Goal: Task Accomplishment & Management: Manage account settings

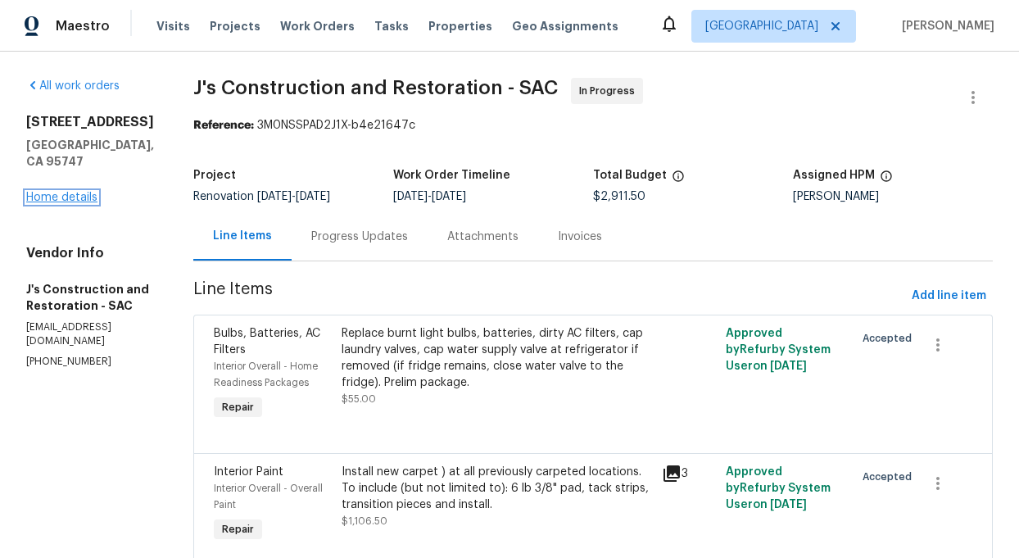
click at [58, 192] on link "Home details" at bounding box center [61, 197] width 71 height 11
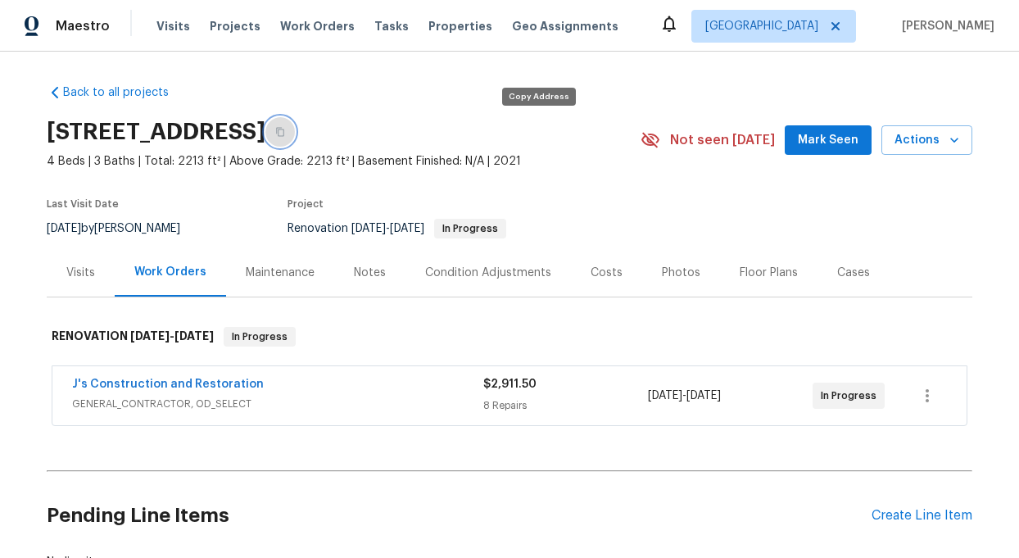
click at [284, 129] on icon "button" at bounding box center [280, 132] width 8 height 9
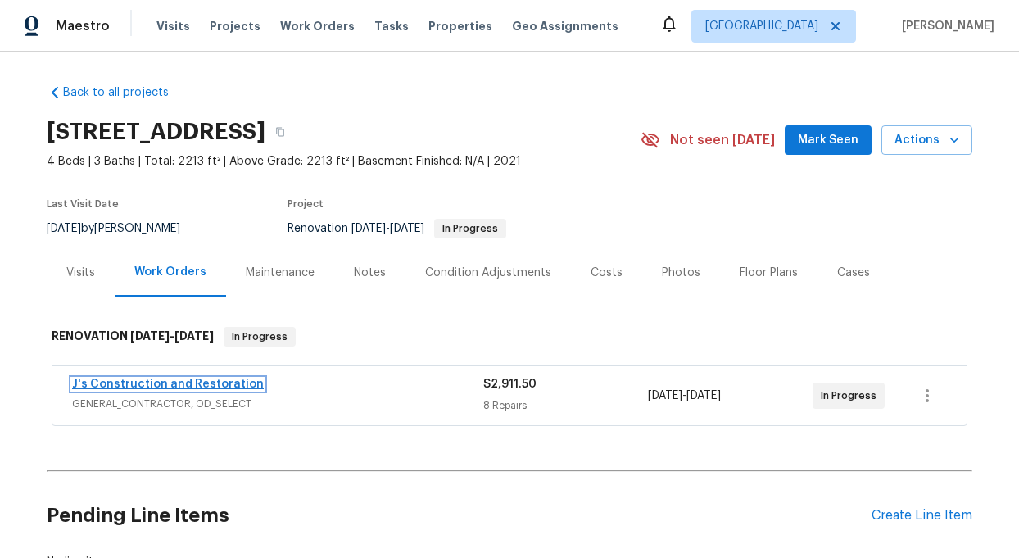
click at [156, 383] on link "J's Construction and Restoration" at bounding box center [168, 383] width 192 height 11
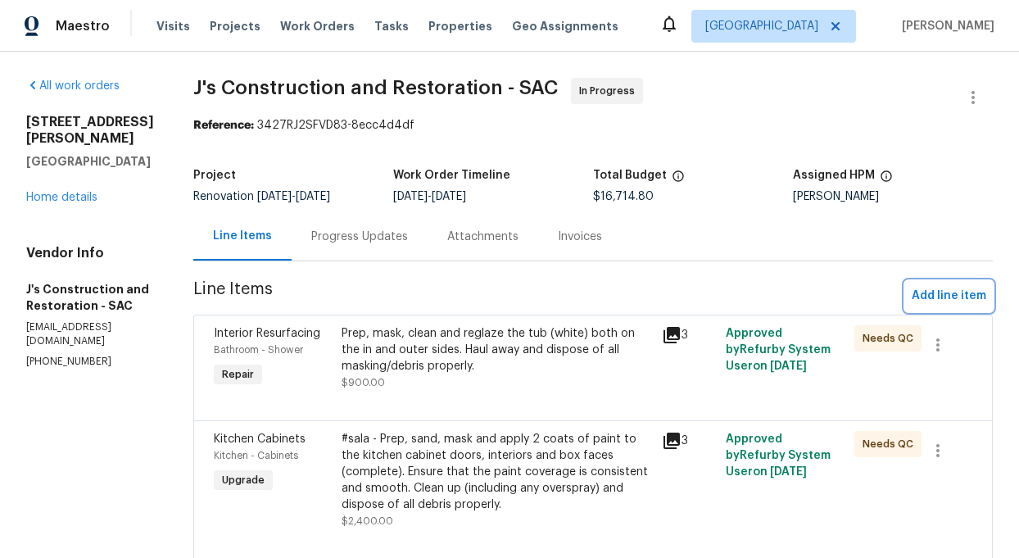
click at [962, 292] on span "Add line item" at bounding box center [949, 296] width 75 height 20
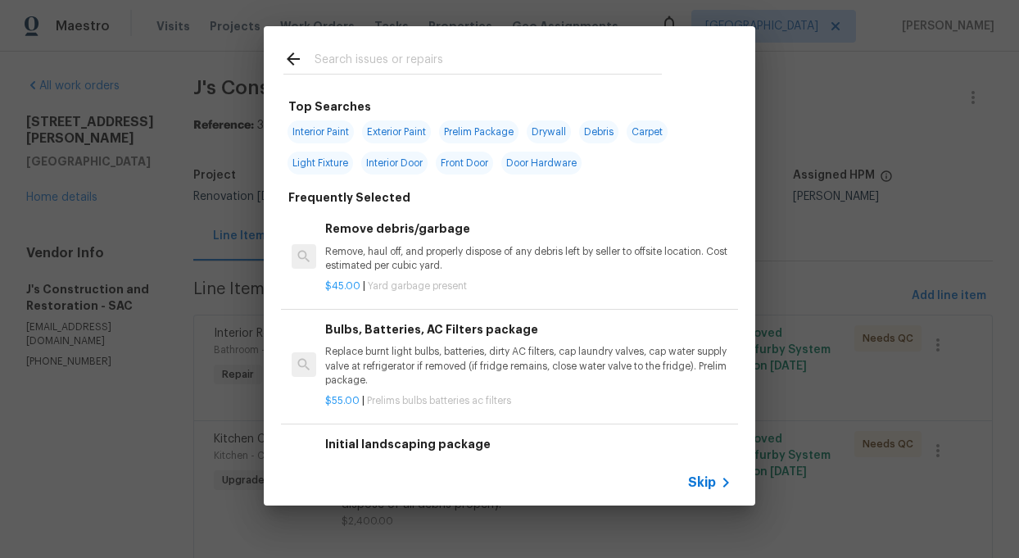
click at [324, 61] on input "text" at bounding box center [488, 61] width 347 height 25
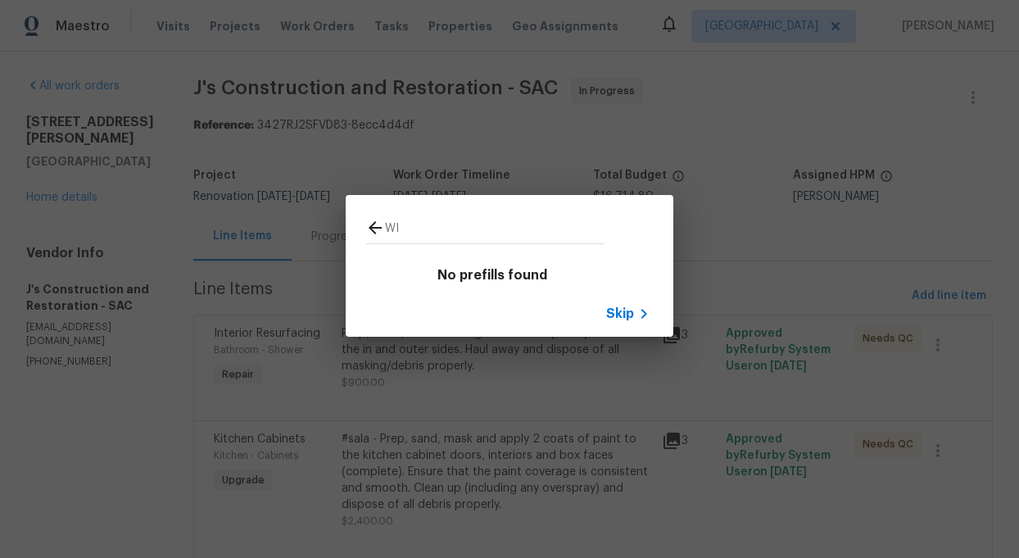
type input "W"
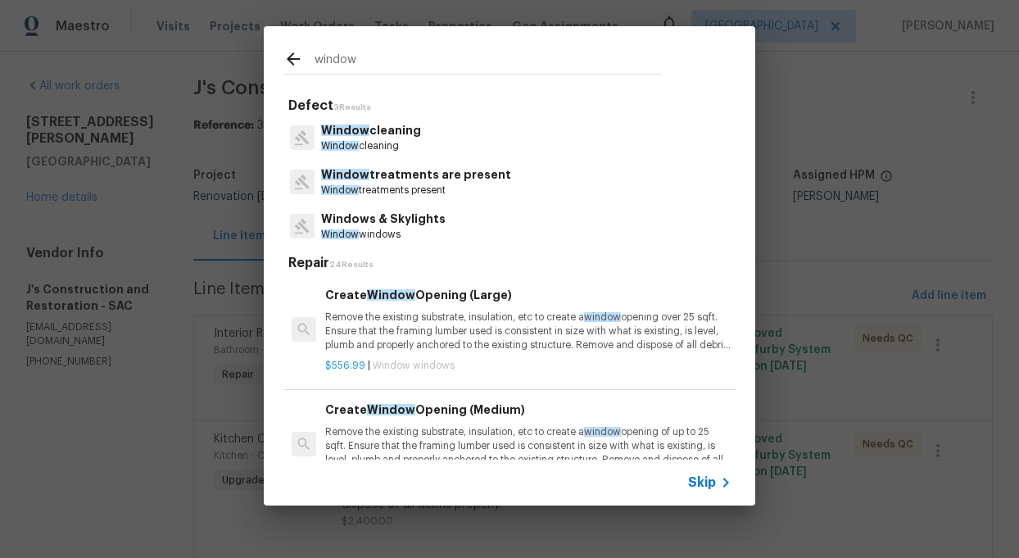
type input "window"
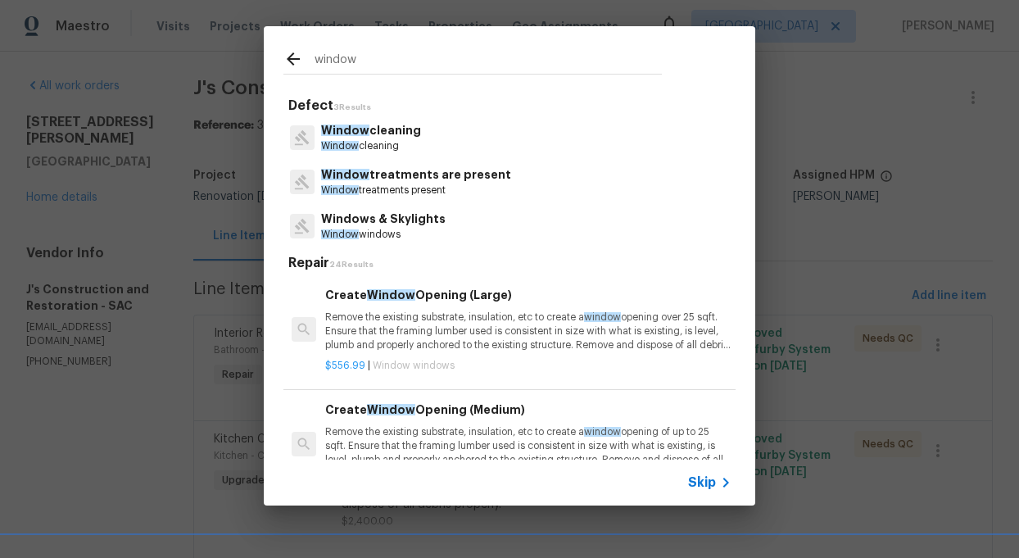
click at [707, 485] on span "Skip" at bounding box center [702, 482] width 28 height 16
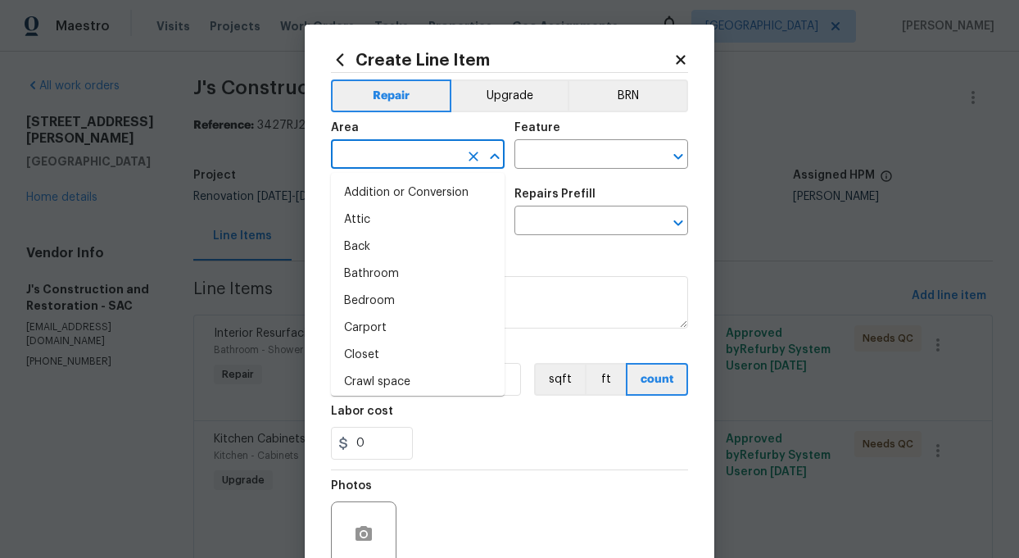
click at [387, 165] on input "text" at bounding box center [395, 155] width 128 height 25
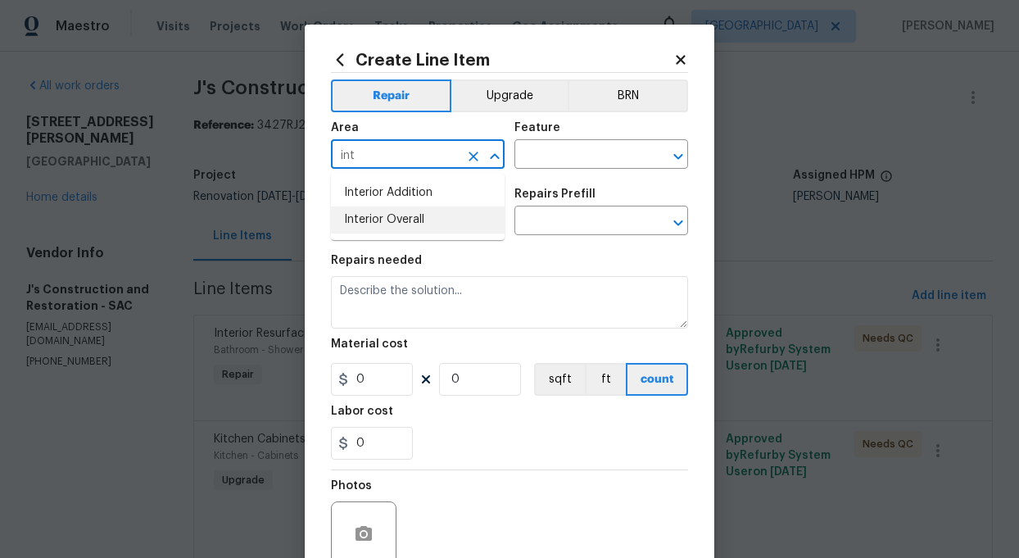
click at [387, 218] on li "Interior Overall" at bounding box center [418, 219] width 174 height 27
type input "Interior Overall"
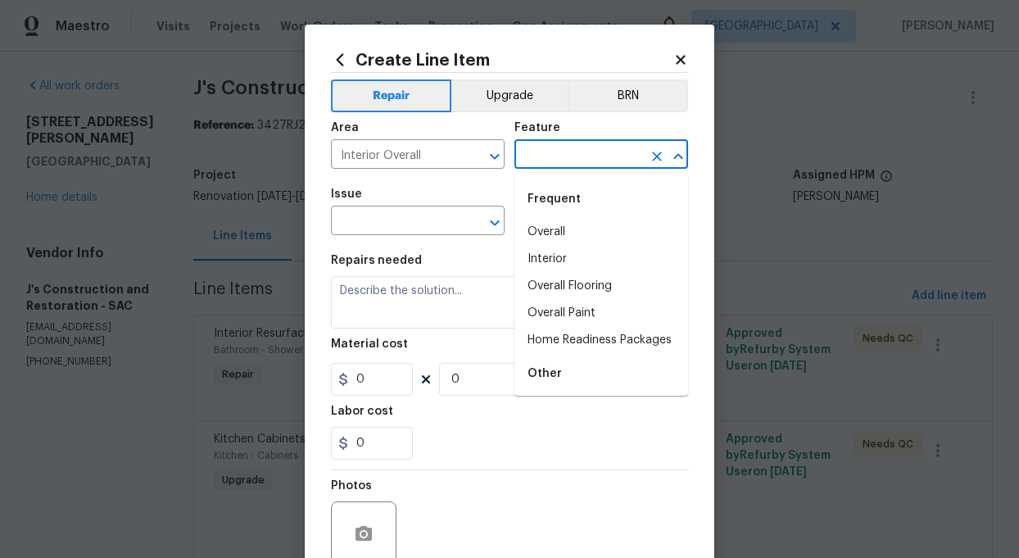
click at [566, 155] on input "text" at bounding box center [578, 155] width 128 height 25
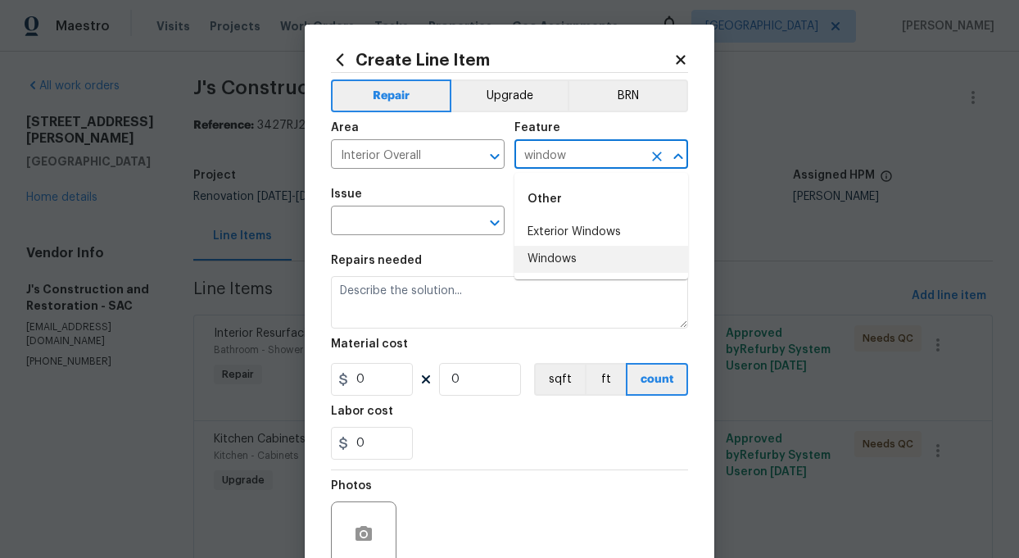
click at [555, 257] on li "Windows" at bounding box center [601, 259] width 174 height 27
click at [497, 220] on icon "Open" at bounding box center [495, 223] width 20 height 20
type input "Windows"
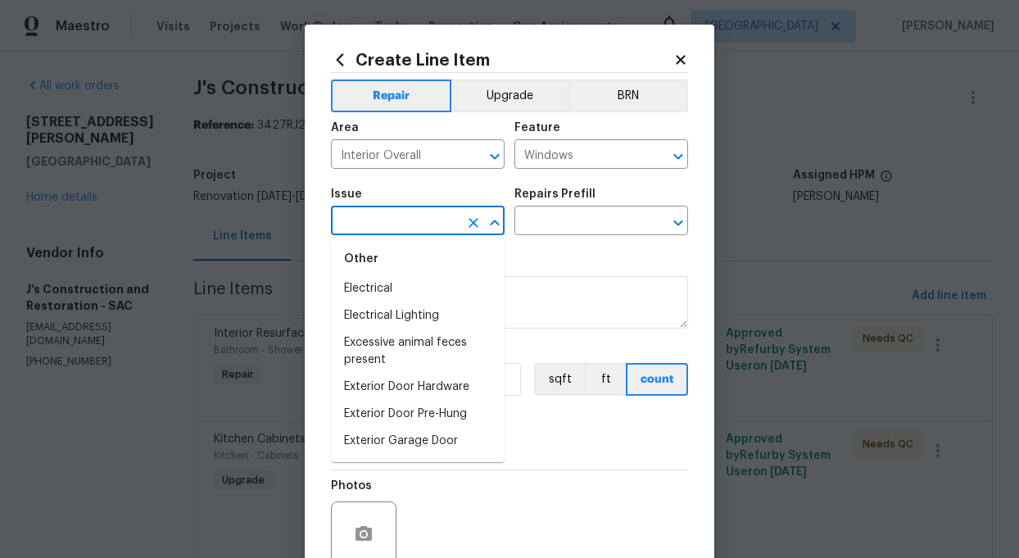
scroll to position [954, 0]
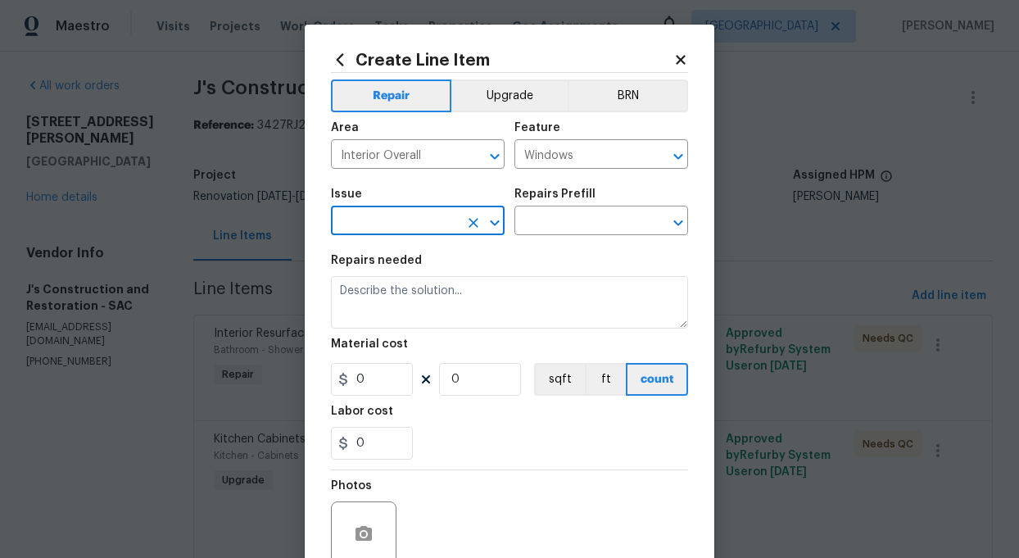
click at [387, 220] on input "text" at bounding box center [395, 222] width 128 height 25
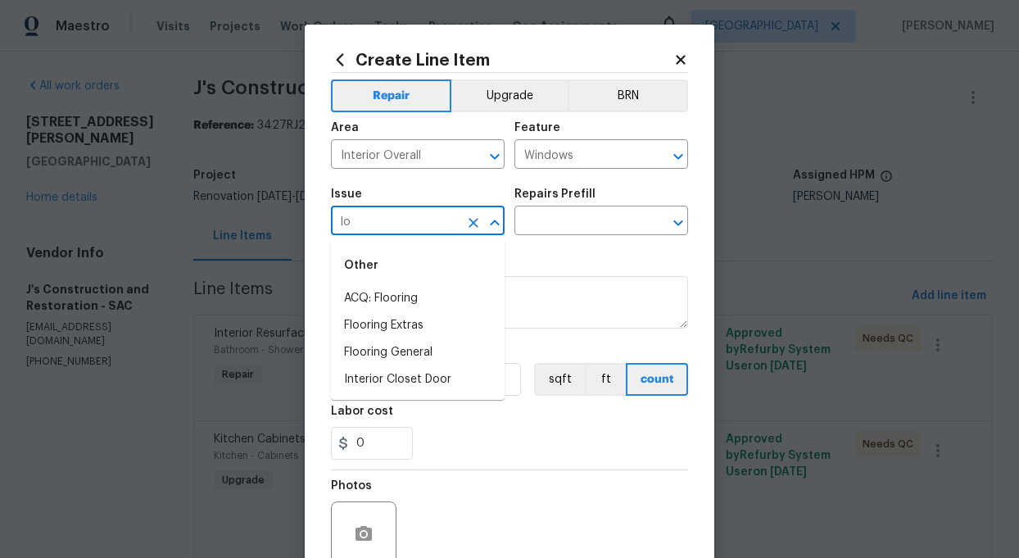
type input "l"
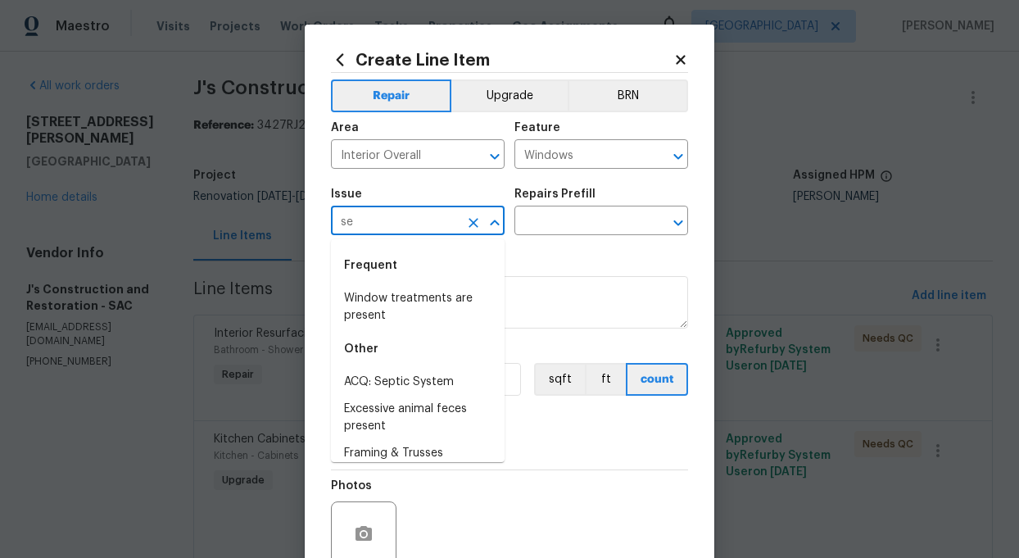
type input "s"
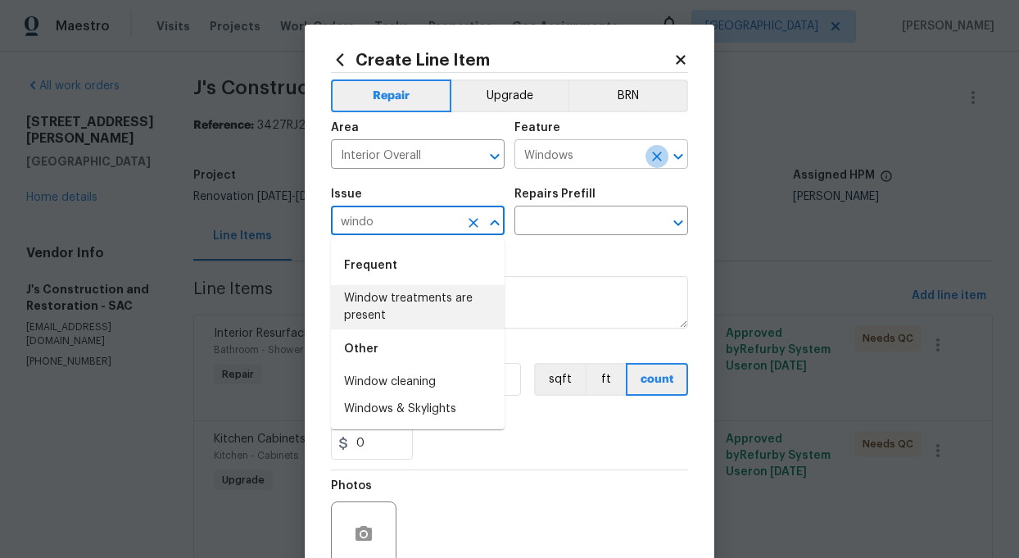
click at [665, 156] on button "Clear" at bounding box center [657, 156] width 23 height 23
type input "windo"
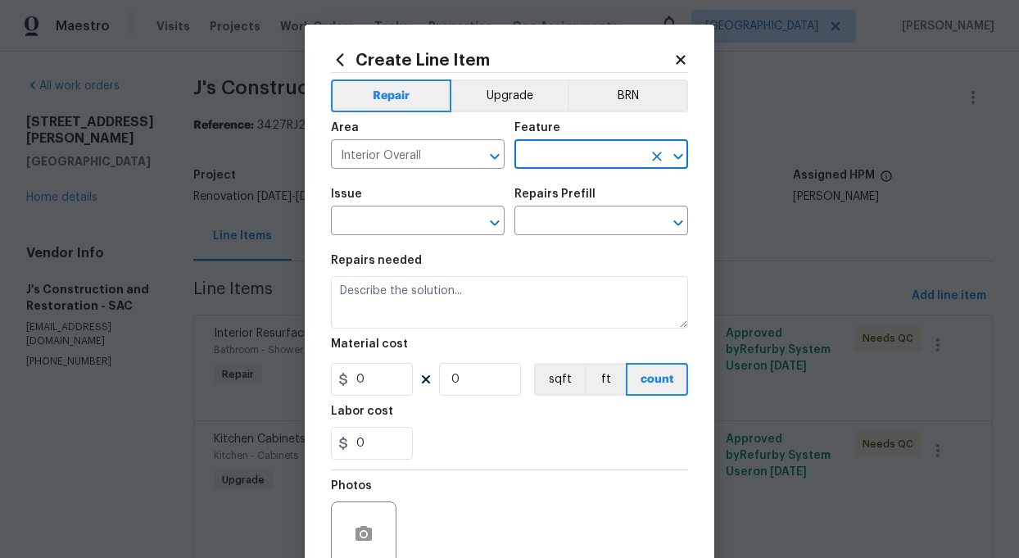
click at [558, 166] on input "text" at bounding box center [578, 155] width 128 height 25
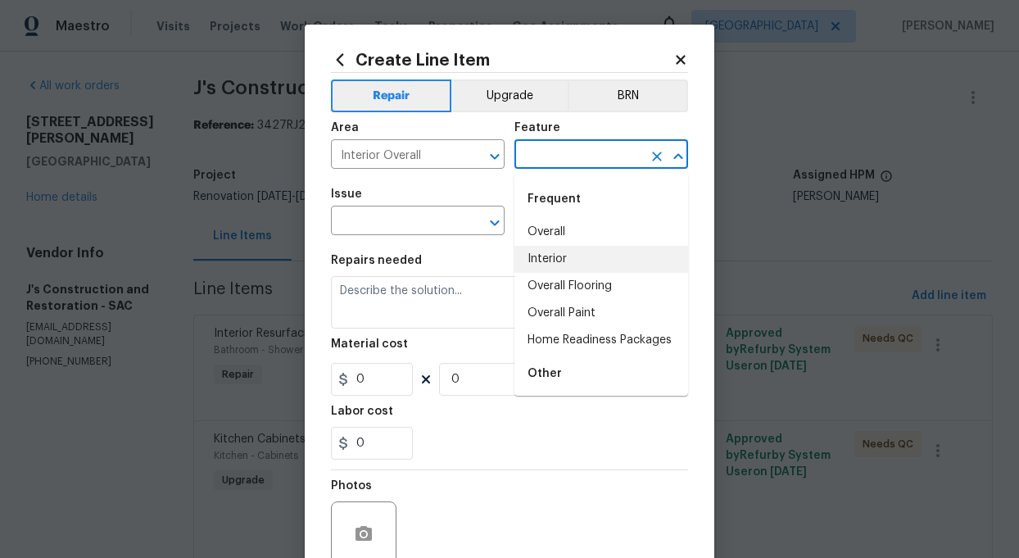
click at [559, 159] on input "text" at bounding box center [578, 155] width 128 height 25
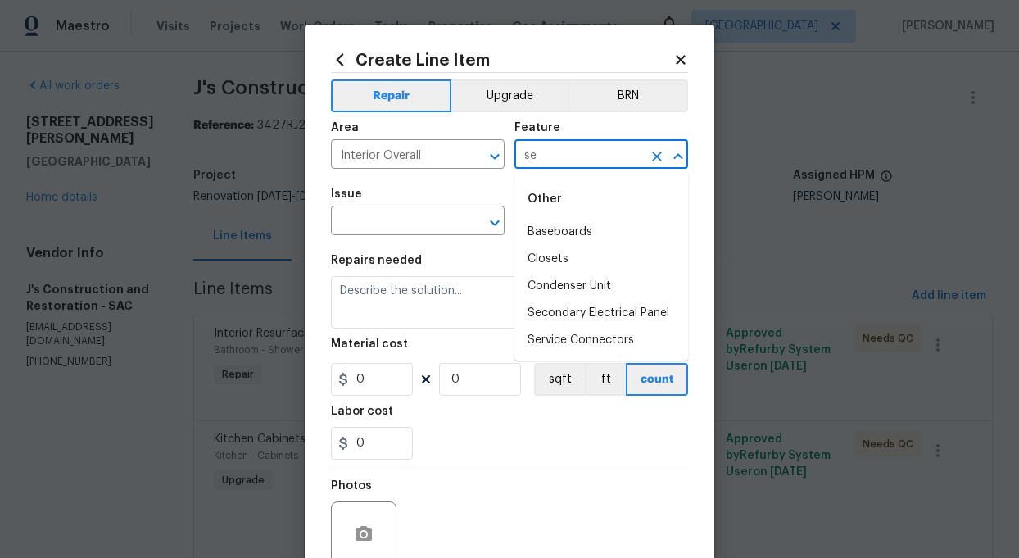
type input "s"
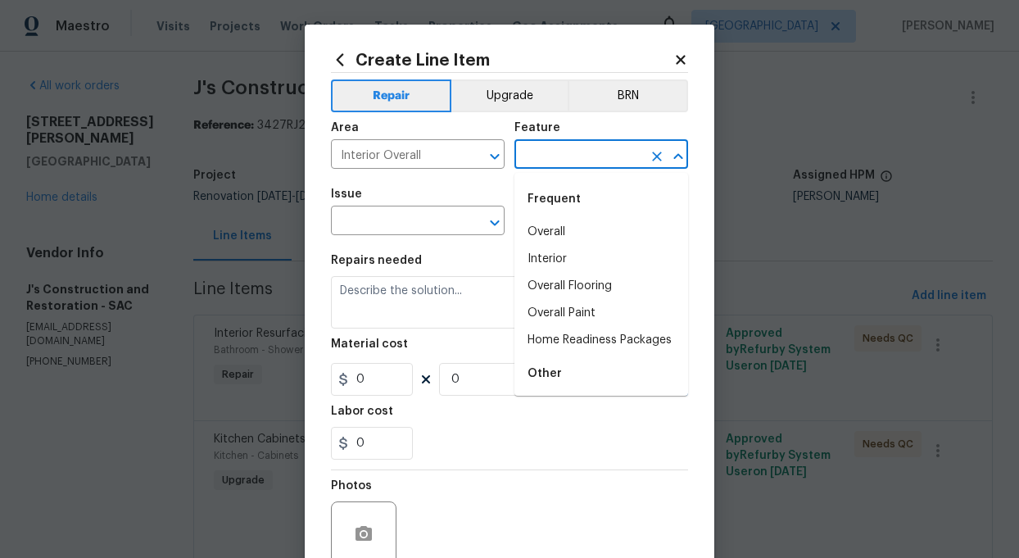
type input "a"
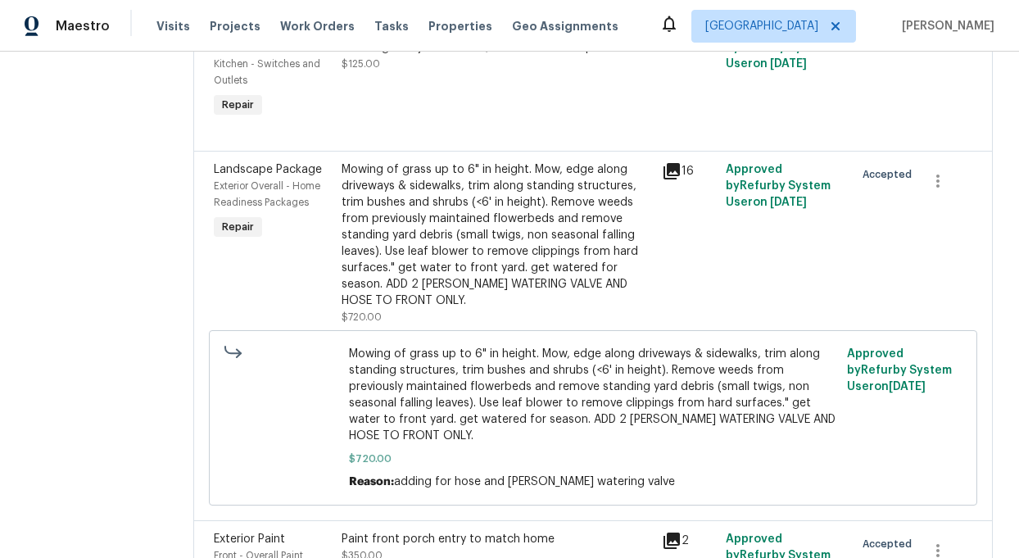
scroll to position [3088, 0]
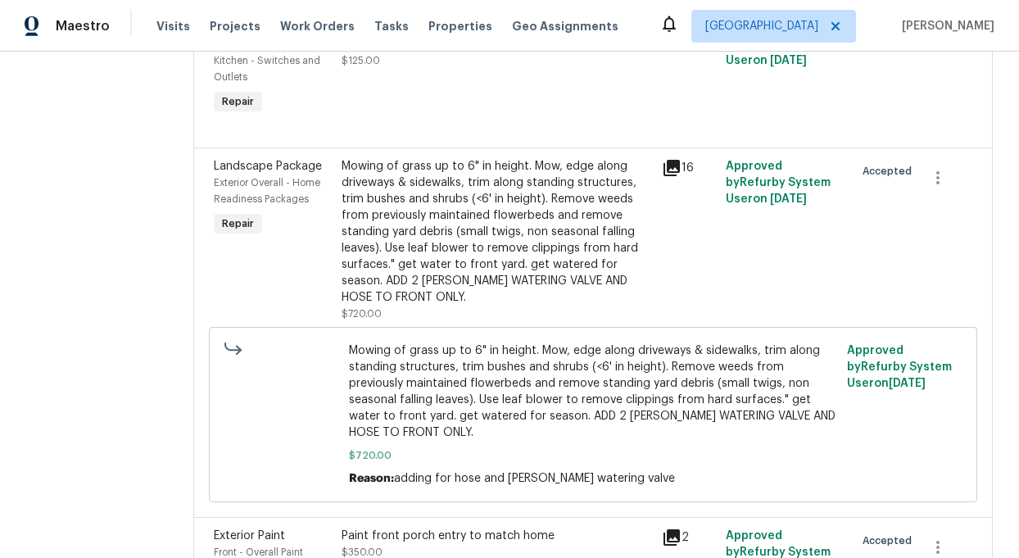
click at [525, 52] on div "Install new outlet by tying into existing circuit and installing new junction b…" at bounding box center [497, 36] width 310 height 33
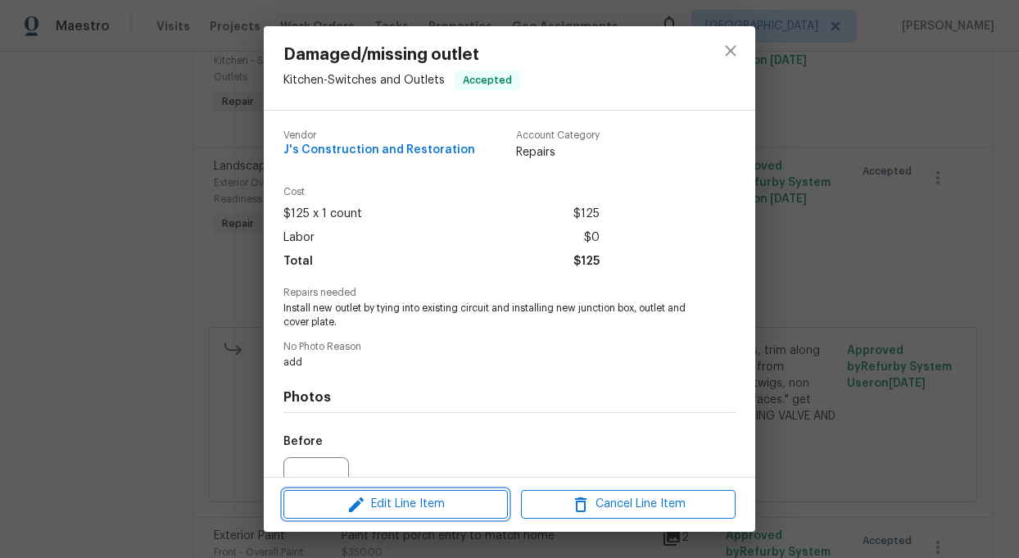
click at [387, 496] on span "Edit Line Item" at bounding box center [395, 504] width 215 height 20
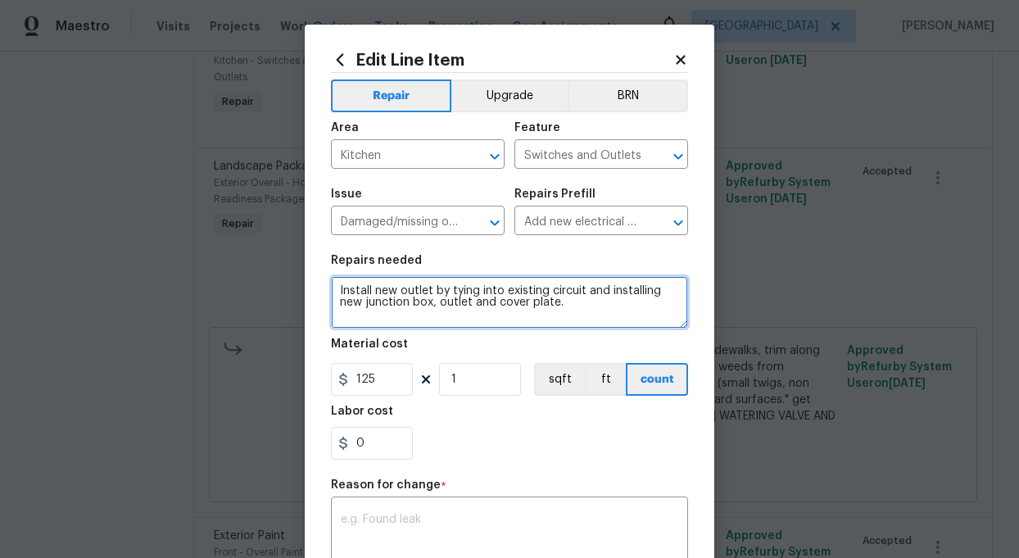
click at [597, 303] on textarea "Install new outlet by tying into existing circuit and installing new junction b…" at bounding box center [509, 302] width 357 height 52
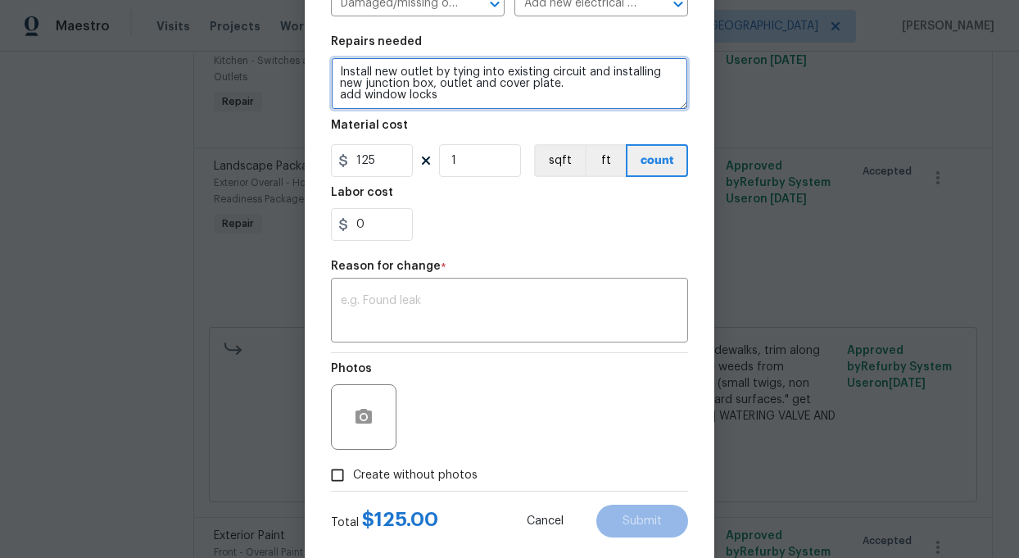
scroll to position [250, 0]
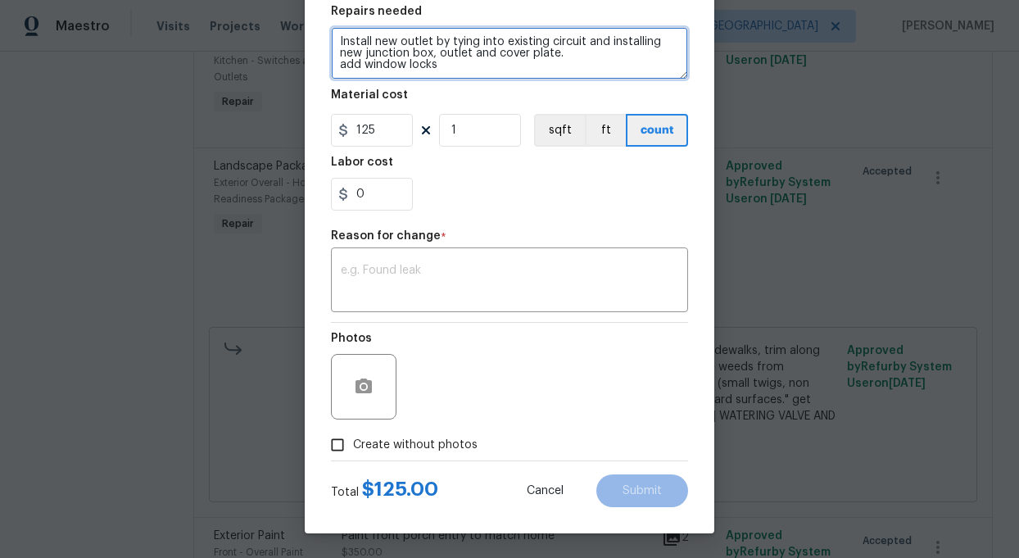
type textarea "Install new outlet by tying into existing circuit and installing new junction b…"
click at [338, 447] on input "Create without photos" at bounding box center [337, 444] width 31 height 31
checkbox input "true"
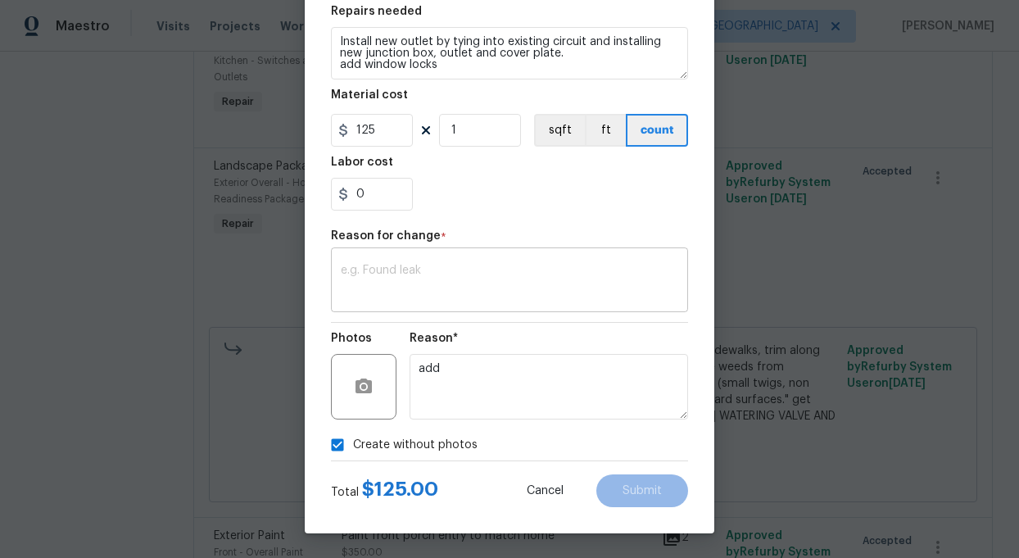
click at [460, 284] on textarea at bounding box center [510, 282] width 338 height 34
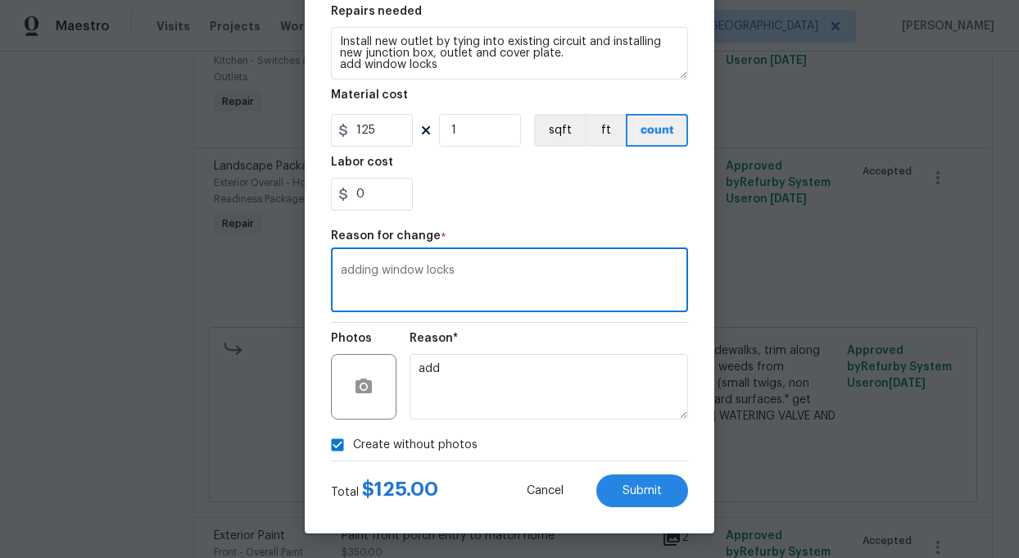
type textarea "adding window locks"
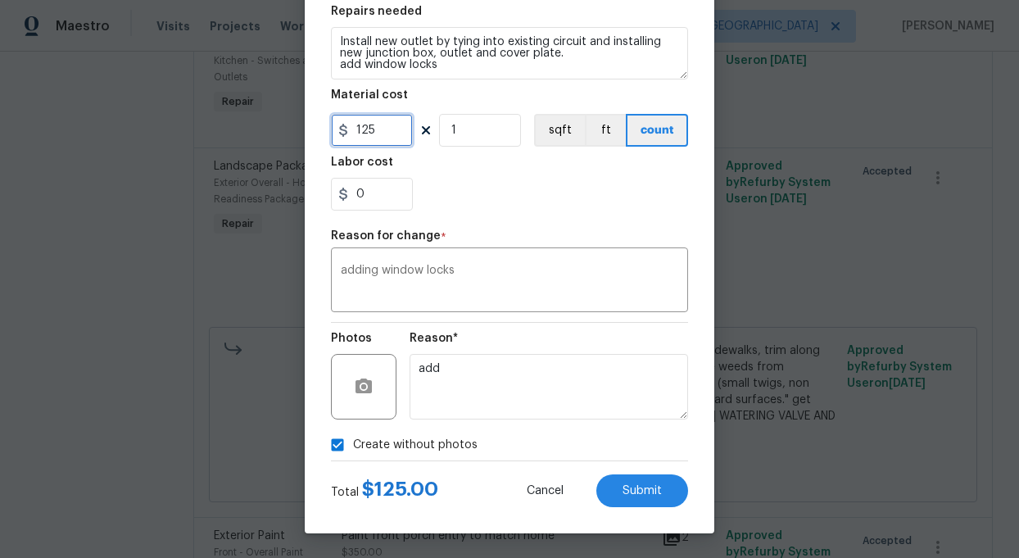
click at [377, 126] on input "125" at bounding box center [372, 130] width 82 height 33
type input "200"
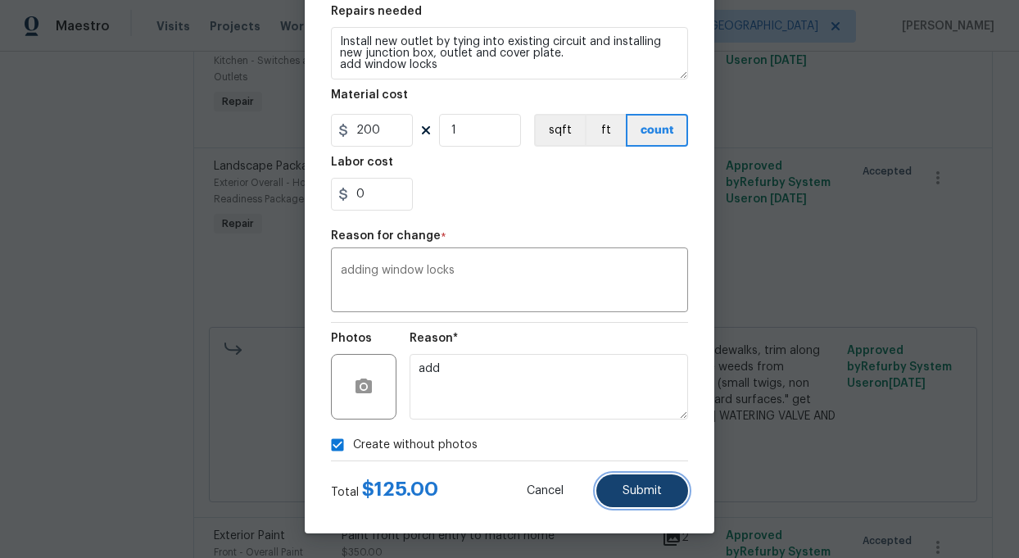
click at [644, 504] on button "Submit" at bounding box center [642, 490] width 92 height 33
type textarea "Install new outlet by tying into existing circuit and installing new junction b…"
type input "125"
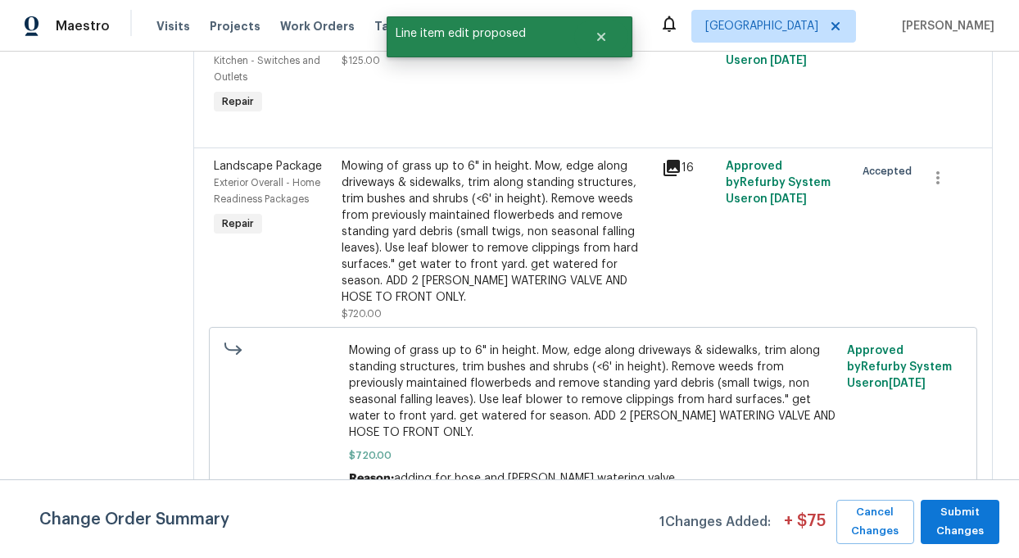
scroll to position [0, 0]
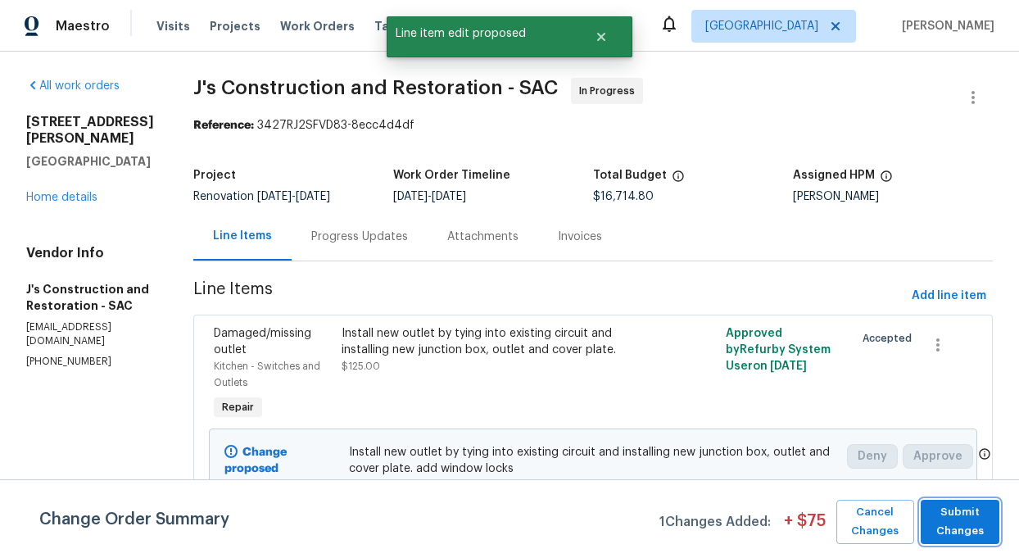
click at [956, 509] on span "Submit Changes" at bounding box center [960, 522] width 62 height 38
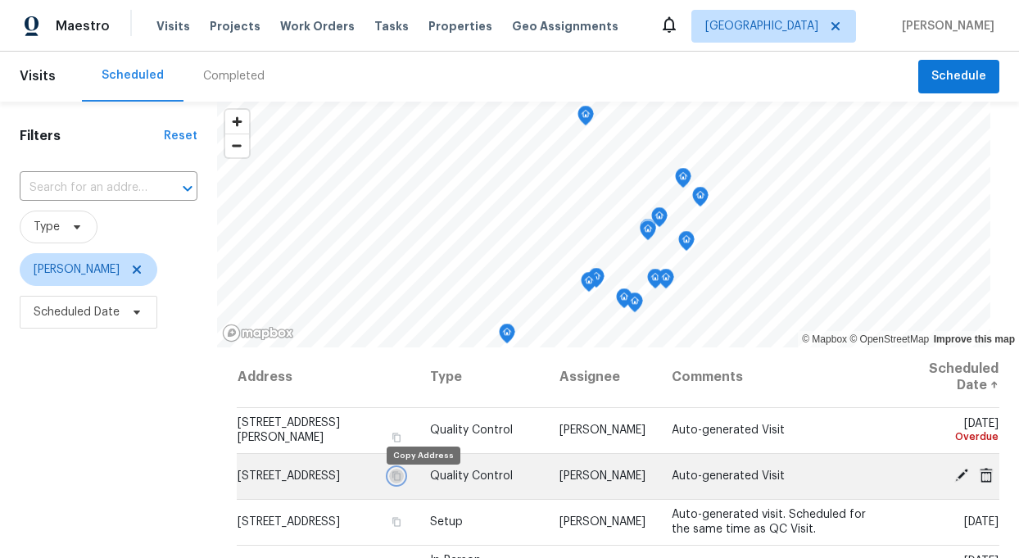
click at [401, 481] on icon "button" at bounding box center [397, 476] width 10 height 10
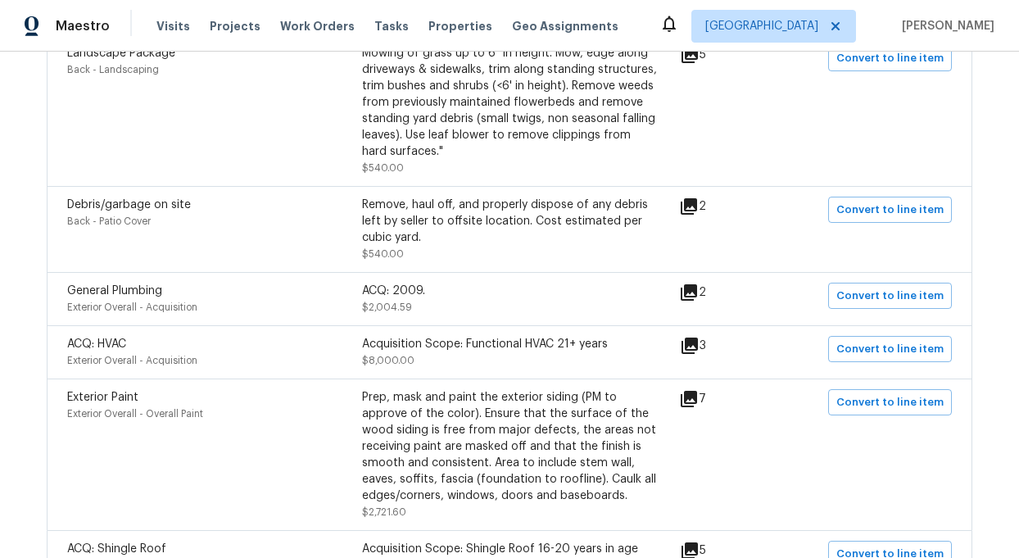
scroll to position [2153, 0]
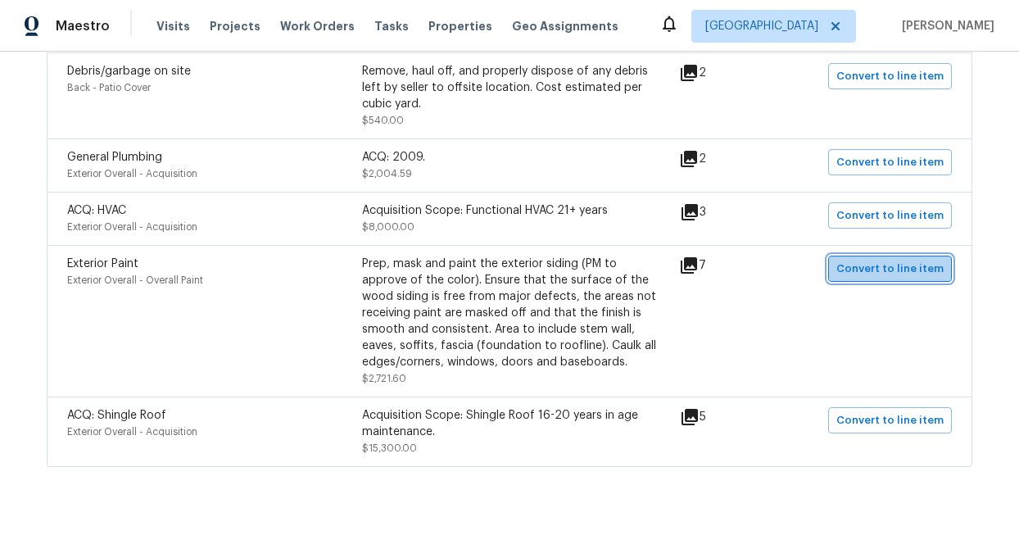
click at [901, 260] on span "Convert to line item" at bounding box center [889, 269] width 107 height 19
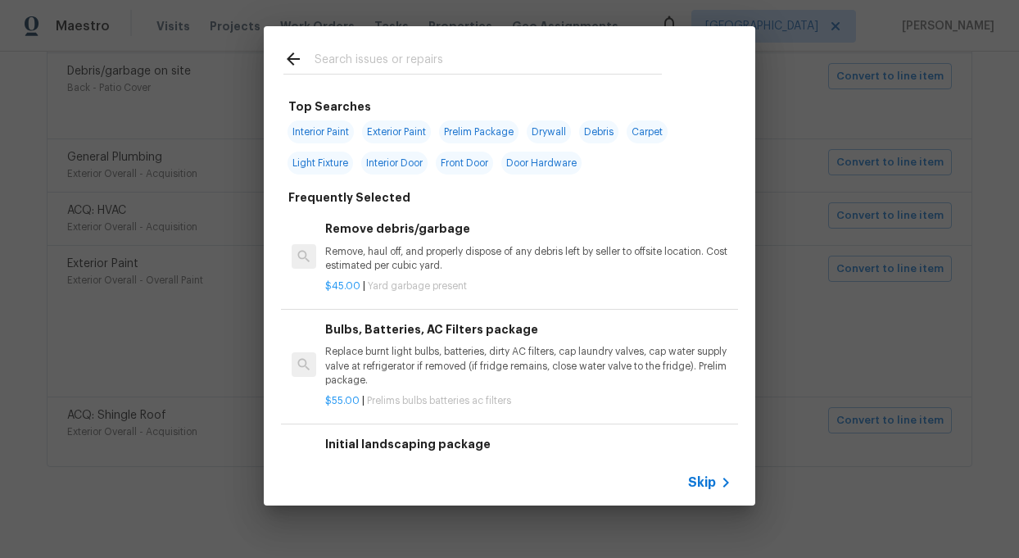
click at [696, 483] on span "Skip" at bounding box center [702, 482] width 28 height 16
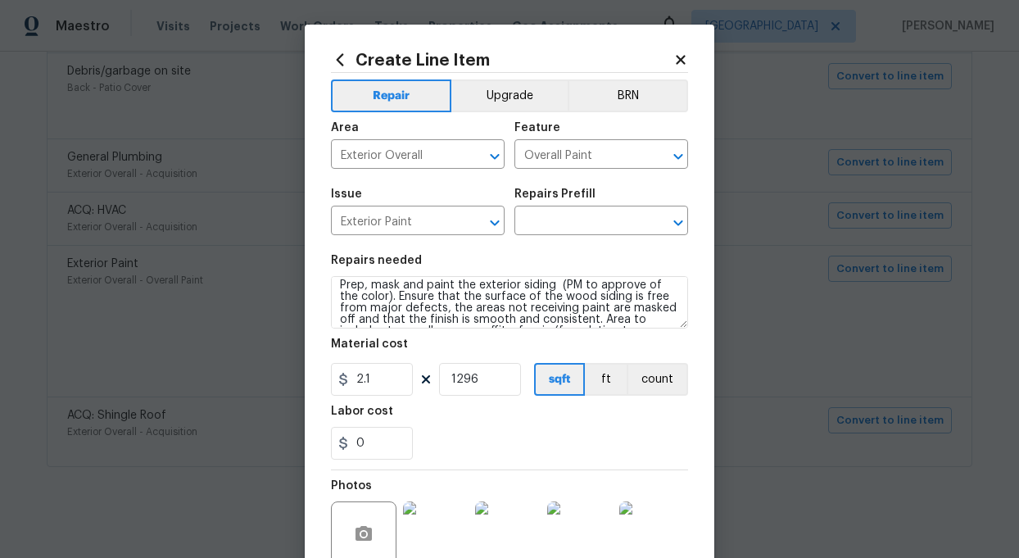
scroll to position [3, 0]
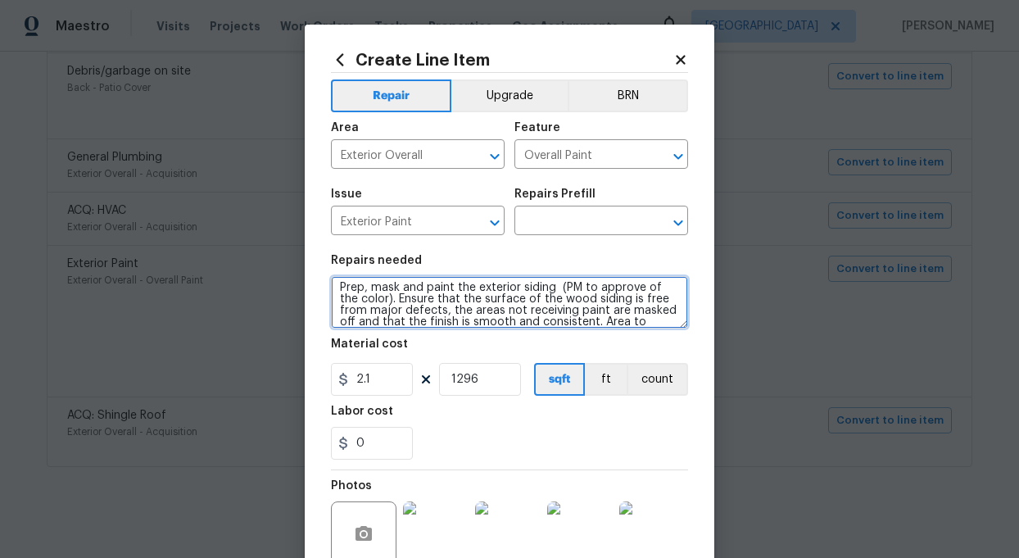
click at [524, 310] on textarea "Prep, mask and paint the exterior siding (PM to approve of the color). Ensure t…" at bounding box center [509, 302] width 357 height 52
click at [677, 228] on icon "Open" at bounding box center [678, 223] width 20 height 20
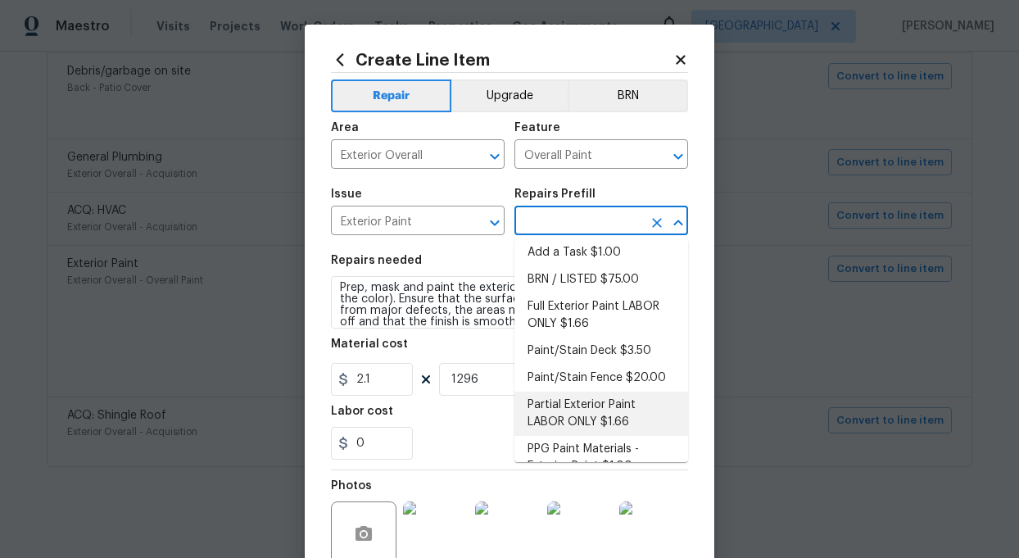
scroll to position [0, 0]
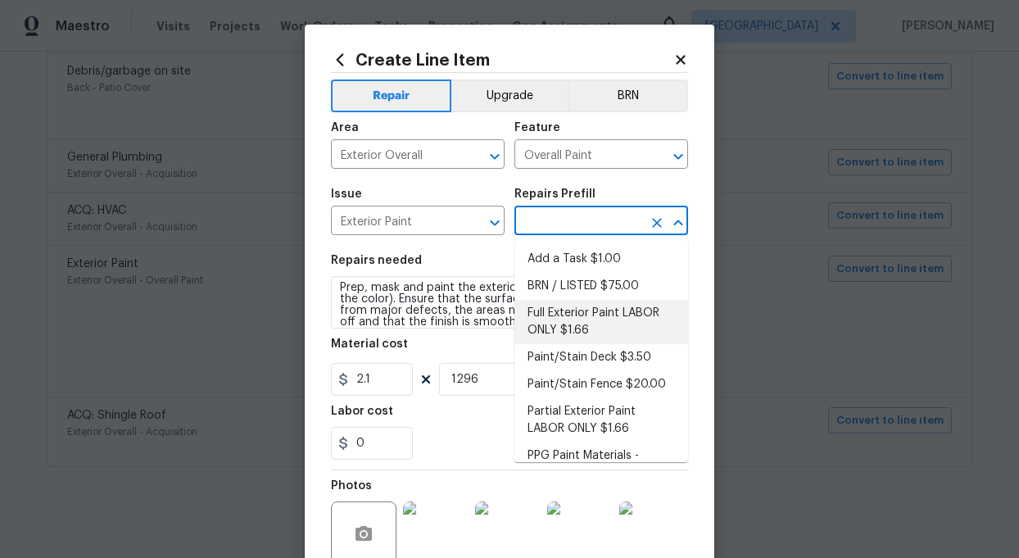
click at [558, 314] on li "Full Exterior Paint LABOR ONLY $1.66" at bounding box center [601, 322] width 174 height 44
type textarea "Full Exterior Paint - Prep, mask and paint the exterior of the home. Ensure tha…"
type input "Full Exterior Paint LABOR ONLY $1.66"
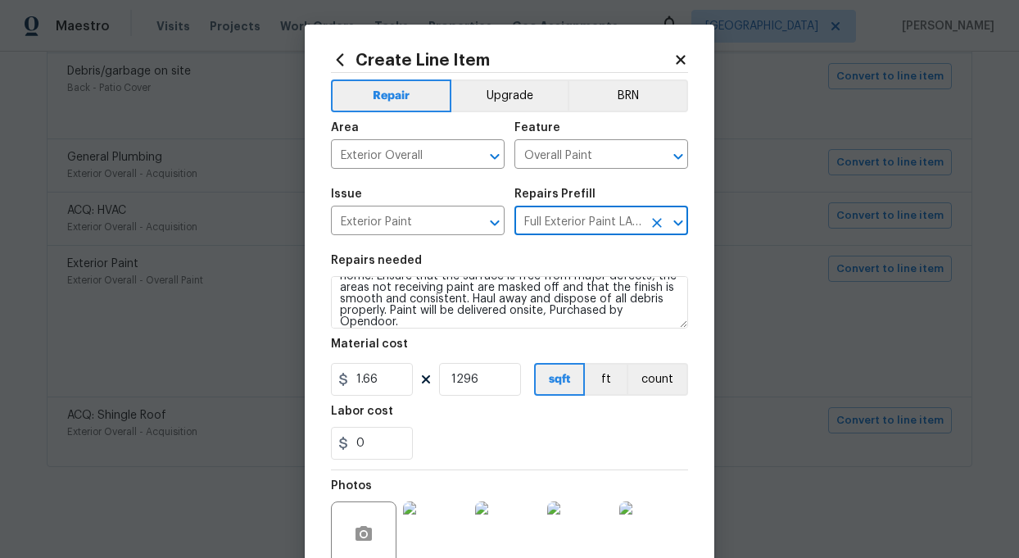
scroll to position [34, 0]
click at [397, 384] on input "1.66" at bounding box center [372, 379] width 82 height 33
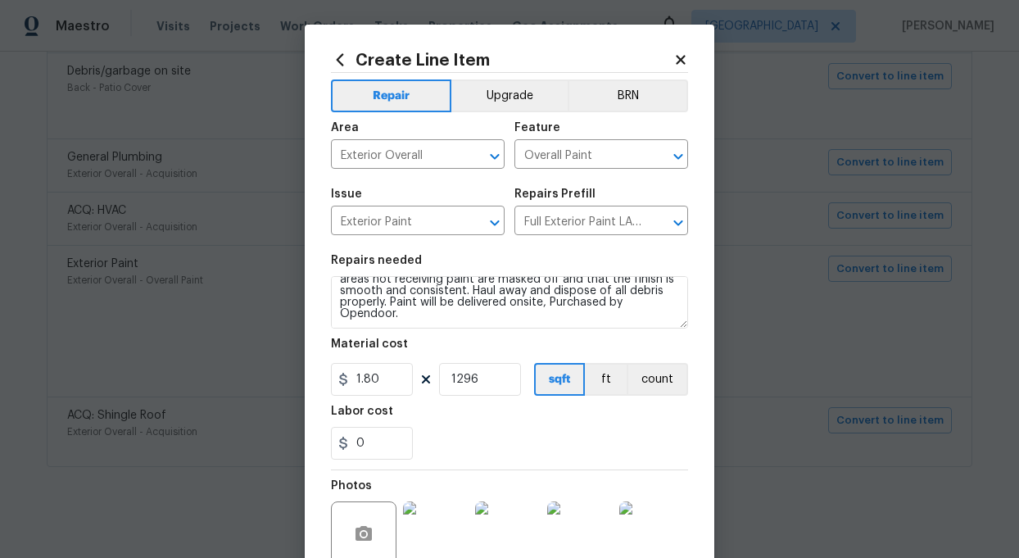
type input "1.8"
click at [547, 427] on div "0" at bounding box center [509, 443] width 357 height 33
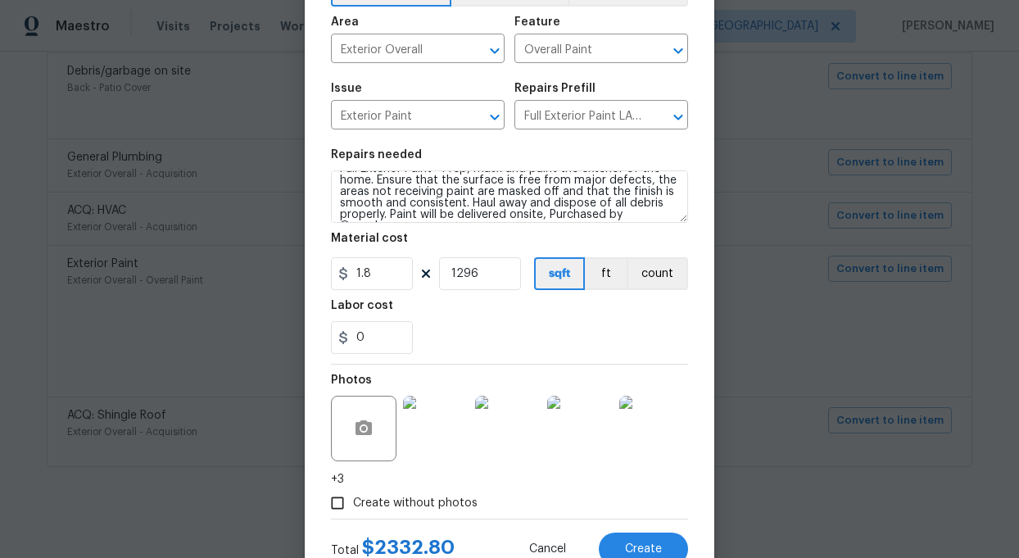
scroll to position [11, 0]
click at [664, 547] on button "Create" at bounding box center [643, 548] width 89 height 33
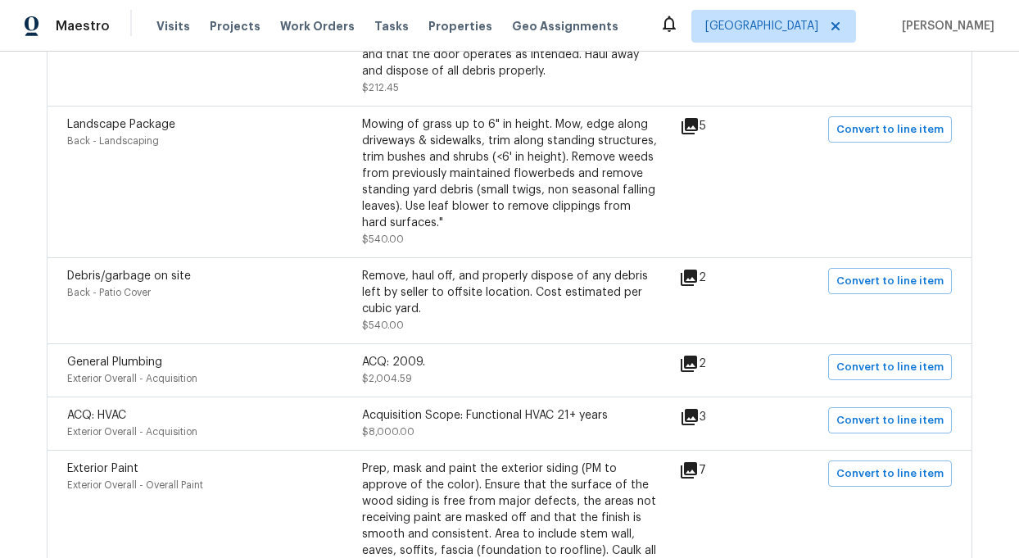
scroll to position [1945, 0]
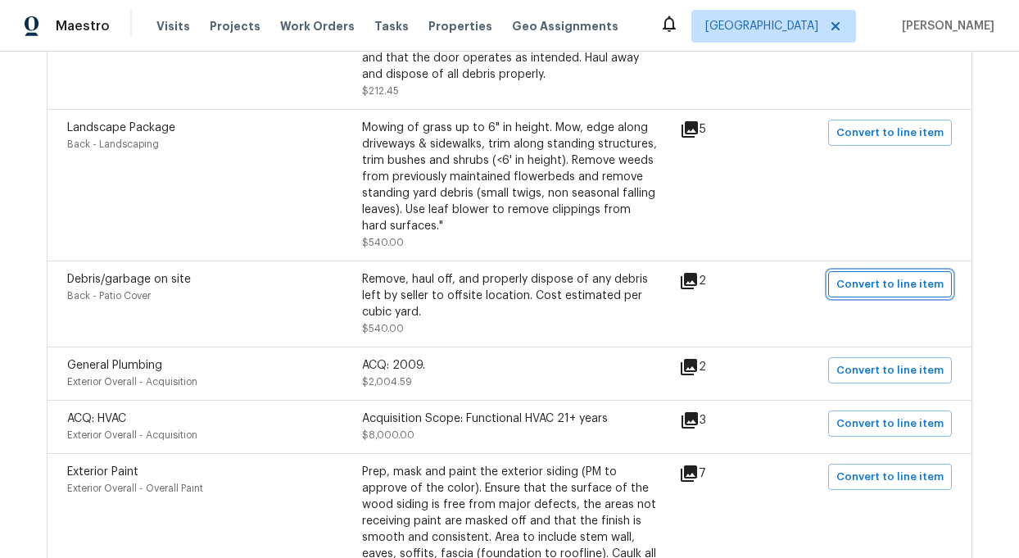
click at [888, 275] on span "Convert to line item" at bounding box center [889, 284] width 107 height 19
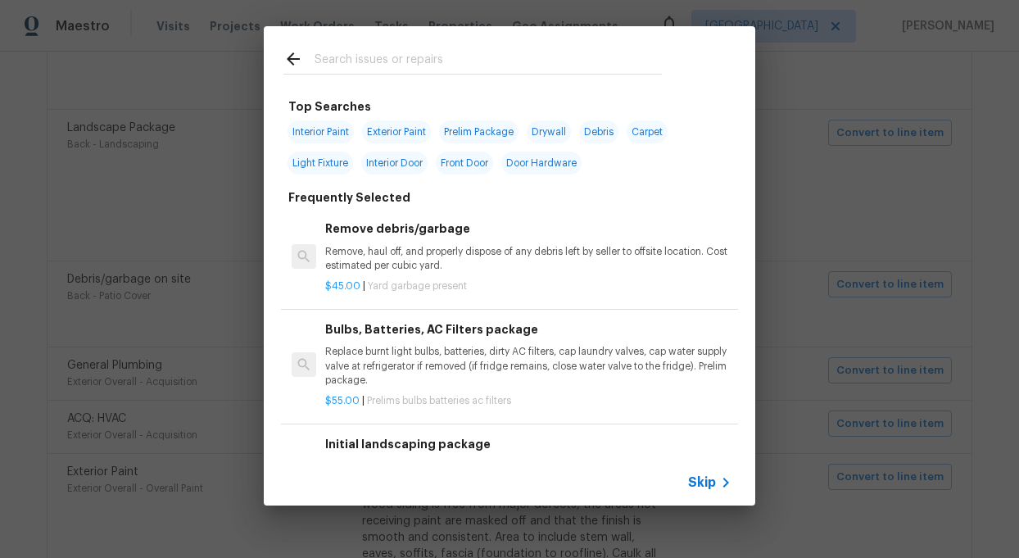
click at [704, 478] on span "Skip" at bounding box center [702, 482] width 28 height 16
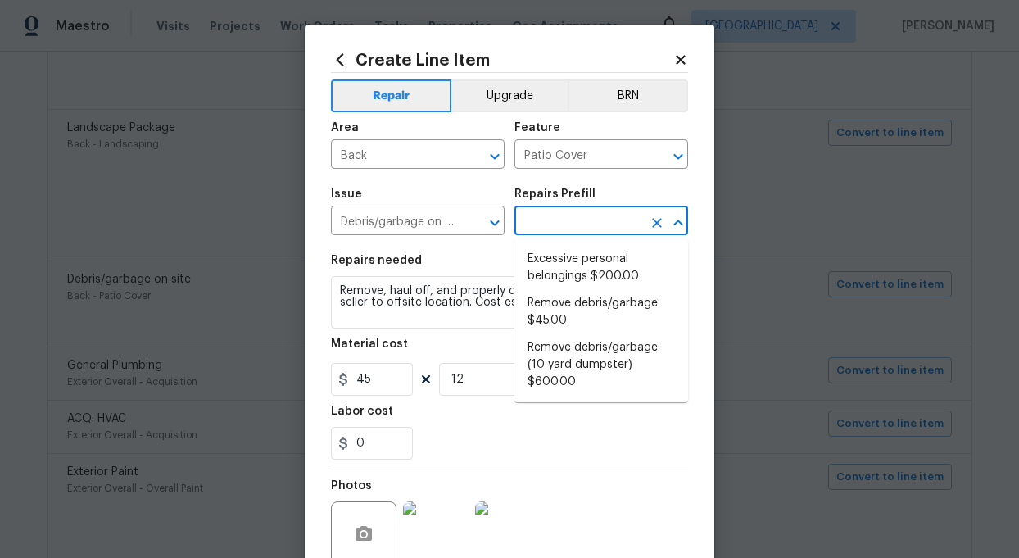
click at [587, 218] on input "text" at bounding box center [578, 222] width 128 height 25
click at [566, 297] on li "Remove debris/garbage $45.00" at bounding box center [601, 312] width 174 height 44
type input "Remove debris/garbage $45.00"
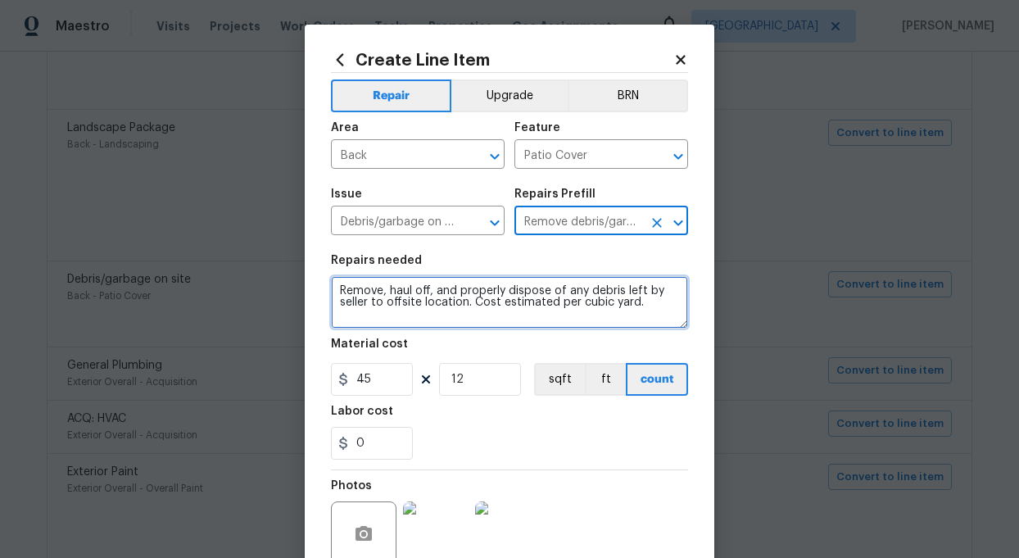
click at [641, 308] on textarea "Remove, haul off, and properly dispose of any debris left by seller to offsite …" at bounding box center [509, 302] width 357 height 52
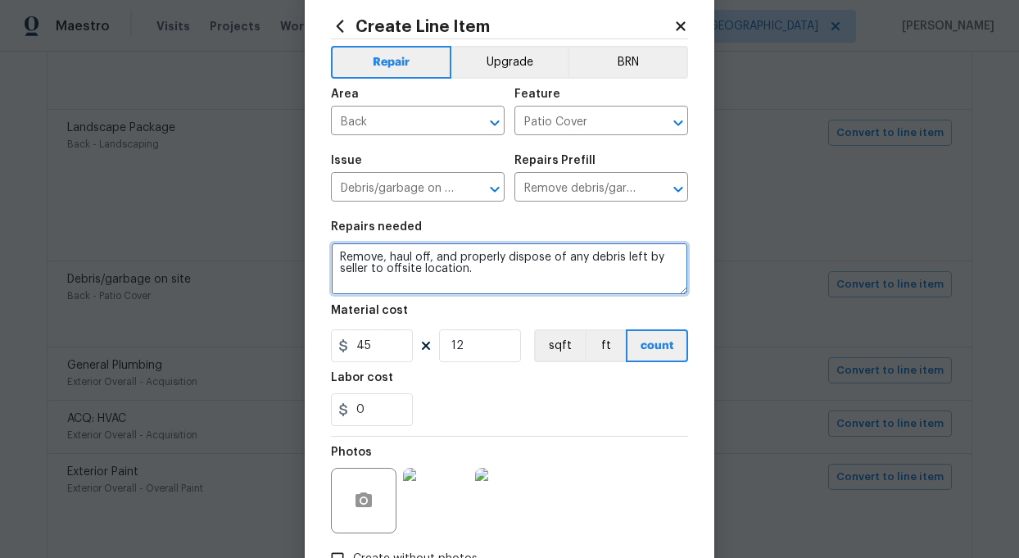
scroll to position [39, 0]
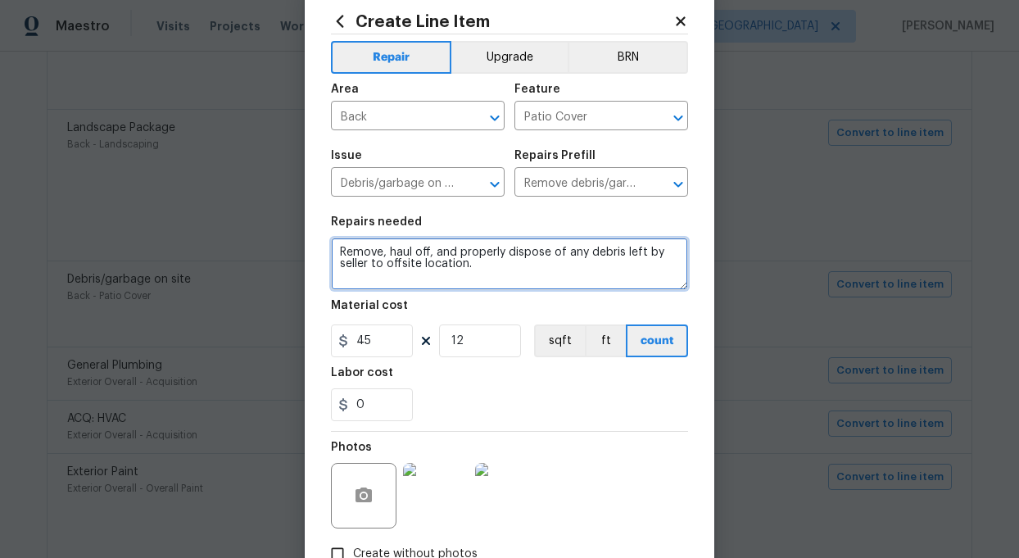
click at [550, 254] on textarea "Remove, haul off, and properly dispose of any debris left by seller to offsite …" at bounding box center [509, 264] width 357 height 52
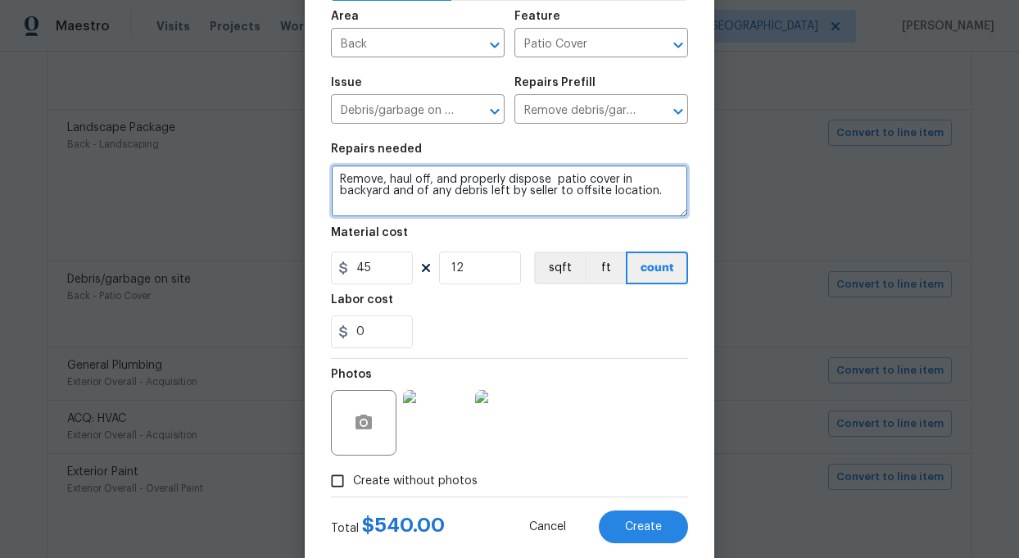
scroll to position [113, 0]
click at [478, 191] on textarea "Remove, haul off, and properly dispose patio cover in backyard and of any debri…" at bounding box center [509, 189] width 357 height 52
type textarea "Remove, haul off, and properly dispose patio cover in backyard and of any debri…"
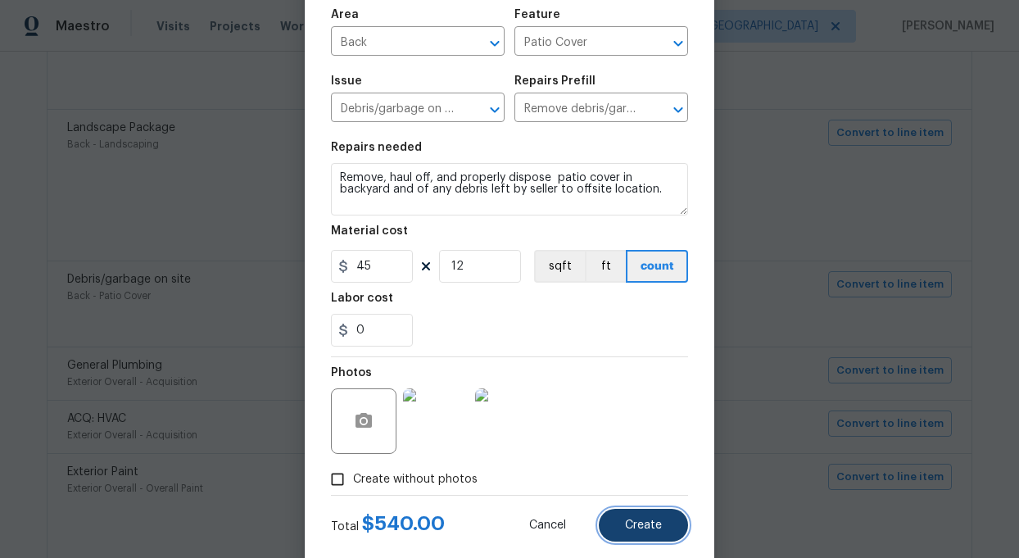
click at [630, 528] on span "Create" at bounding box center [643, 525] width 37 height 12
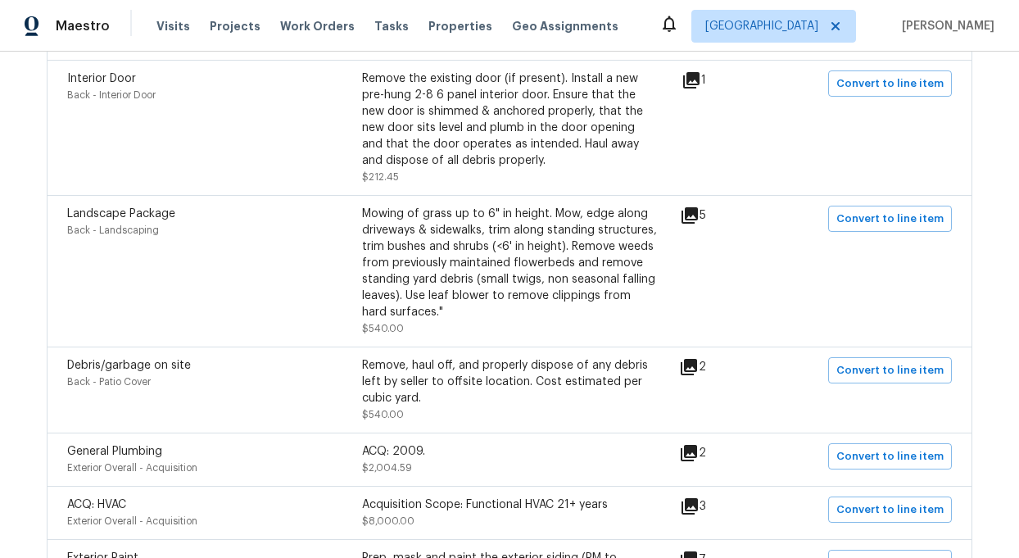
scroll to position [1857, 0]
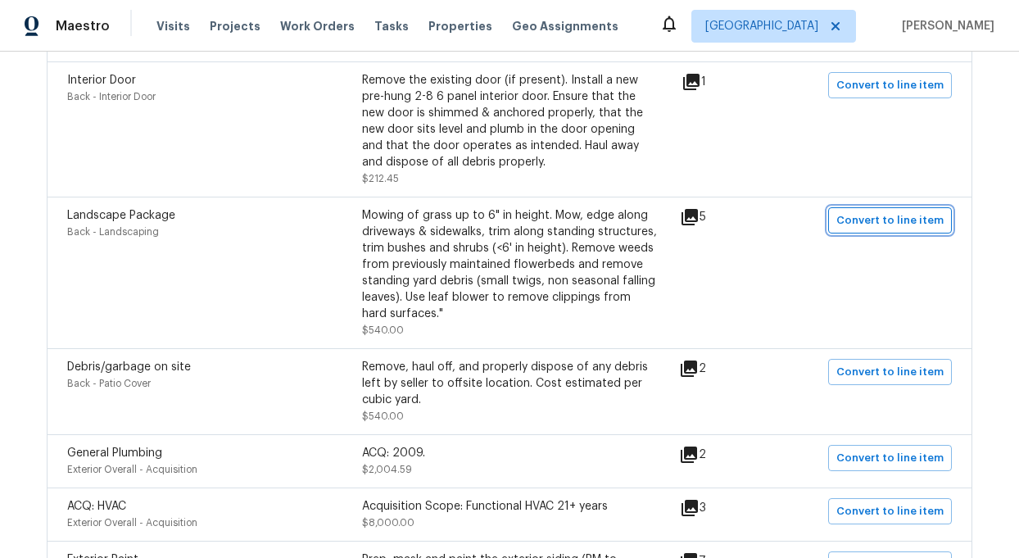
click at [904, 211] on span "Convert to line item" at bounding box center [889, 220] width 107 height 19
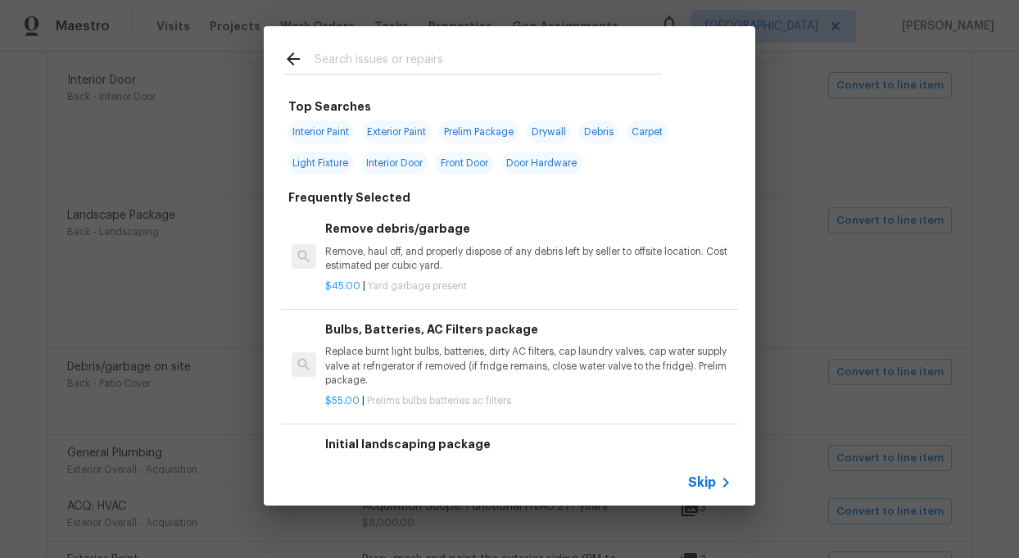
click at [705, 480] on span "Skip" at bounding box center [702, 482] width 28 height 16
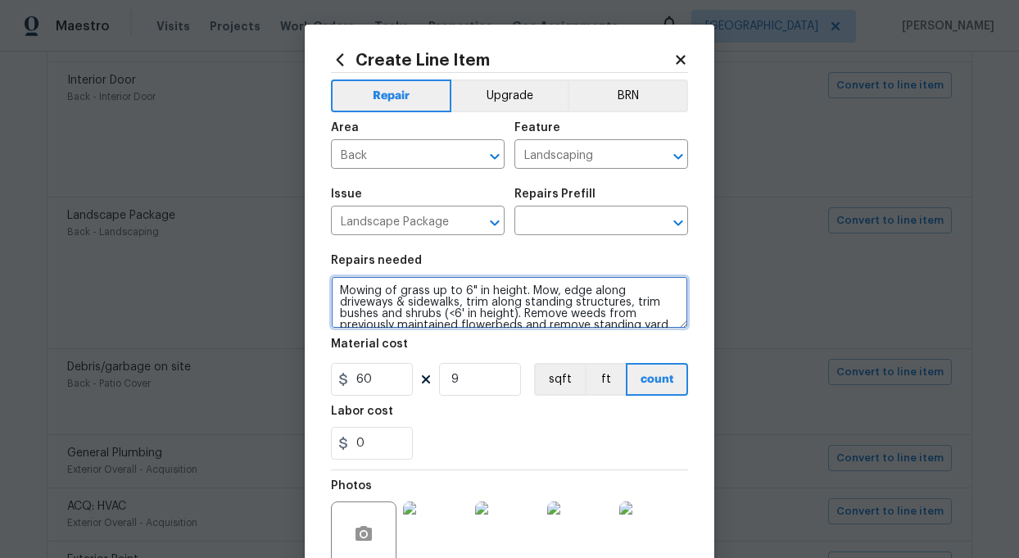
click at [485, 312] on textarea "Mowing of grass up to 6" in height. Mow, edge along driveways & sidewalks, trim…" at bounding box center [509, 302] width 357 height 52
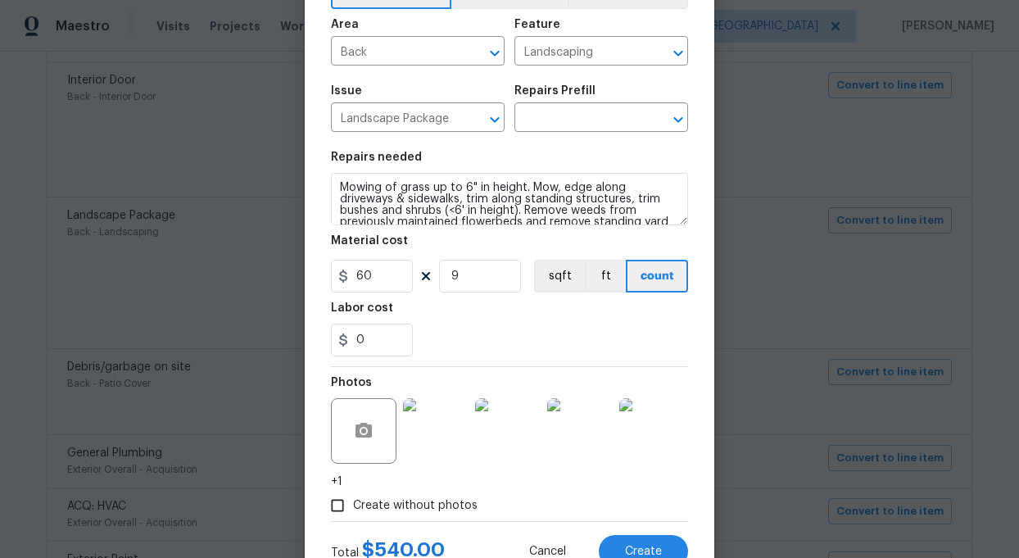
scroll to position [165, 0]
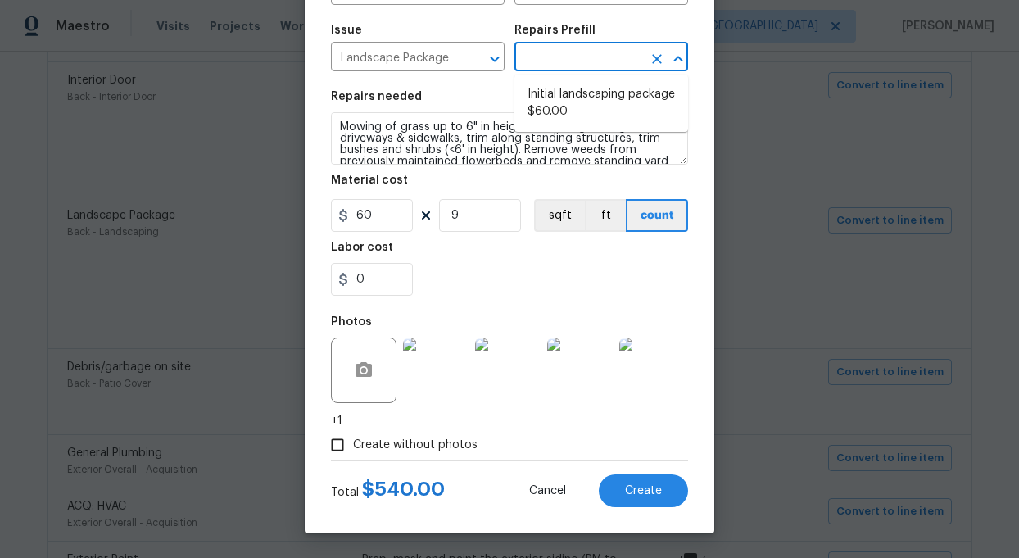
click at [562, 66] on input "text" at bounding box center [578, 58] width 128 height 25
click at [565, 99] on li "Initial landscaping package $60.00" at bounding box center [601, 103] width 174 height 44
type input "Home Readiness Packages"
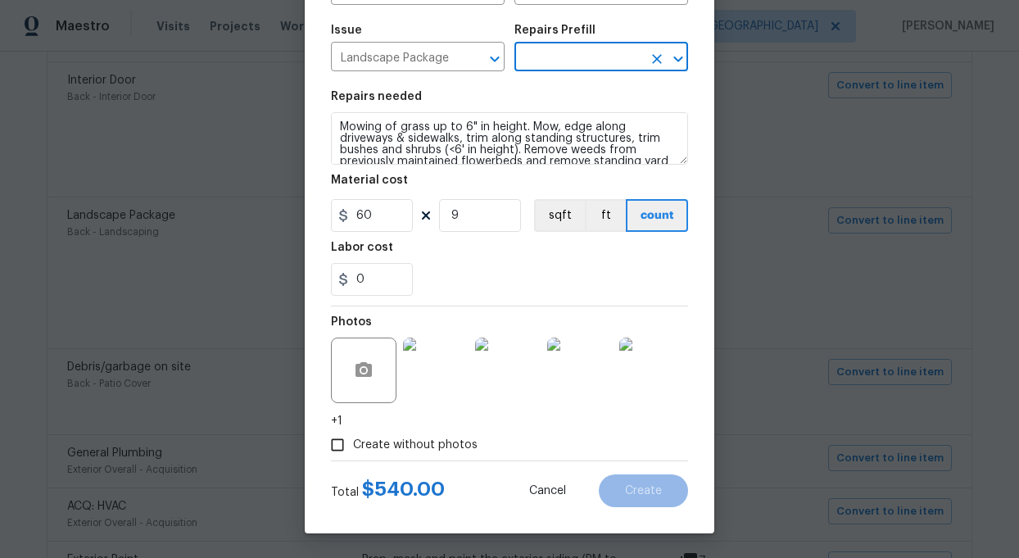
type input "Initial landscaping package $60.00"
click at [641, 483] on button "Create" at bounding box center [643, 490] width 89 height 33
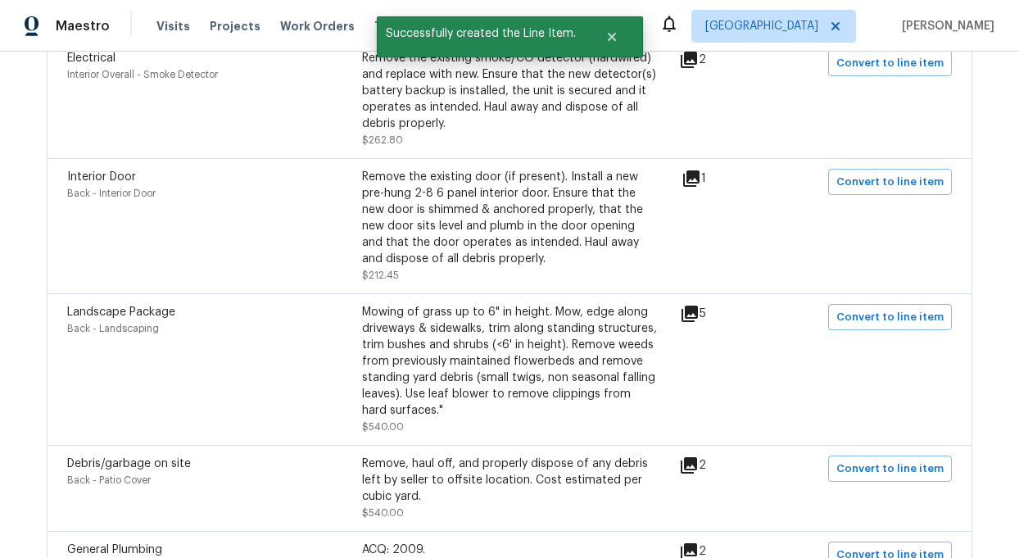
scroll to position [1721, 0]
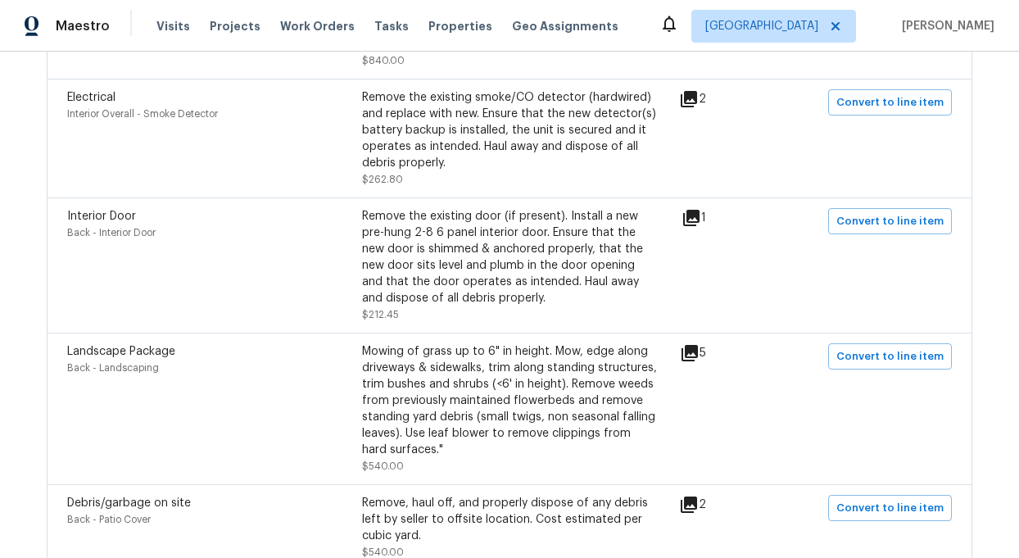
click at [700, 211] on icon at bounding box center [691, 218] width 16 height 16
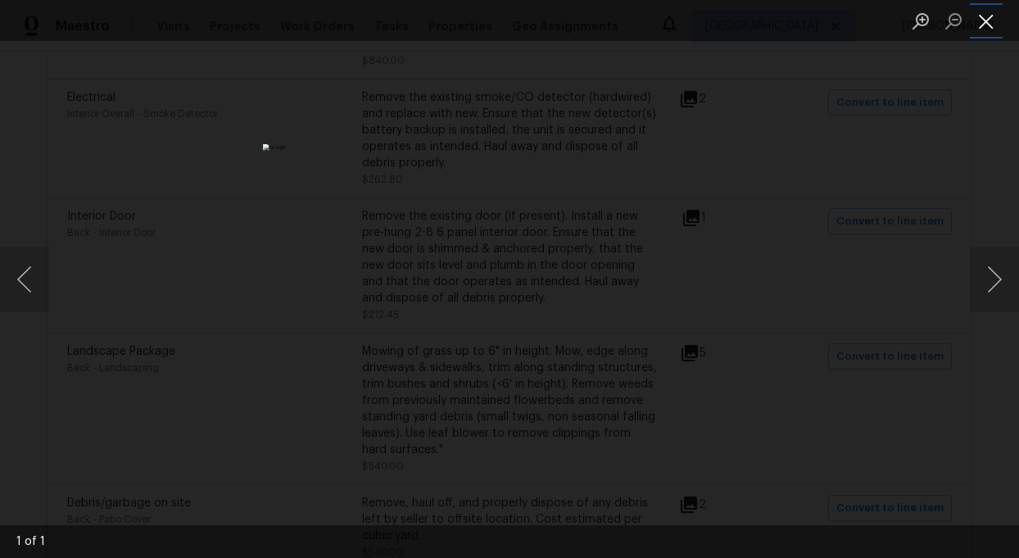
click at [991, 16] on button "Close lightbox" at bounding box center [986, 21] width 33 height 29
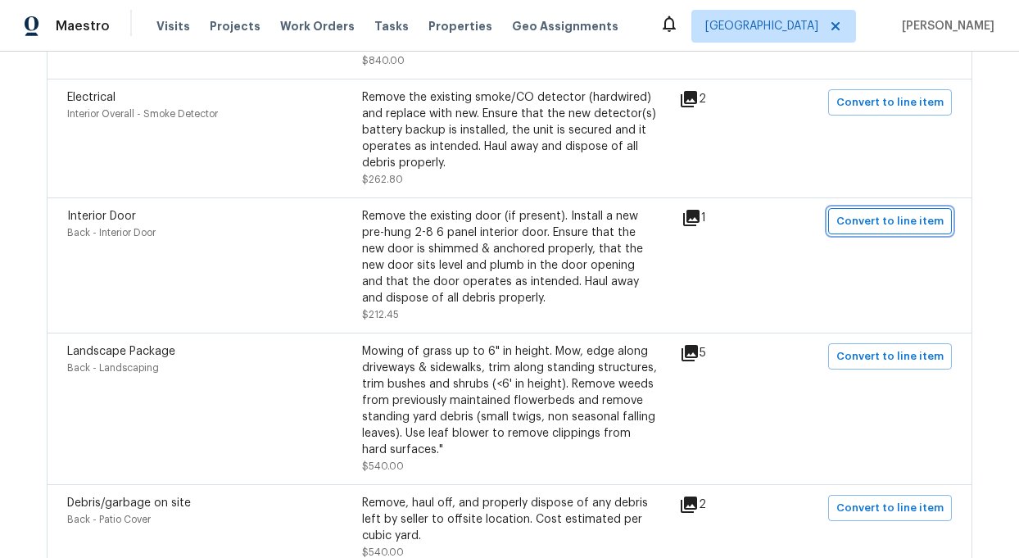
click at [908, 212] on span "Convert to line item" at bounding box center [889, 221] width 107 height 19
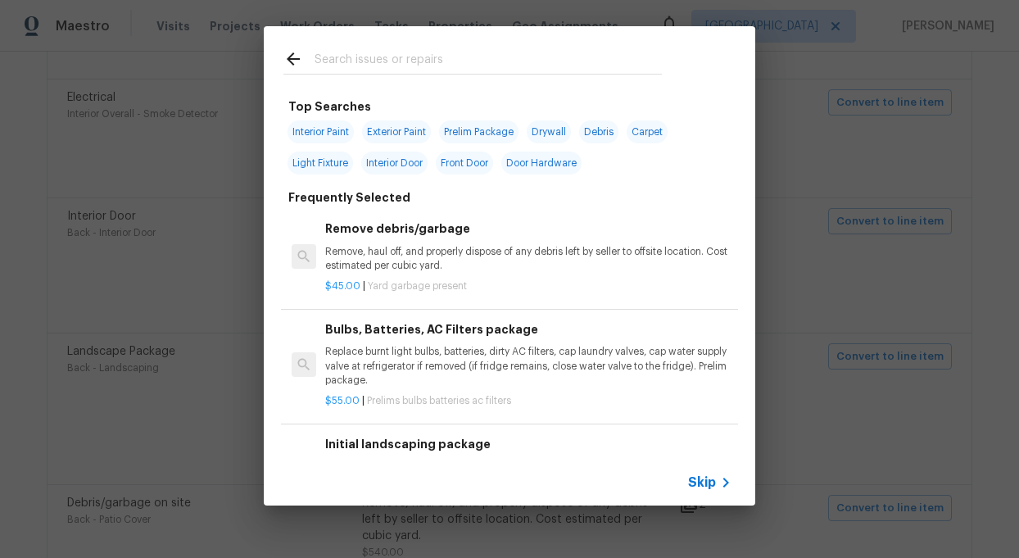
click at [707, 481] on span "Skip" at bounding box center [702, 482] width 28 height 16
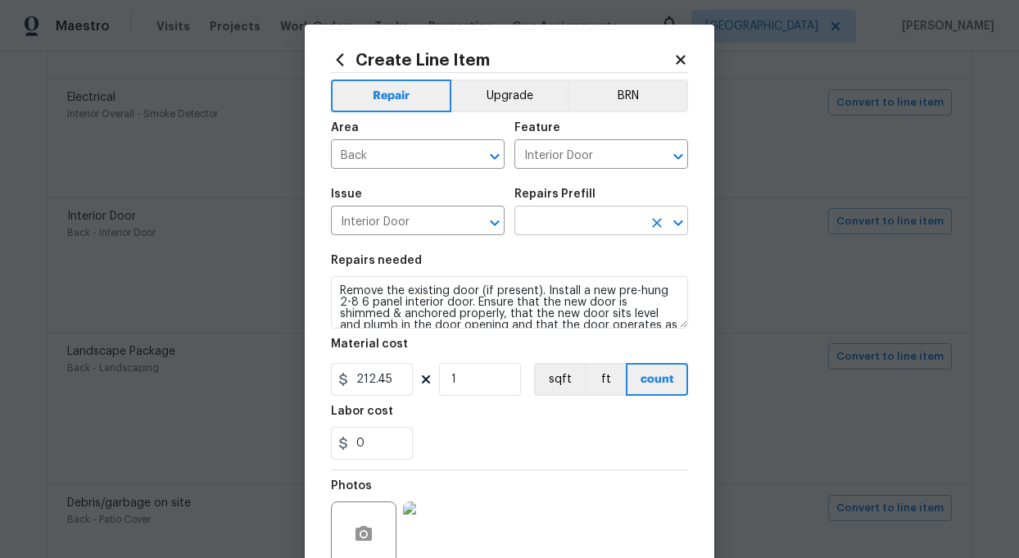
click at [602, 227] on input "text" at bounding box center [578, 222] width 128 height 25
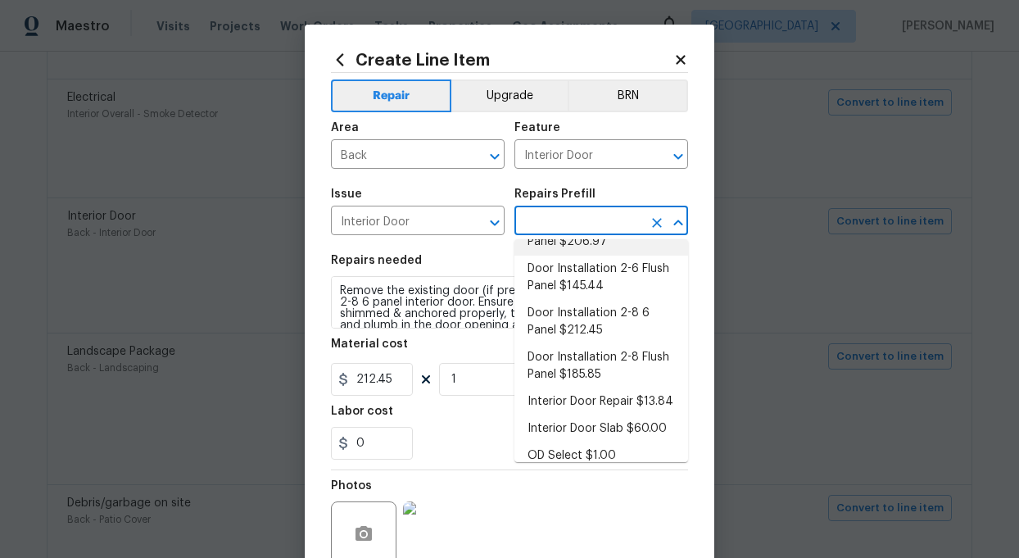
scroll to position [153, 0]
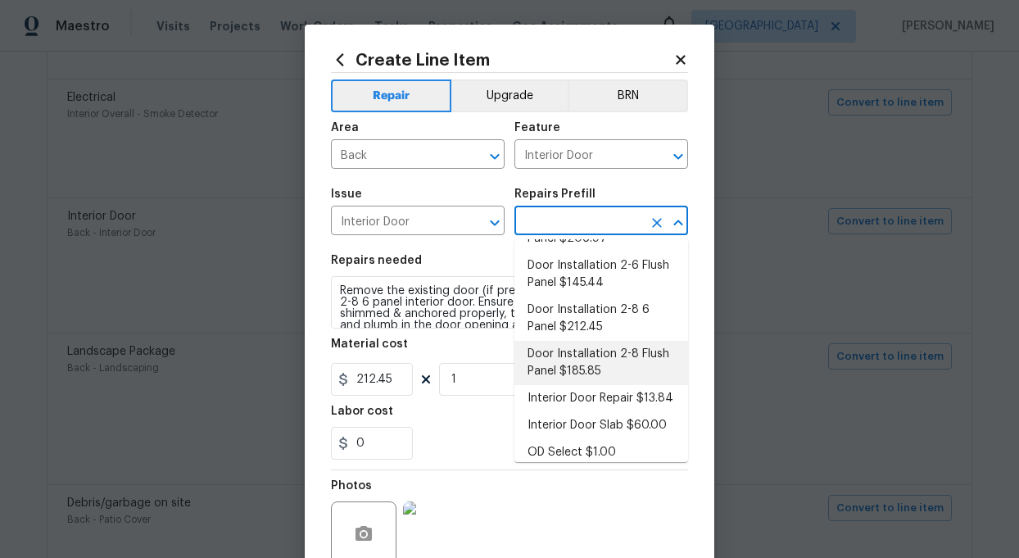
click at [586, 359] on li "Door Installation 2-8 Flush Panel $185.85" at bounding box center [601, 363] width 174 height 44
type input "Door Installation 2-8 Flush Panel $185.85"
type textarea "Remove the existing door (if present). Install a new pre-hung 2-8 flush panel i…"
type input "185.85"
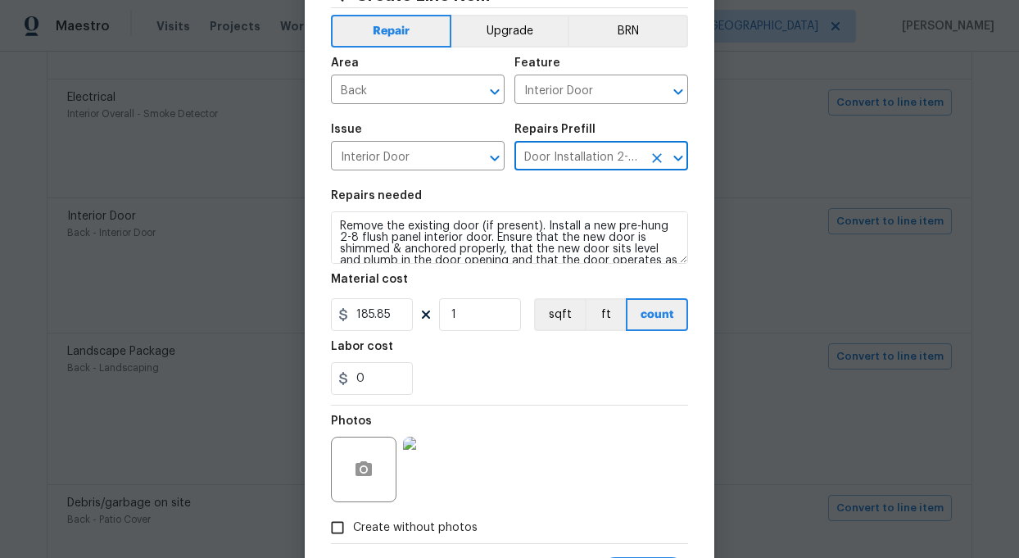
scroll to position [91, 0]
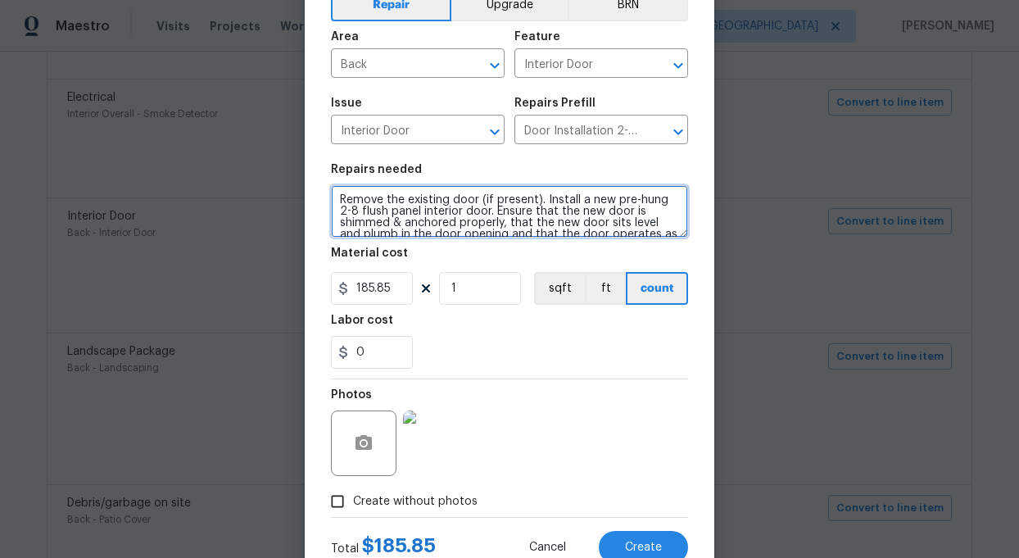
click at [465, 230] on textarea "Remove the existing door (if present). Install a new pre-hung 2-8 flush panel i…" at bounding box center [509, 211] width 357 height 52
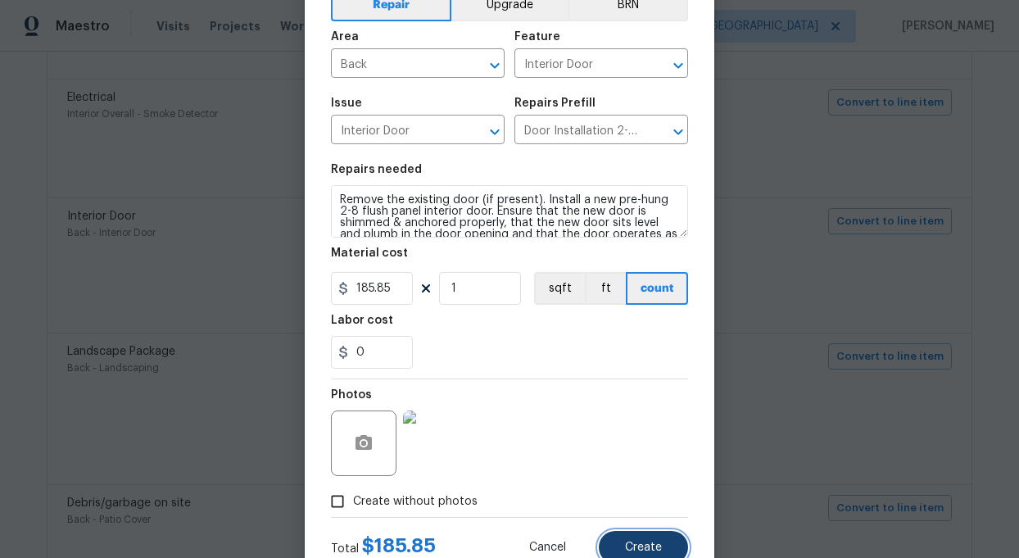
click at [650, 549] on span "Create" at bounding box center [643, 547] width 37 height 12
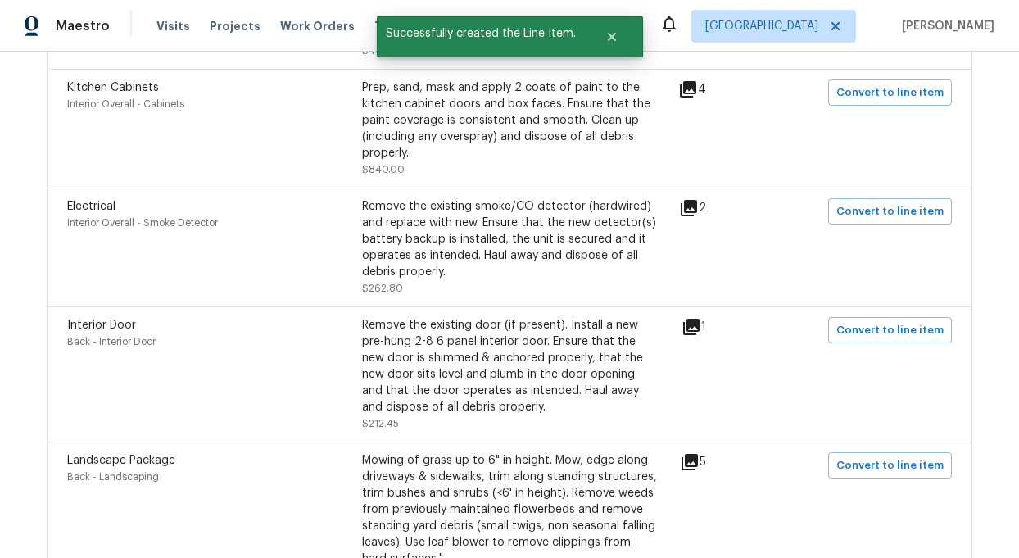
scroll to position [1605, 0]
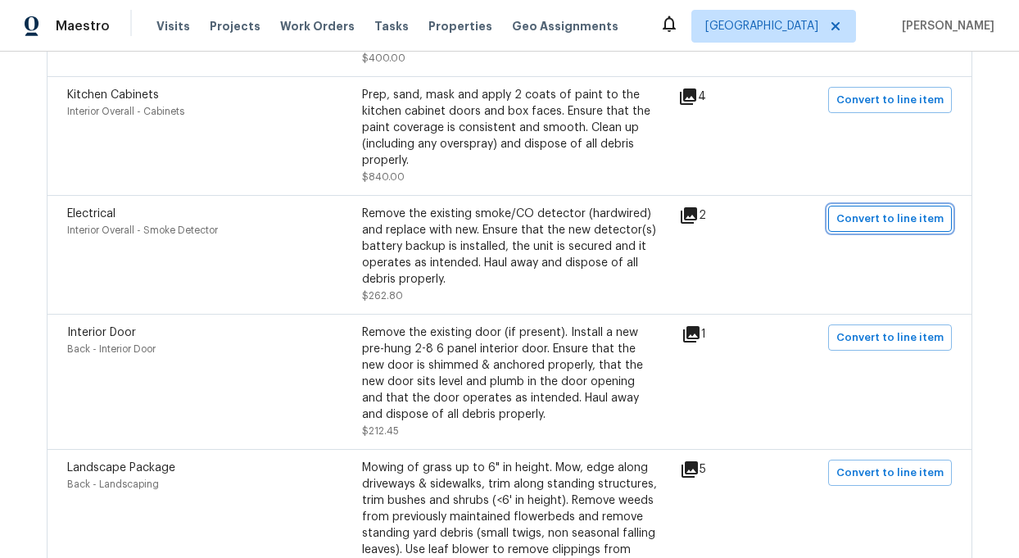
click at [898, 210] on span "Convert to line item" at bounding box center [889, 219] width 107 height 19
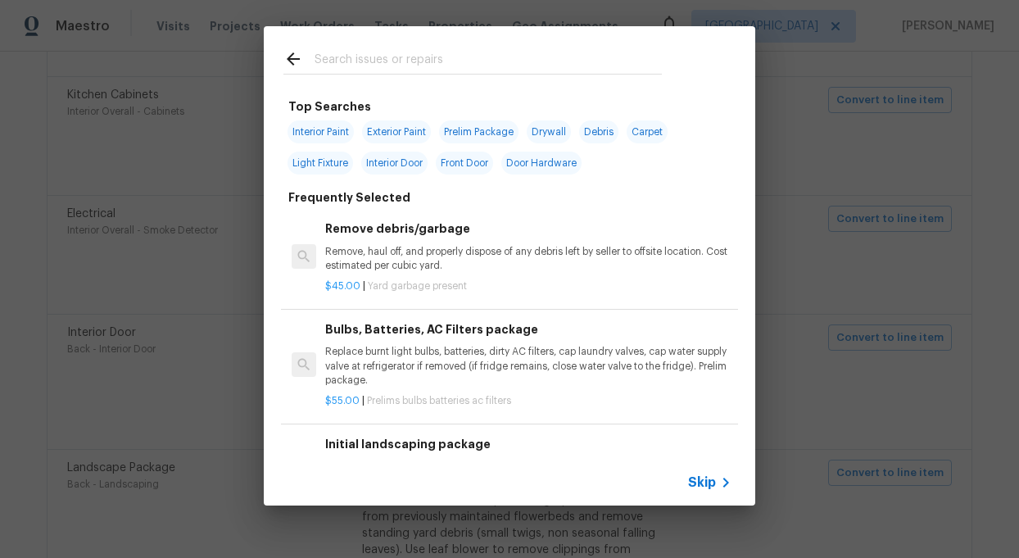
click at [700, 483] on span "Skip" at bounding box center [702, 482] width 28 height 16
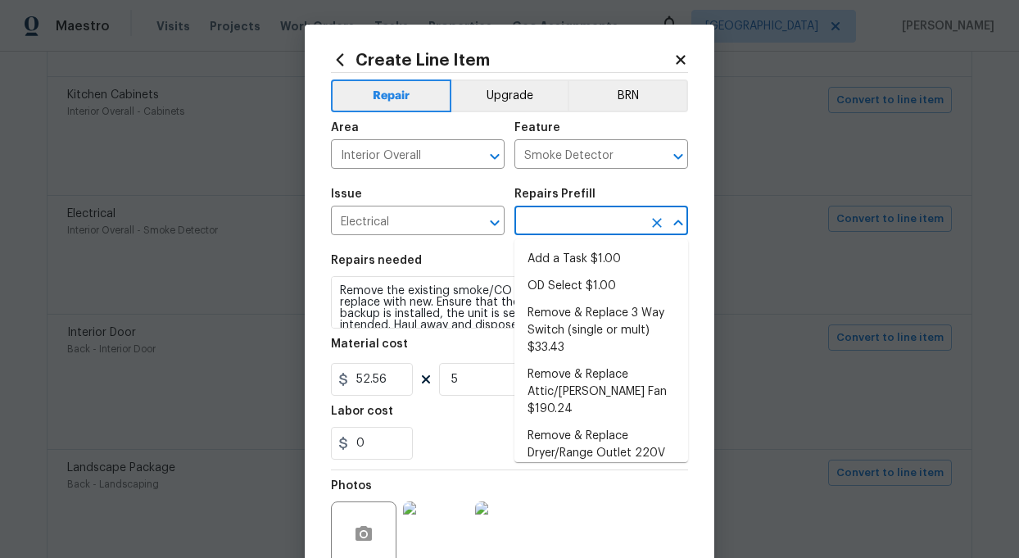
click at [569, 216] on input "text" at bounding box center [578, 222] width 128 height 25
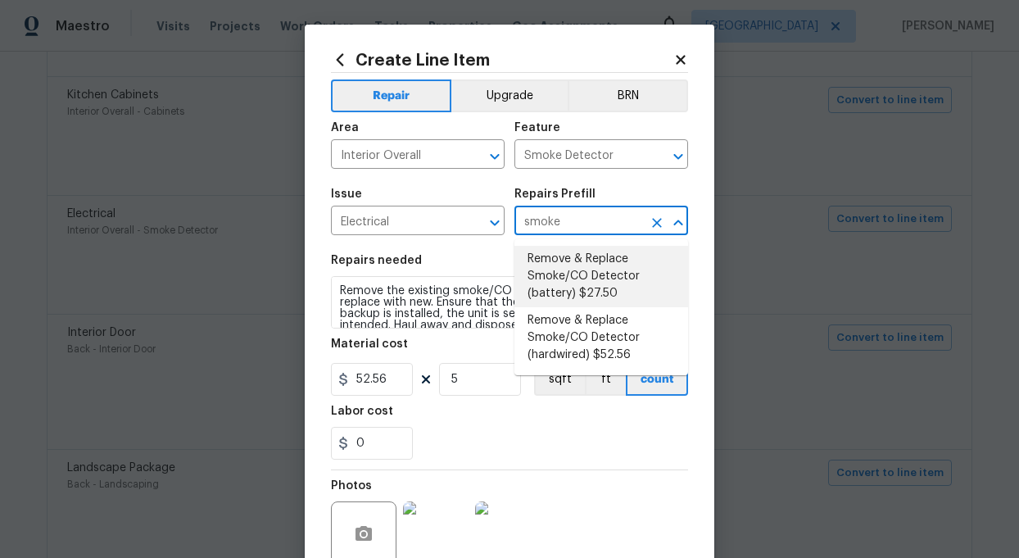
click at [573, 278] on li "Remove & Replace Smoke/CO Detector (battery) $27.50" at bounding box center [601, 276] width 174 height 61
type input "Remove & Replace Smoke/CO Detector (battery) $27.50"
type textarea "Remove the existing smoke/CO detector (battery) and replace with new. Ensure th…"
type input "27.5"
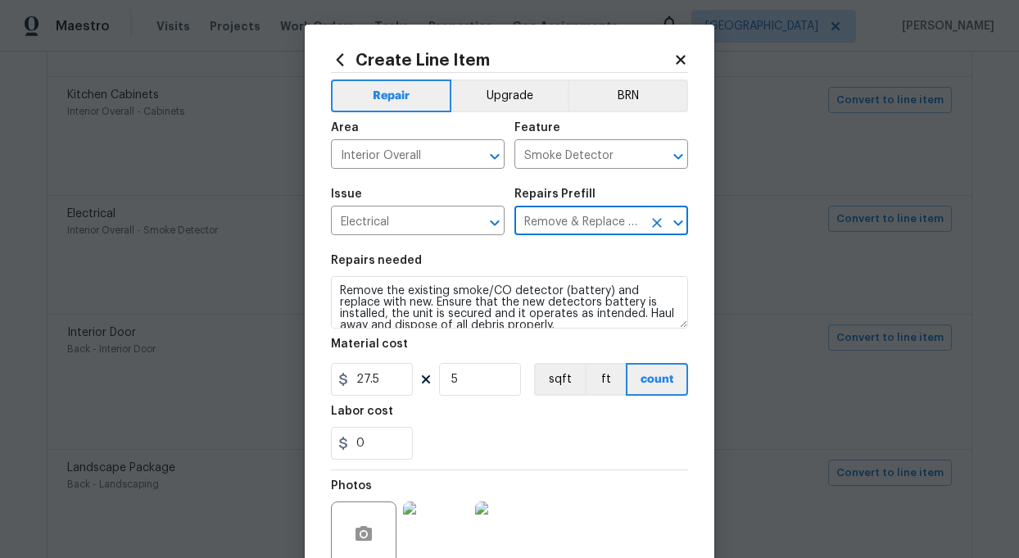
type input "Remove & Replace Smoke/CO Detector (battery) $27.50"
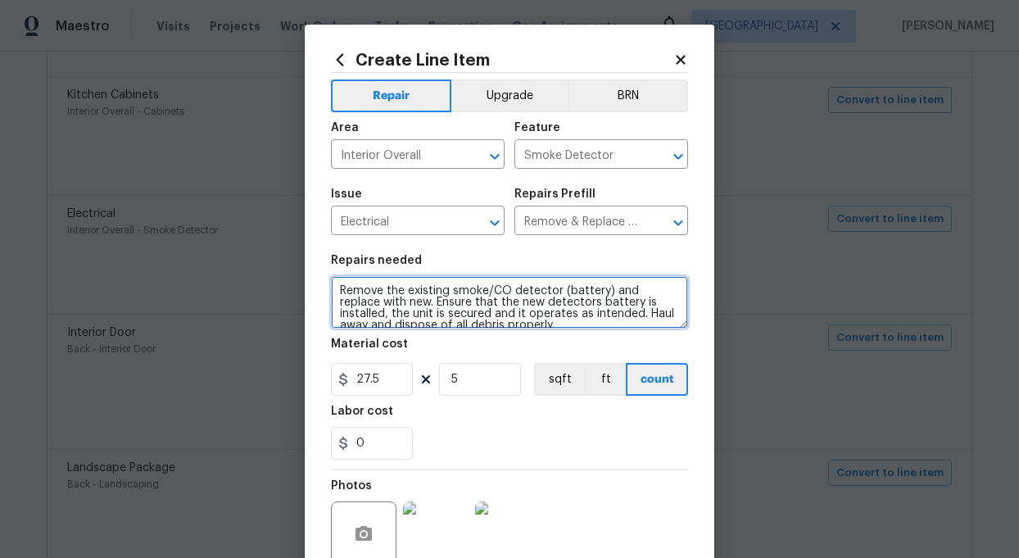
click at [469, 300] on textarea "Remove the existing smoke/CO detector (battery) and replace with new. Ensure th…" at bounding box center [509, 302] width 357 height 52
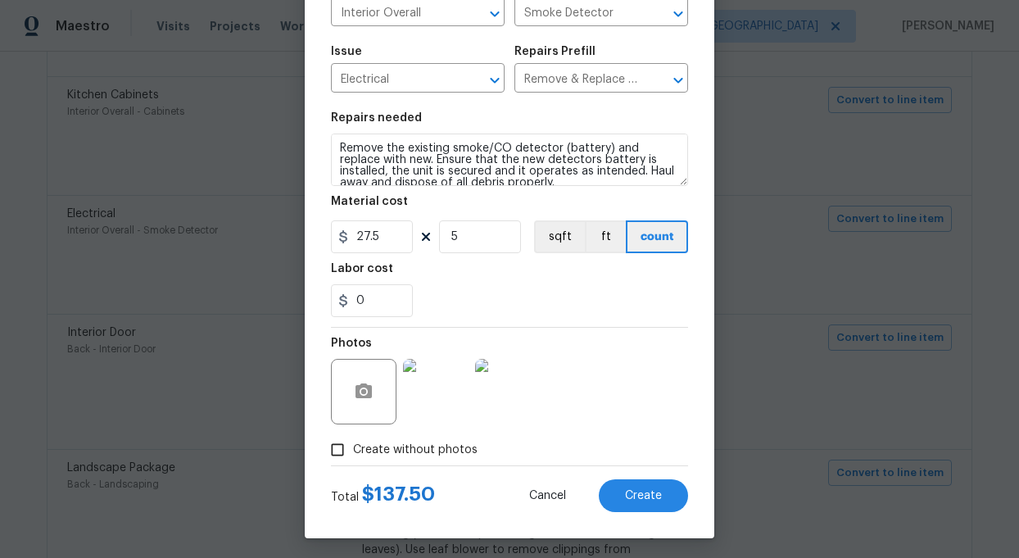
scroll to position [148, 0]
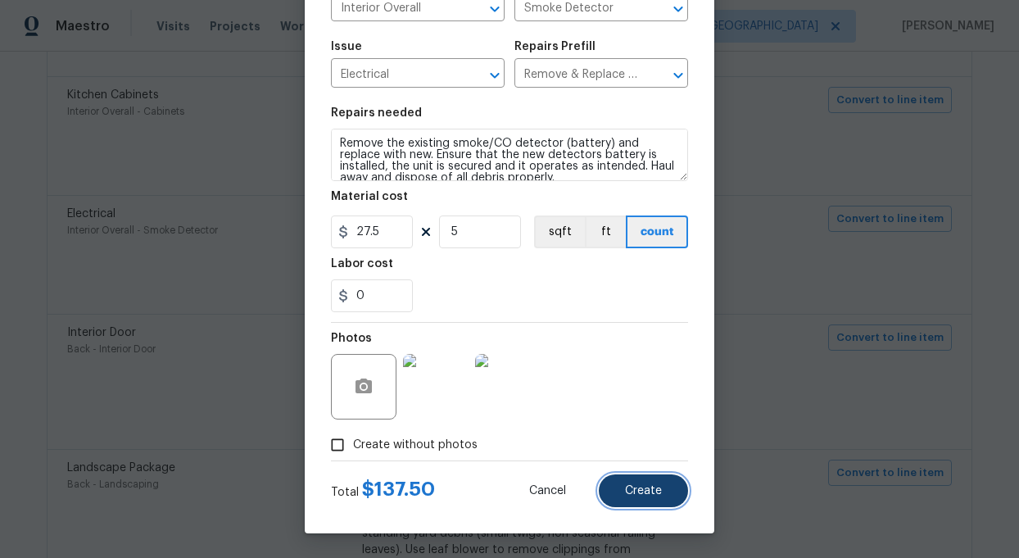
click at [650, 487] on span "Create" at bounding box center [643, 491] width 37 height 12
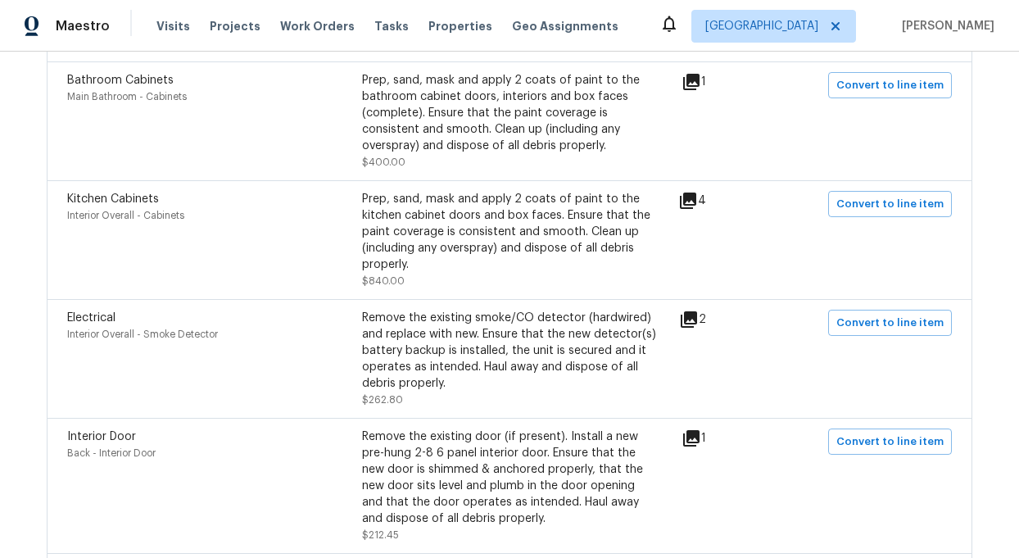
scroll to position [1502, 0]
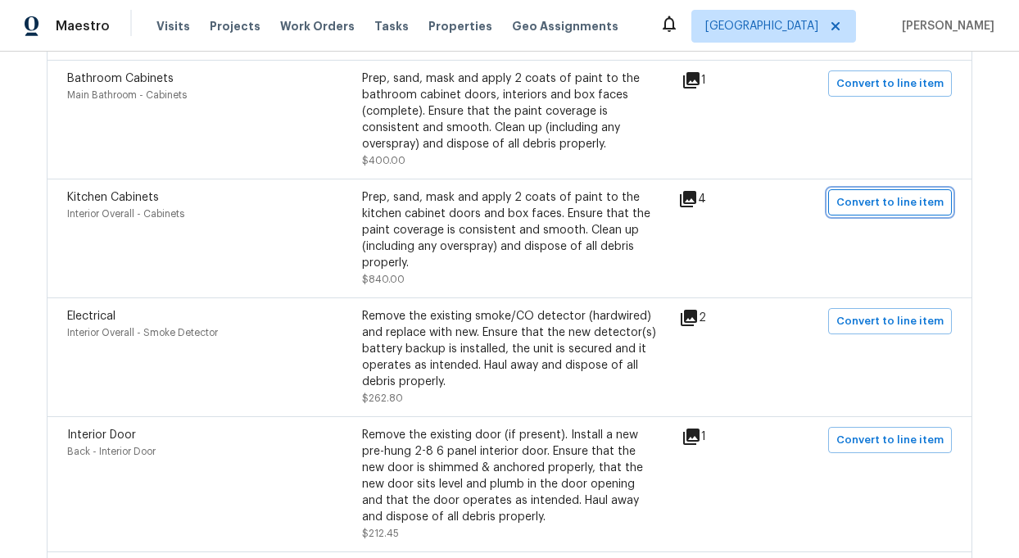
click at [886, 193] on span "Convert to line item" at bounding box center [889, 202] width 107 height 19
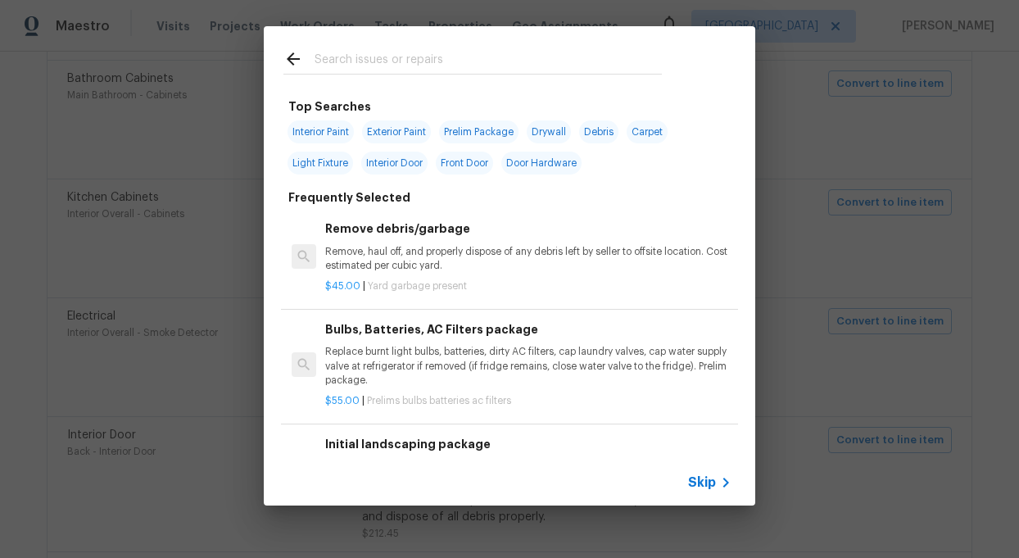
click at [703, 482] on span "Skip" at bounding box center [702, 482] width 28 height 16
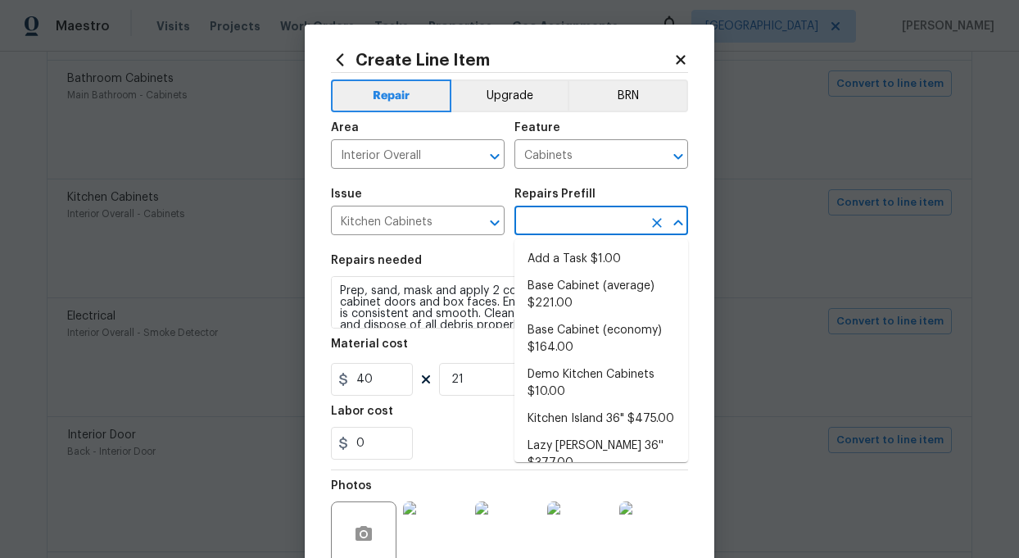
click at [606, 223] on input "text" at bounding box center [578, 222] width 128 height 25
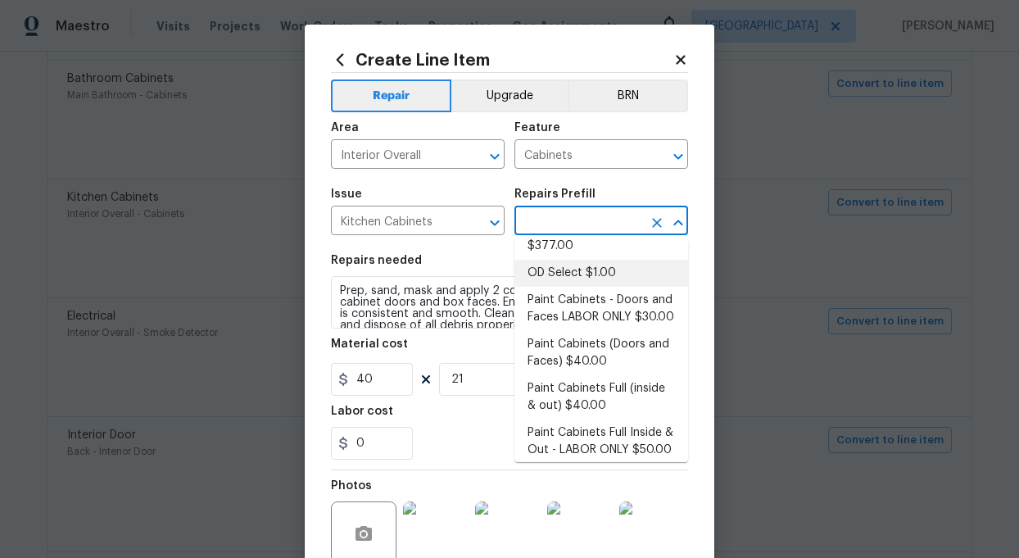
scroll to position [218, 0]
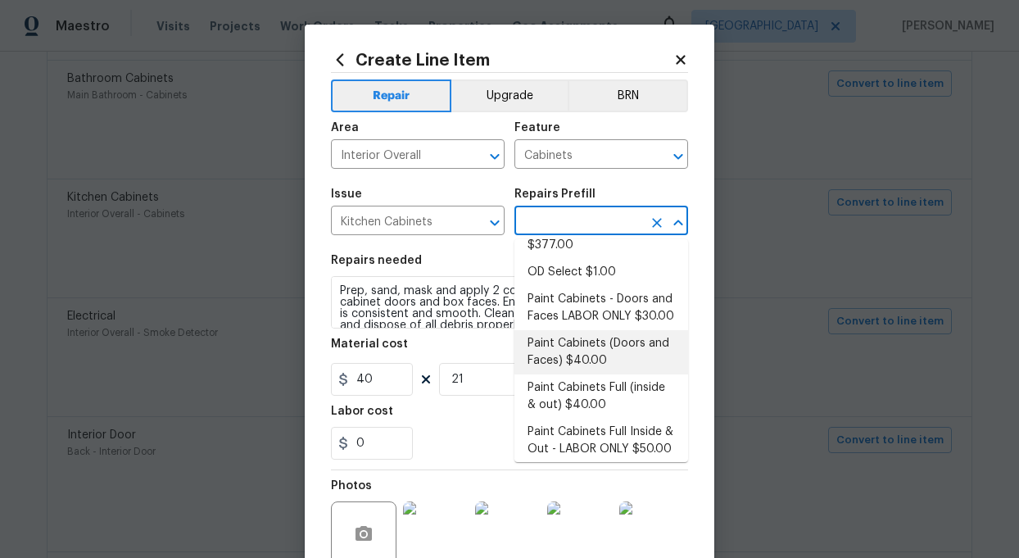
click at [587, 330] on li "Paint Cabinets (Doors and Faces) $40.00" at bounding box center [601, 352] width 174 height 44
type input "Paint Cabinets (Doors and Faces) $40.00"
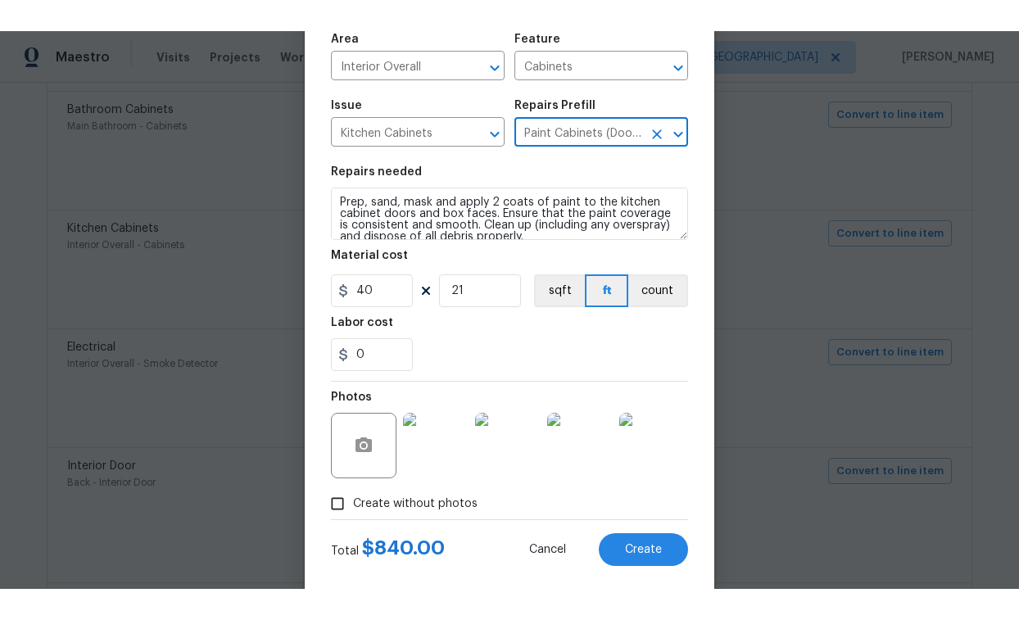
scroll to position [148, 0]
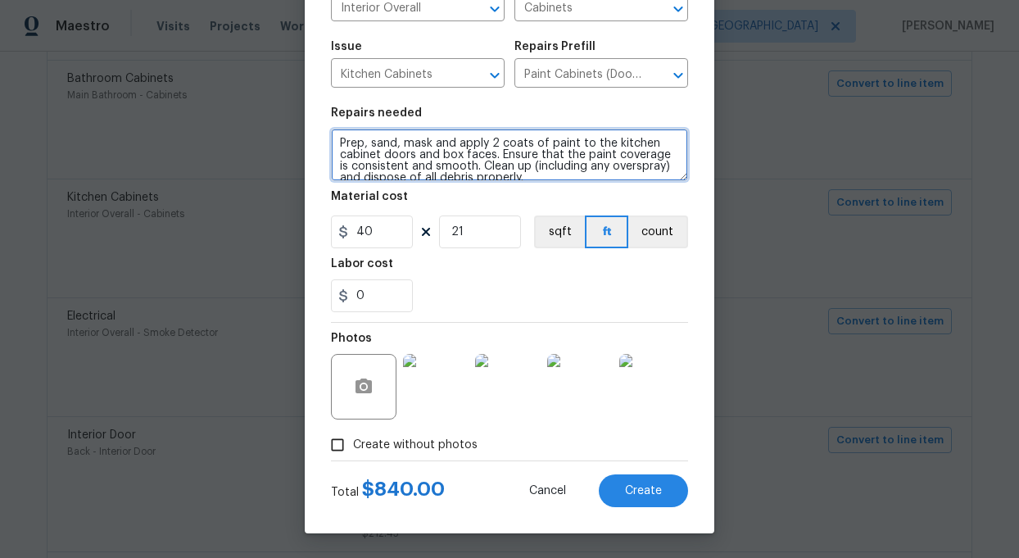
click at [481, 154] on textarea "Prep, sand, mask and apply 2 coats of paint to the kitchen cabinet doors and bo…" at bounding box center [509, 155] width 357 height 52
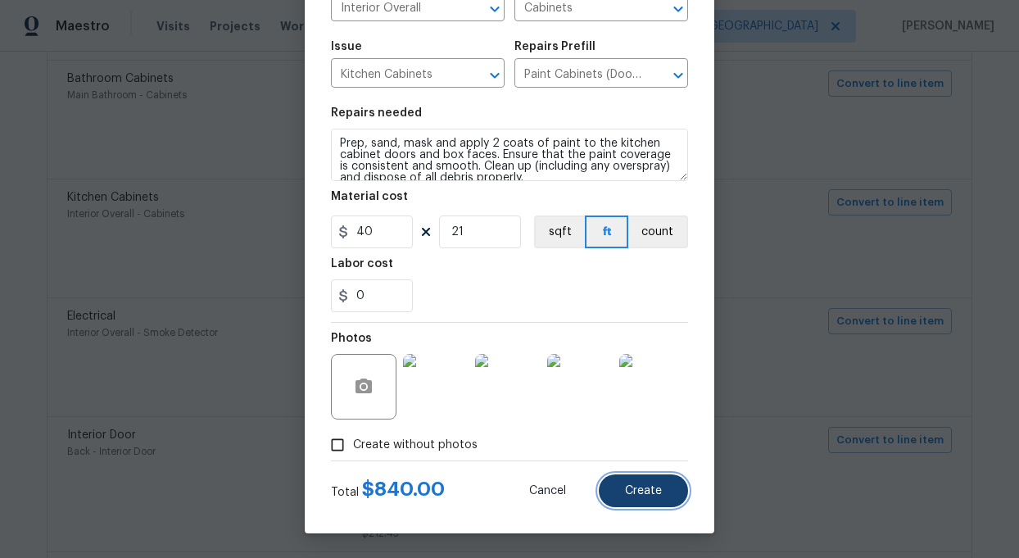
click at [630, 485] on span "Create" at bounding box center [643, 491] width 37 height 12
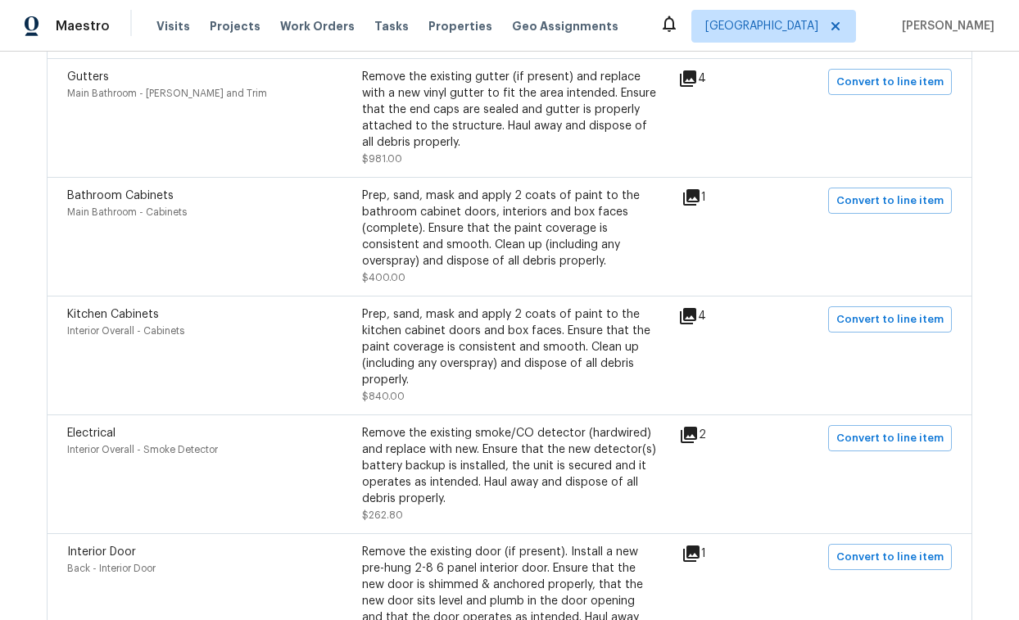
scroll to position [1384, 0]
click at [925, 193] on span "Convert to line item" at bounding box center [889, 202] width 107 height 19
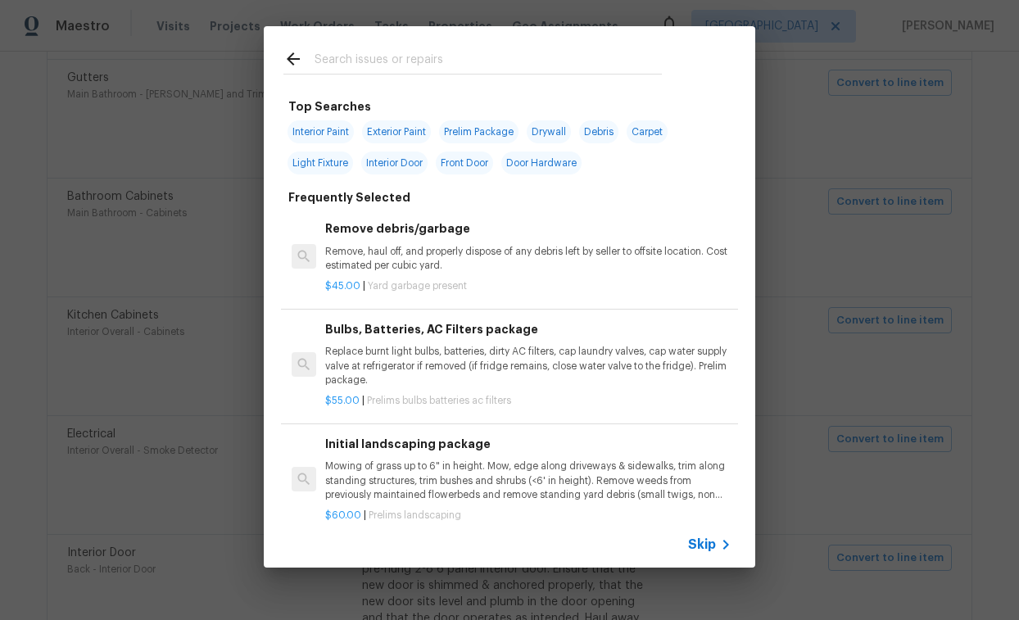
click at [702, 542] on span "Skip" at bounding box center [702, 545] width 28 height 16
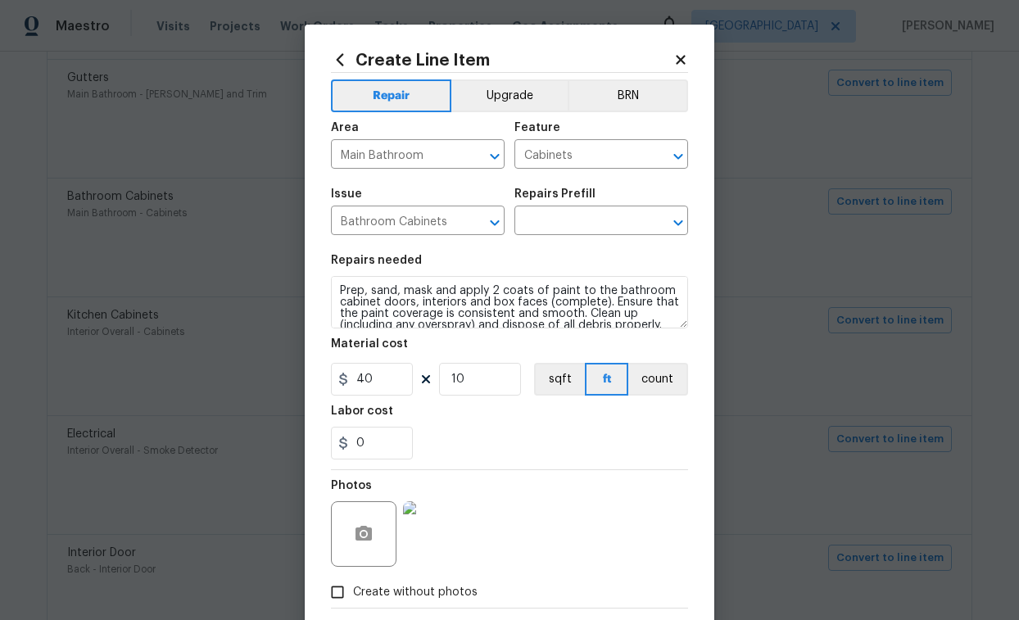
scroll to position [11, 0]
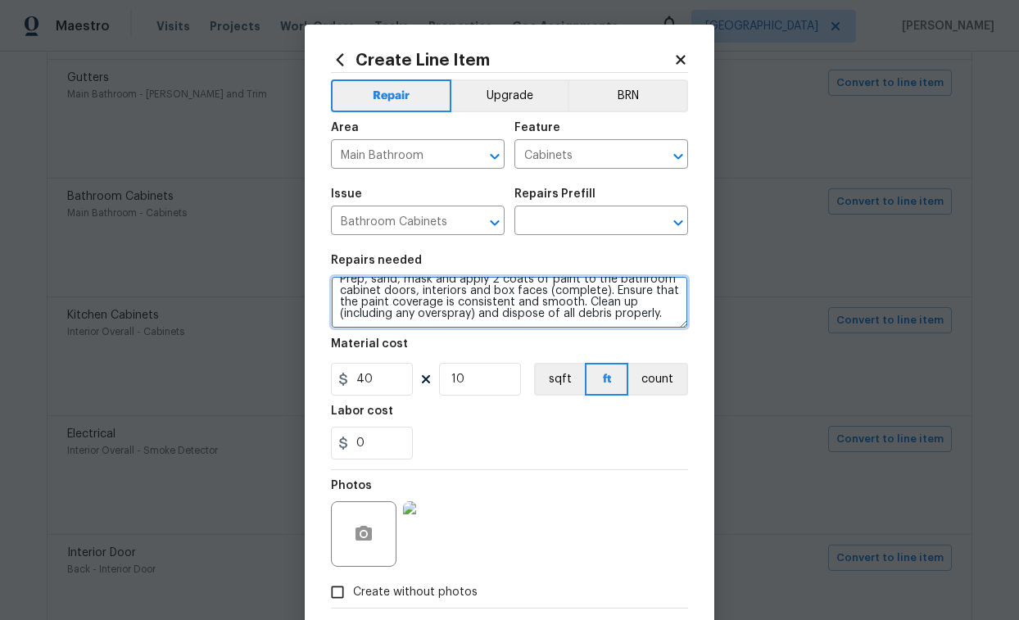
click at [474, 307] on textarea "Prep, sand, mask and apply 2 coats of paint to the bathroom cabinet doors, inte…" at bounding box center [509, 302] width 357 height 52
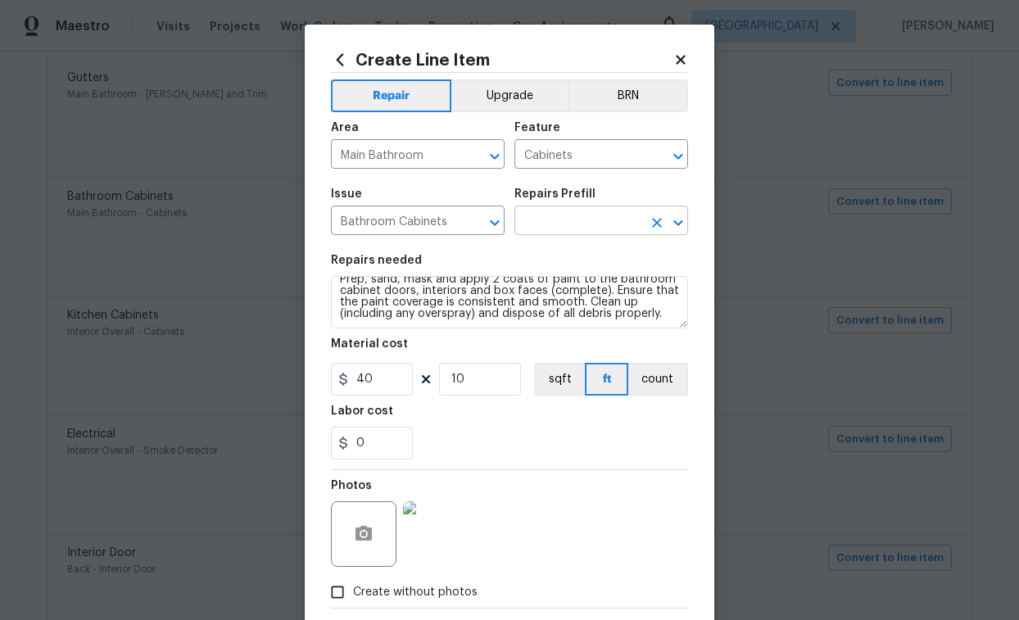
click at [614, 225] on input "text" at bounding box center [578, 222] width 128 height 25
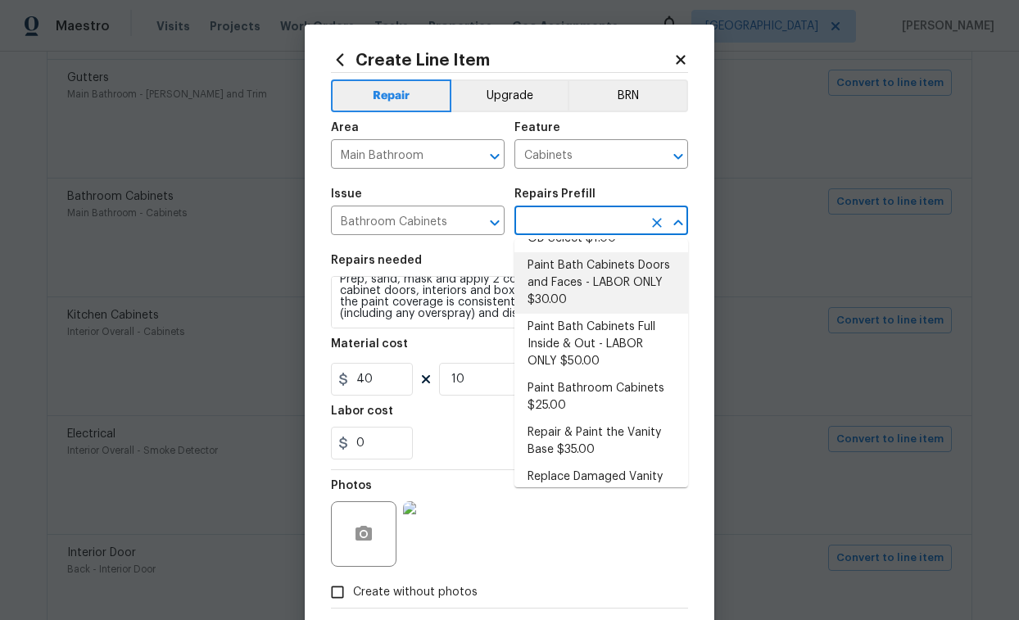
scroll to position [236, 0]
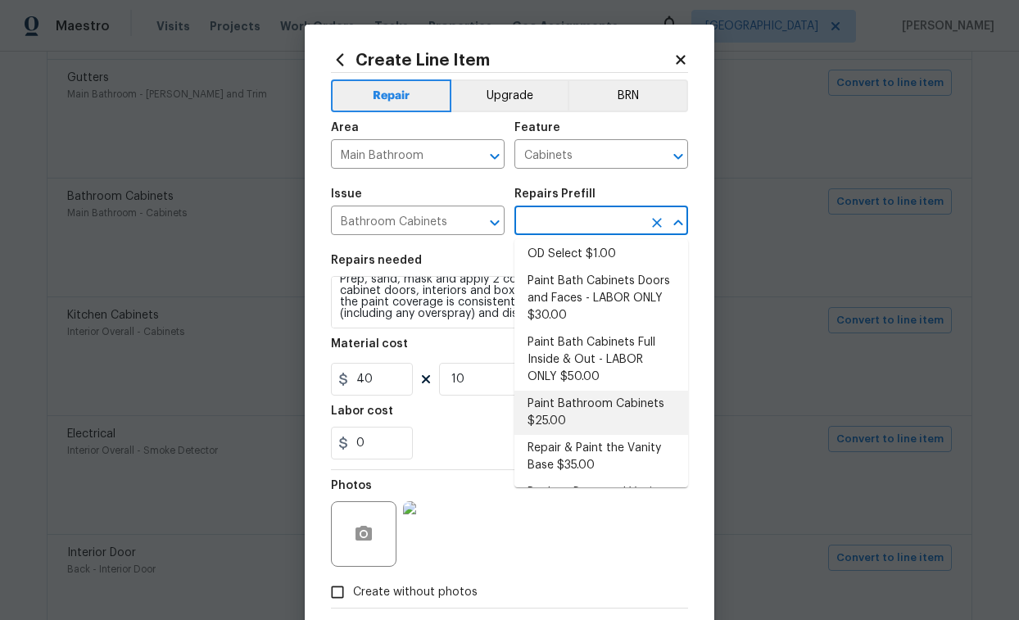
click at [597, 403] on li "Paint Bathroom Cabinets $25.00" at bounding box center [601, 413] width 174 height 44
type input "Paint Bathroom Cabinets $25.00"
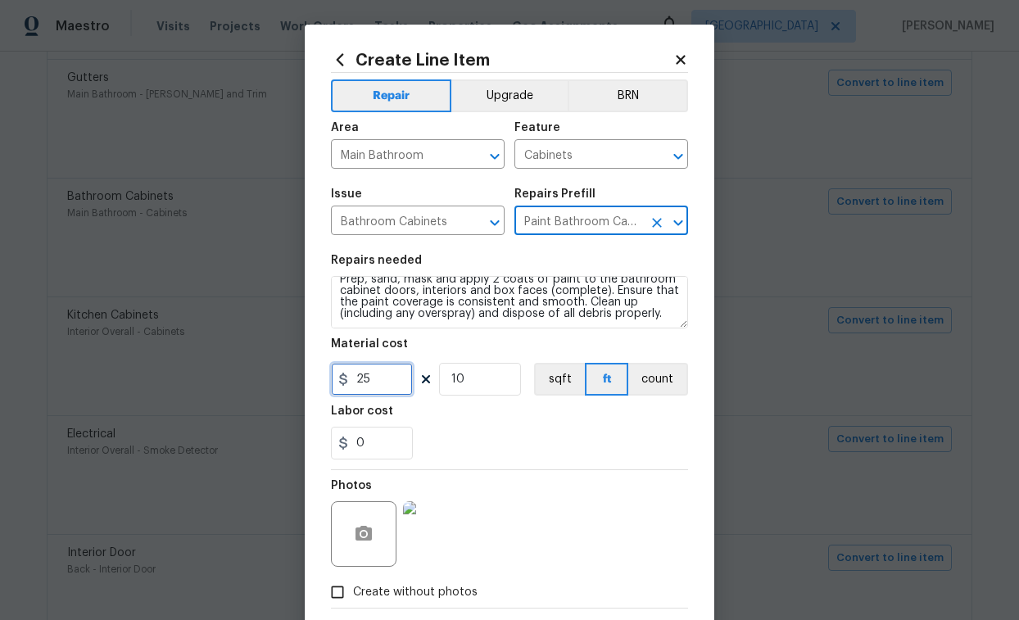
click at [380, 384] on input "25" at bounding box center [372, 379] width 82 height 33
type input "40"
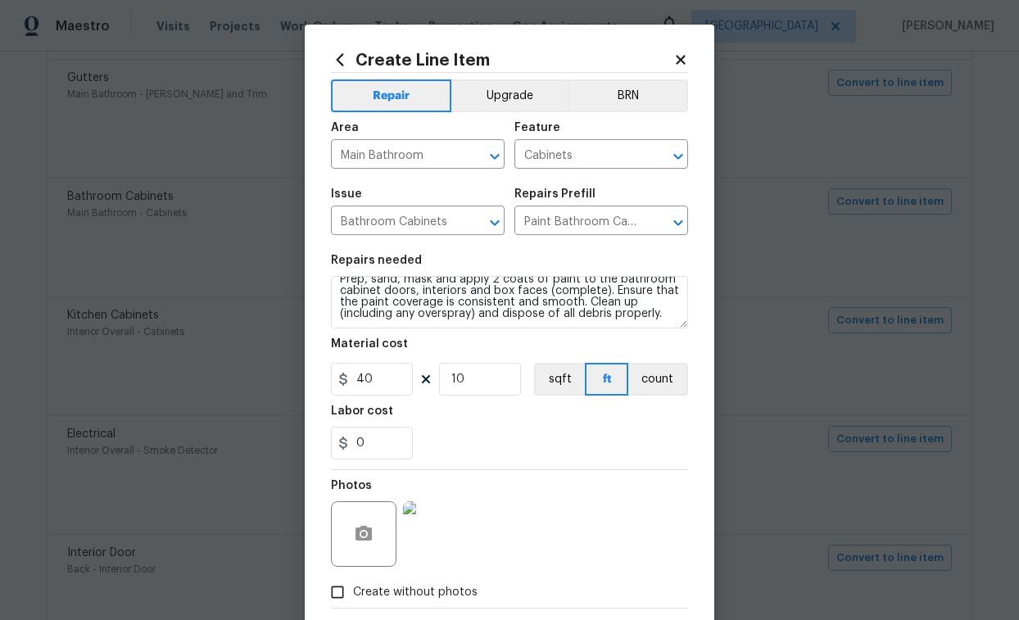
click at [475, 422] on div "Labor cost" at bounding box center [509, 416] width 357 height 21
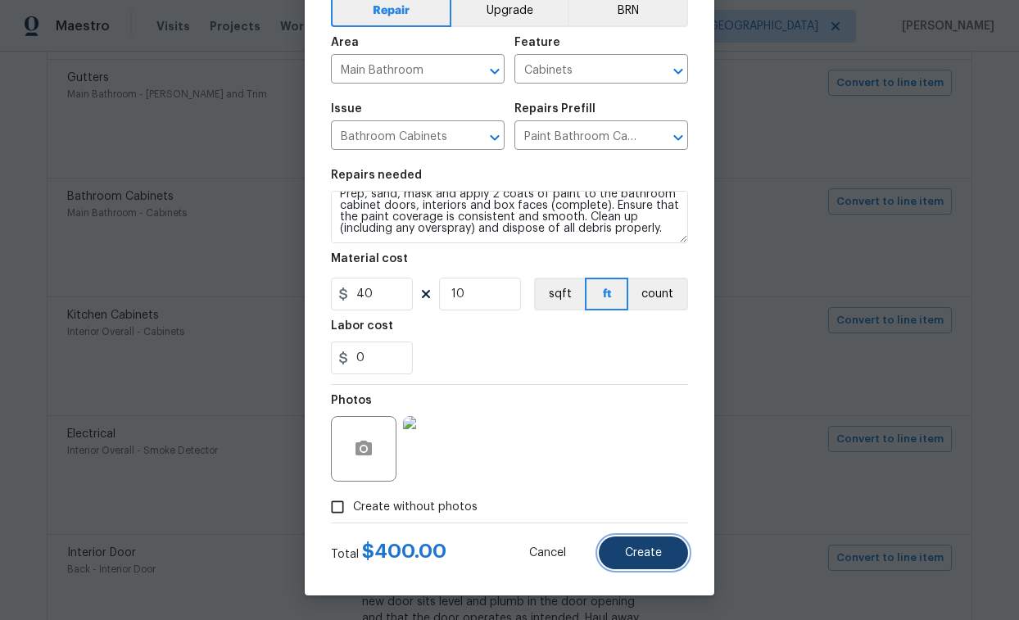
click at [635, 553] on span "Create" at bounding box center [643, 553] width 37 height 12
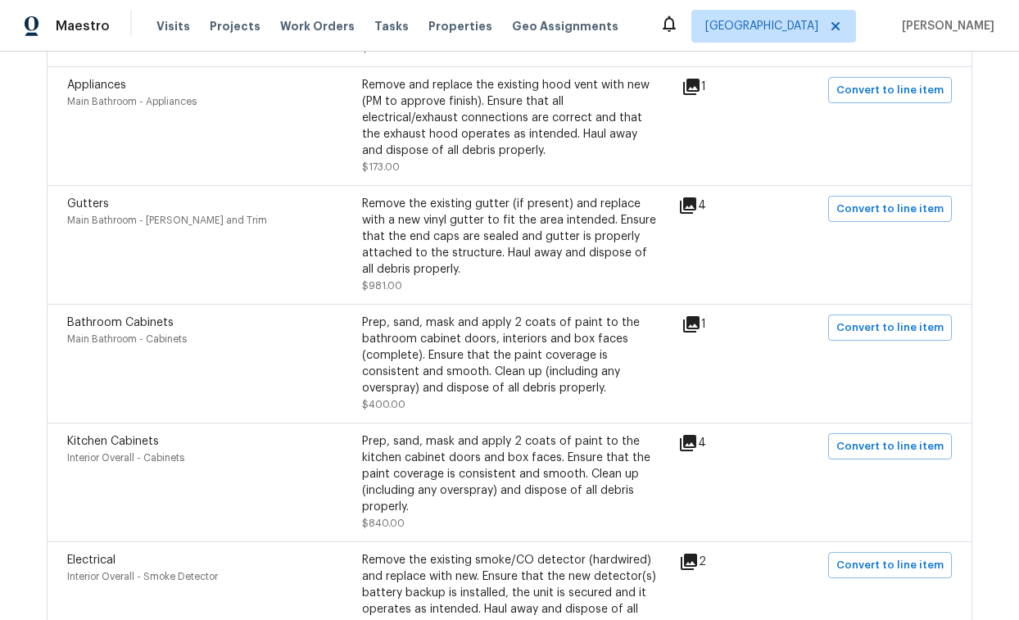
scroll to position [1257, 0]
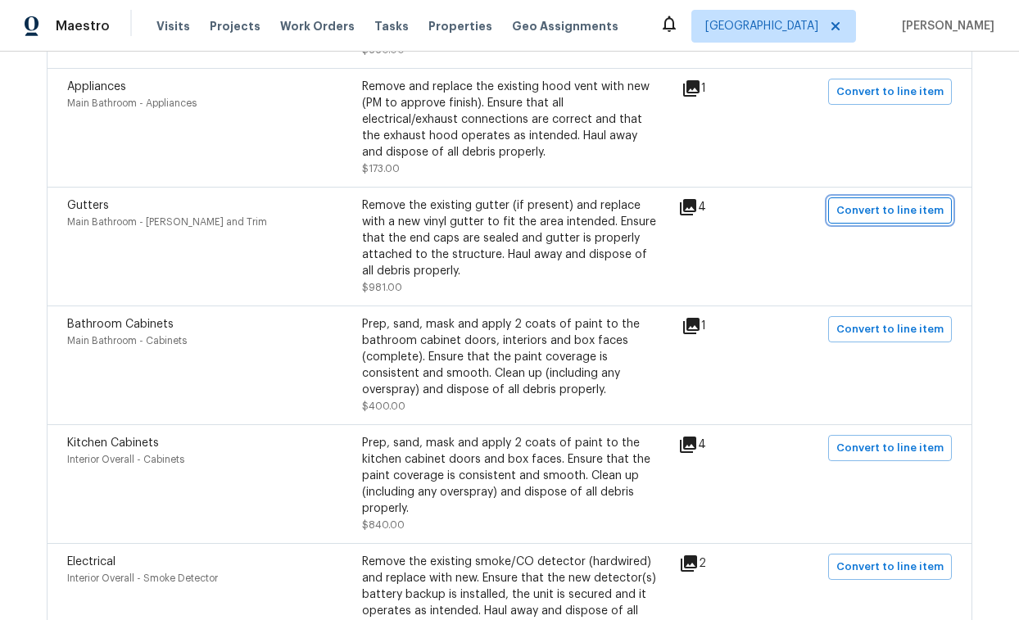
click at [896, 202] on span "Convert to line item" at bounding box center [889, 211] width 107 height 19
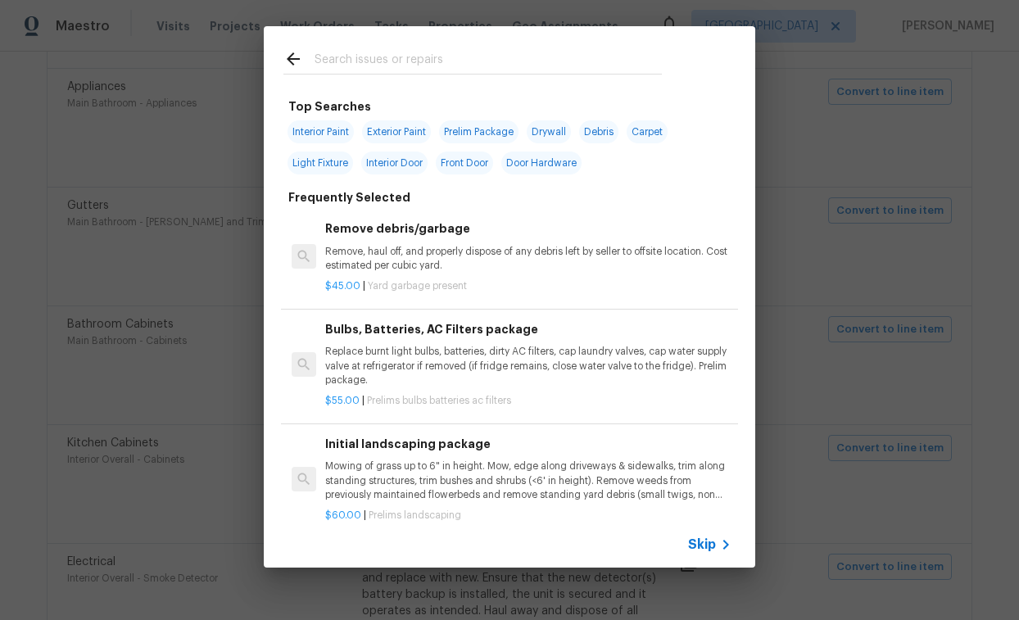
click at [701, 541] on span "Skip" at bounding box center [702, 545] width 28 height 16
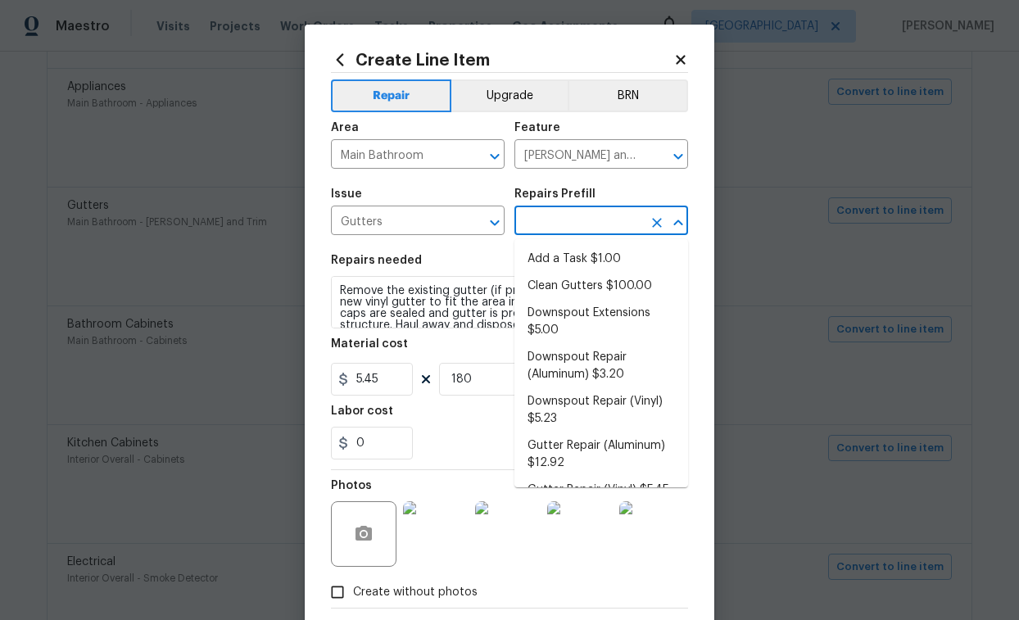
click at [551, 224] on input "text" at bounding box center [578, 222] width 128 height 25
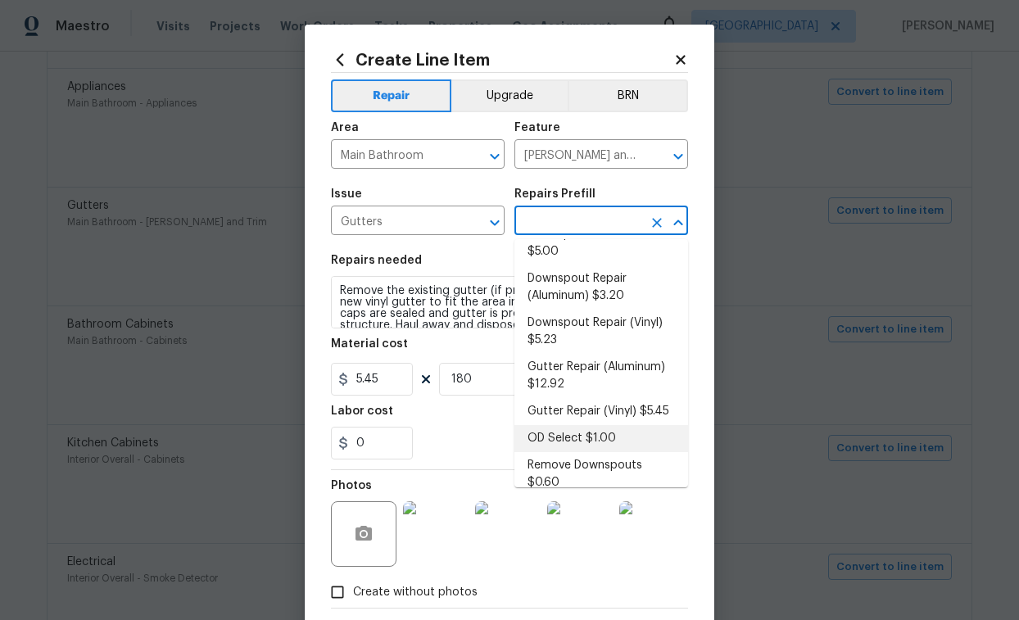
scroll to position [76, 0]
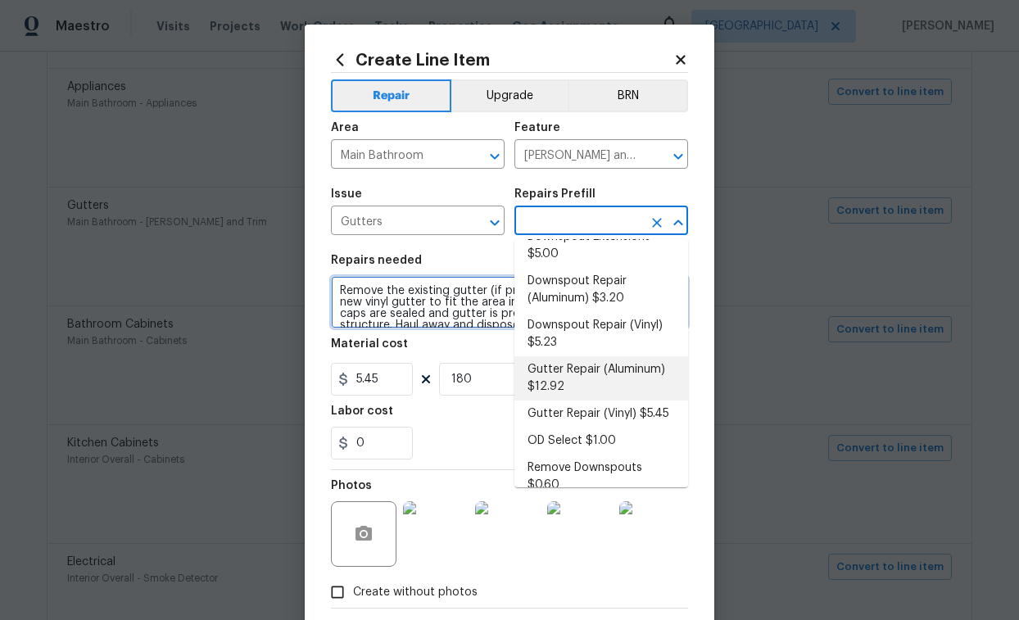
click at [407, 310] on textarea "Remove the existing gutter (if present) and replace with a new vinyl gutter to …" at bounding box center [509, 302] width 357 height 52
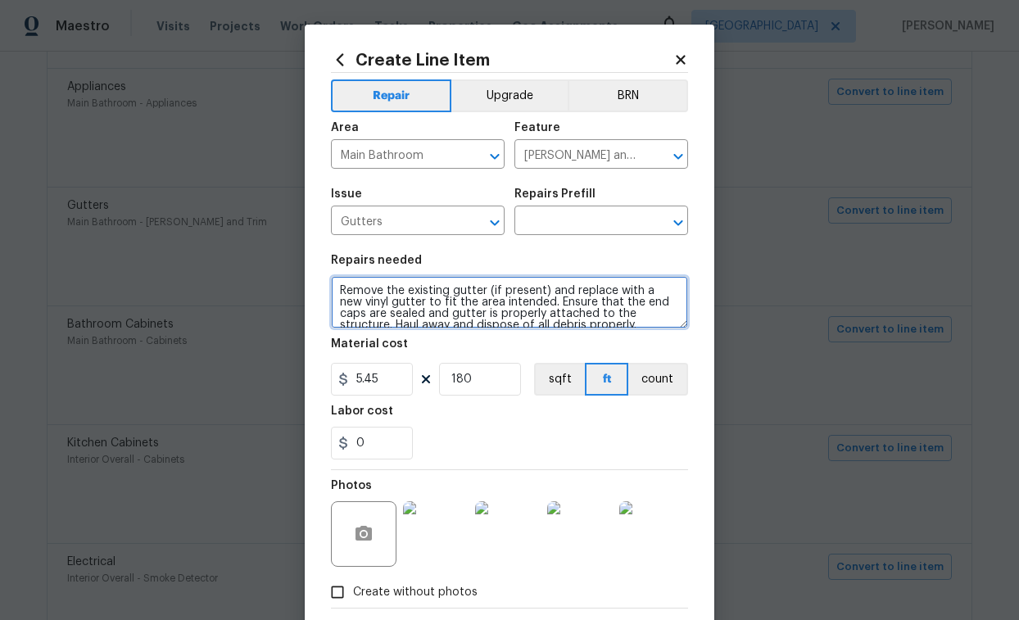
click at [407, 310] on textarea "Remove the existing gutter (if present) and replace with a new vinyl gutter to …" at bounding box center [509, 302] width 357 height 52
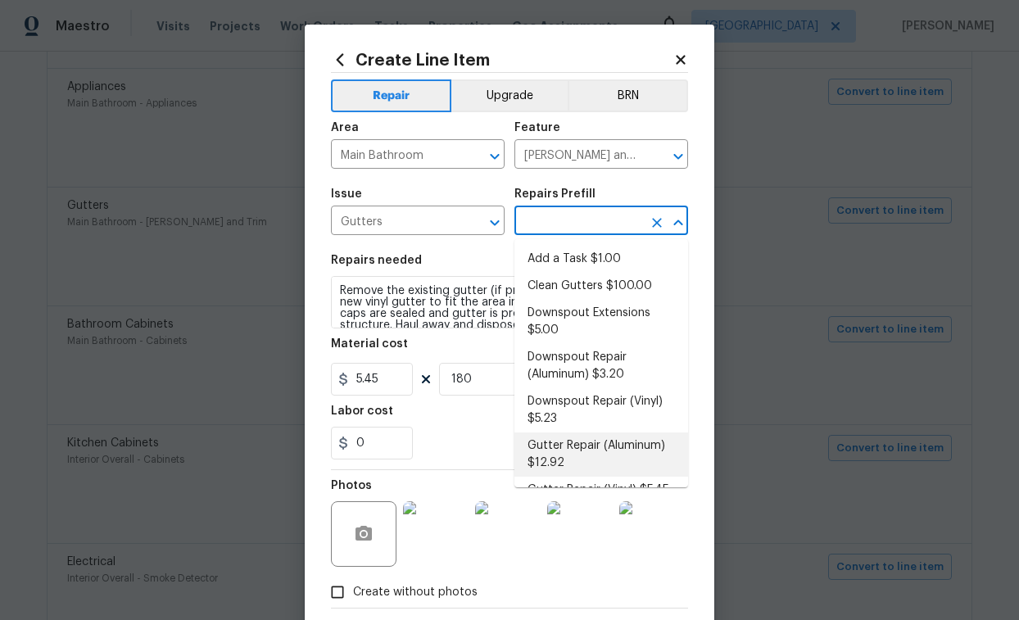
click at [614, 224] on input "text" at bounding box center [578, 222] width 128 height 25
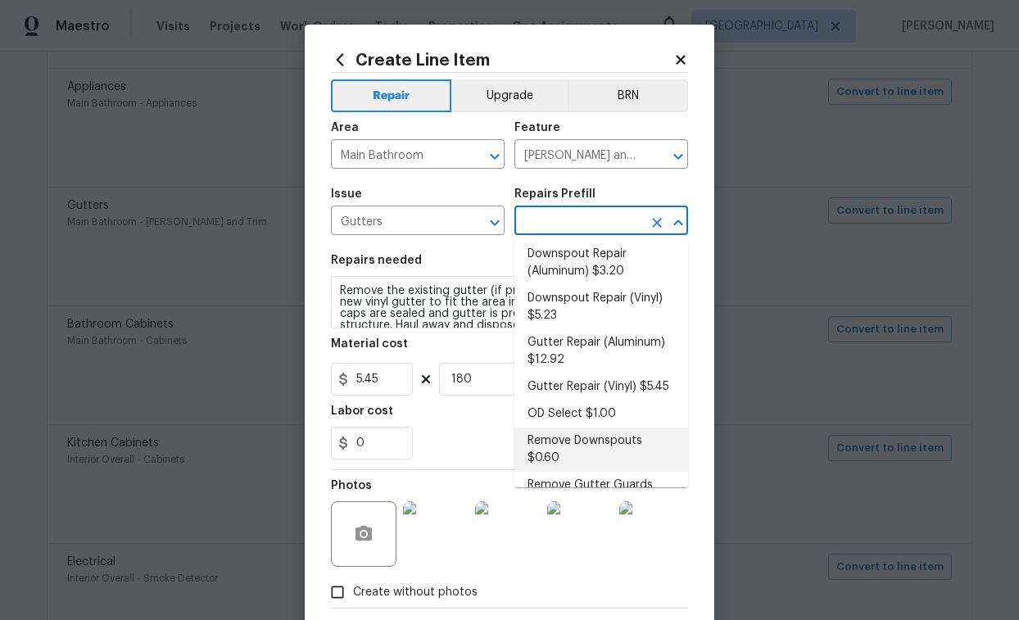
scroll to position [93, 0]
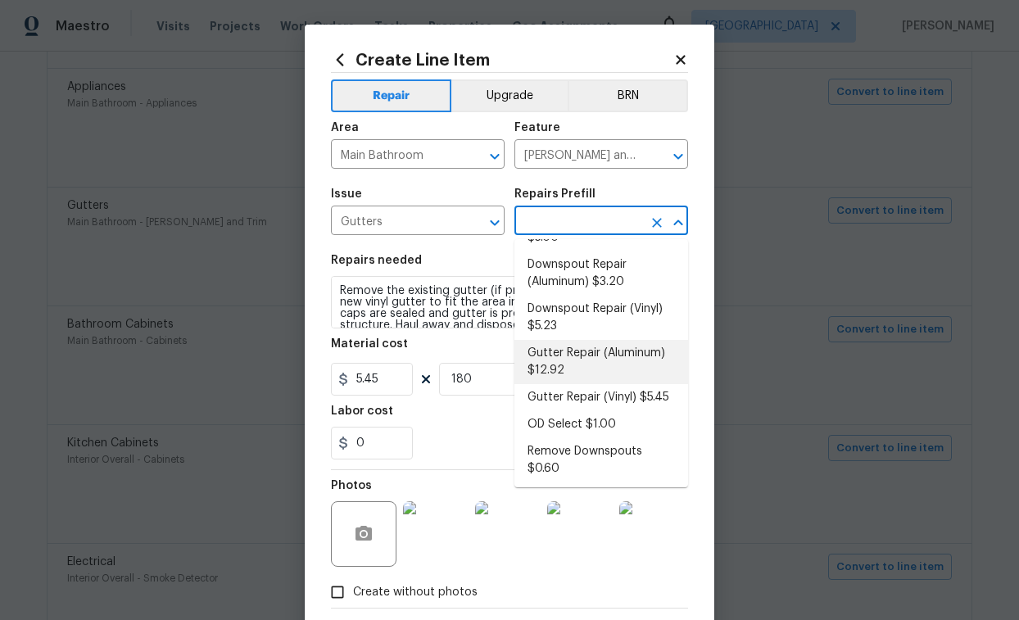
click at [586, 351] on li "Gutter Repair (Aluminum) $12.92" at bounding box center [601, 362] width 174 height 44
type input "Gutter Repair (Aluminum) $12.92"
type textarea "Remove the existing gutter (if present) and replace with a new aluminum seamles…"
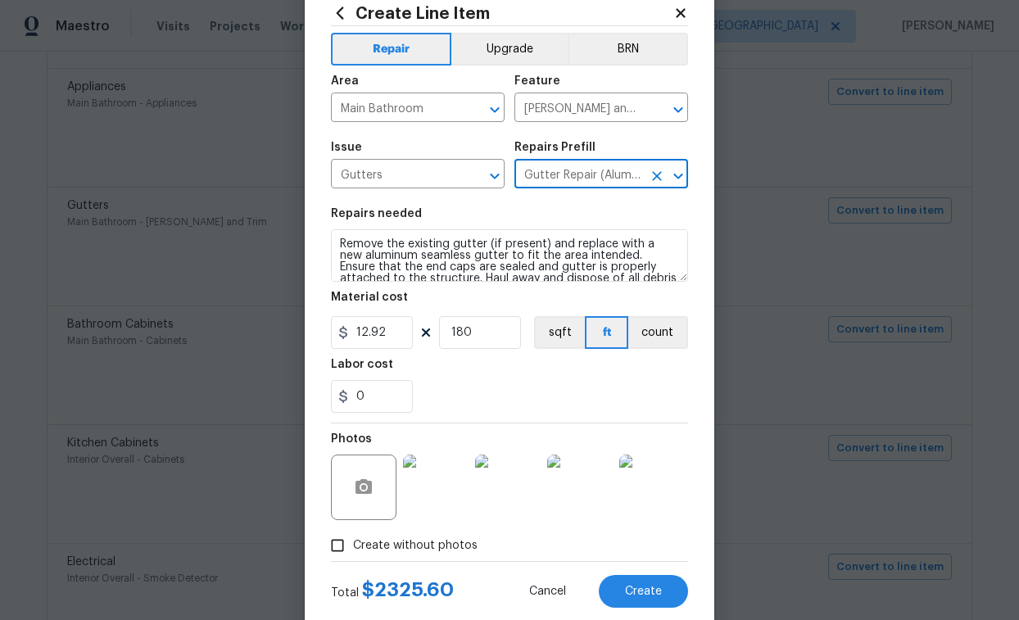
scroll to position [49, 0]
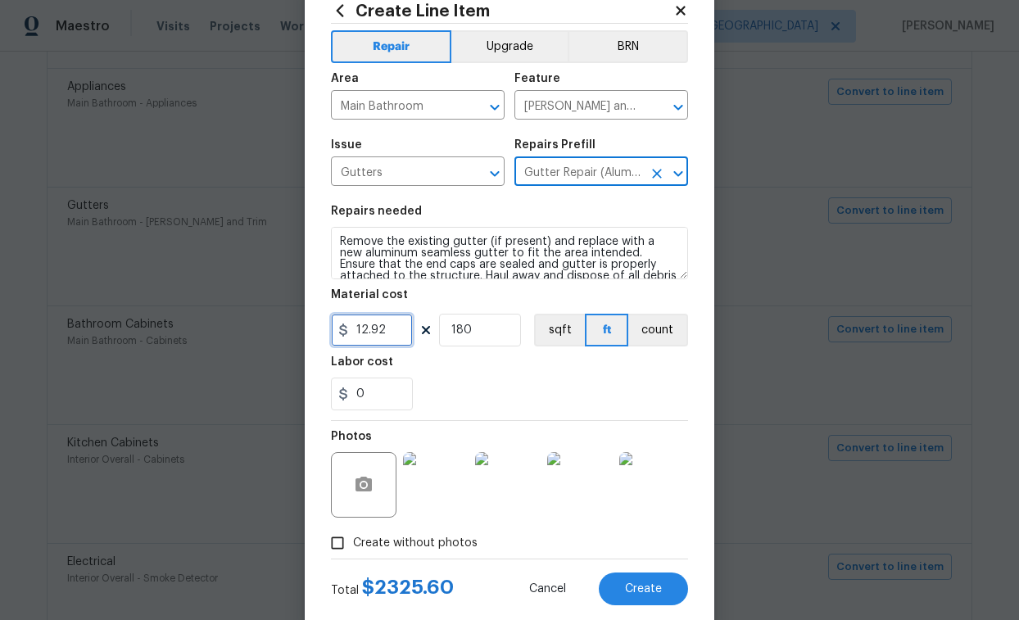
click at [385, 333] on input "12.92" at bounding box center [372, 330] width 82 height 33
type input "5.49"
click at [443, 389] on div "0" at bounding box center [509, 394] width 357 height 33
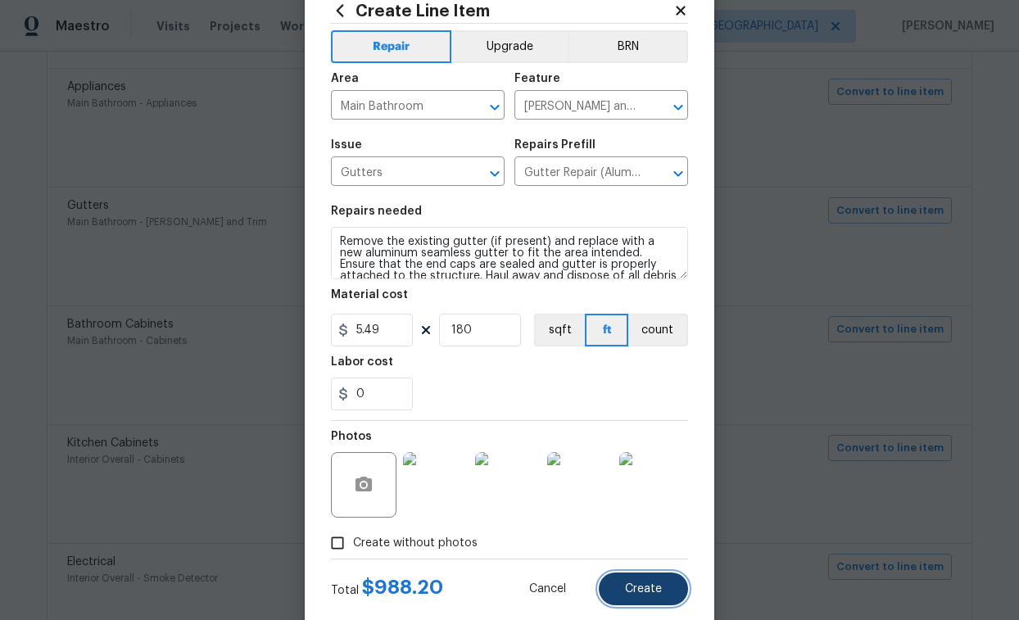
click at [645, 557] on span "Create" at bounding box center [643, 589] width 37 height 12
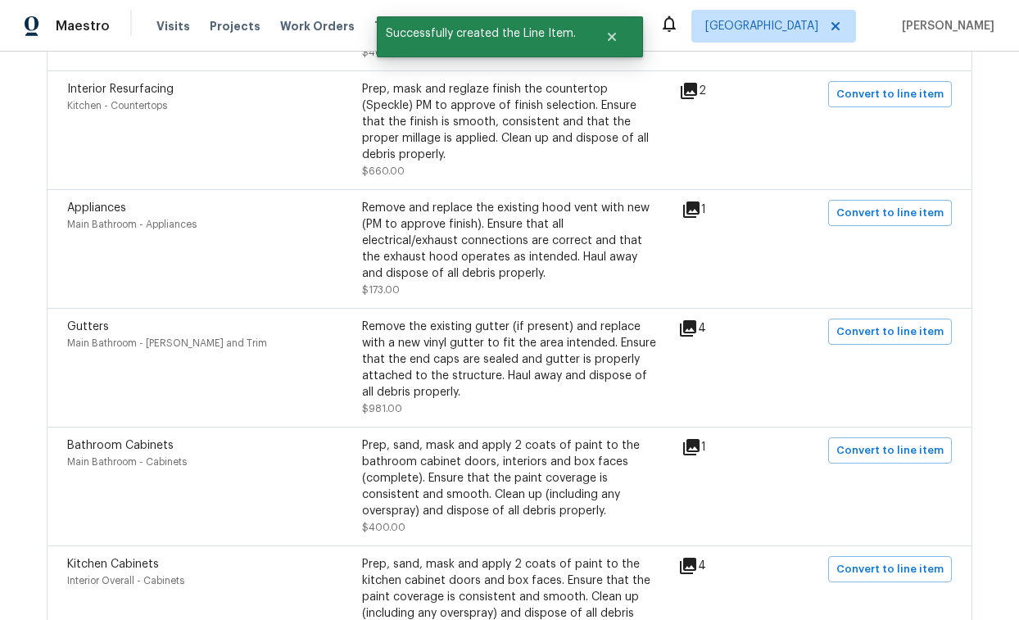
scroll to position [1135, 0]
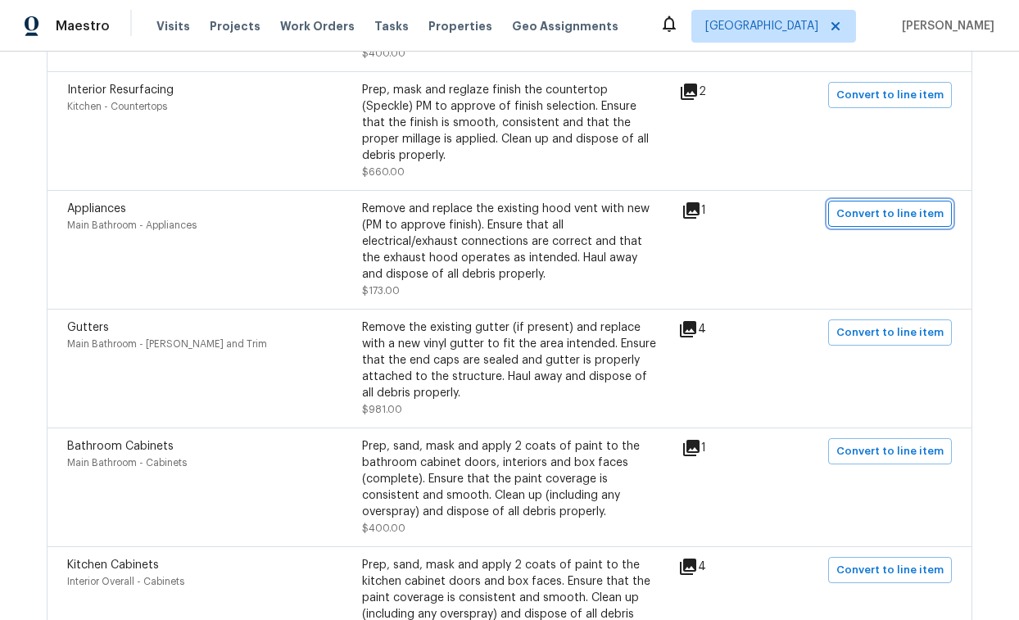
click at [906, 205] on span "Convert to line item" at bounding box center [889, 214] width 107 height 19
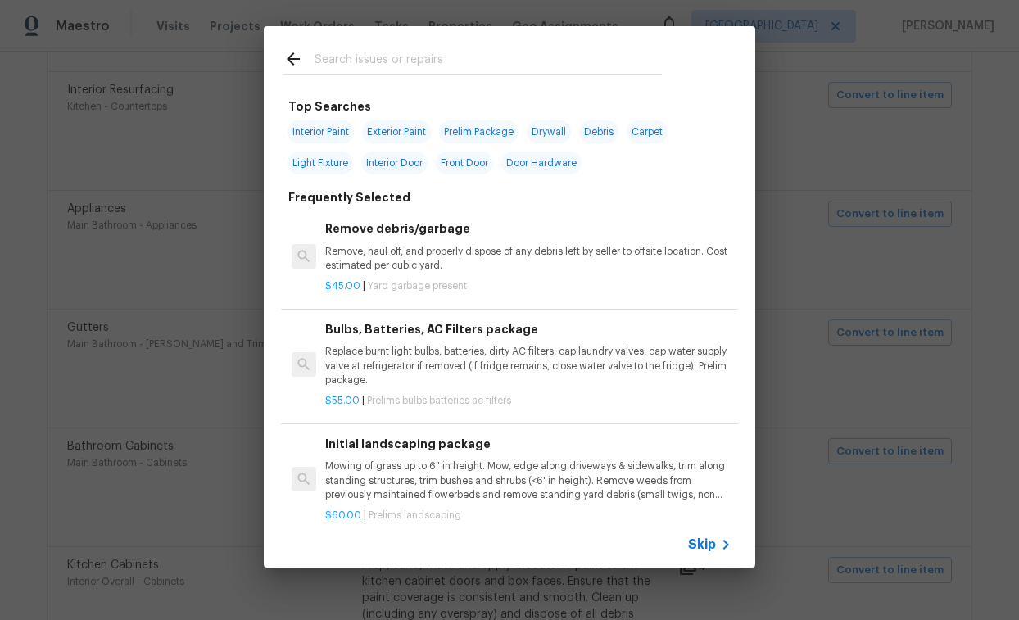
click at [702, 551] on span "Skip" at bounding box center [702, 545] width 28 height 16
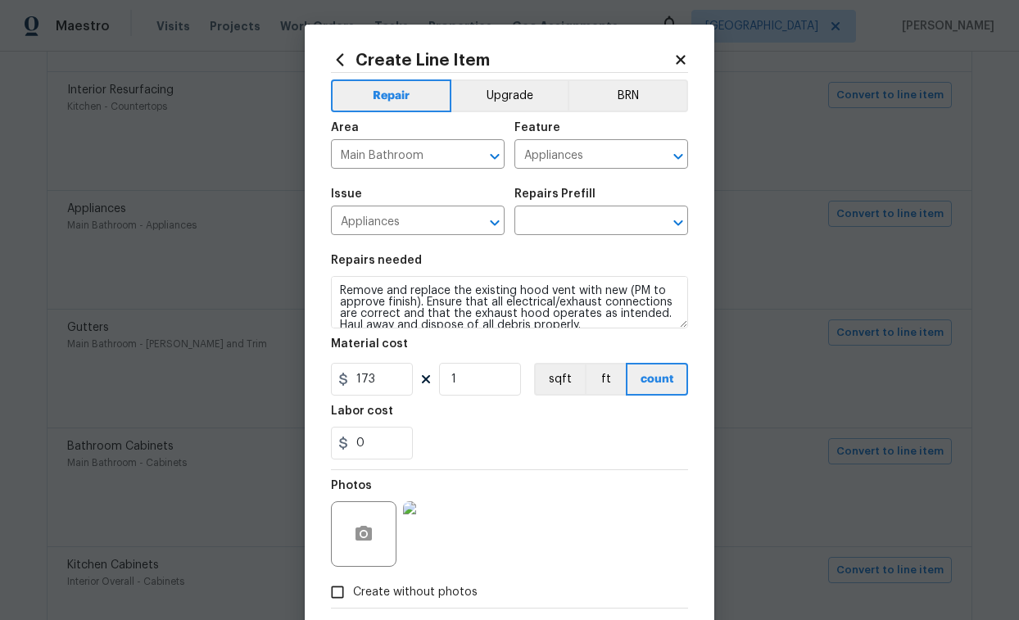
scroll to position [11, 0]
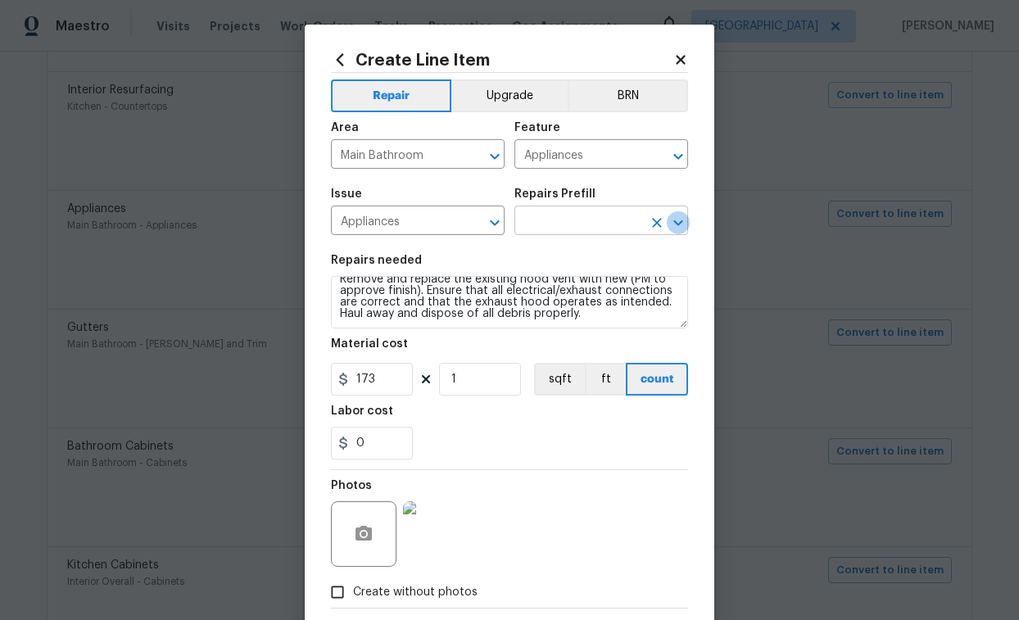
click at [680, 220] on icon "Open" at bounding box center [678, 223] width 20 height 20
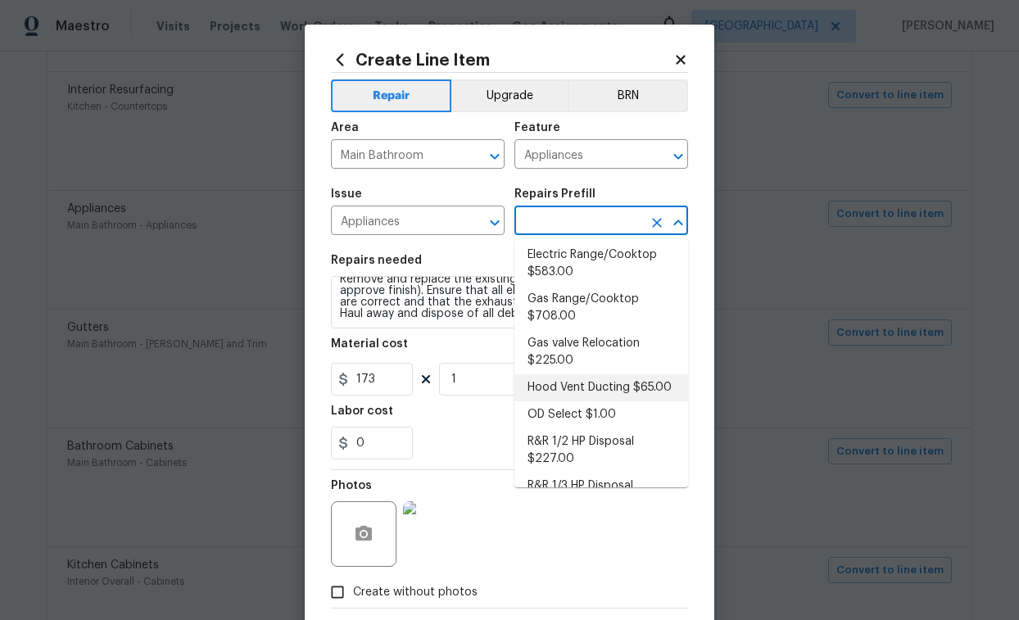
scroll to position [157, 0]
click at [473, 156] on icon "Clear" at bounding box center [474, 157] width 10 height 10
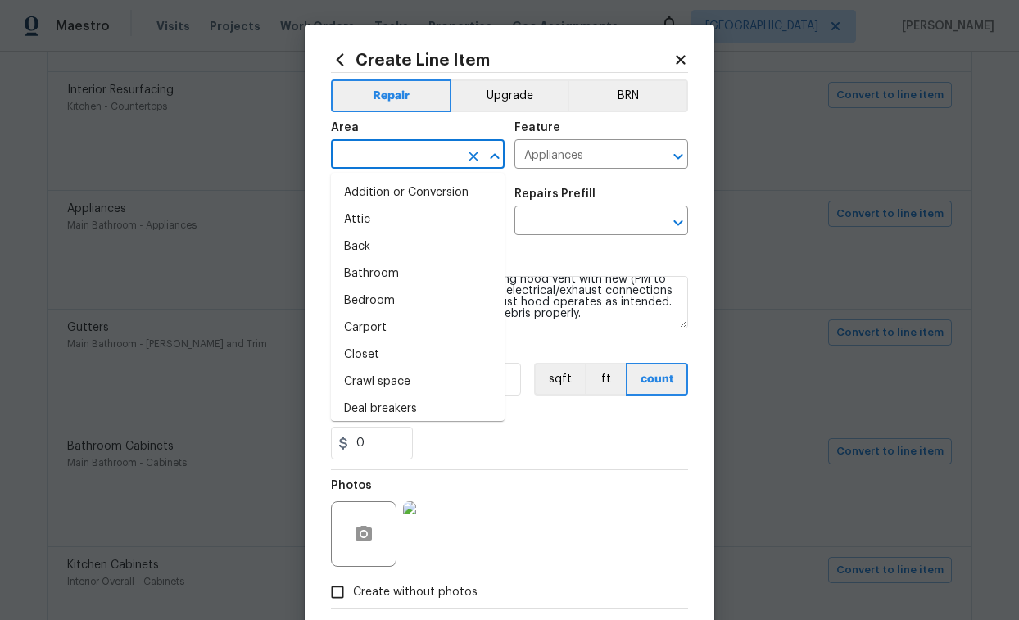
click at [422, 156] on input "text" at bounding box center [395, 155] width 128 height 25
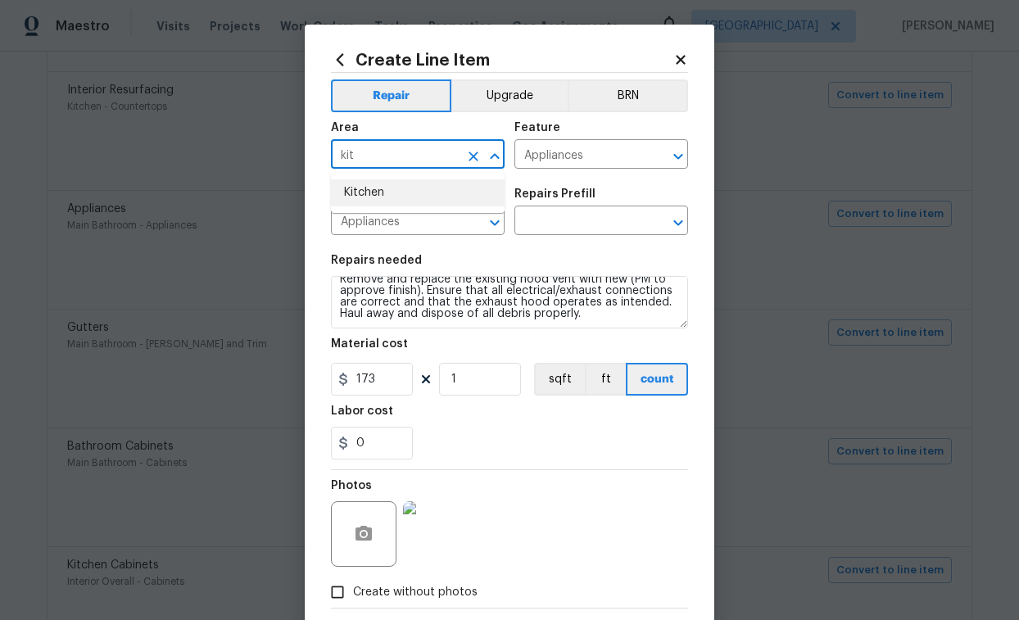
click at [376, 194] on li "Kitchen" at bounding box center [418, 192] width 174 height 27
type input "Kitchen"
click at [451, 220] on input "Appliances" at bounding box center [395, 222] width 128 height 25
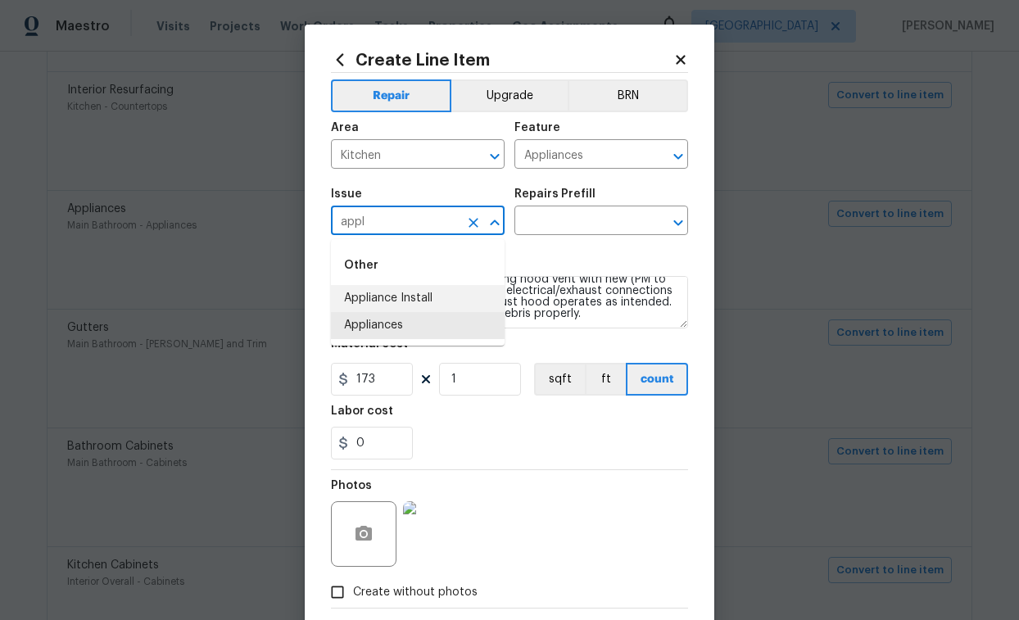
click at [419, 300] on li "Appliance Install" at bounding box center [418, 298] width 174 height 27
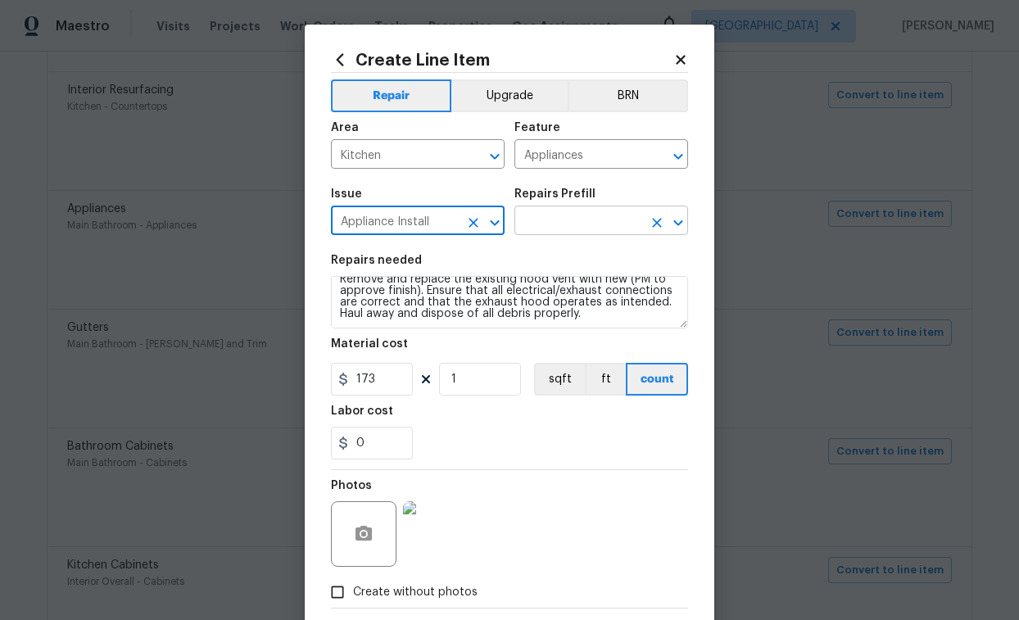
type input "Appliance Install"
click at [605, 224] on input "text" at bounding box center [578, 222] width 128 height 25
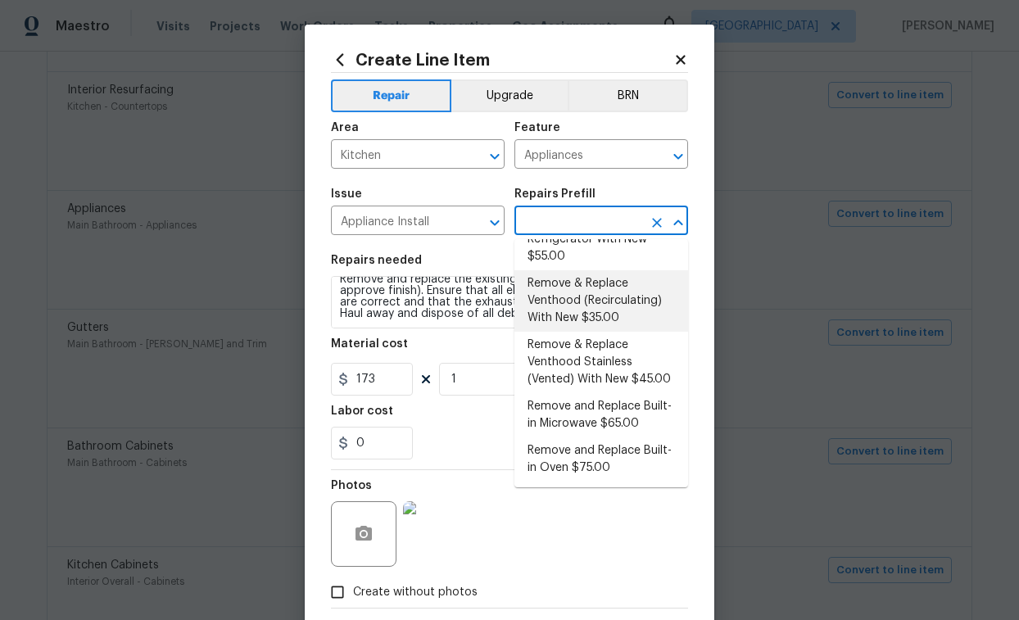
scroll to position [433, 0]
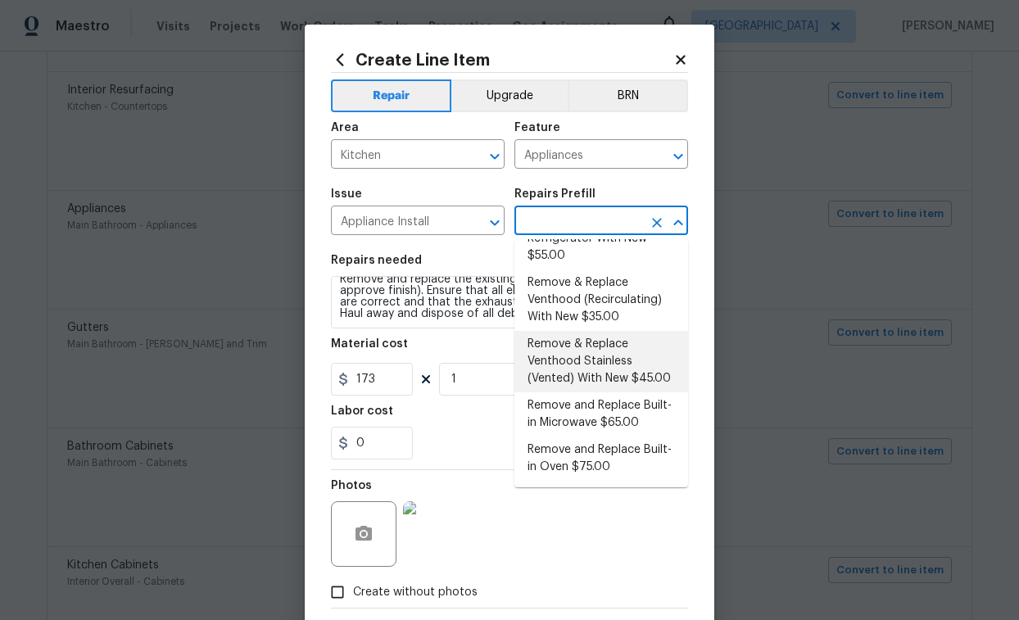
click at [584, 359] on li "Remove & Replace Venthood Stainless (Vented) With New $45.00" at bounding box center [601, 361] width 174 height 61
type input "Remove & Replace Venthood Stainless (Vented) With New $45.00"
type textarea "Remove the existing venthood and replace it with a new venthood (vented)provide…"
type input "45"
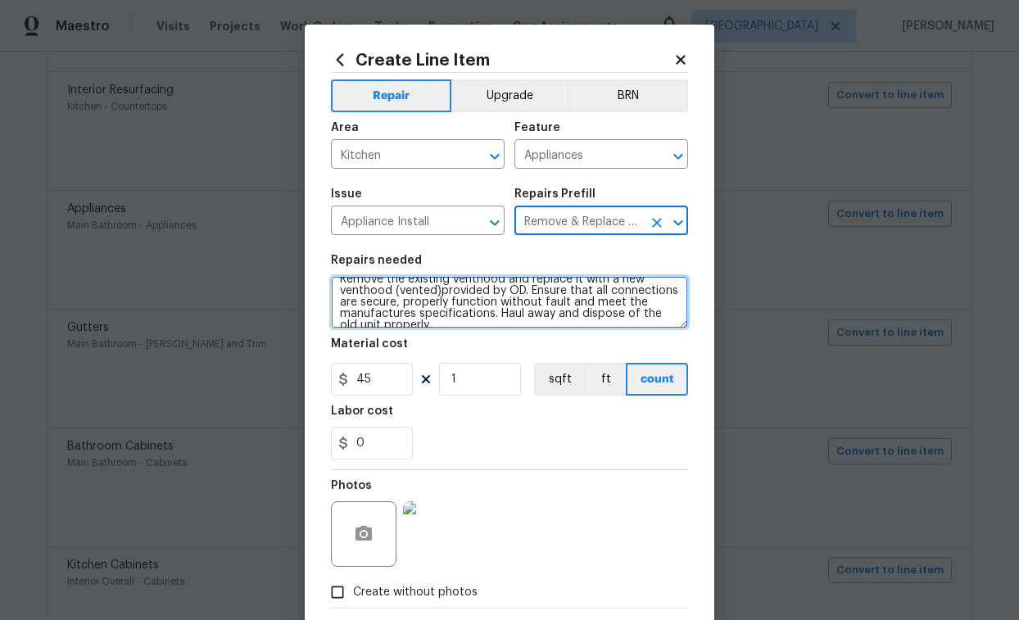
click at [510, 310] on textarea "Remove the existing venthood and replace it with a new venthood (vented)provide…" at bounding box center [509, 302] width 357 height 52
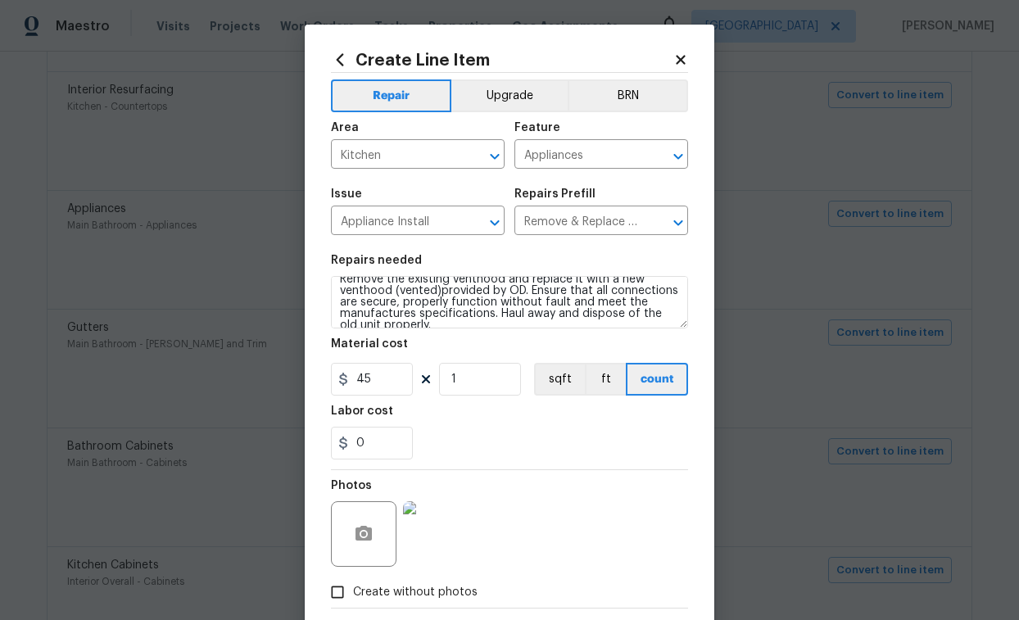
scroll to position [86, 0]
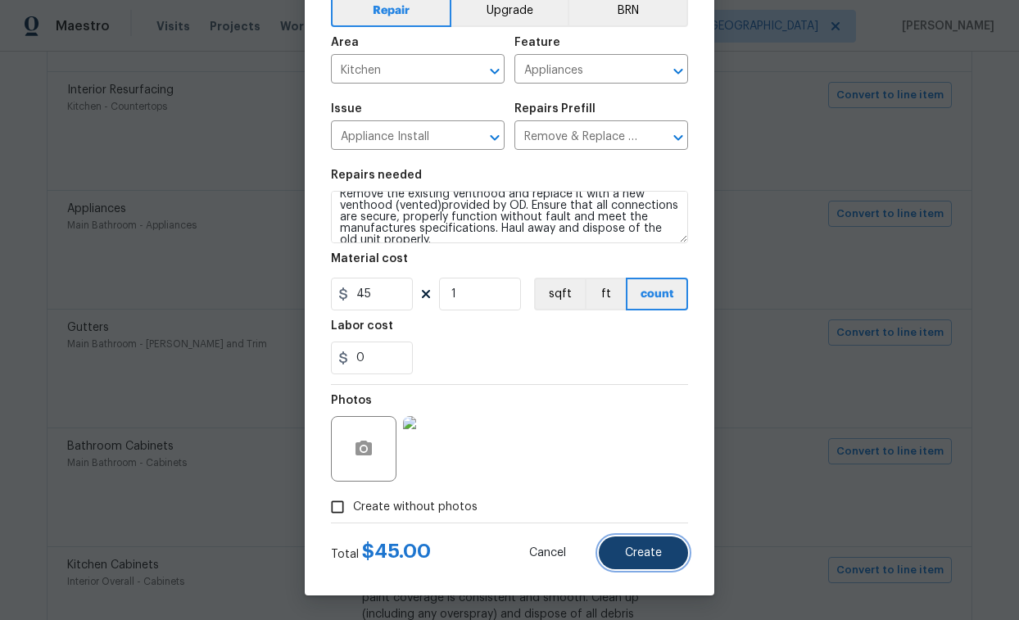
click at [643, 550] on span "Create" at bounding box center [643, 553] width 37 height 12
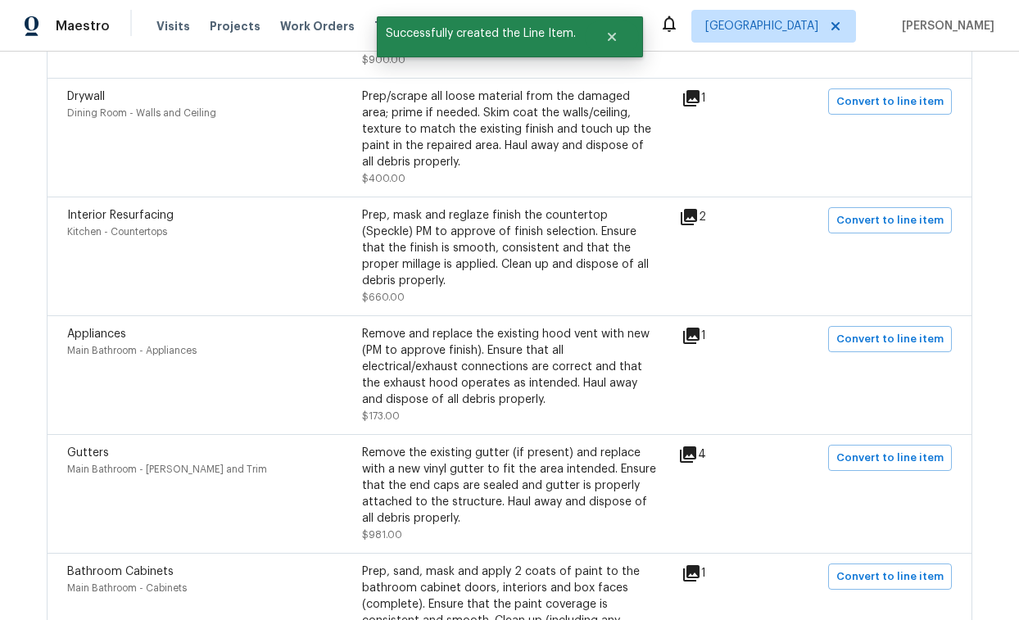
scroll to position [1008, 0]
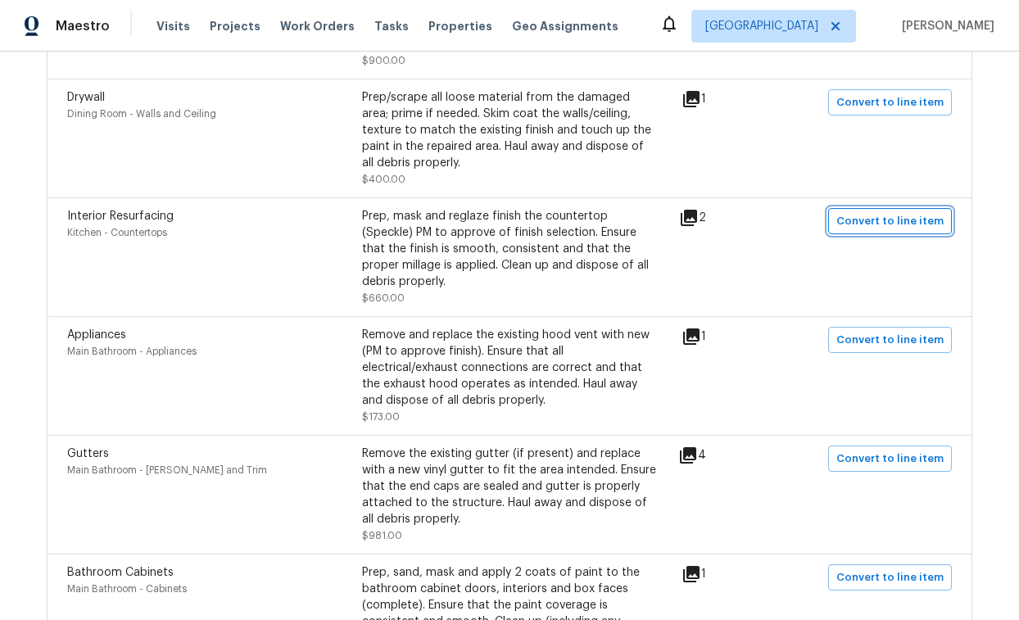
click at [906, 231] on span "Convert to line item" at bounding box center [889, 221] width 107 height 19
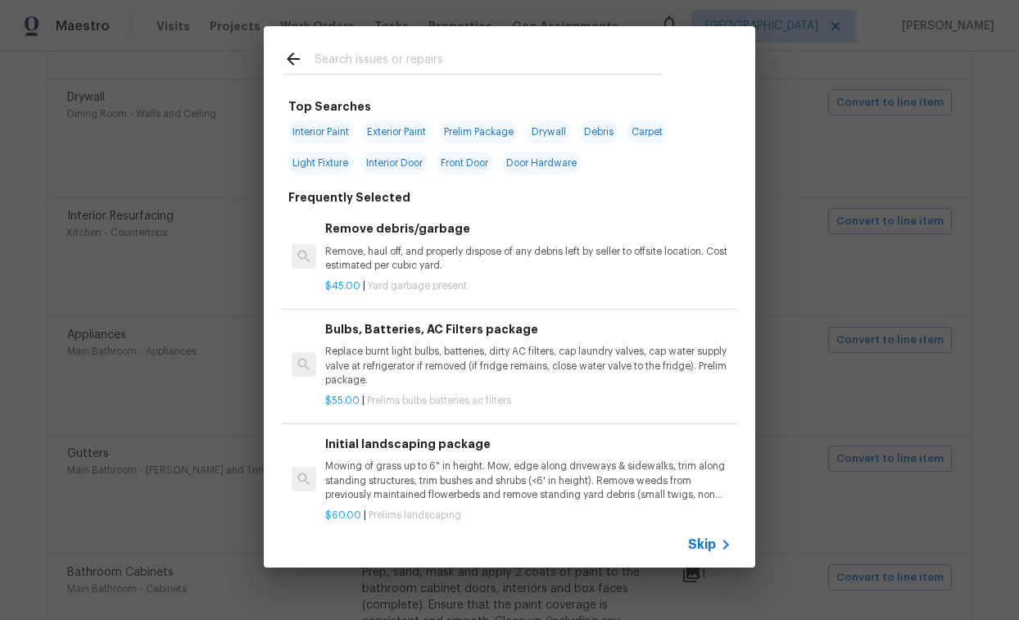
click at [709, 544] on span "Skip" at bounding box center [702, 545] width 28 height 16
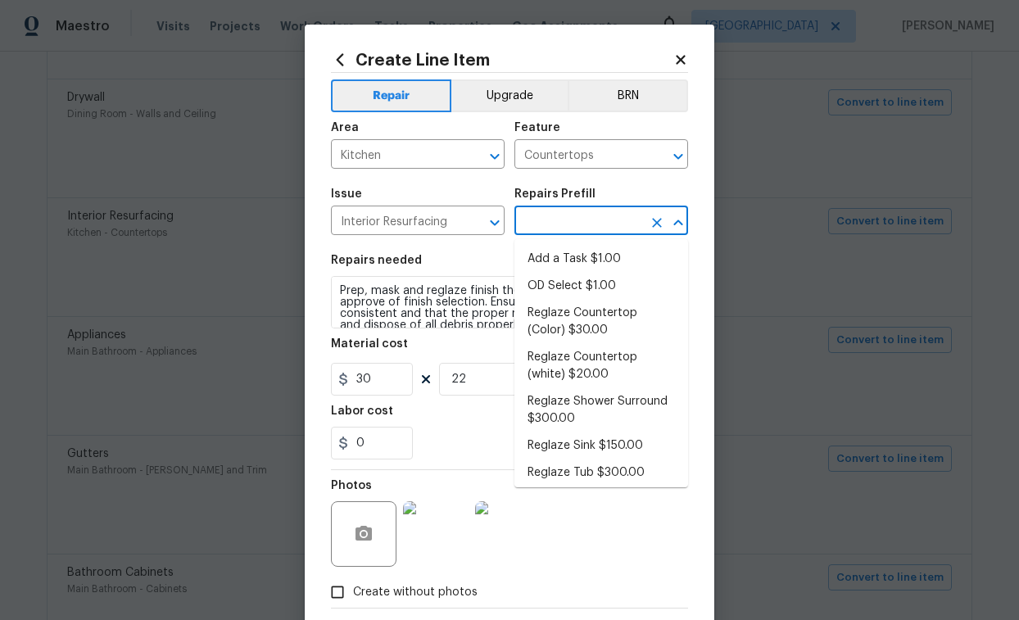
click at [573, 222] on input "text" at bounding box center [578, 222] width 128 height 25
click at [594, 310] on li "Reglaze Countertop (Color) $30.00" at bounding box center [601, 322] width 174 height 44
type input "Reglaze Countertop (Color) $30.00"
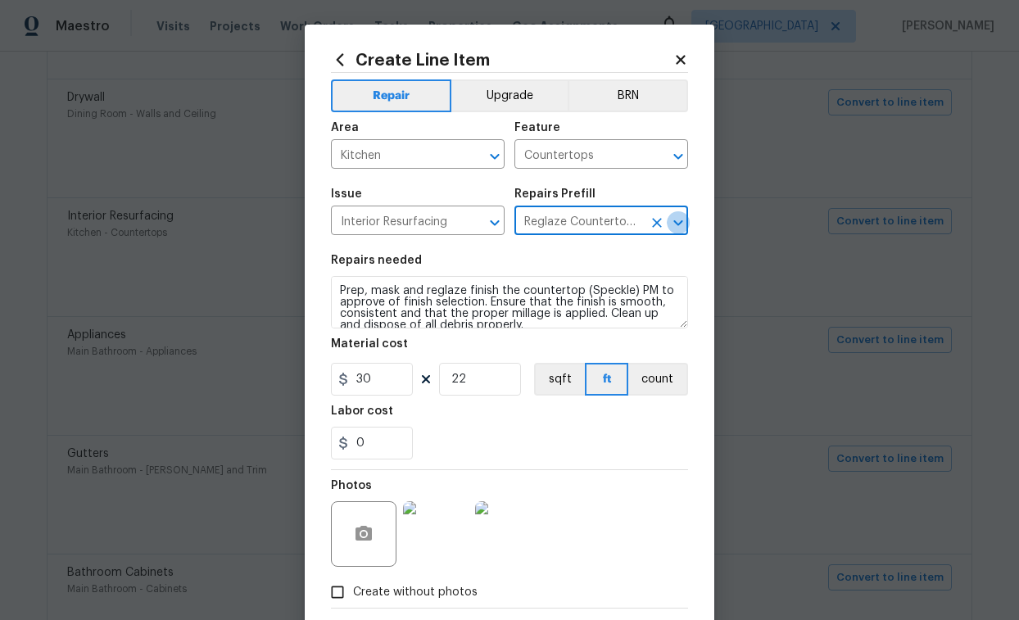
click at [679, 225] on icon "Open" at bounding box center [678, 223] width 20 height 20
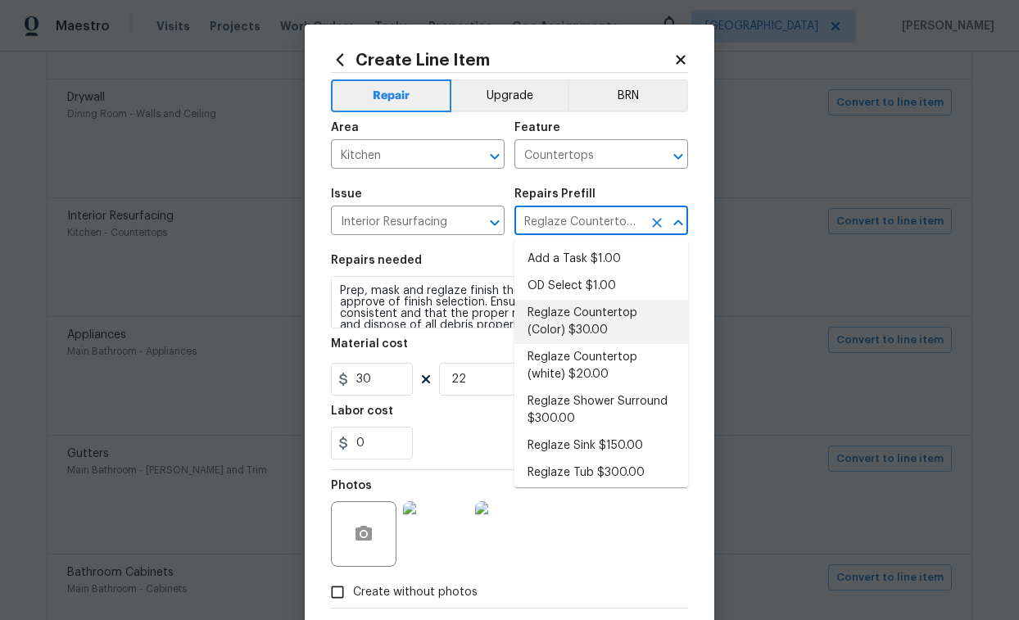
click at [611, 311] on li "Reglaze Countertop (Color) $30.00" at bounding box center [601, 322] width 174 height 44
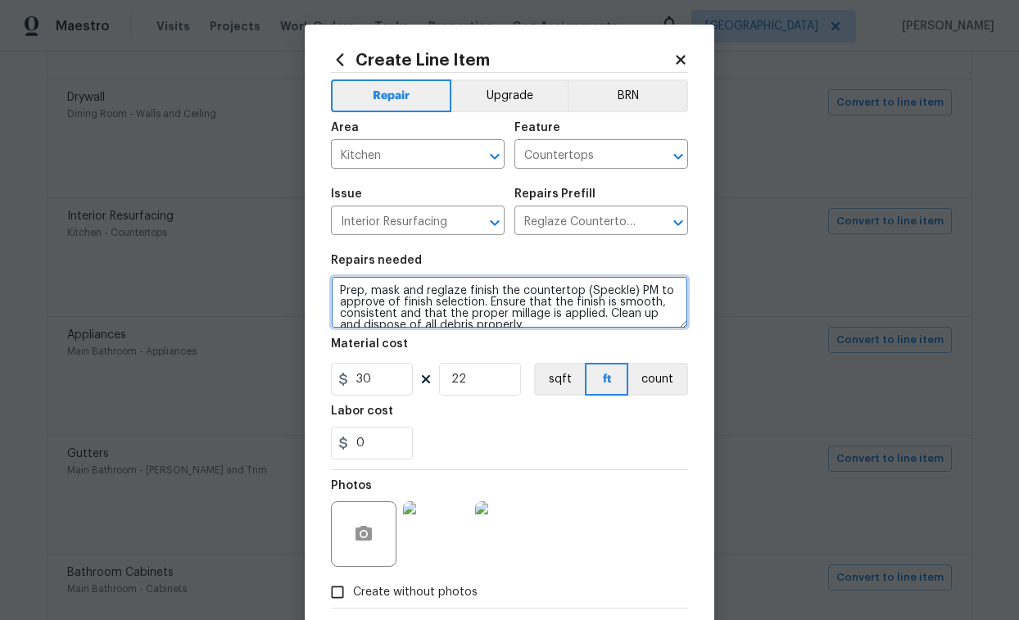
click at [629, 289] on textarea "Prep, mask and reglaze finish the countertop (Speckle) PM to approve of finish …" at bounding box center [509, 302] width 357 height 52
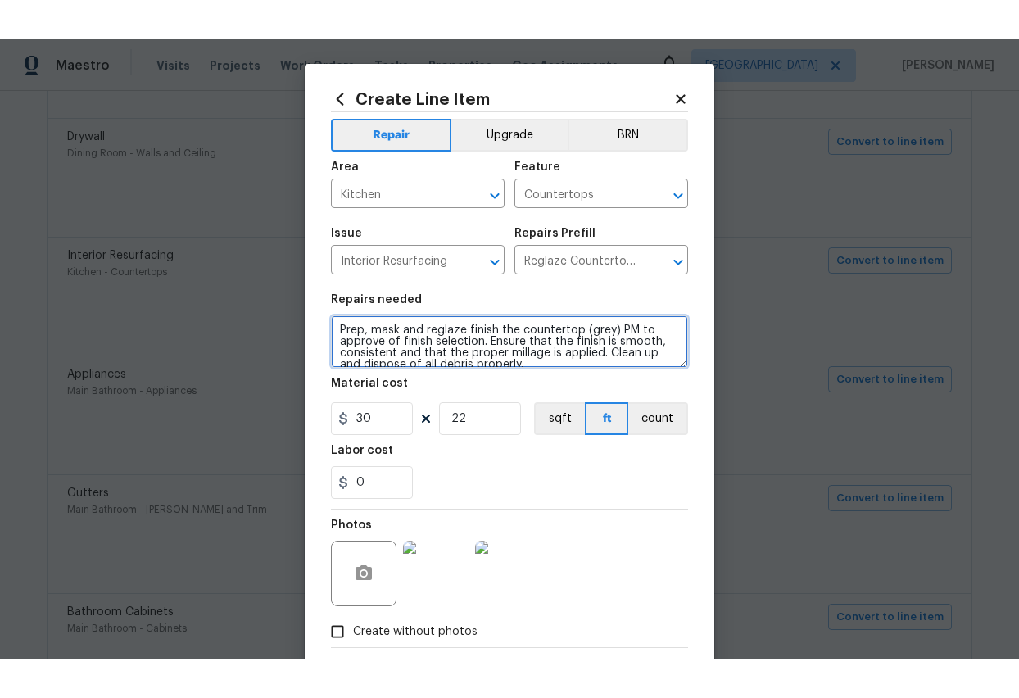
scroll to position [11, 0]
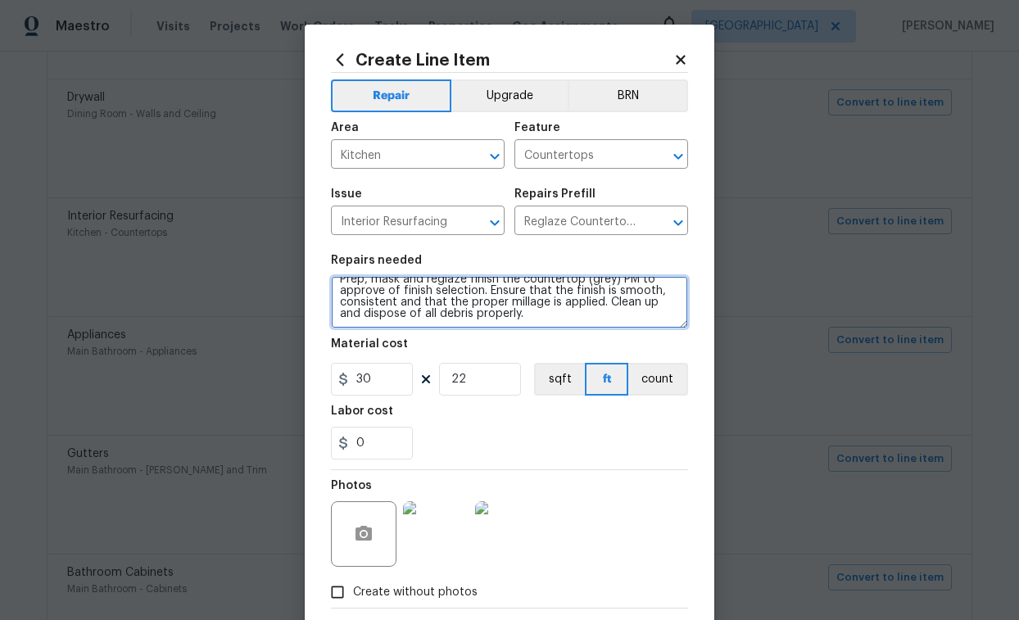
click at [501, 292] on textarea "Prep, mask and reglaze finish the countertop (grey) PM to approve of finish sel…" at bounding box center [509, 302] width 357 height 52
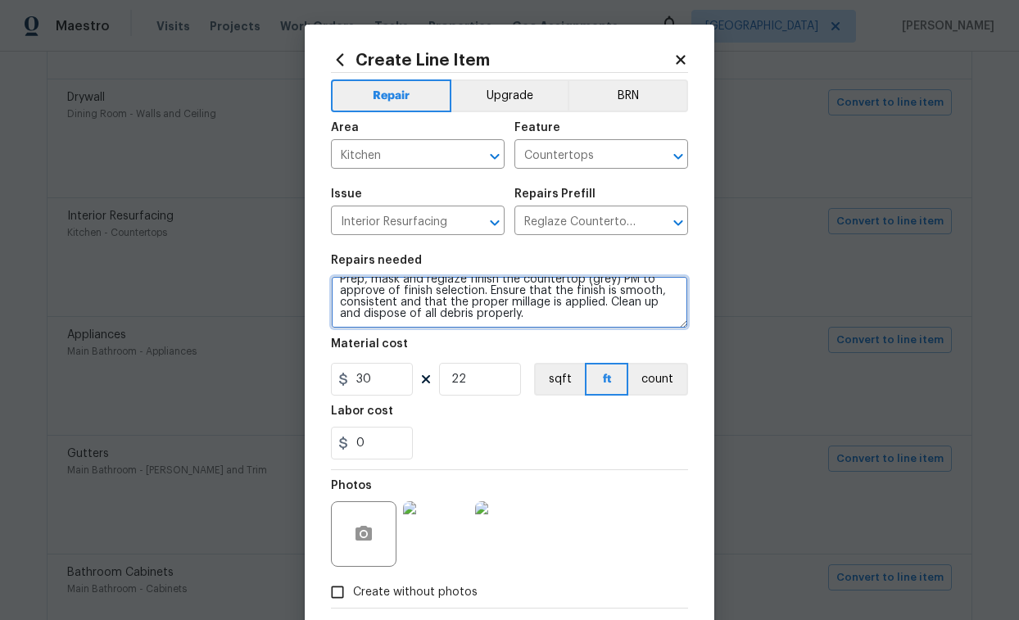
type textarea "Prep, mask and reglaze finish the countertop (grey) PM to approve of finish sel…"
click at [517, 557] on div "Total $ 660.00 Cancel Create" at bounding box center [509, 632] width 357 height 46
click at [491, 557] on div "Total $ 660.00 Cancel Create" at bounding box center [509, 632] width 357 height 46
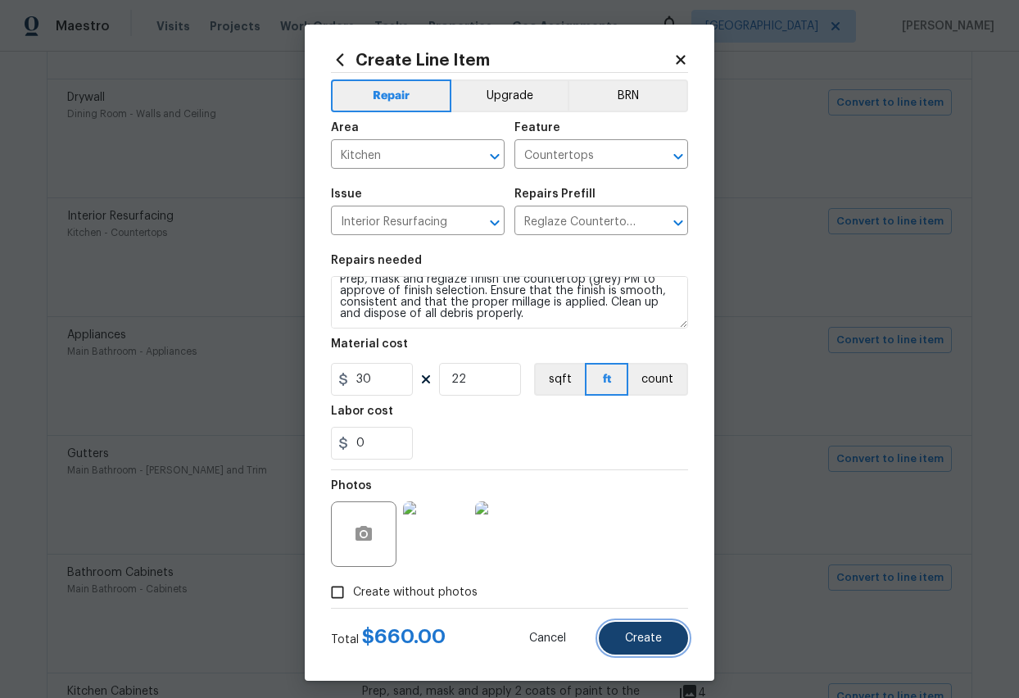
click at [628, 557] on span "Create" at bounding box center [643, 638] width 37 height 12
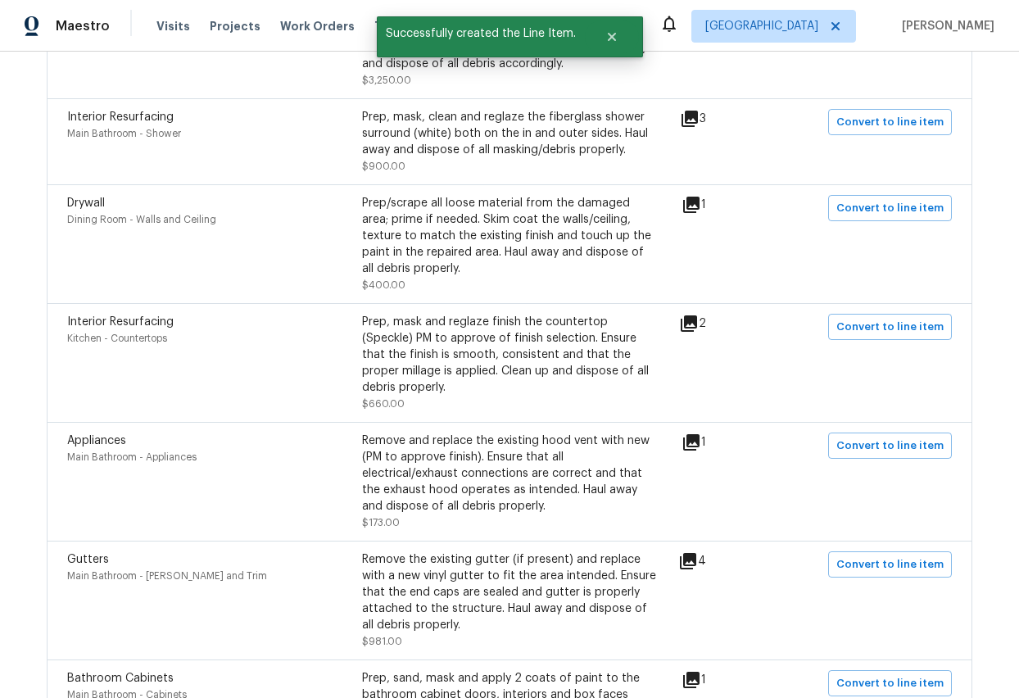
scroll to position [900, 0]
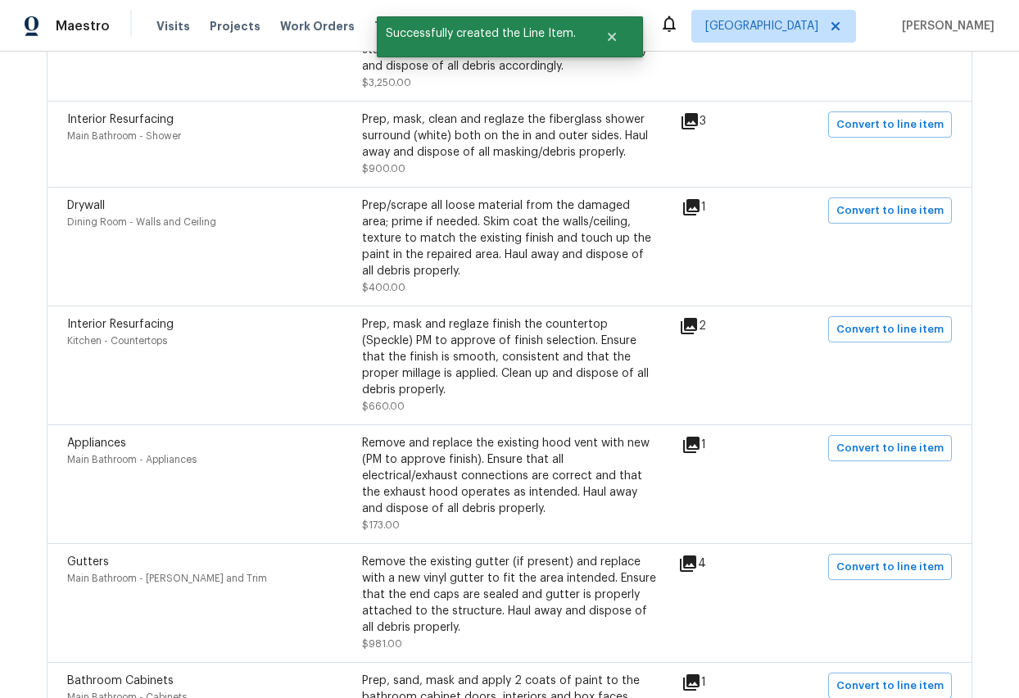
click at [700, 207] on icon at bounding box center [691, 207] width 16 height 16
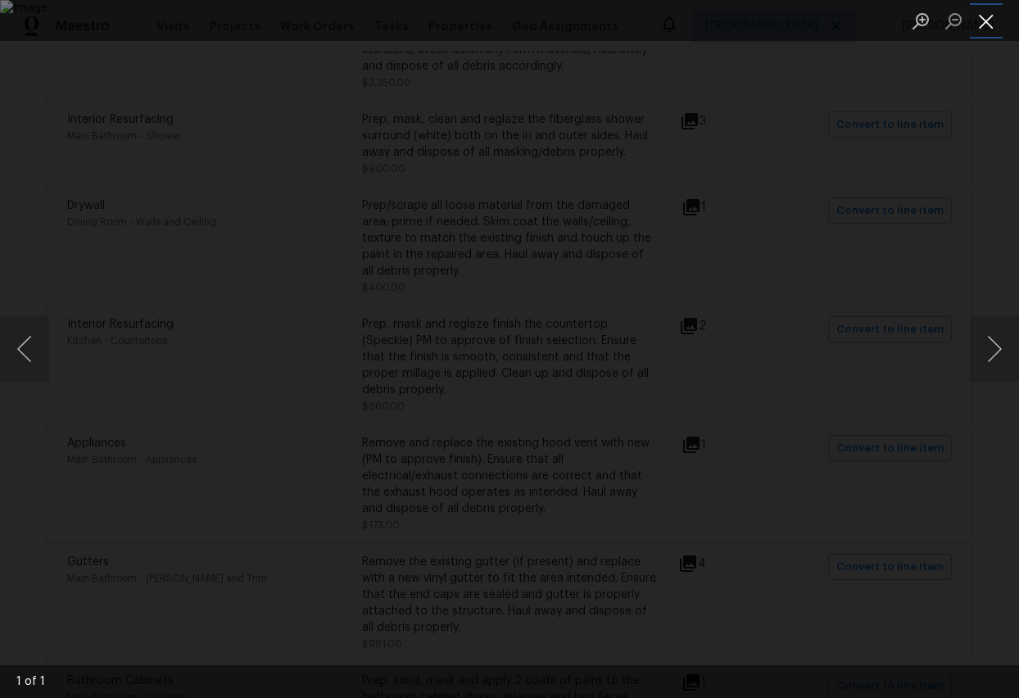
click at [982, 18] on button "Close lightbox" at bounding box center [986, 21] width 33 height 29
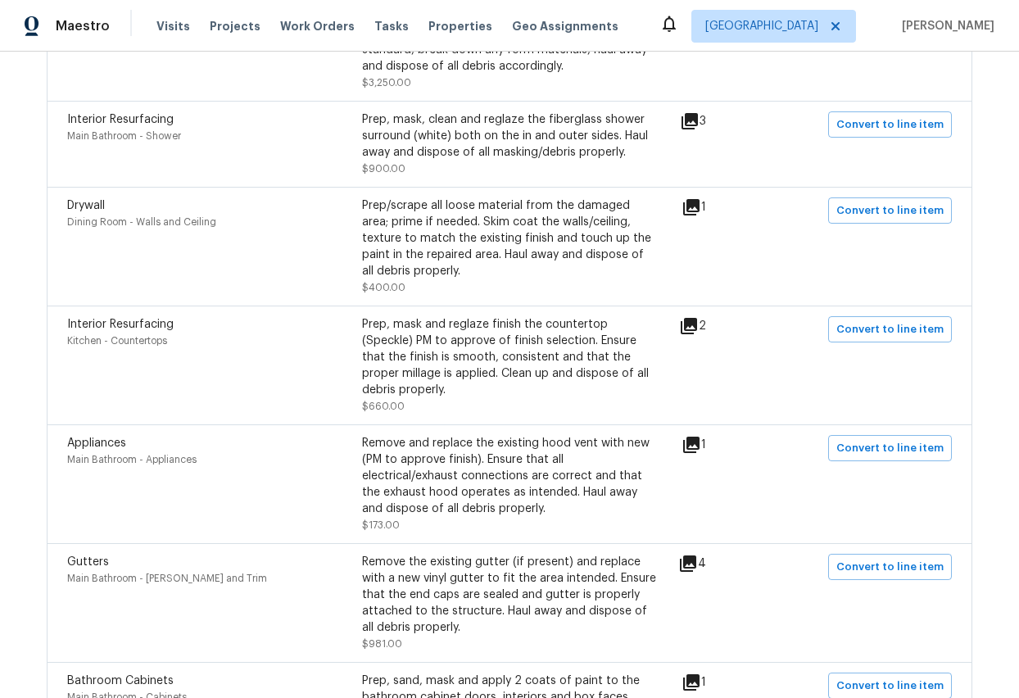
click at [697, 324] on icon at bounding box center [689, 326] width 16 height 16
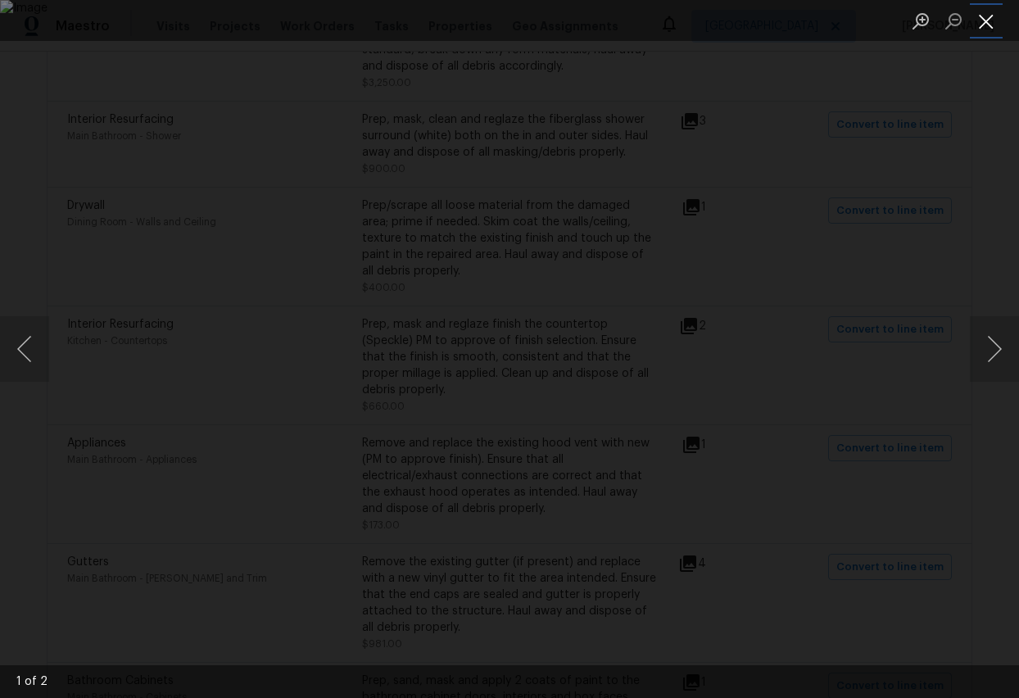
click at [984, 17] on button "Close lightbox" at bounding box center [986, 21] width 33 height 29
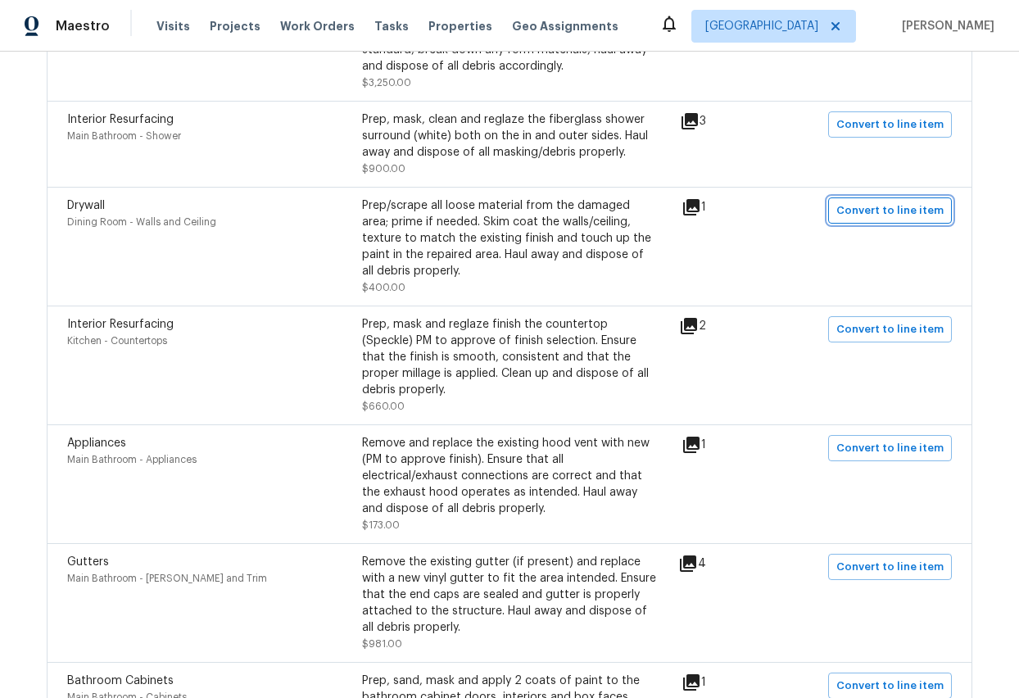
click at [876, 217] on span "Convert to line item" at bounding box center [889, 211] width 107 height 19
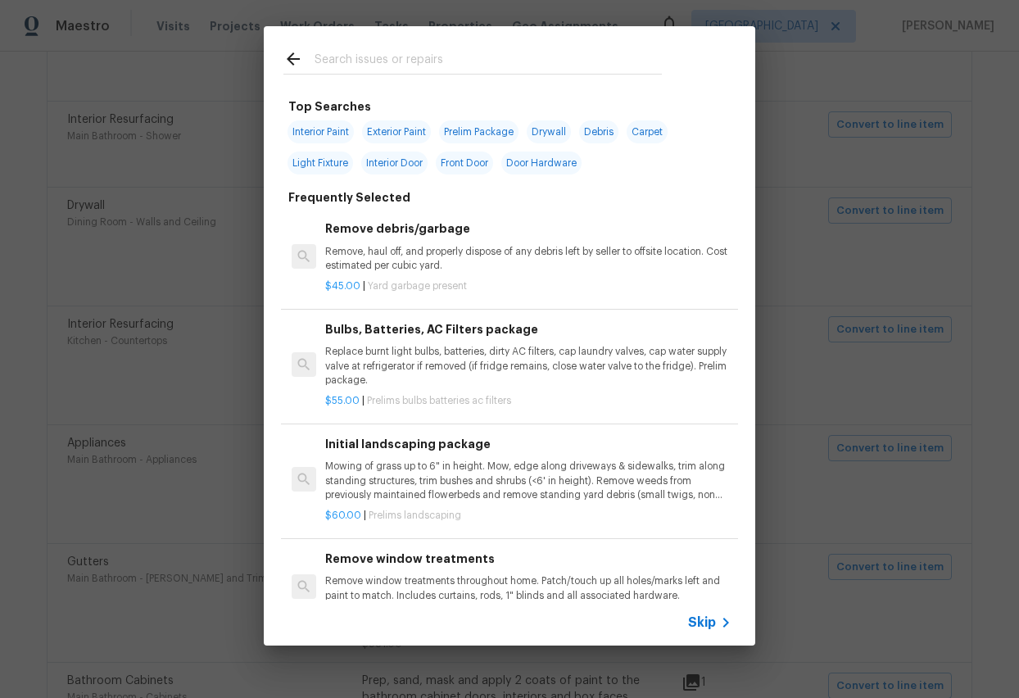
click at [700, 557] on span "Skip" at bounding box center [702, 622] width 28 height 16
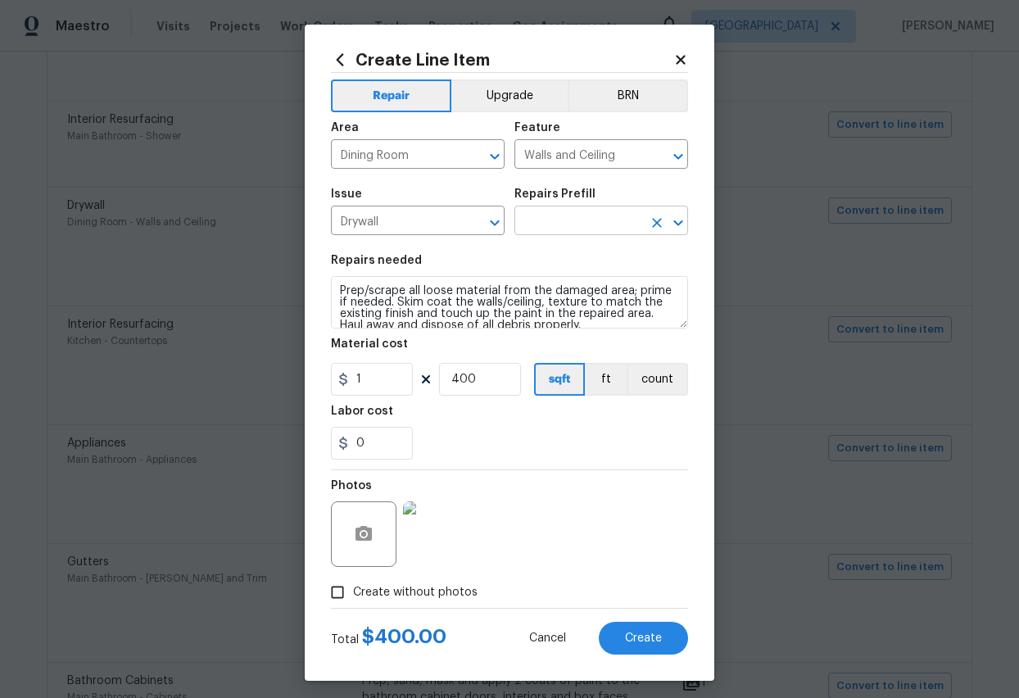
click at [609, 221] on input "text" at bounding box center [578, 222] width 128 height 25
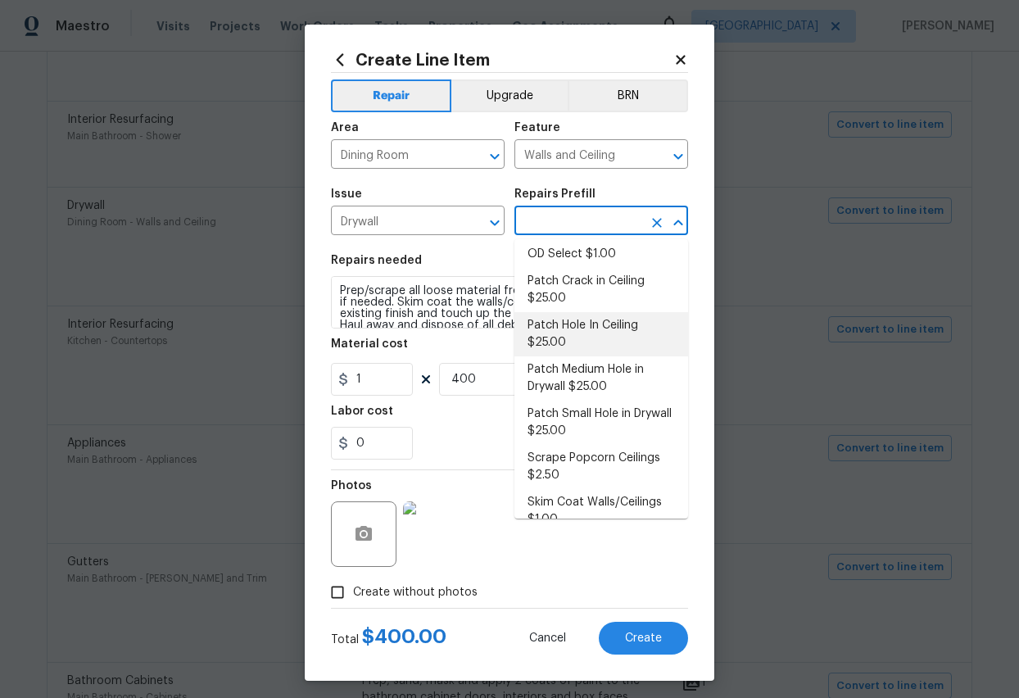
scroll to position [125, 0]
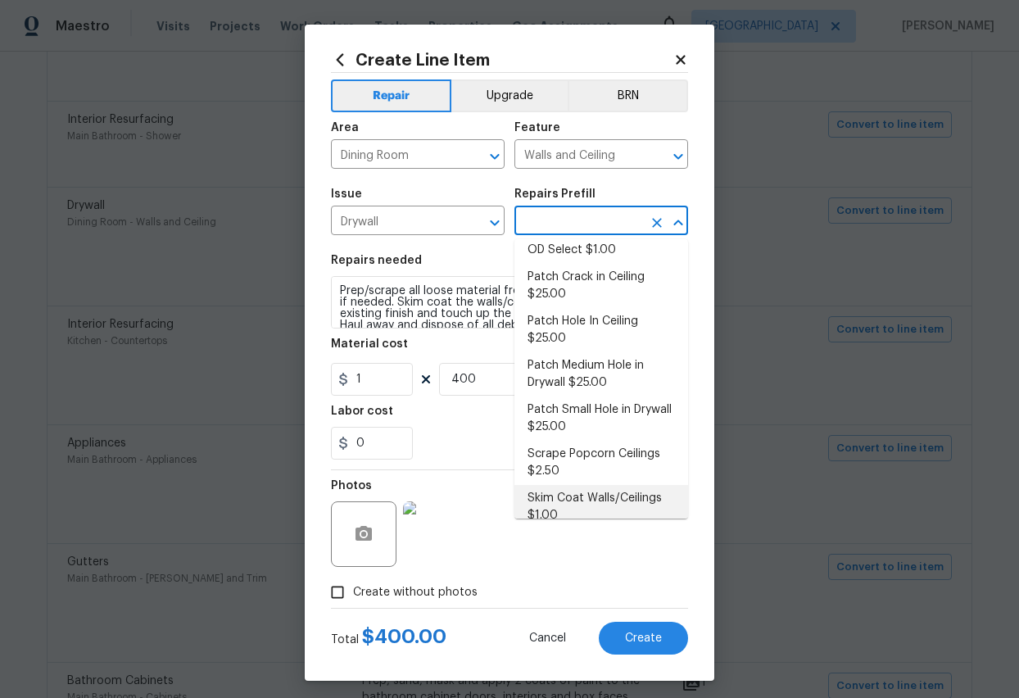
click at [604, 485] on li "Skim Coat Walls/Ceilings $1.00" at bounding box center [601, 507] width 174 height 44
type input "Skim Coat Walls/Ceilings $1.00"
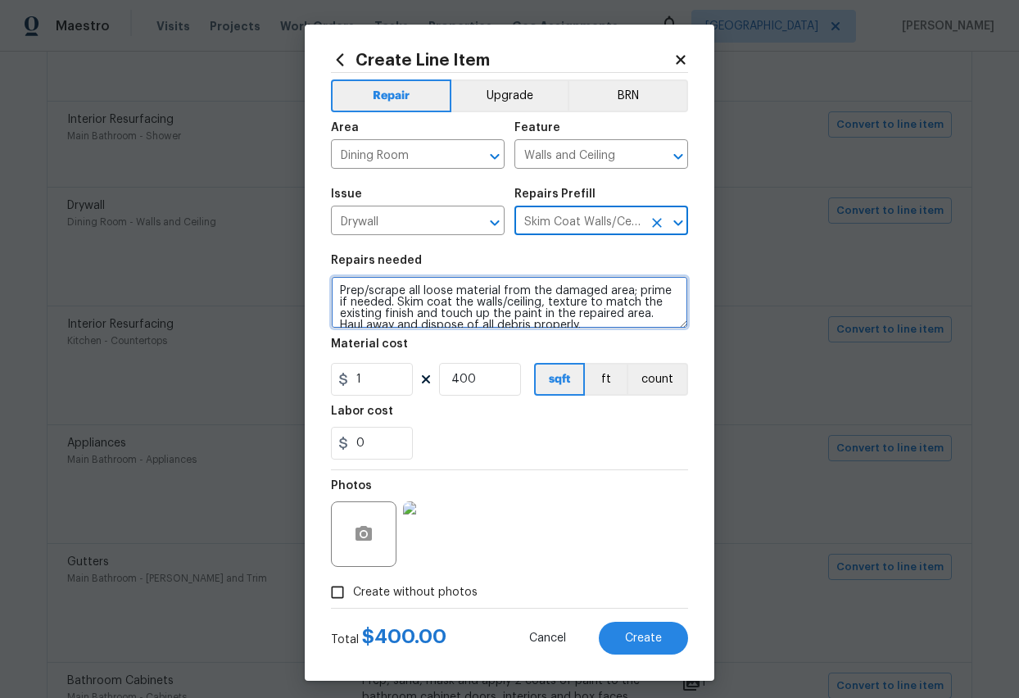
click at [483, 310] on textarea "Prep/scrape all loose material from the damaged area; prime if needed. Skim coa…" at bounding box center [509, 302] width 357 height 52
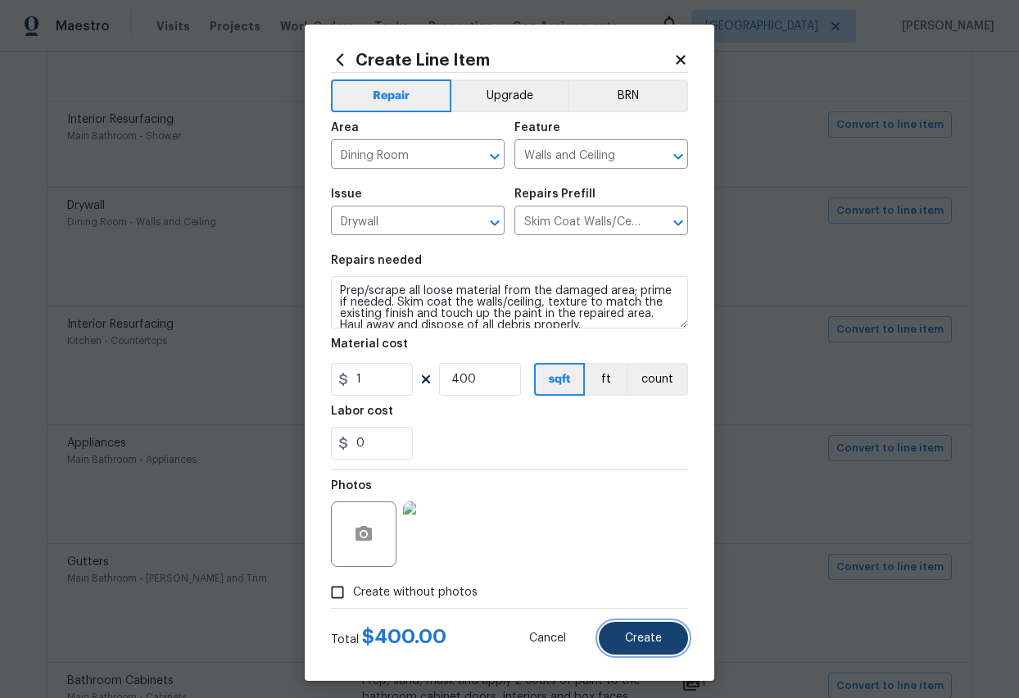
click at [643, 557] on span "Create" at bounding box center [643, 638] width 37 height 12
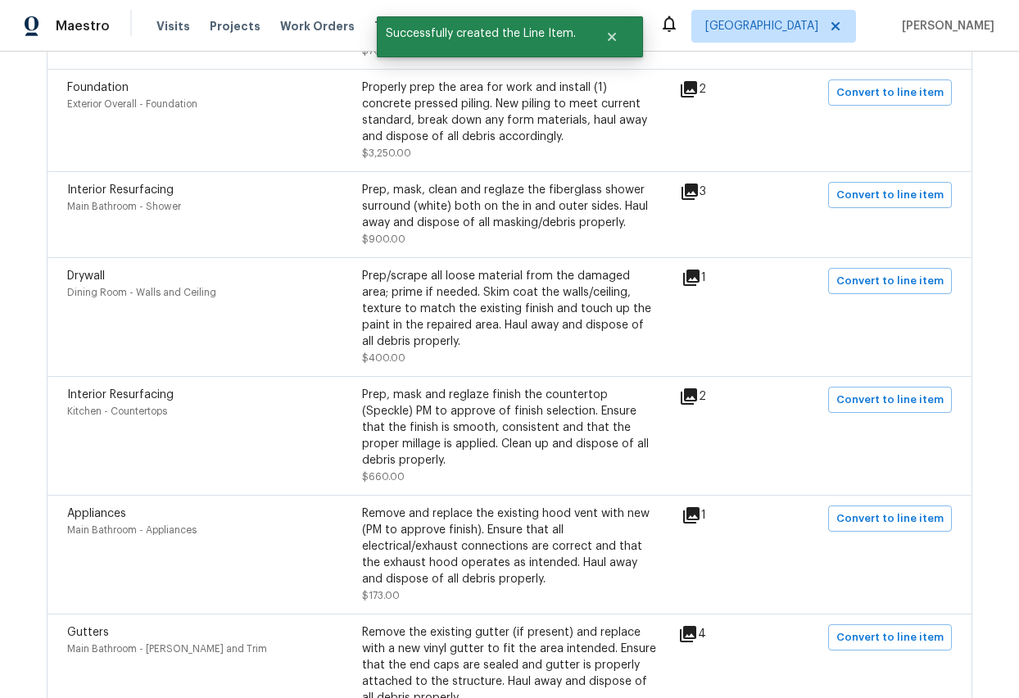
scroll to position [827, 0]
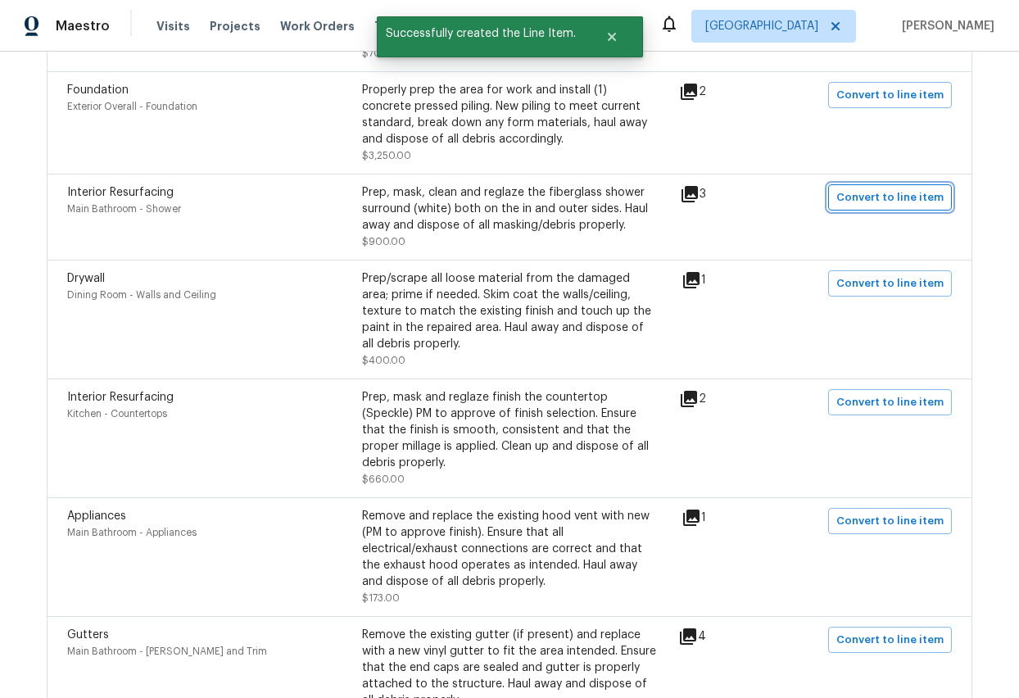
click at [895, 197] on span "Convert to line item" at bounding box center [889, 197] width 107 height 19
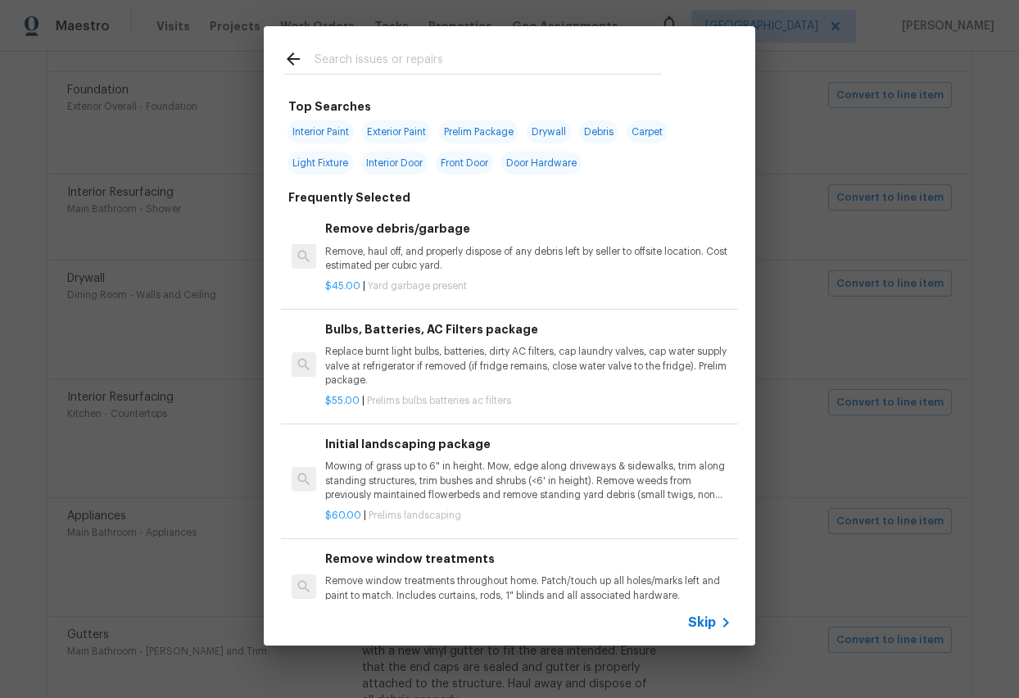
click at [709, 557] on span "Skip" at bounding box center [702, 622] width 28 height 16
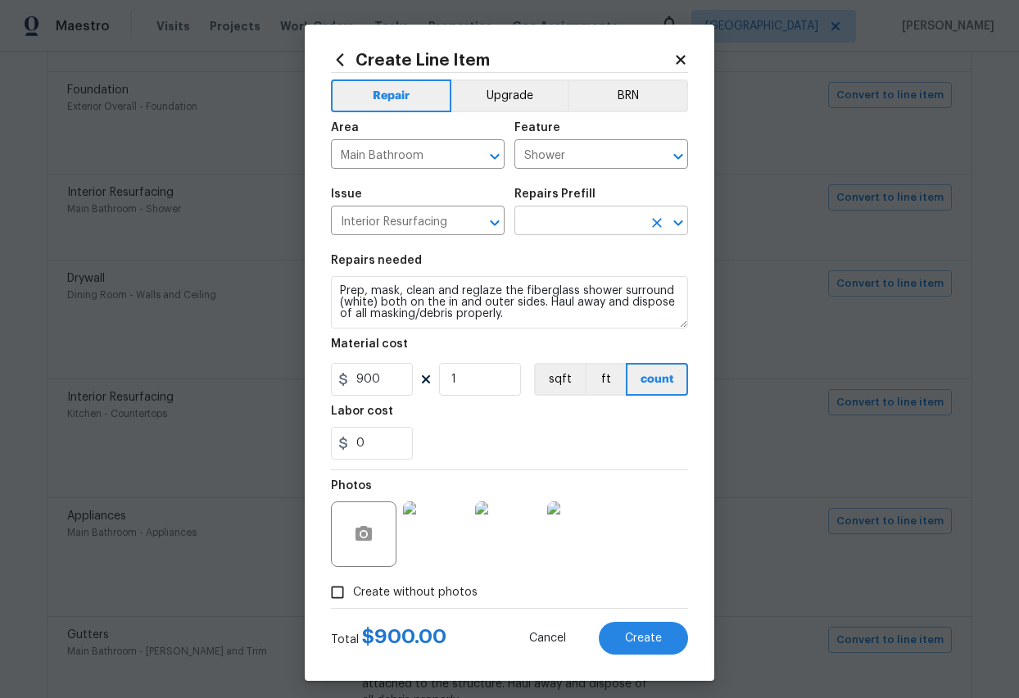
click at [582, 220] on input "text" at bounding box center [578, 222] width 128 height 25
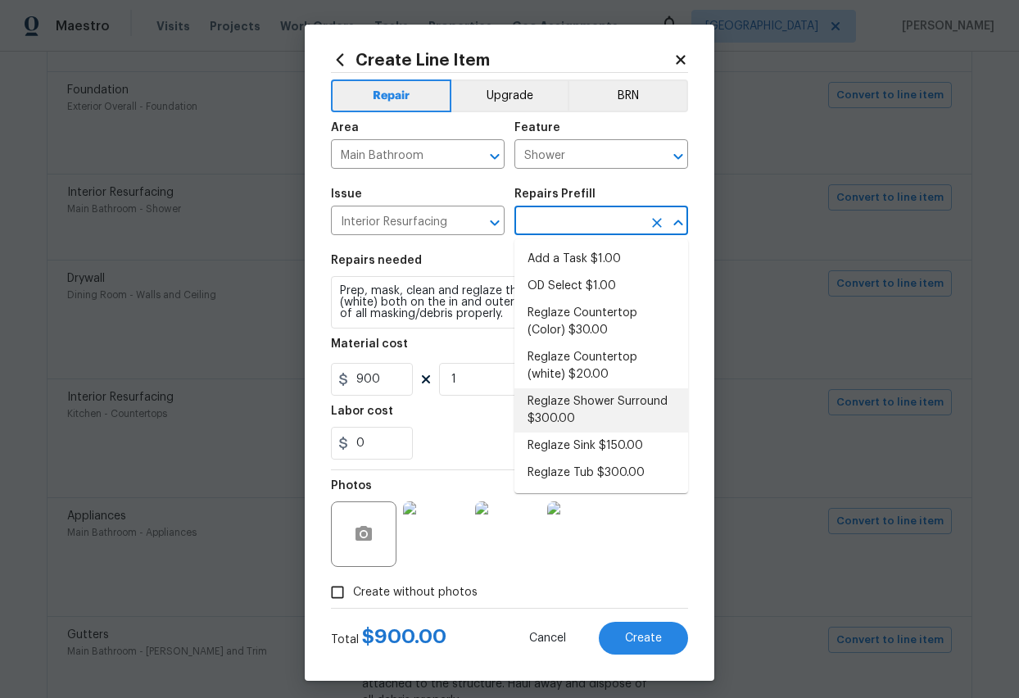
click at [591, 401] on li "Reglaze Shower Surround $300.00" at bounding box center [601, 410] width 174 height 44
type input "Reglaze Shower Surround $300.00"
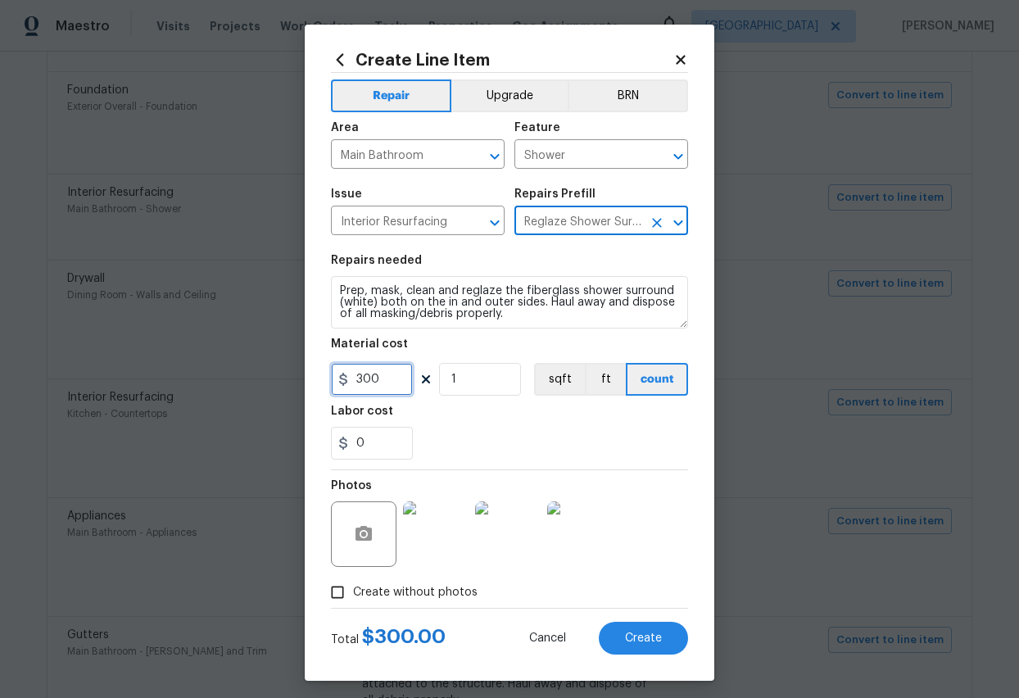
click at [392, 380] on input "300" at bounding box center [372, 379] width 82 height 33
type input "450"
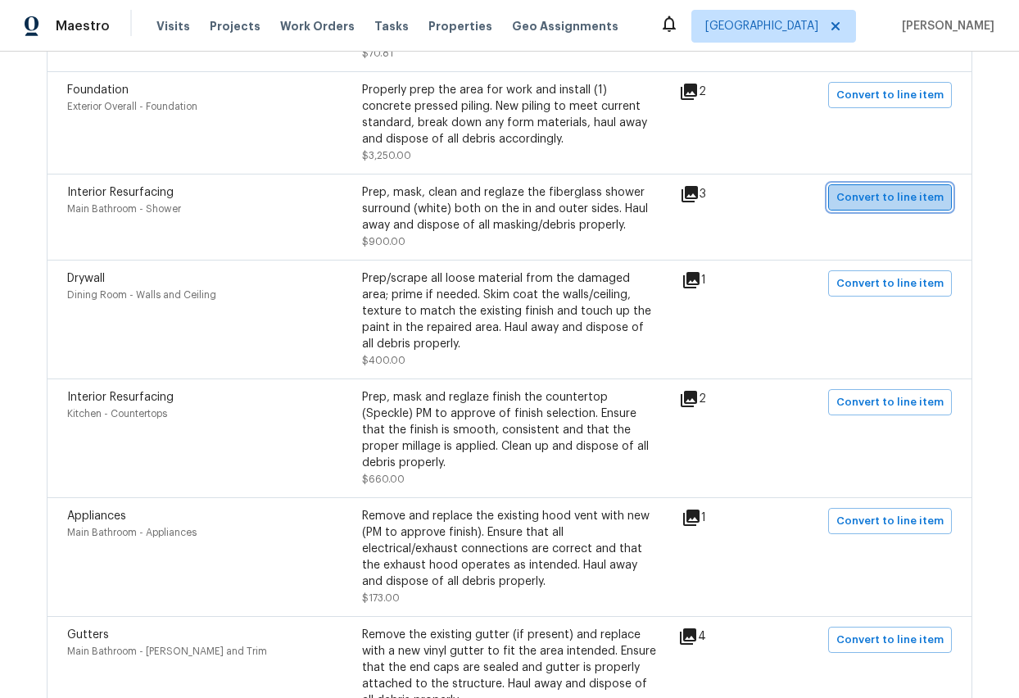
click at [907, 197] on span "Convert to line item" at bounding box center [889, 197] width 107 height 19
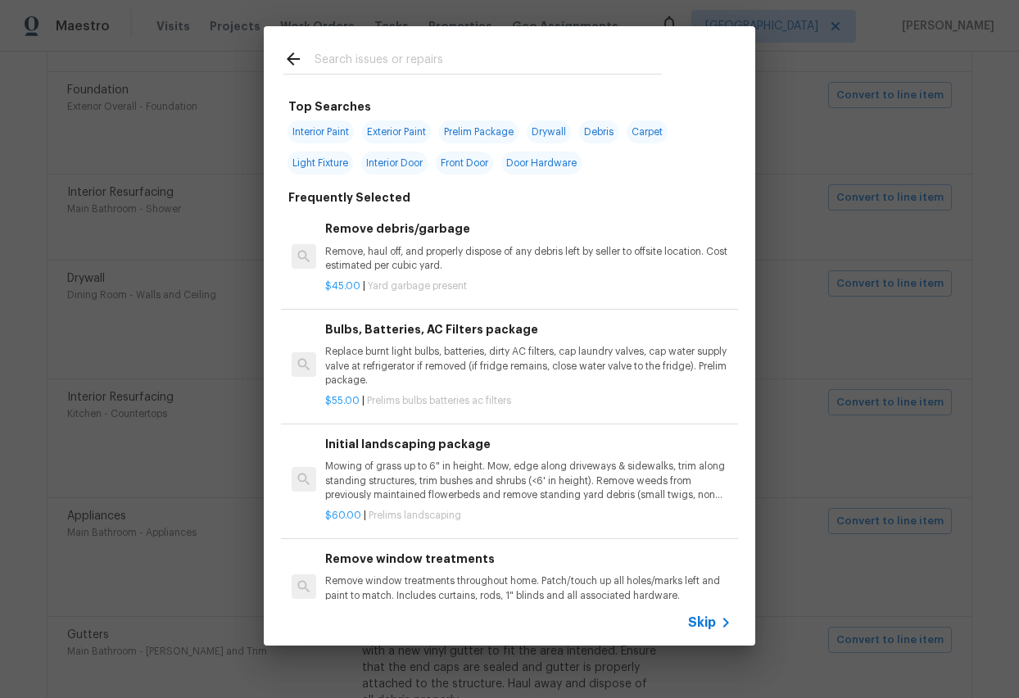
click at [705, 557] on span "Skip" at bounding box center [702, 622] width 28 height 16
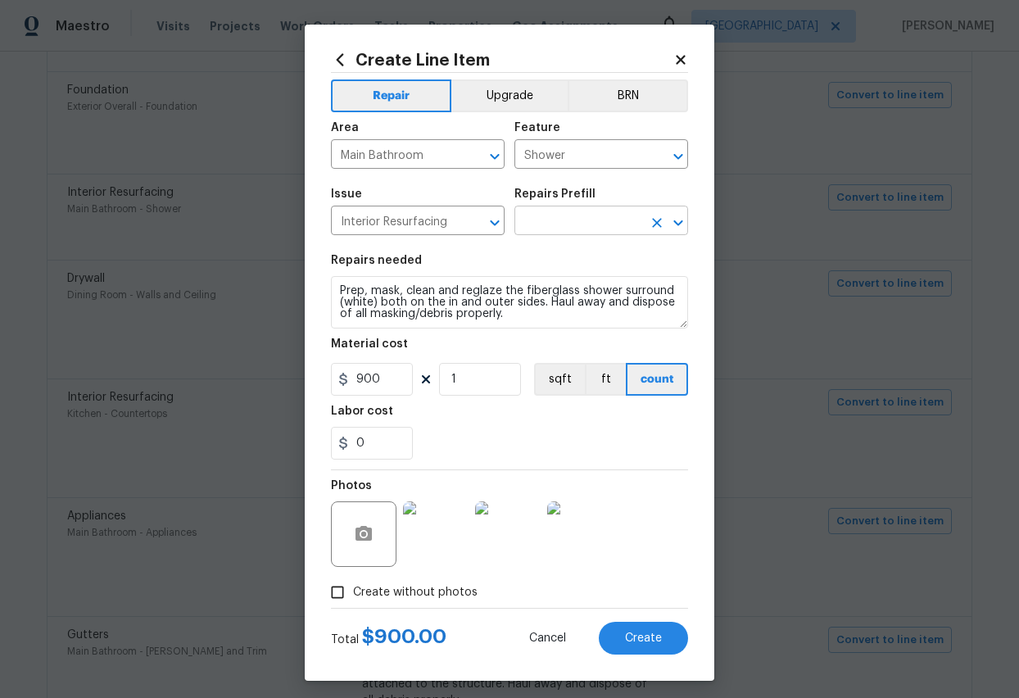
click at [596, 222] on input "text" at bounding box center [578, 222] width 128 height 25
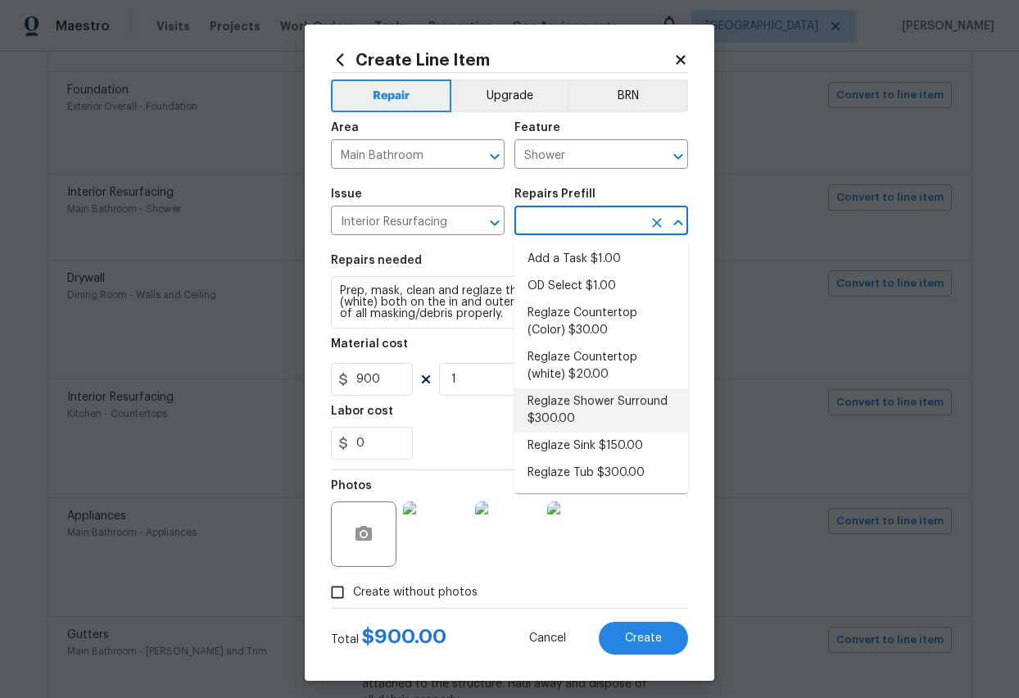
click at [569, 402] on li "Reglaze Shower Surround $300.00" at bounding box center [601, 410] width 174 height 44
type input "Reglaze Shower Surround $300.00"
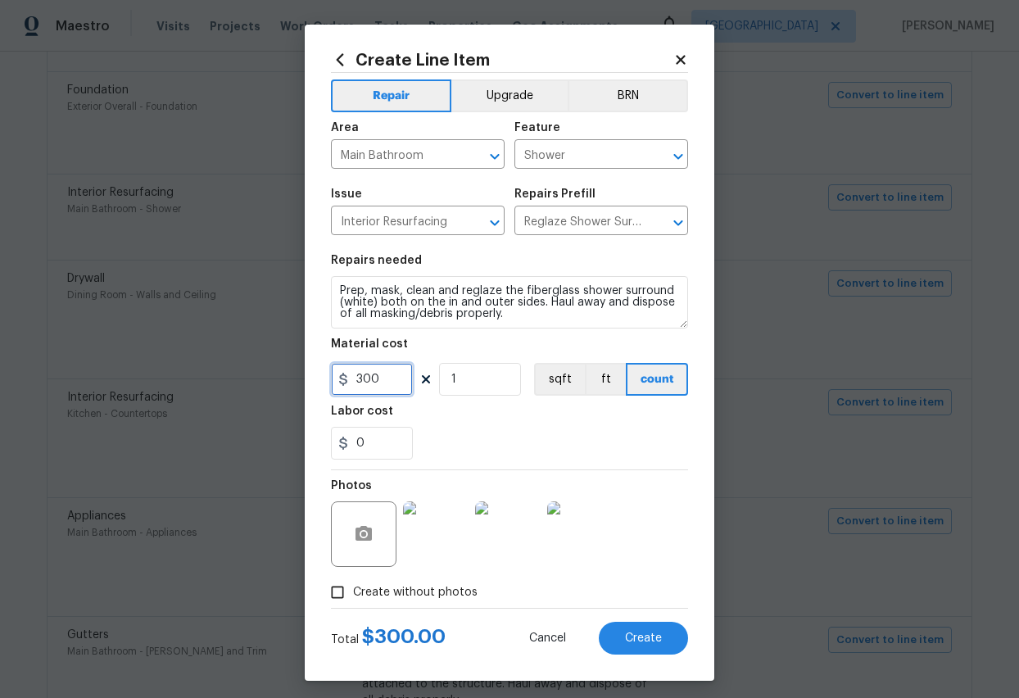
click at [391, 378] on input "300" at bounding box center [372, 379] width 82 height 33
type input "450"
click at [468, 378] on input "1" at bounding box center [480, 379] width 82 height 33
type input "2"
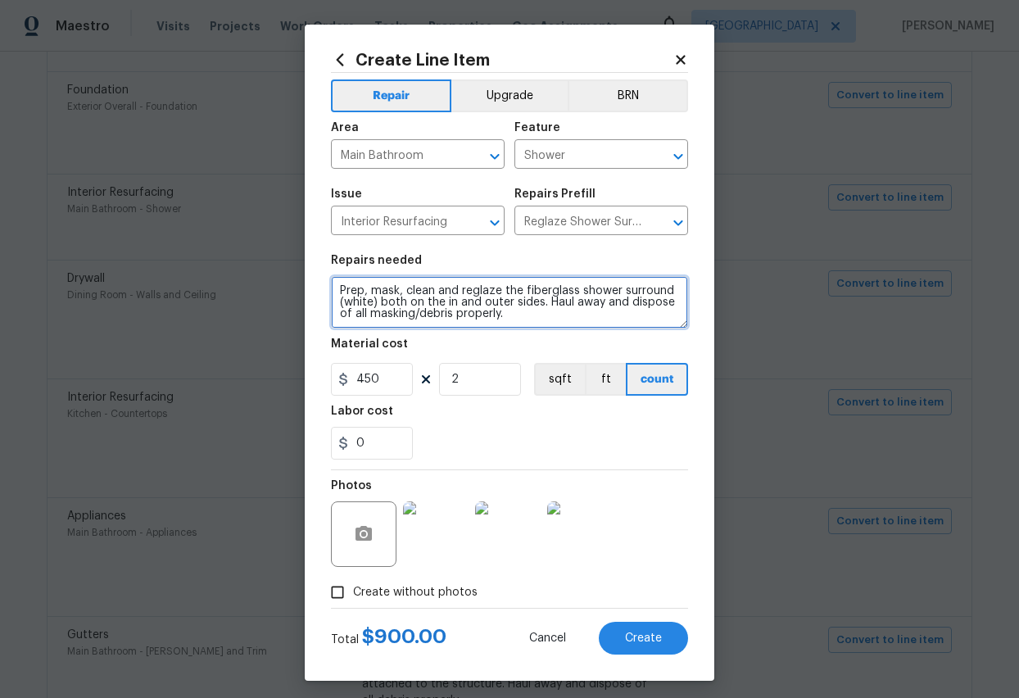
click at [530, 301] on textarea "Prep, mask, clean and reglaze the fiberglass shower surround (white) both on th…" at bounding box center [509, 302] width 357 height 52
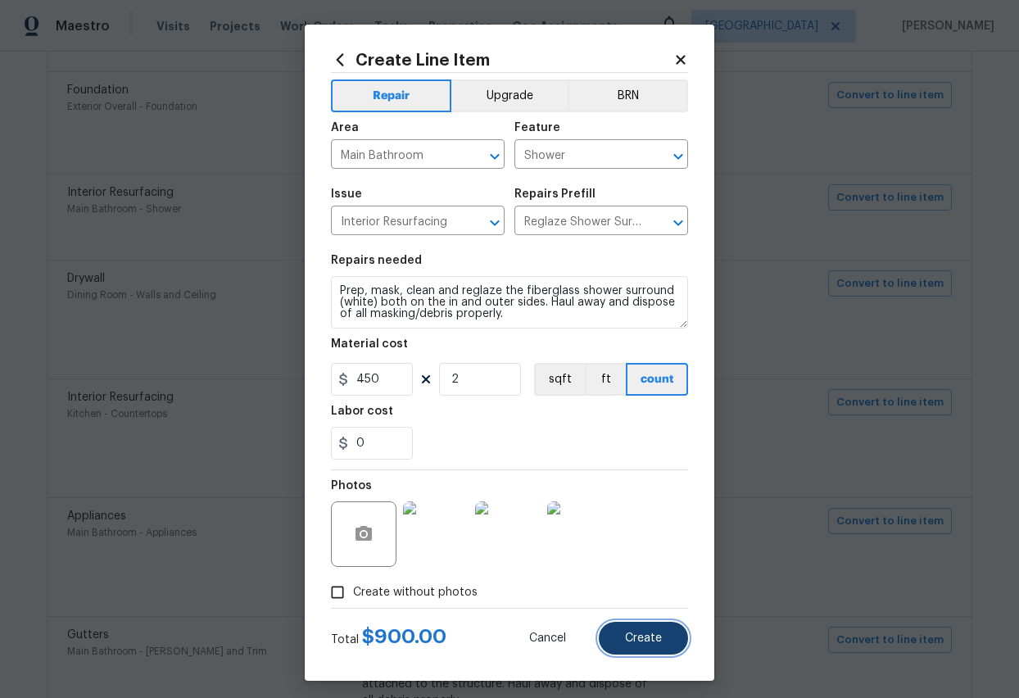
click at [643, 557] on span "Create" at bounding box center [643, 638] width 37 height 12
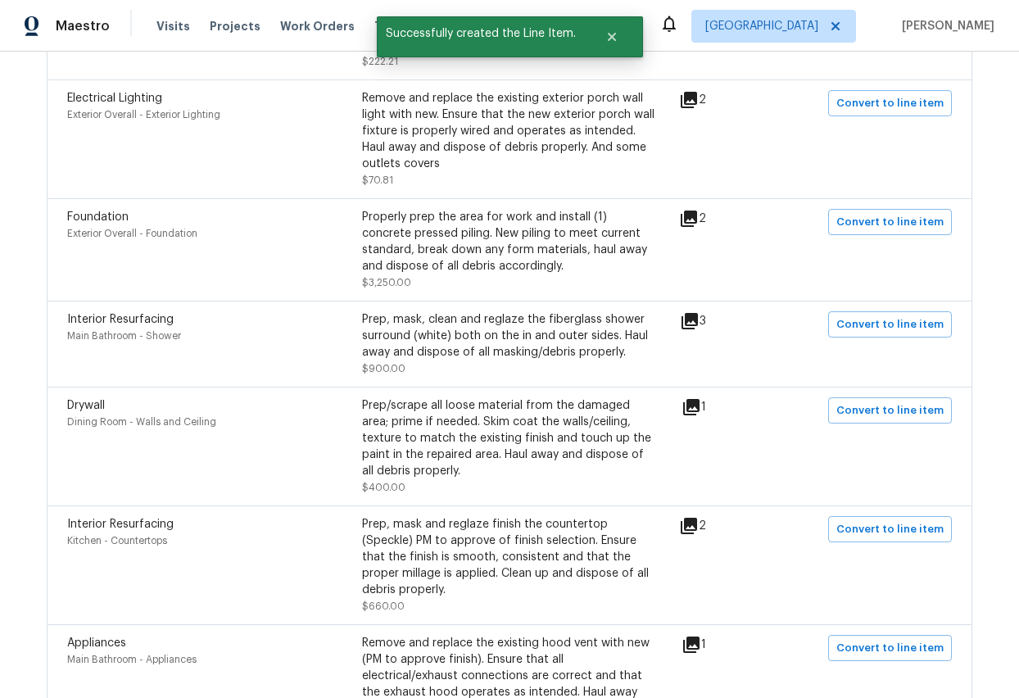
scroll to position [700, 0]
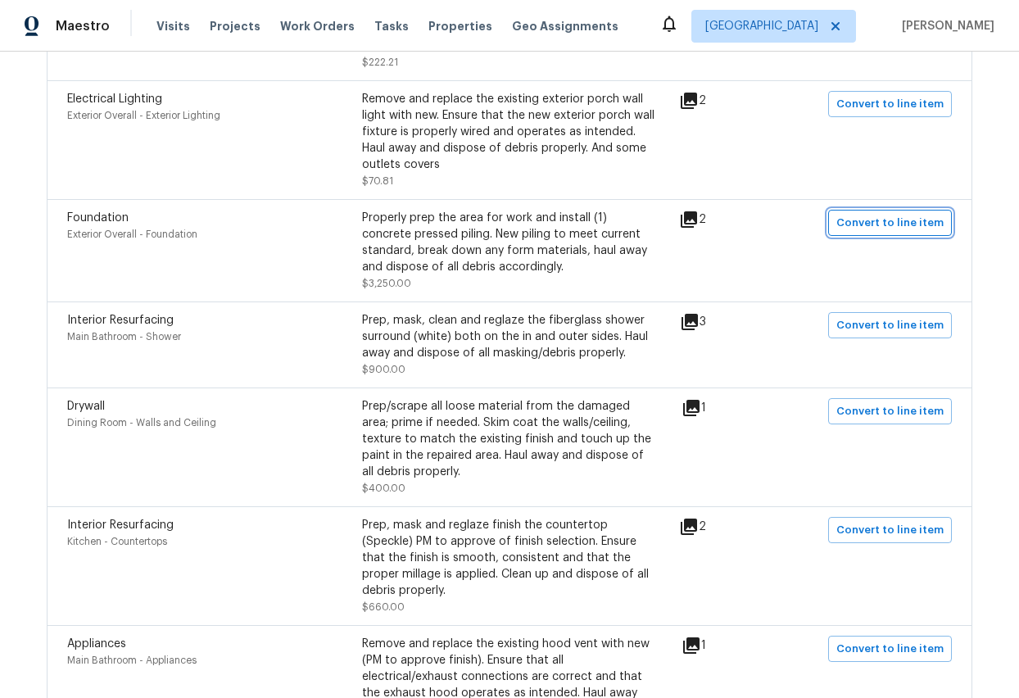
click at [909, 223] on span "Convert to line item" at bounding box center [889, 223] width 107 height 19
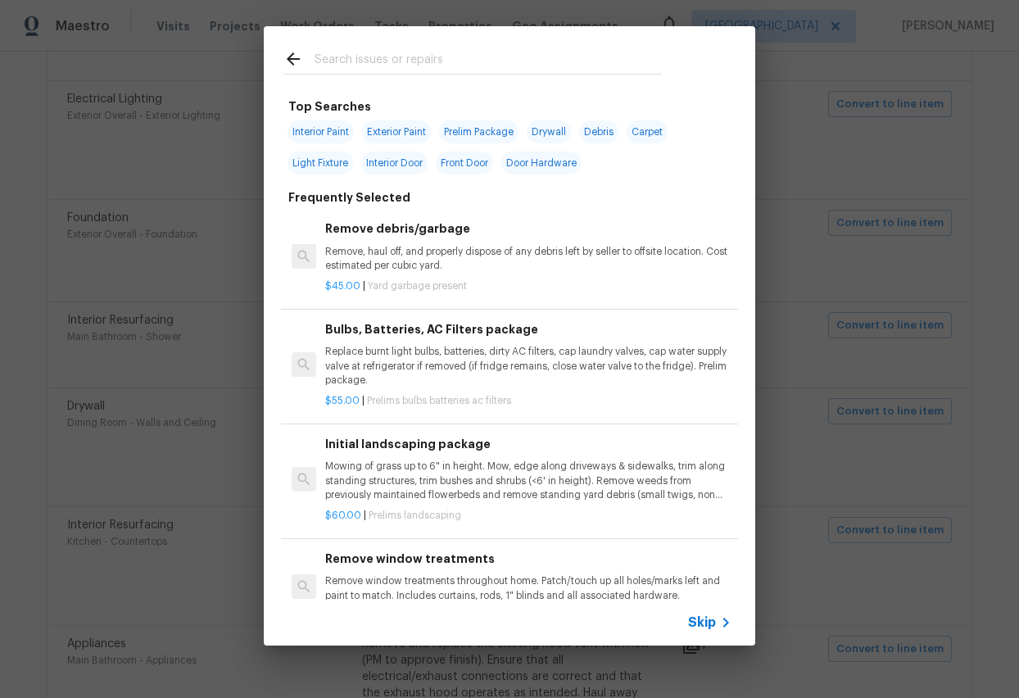
click at [700, 557] on span "Skip" at bounding box center [702, 622] width 28 height 16
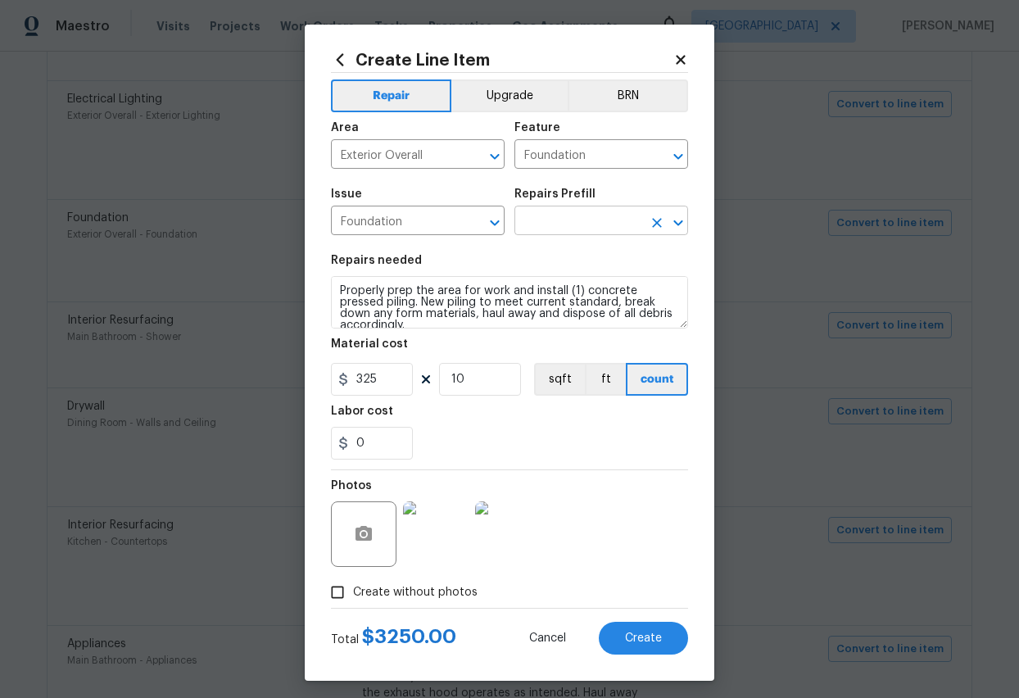
click at [587, 220] on input "text" at bounding box center [578, 222] width 128 height 25
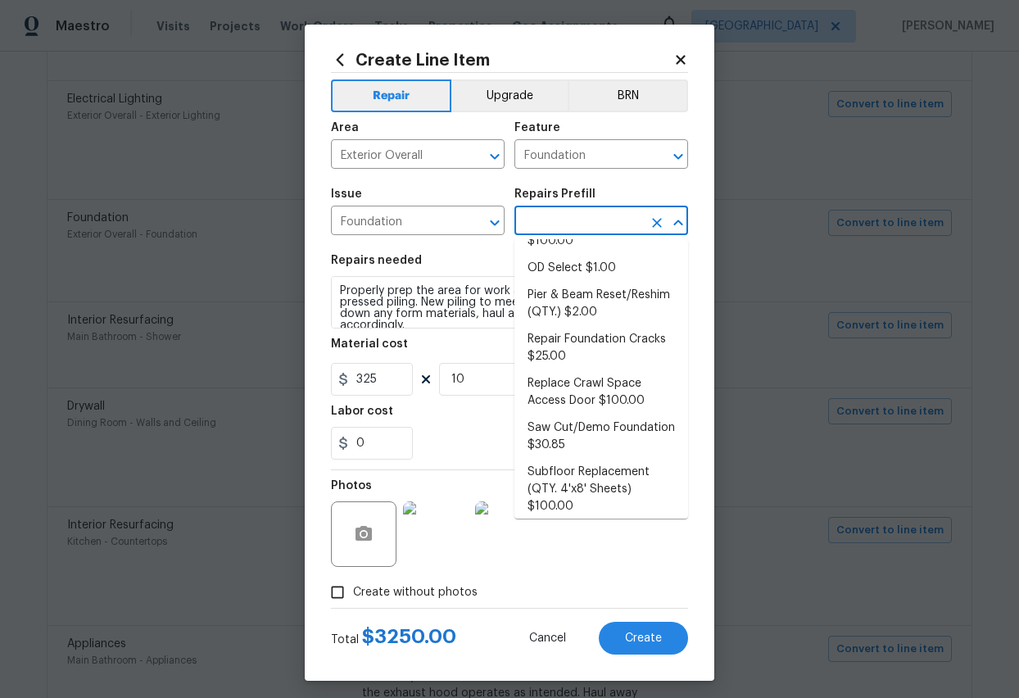
scroll to position [503, 0]
click at [571, 342] on li "Repair Foundation Cracks $25.00" at bounding box center [601, 350] width 174 height 44
type input "Repair Foundation Cracks $25.00"
type textarea "Prep the area and apply DAP Gray Concrete and Mortar Filler Latex Sealant to fi…"
type input "25"
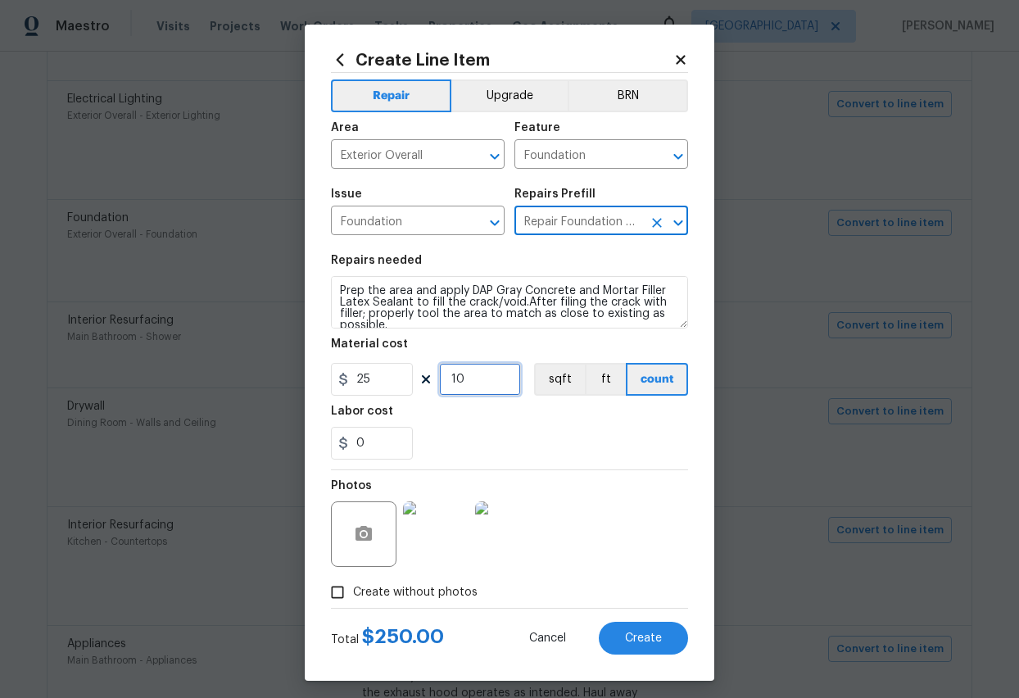
click at [470, 384] on input "10" at bounding box center [480, 379] width 82 height 33
type input "50"
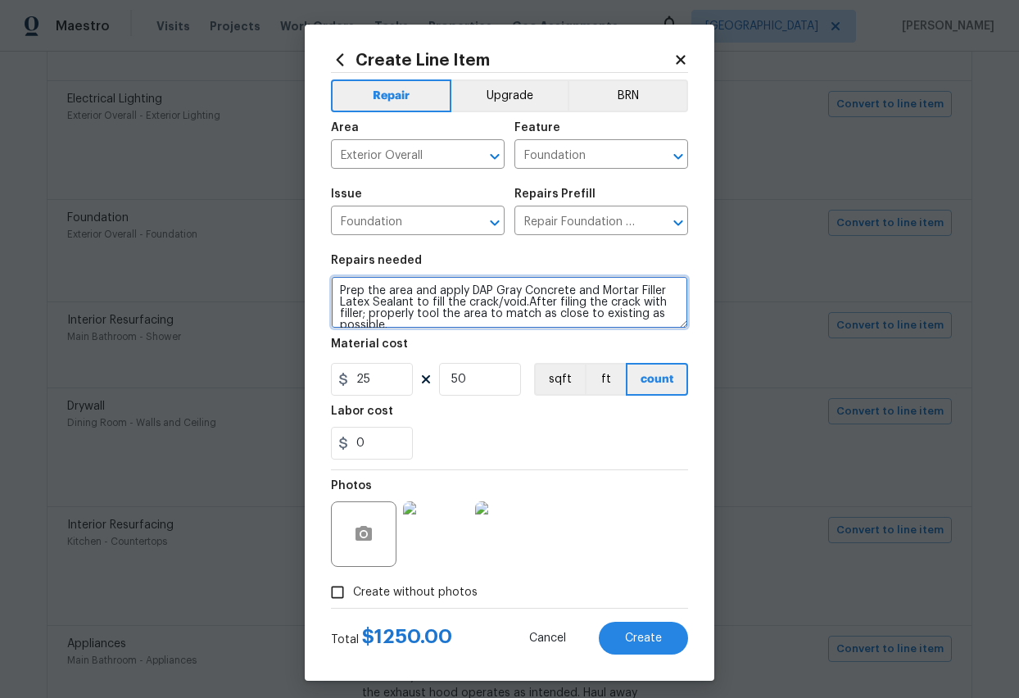
click at [473, 304] on textarea "Prep the area and apply DAP Gray Concrete and Mortar Filler Latex Sealant to fi…" at bounding box center [509, 302] width 357 height 52
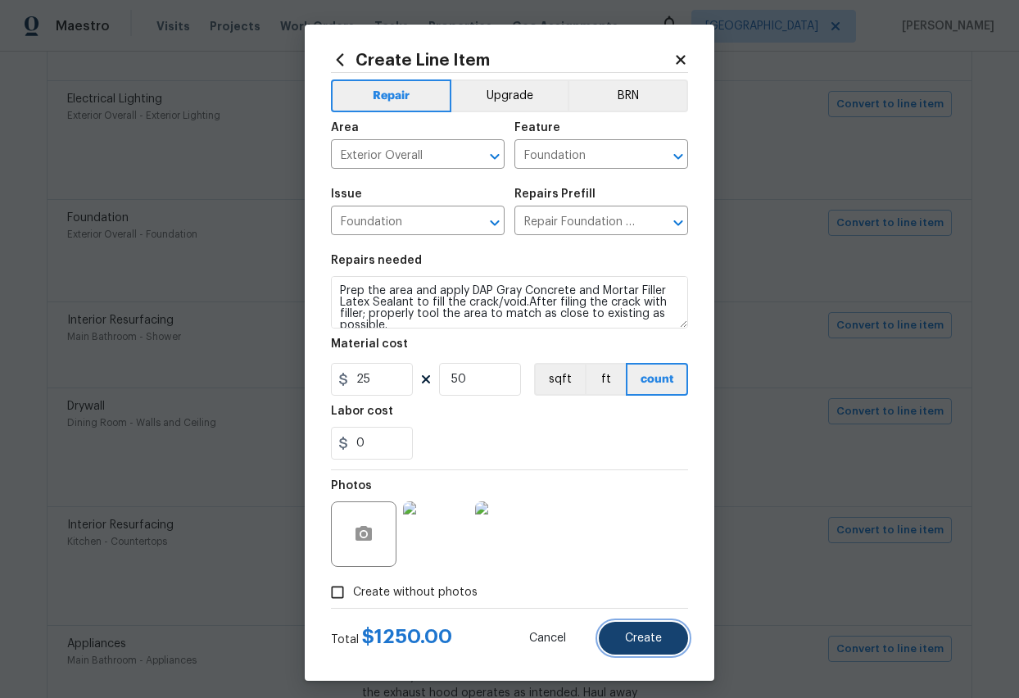
click at [664, 557] on button "Create" at bounding box center [643, 638] width 89 height 33
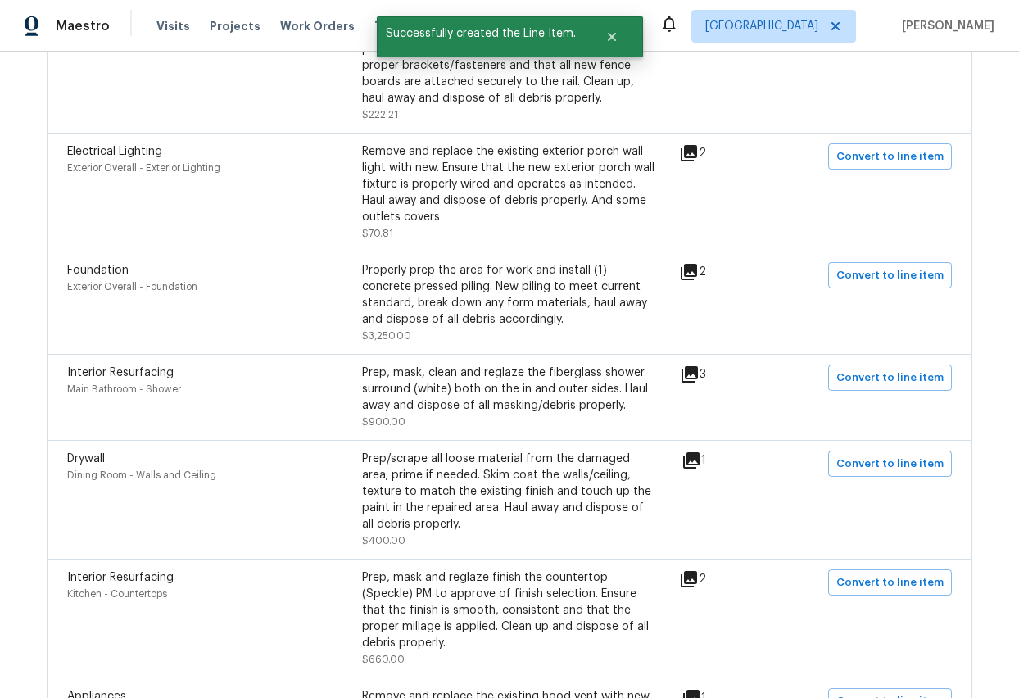
scroll to position [640, 0]
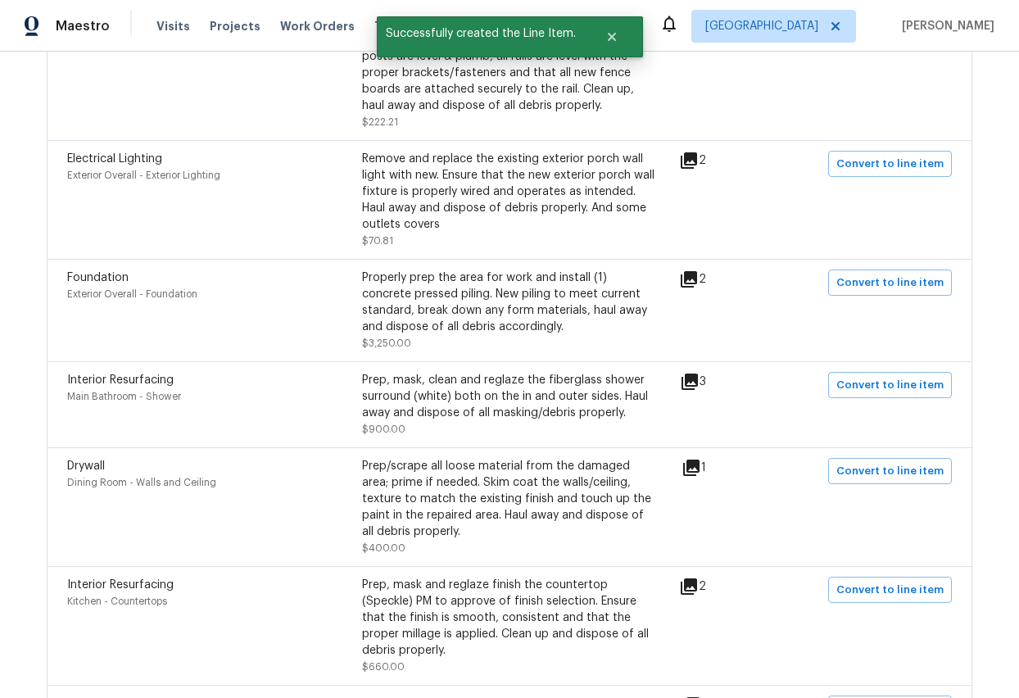
click at [697, 156] on icon at bounding box center [689, 160] width 16 height 16
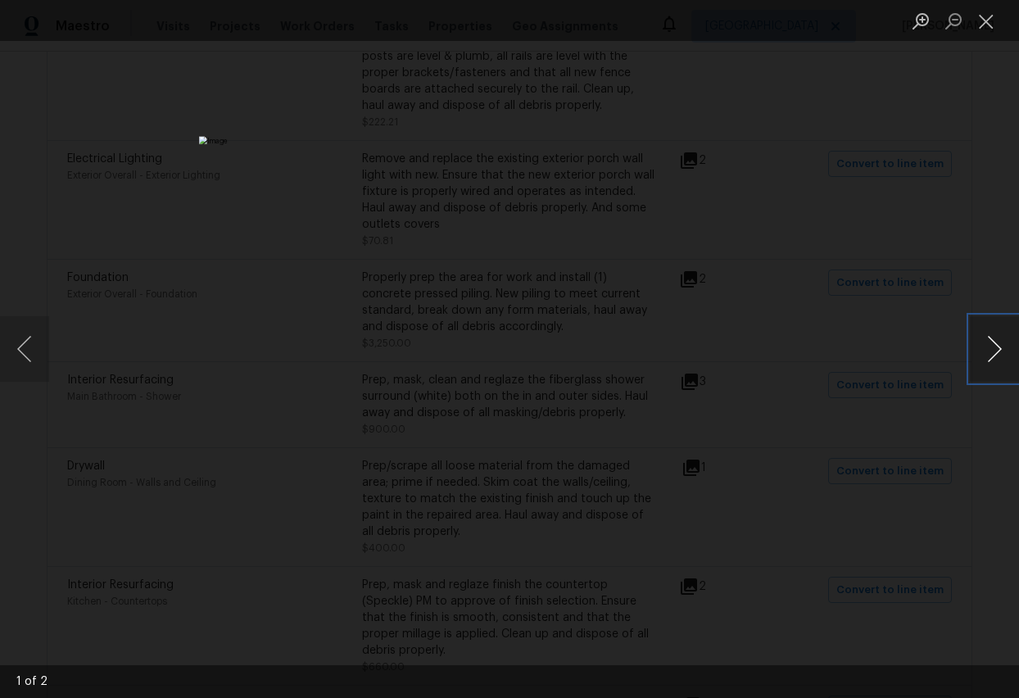
click at [1002, 351] on button "Next image" at bounding box center [994, 349] width 49 height 66
click at [984, 20] on button "Close lightbox" at bounding box center [986, 21] width 33 height 29
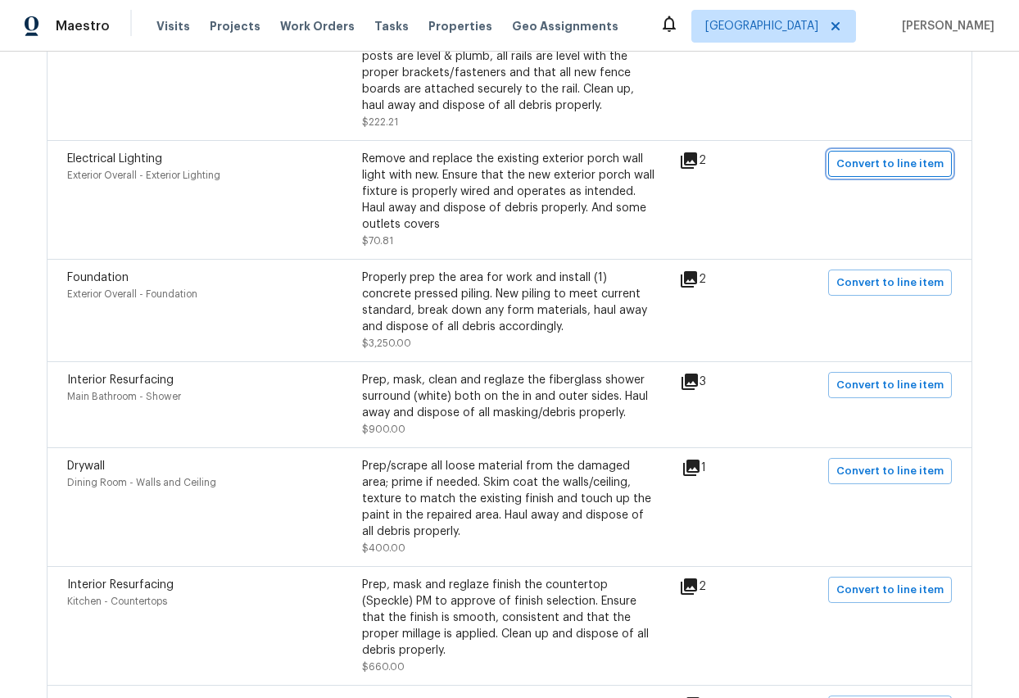
click at [914, 166] on span "Convert to line item" at bounding box center [889, 164] width 107 height 19
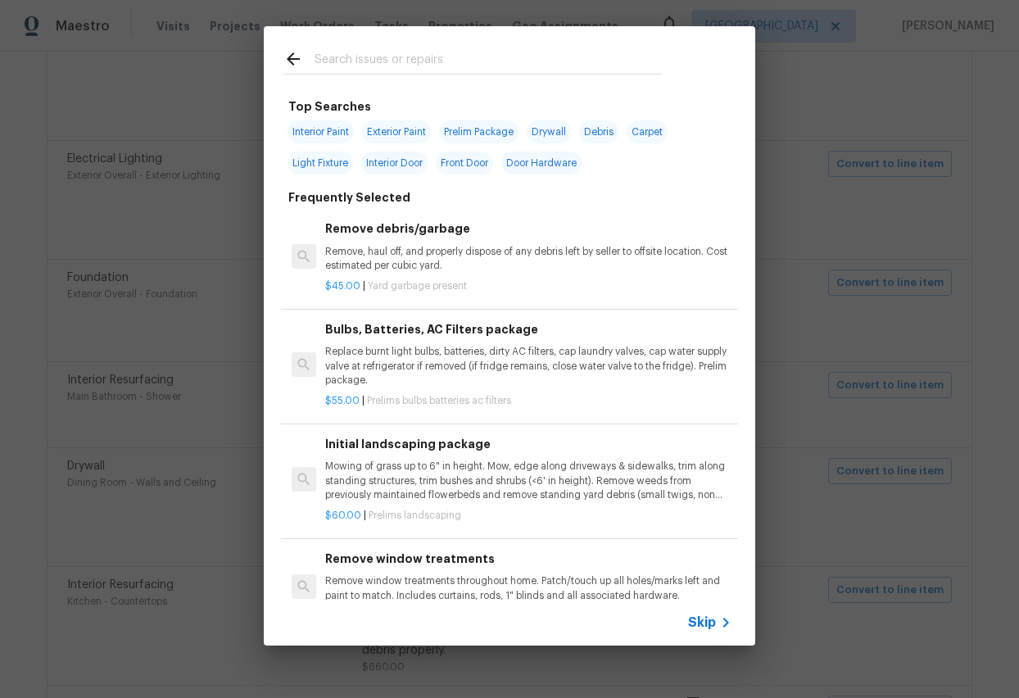
click at [702, 557] on span "Skip" at bounding box center [702, 622] width 28 height 16
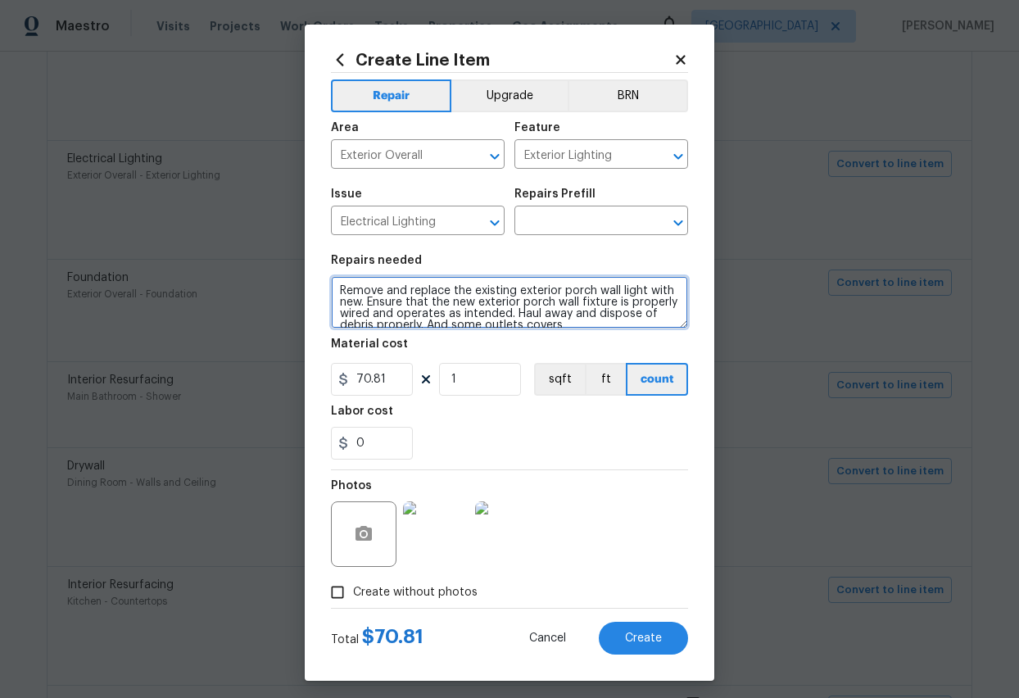
click at [443, 313] on textarea "Remove and replace the existing exterior porch wall light with new. Ensure that…" at bounding box center [509, 302] width 357 height 52
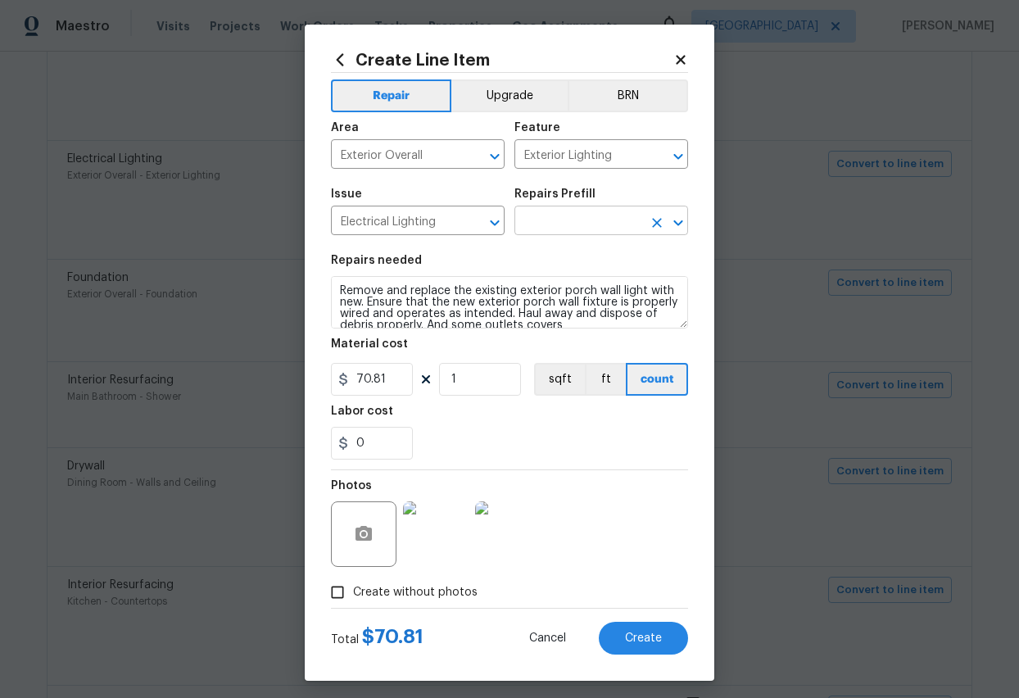
click at [564, 219] on input "text" at bounding box center [578, 222] width 128 height 25
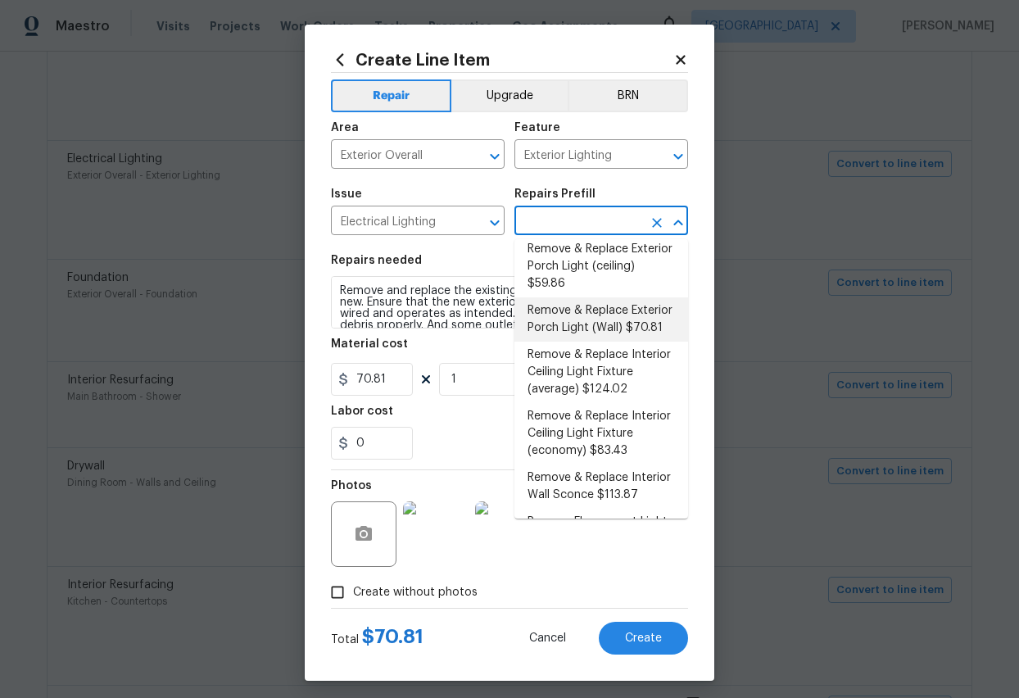
scroll to position [395, 0]
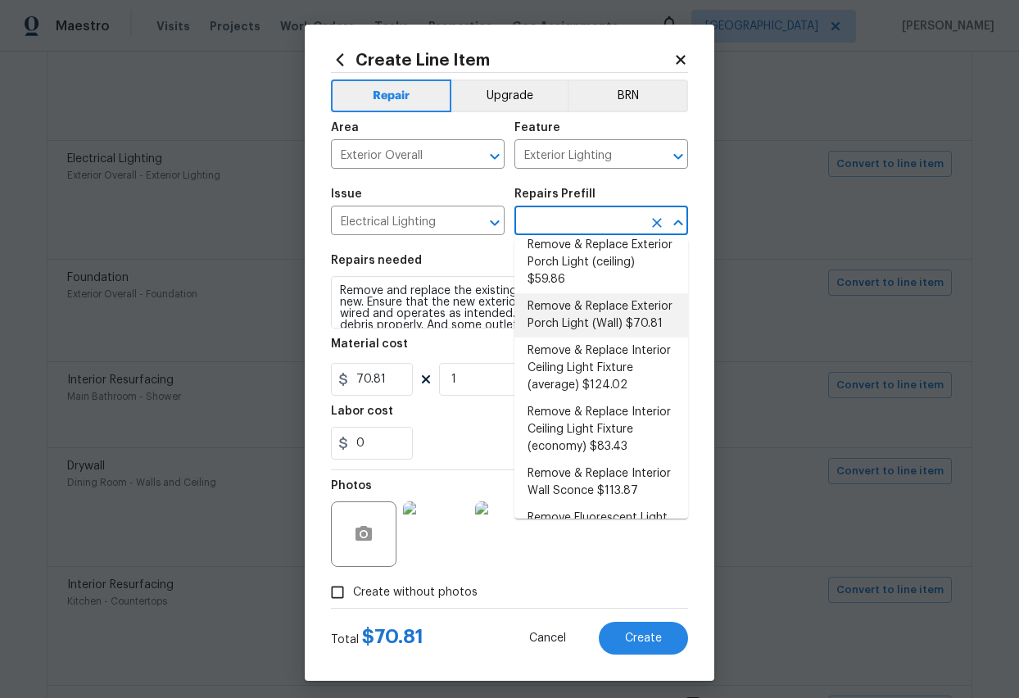
click at [582, 310] on li "Remove & Replace Exterior Porch Light (Wall) $70.81" at bounding box center [601, 315] width 174 height 44
type input "Remove & Replace Exterior Porch Light (Wall) $70.81"
type textarea "Remove and replace the existing exterior porch wall light with new. Ensure that…"
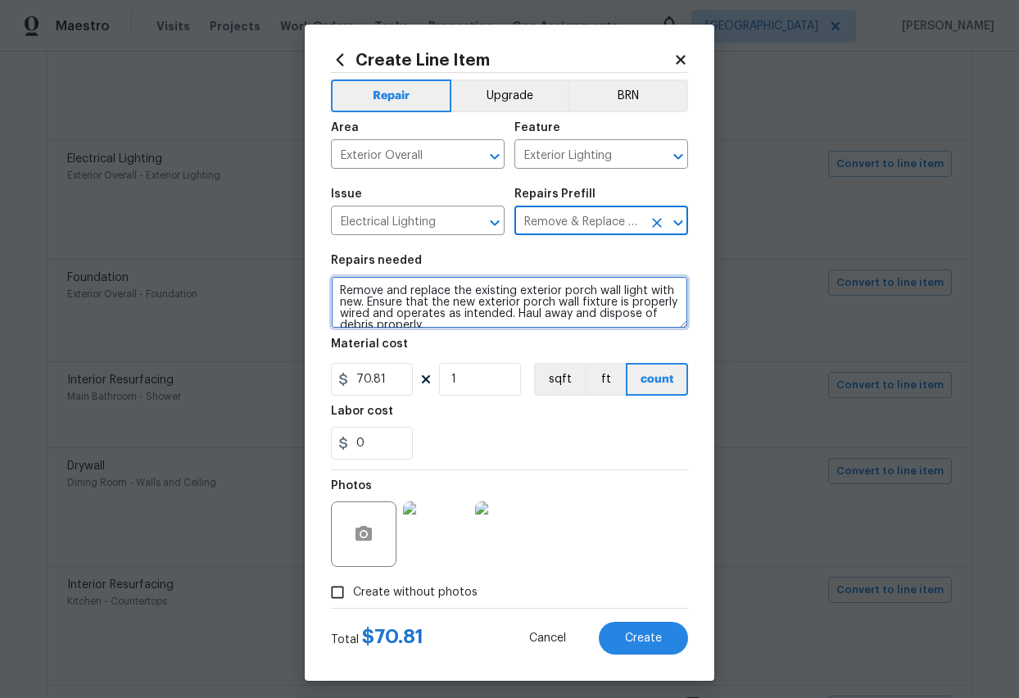
click at [582, 310] on textarea "Remove and replace the existing exterior porch wall light with new. Ensure that…" at bounding box center [509, 302] width 357 height 52
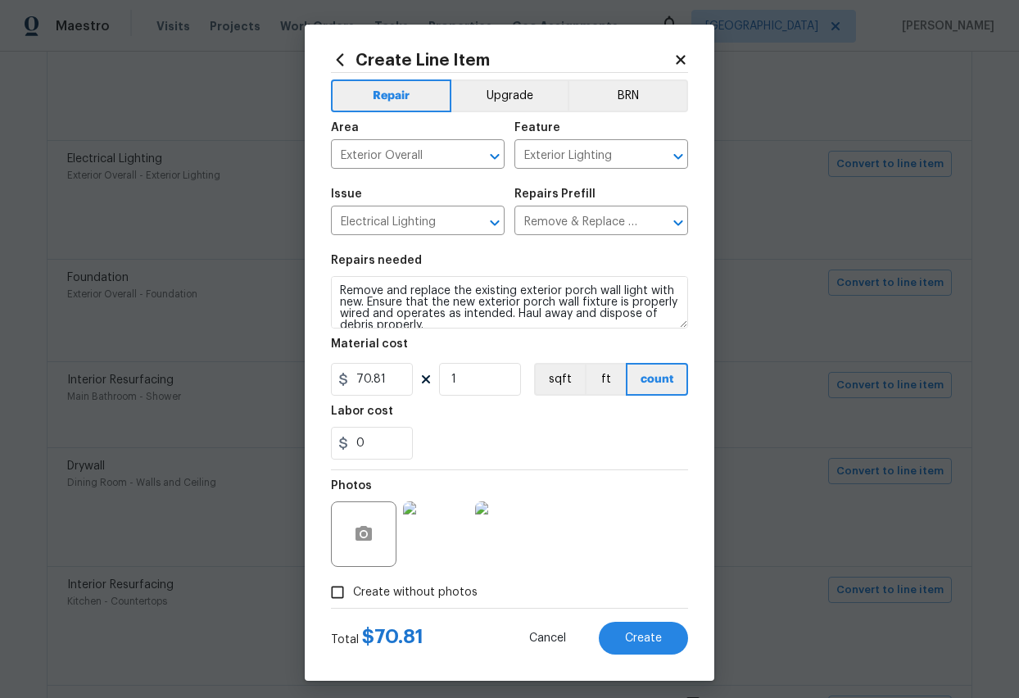
click at [631, 557] on div "Total $ 70.81 Cancel Create" at bounding box center [509, 632] width 357 height 46
click at [637, 557] on span "Create" at bounding box center [643, 638] width 37 height 12
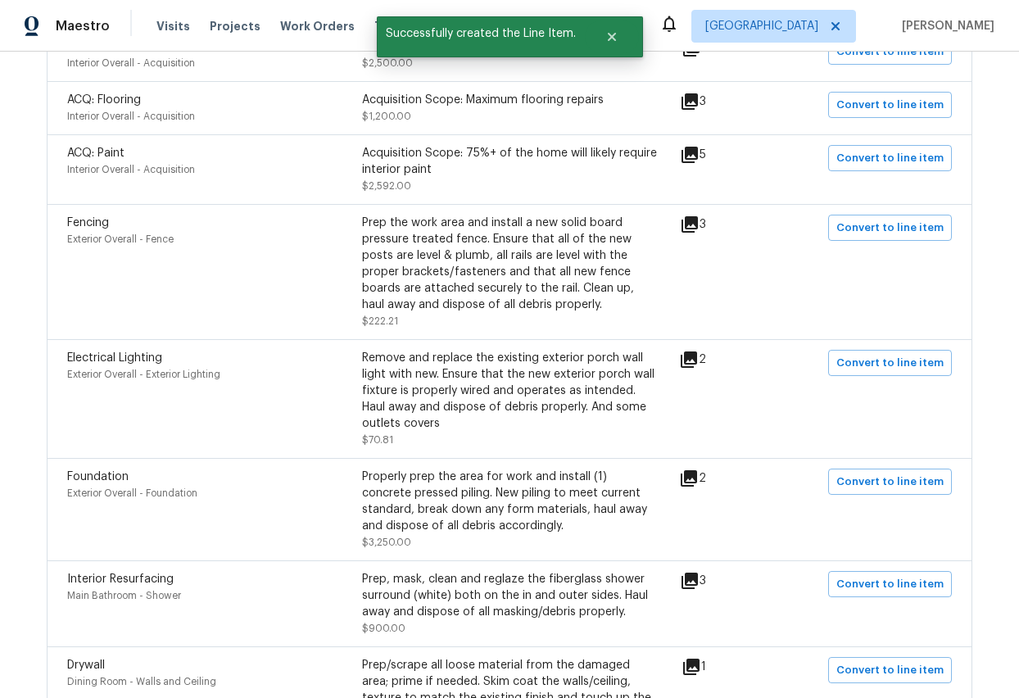
scroll to position [437, 0]
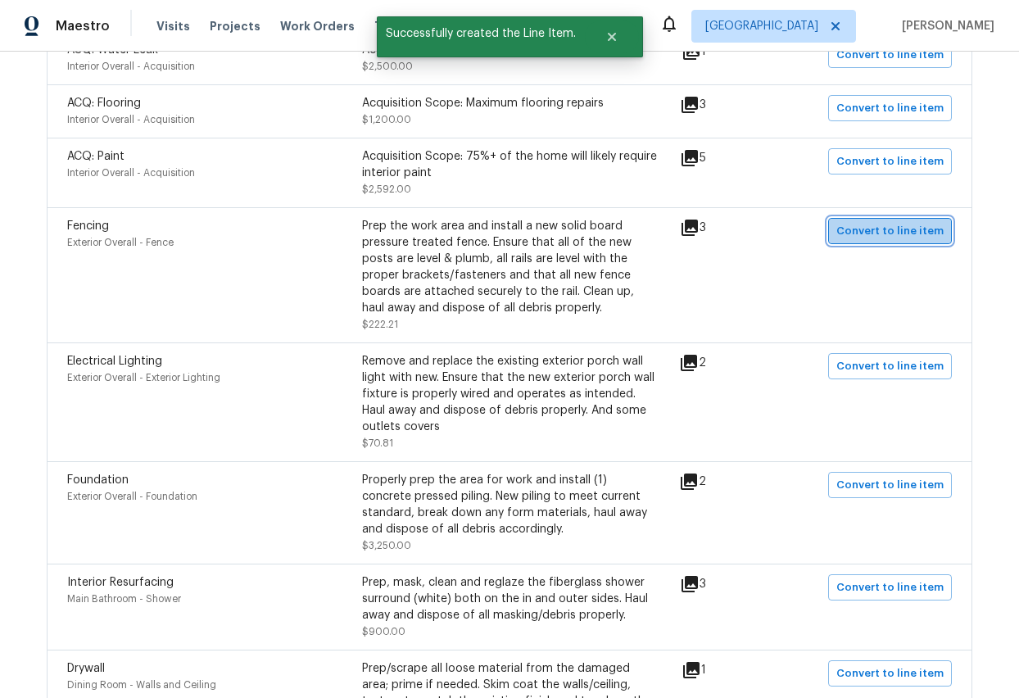
click at [898, 231] on span "Convert to line item" at bounding box center [889, 231] width 107 height 19
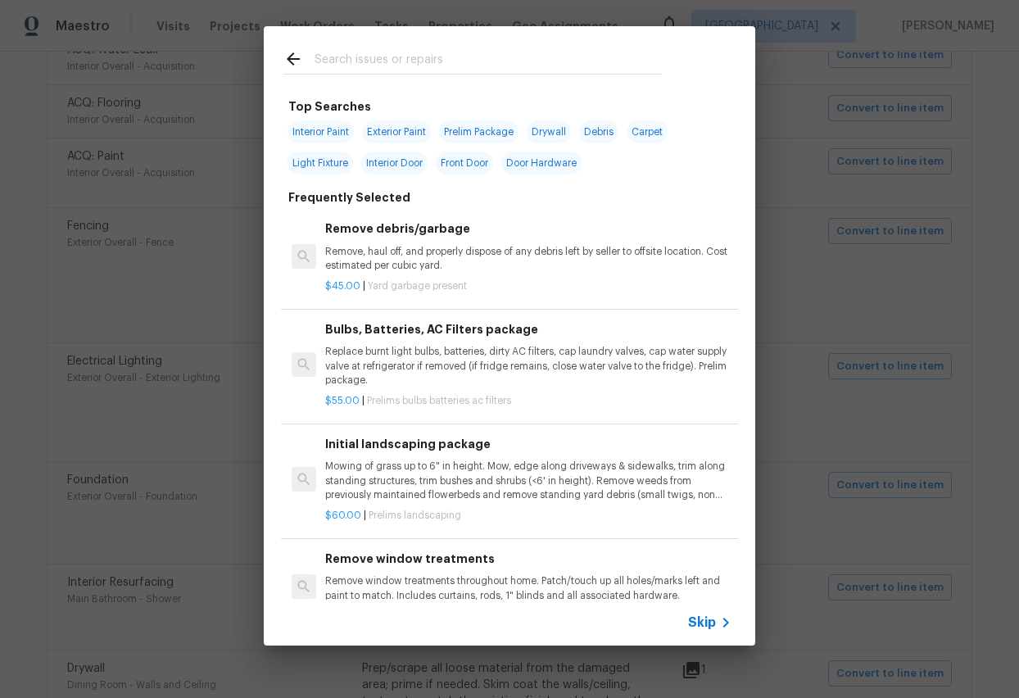
click at [700, 557] on span "Skip" at bounding box center [702, 622] width 28 height 16
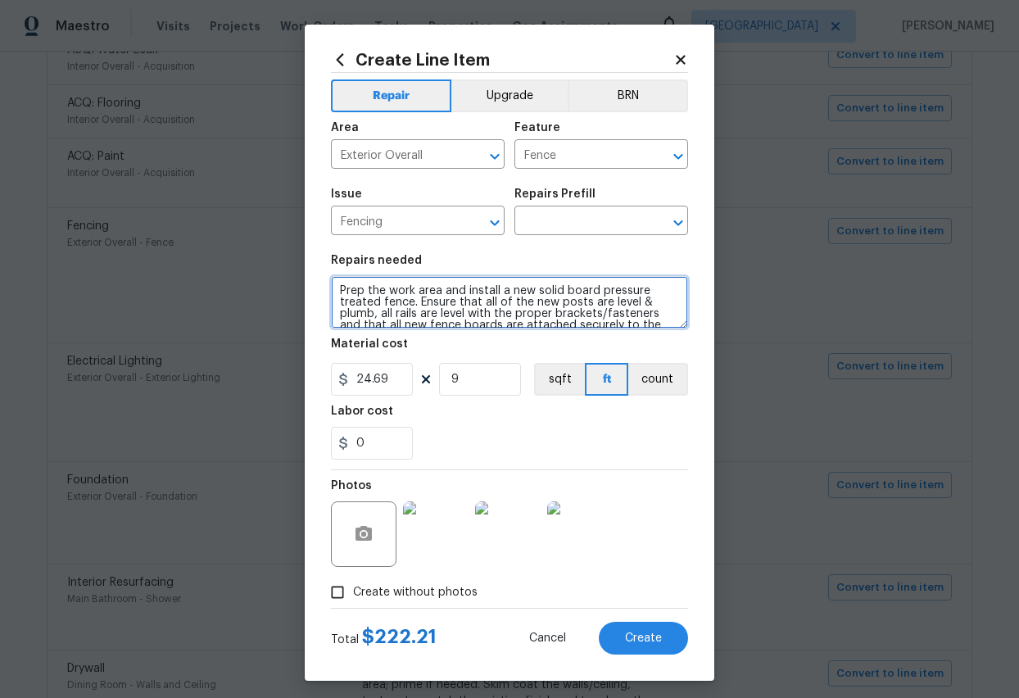
click at [526, 319] on textarea "Prep the work area and install a new solid board pressure treated fence. Ensure…" at bounding box center [509, 302] width 357 height 52
click at [680, 222] on icon "Open" at bounding box center [677, 223] width 9 height 6
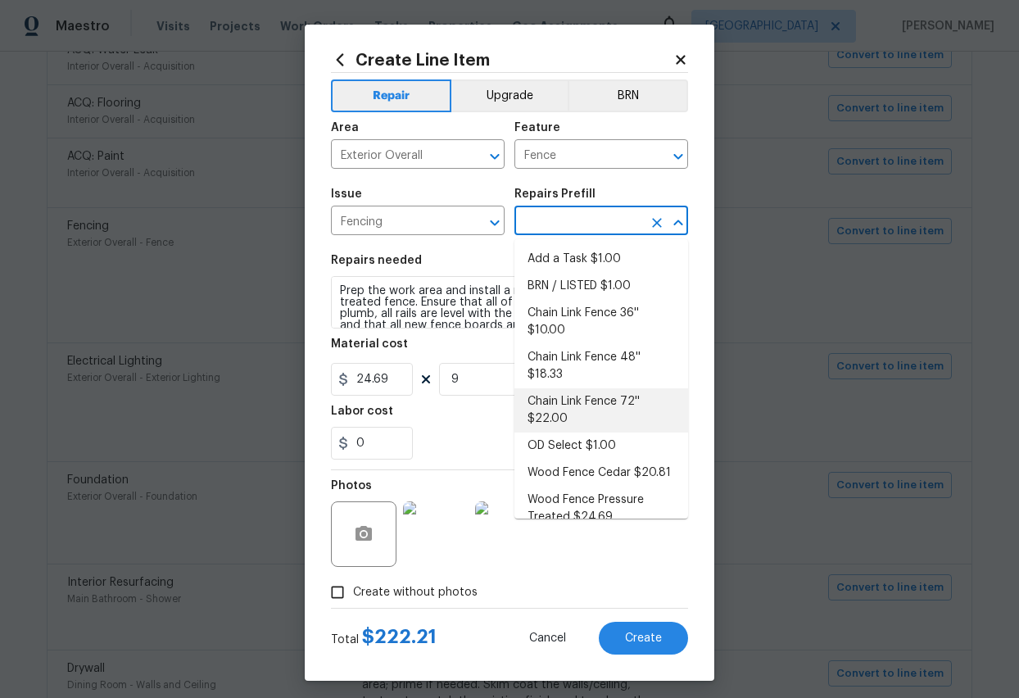
scroll to position [19, 0]
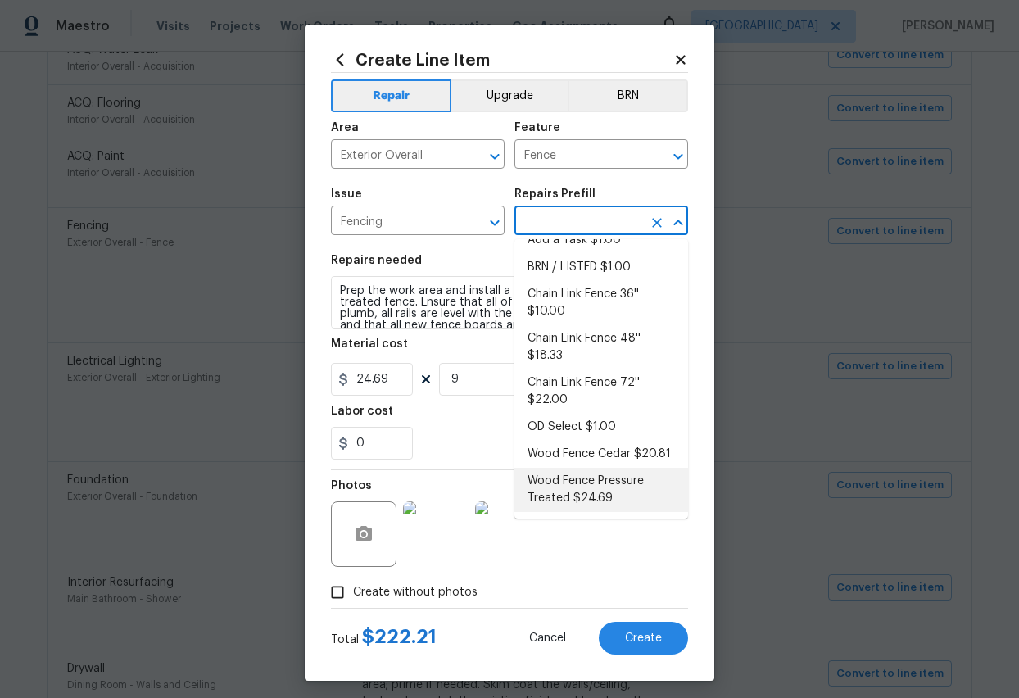
click at [588, 483] on li "Wood Fence Pressure Treated $24.69" at bounding box center [601, 490] width 174 height 44
type input "Wood Fence Pressure Treated $24.69"
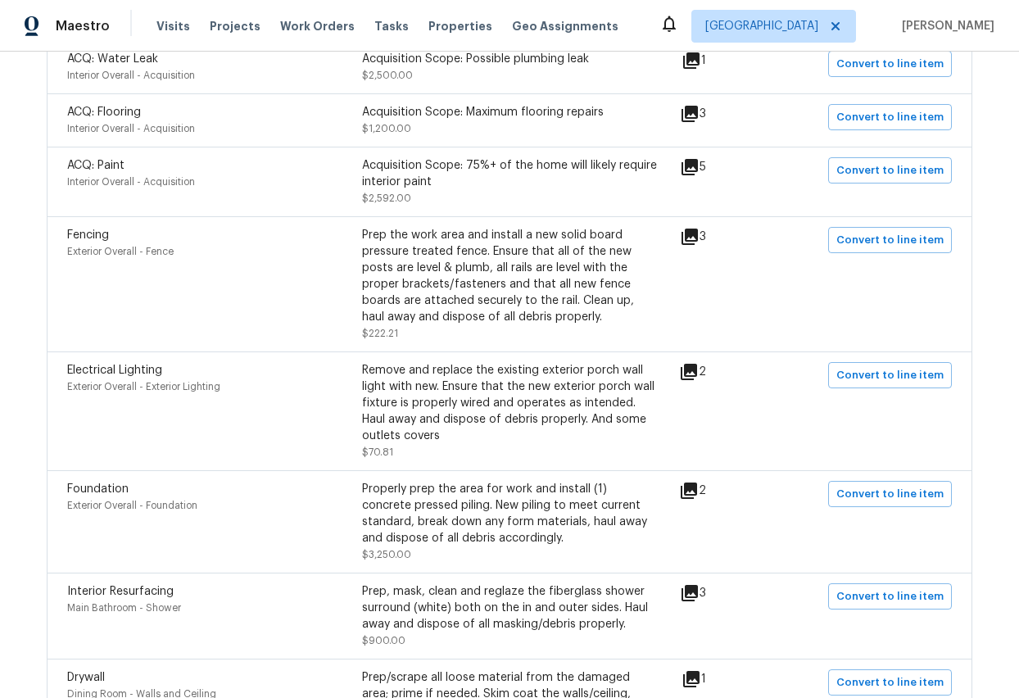
scroll to position [427, 0]
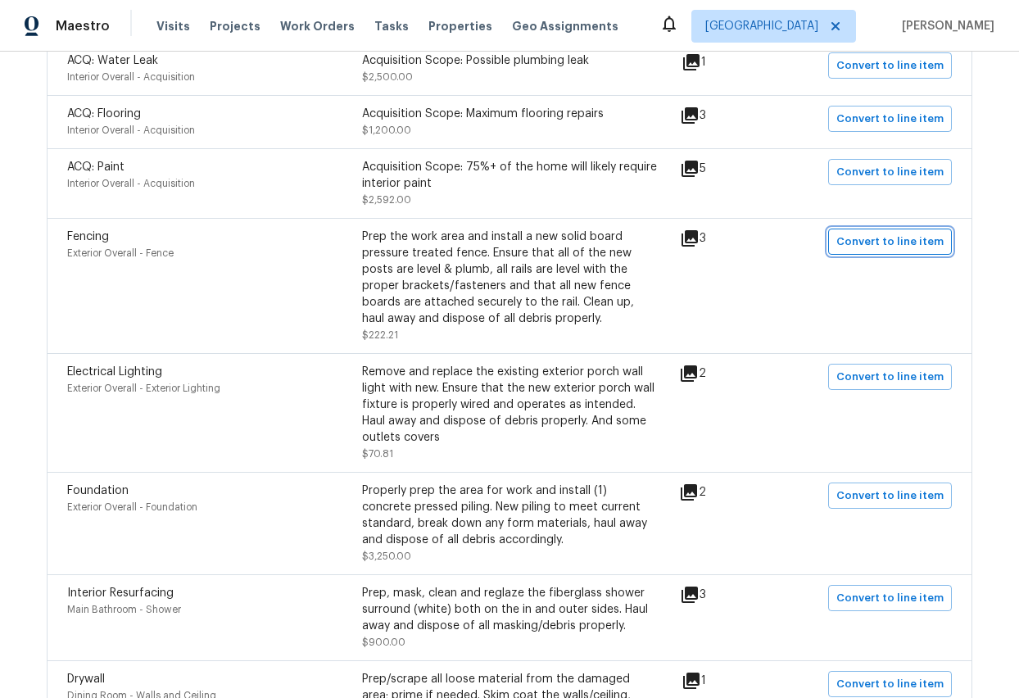
click at [909, 240] on span "Convert to line item" at bounding box center [889, 242] width 107 height 19
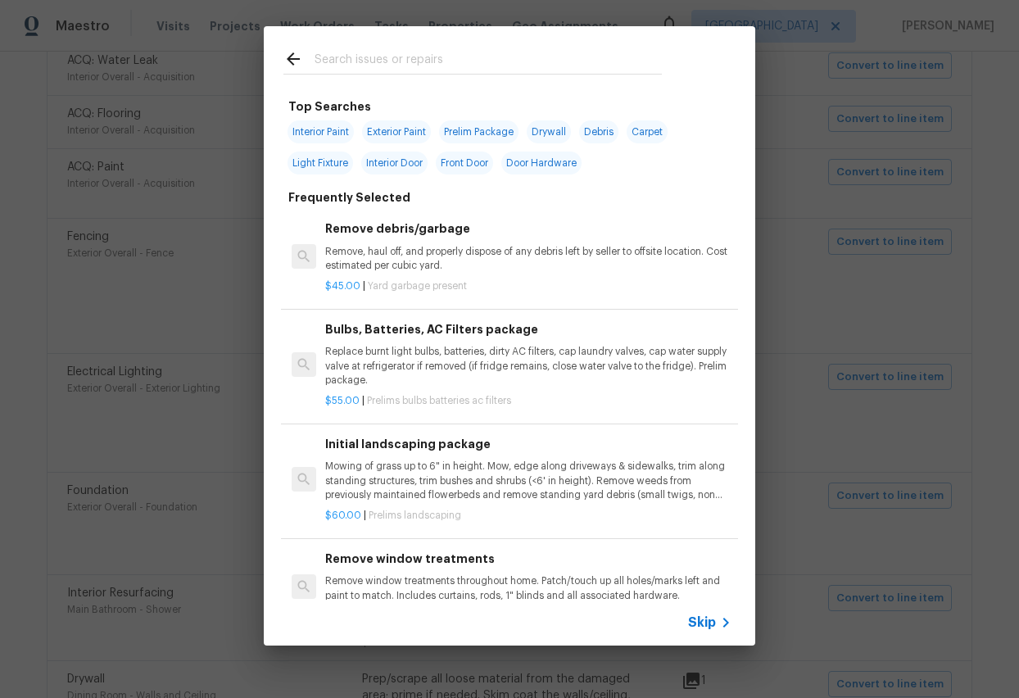
click at [717, 557] on icon at bounding box center [726, 623] width 20 height 20
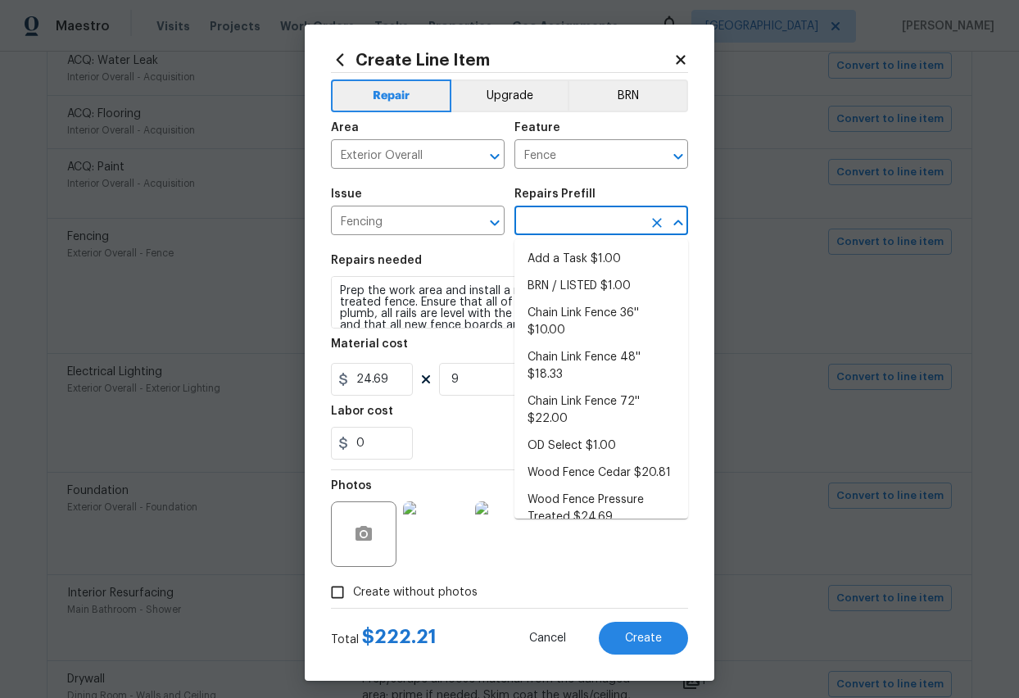
click at [605, 220] on input "text" at bounding box center [578, 222] width 128 height 25
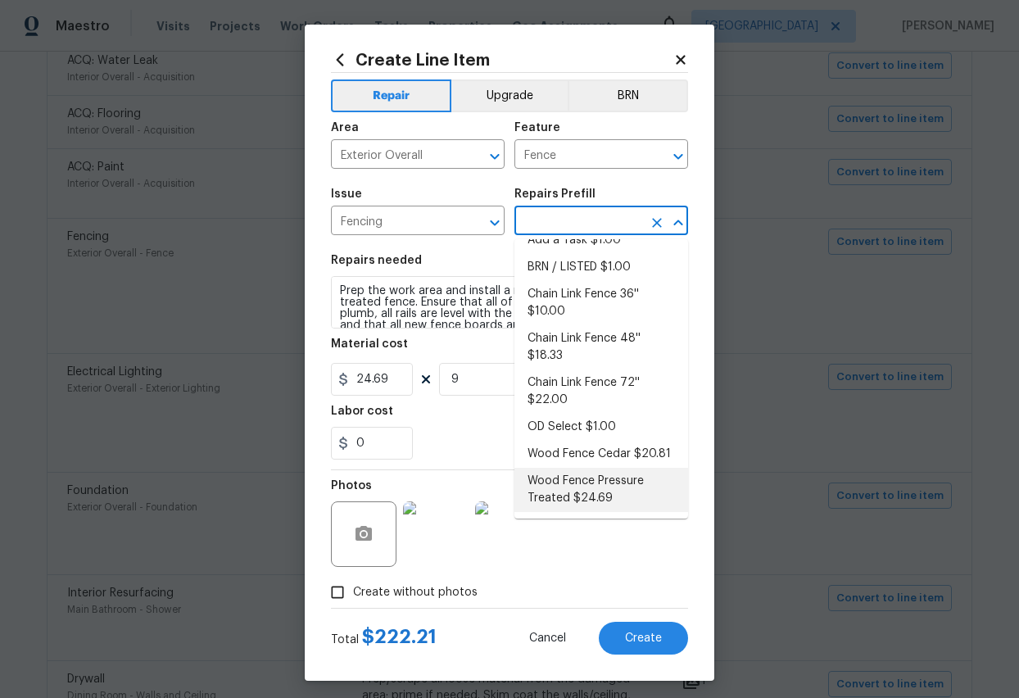
click at [579, 489] on li "Wood Fence Pressure Treated $24.69" at bounding box center [601, 490] width 174 height 44
type input "Wood Fence Pressure Treated $24.69"
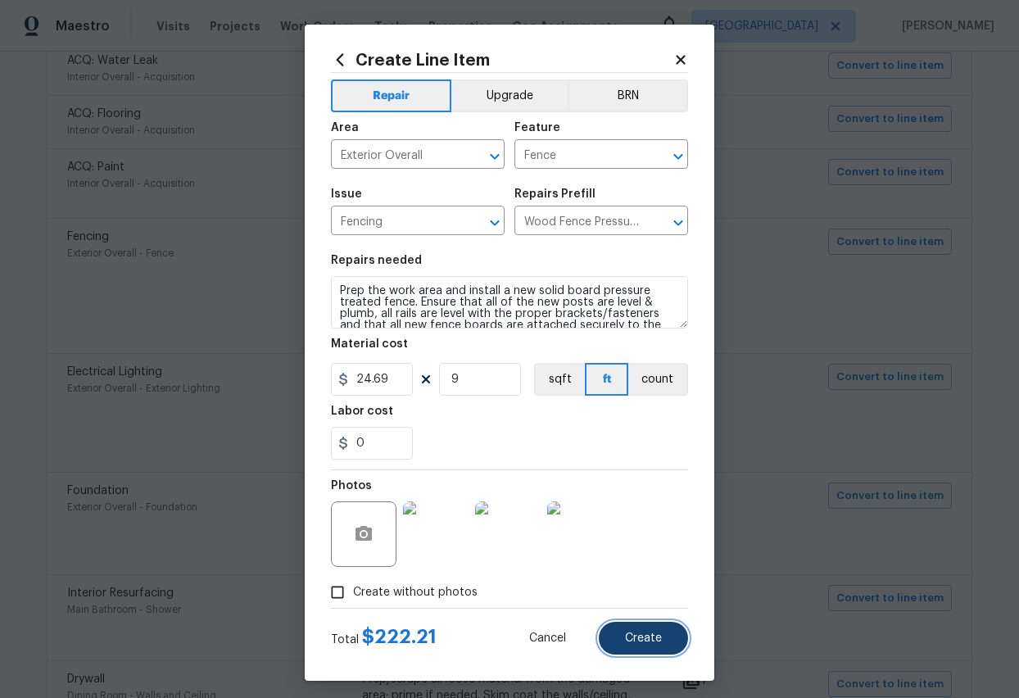
click at [652, 557] on button "Create" at bounding box center [643, 638] width 89 height 33
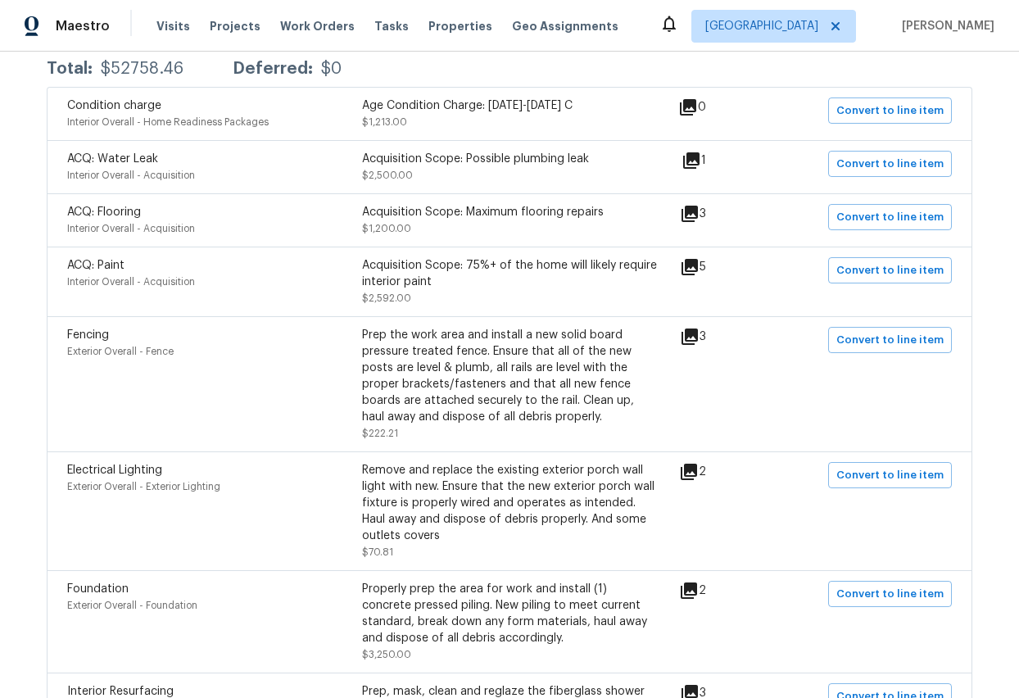
scroll to position [319, 0]
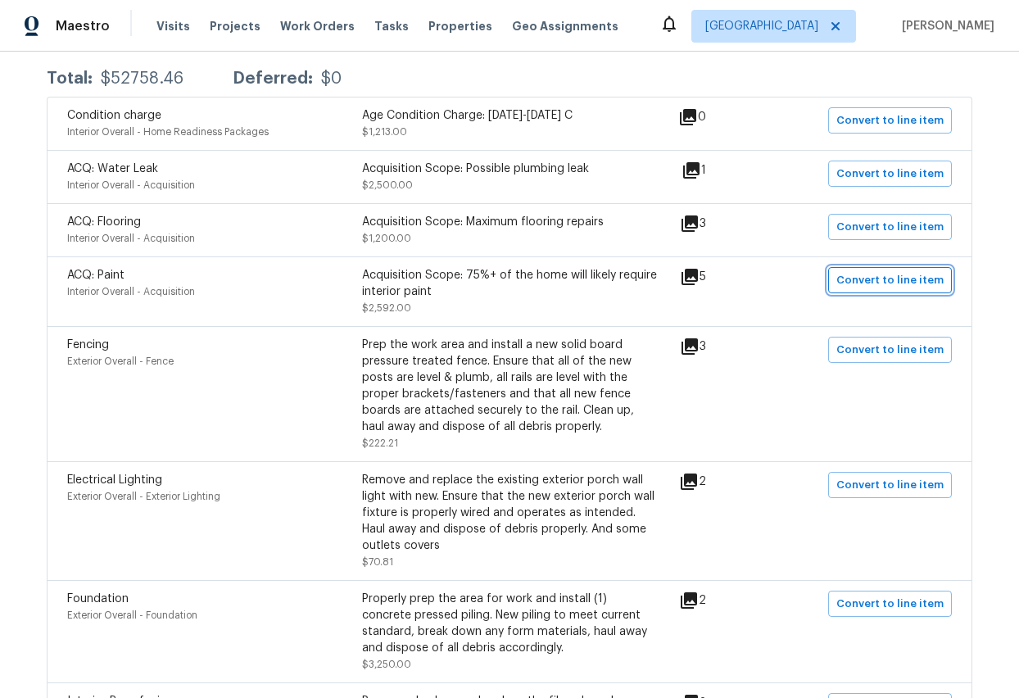
click at [902, 283] on span "Convert to line item" at bounding box center [889, 280] width 107 height 19
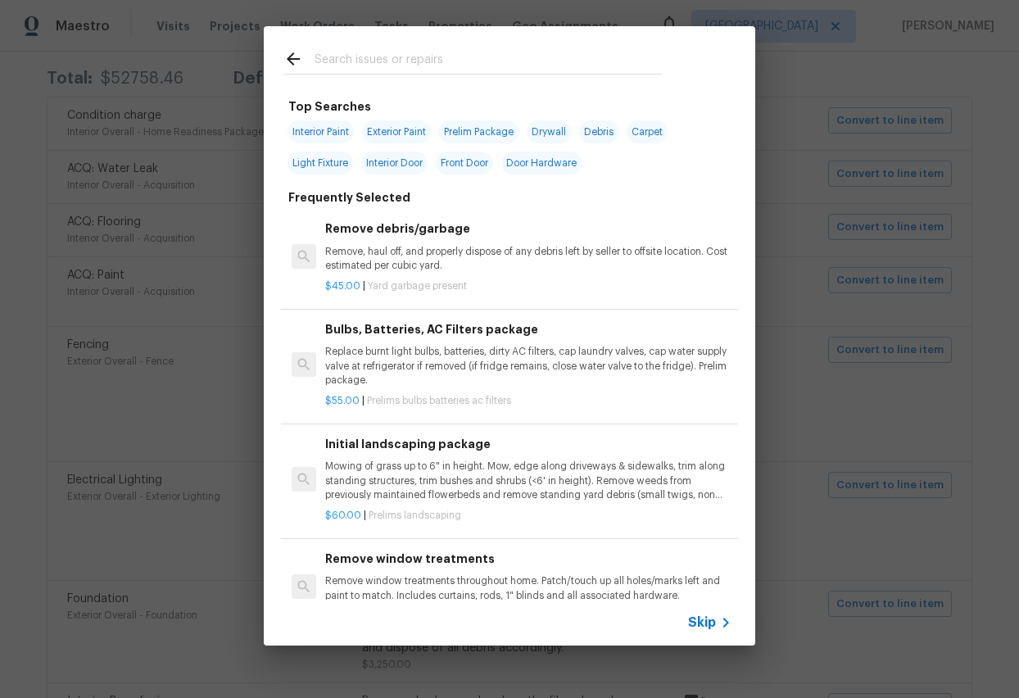
click at [711, 557] on span "Skip" at bounding box center [702, 622] width 28 height 16
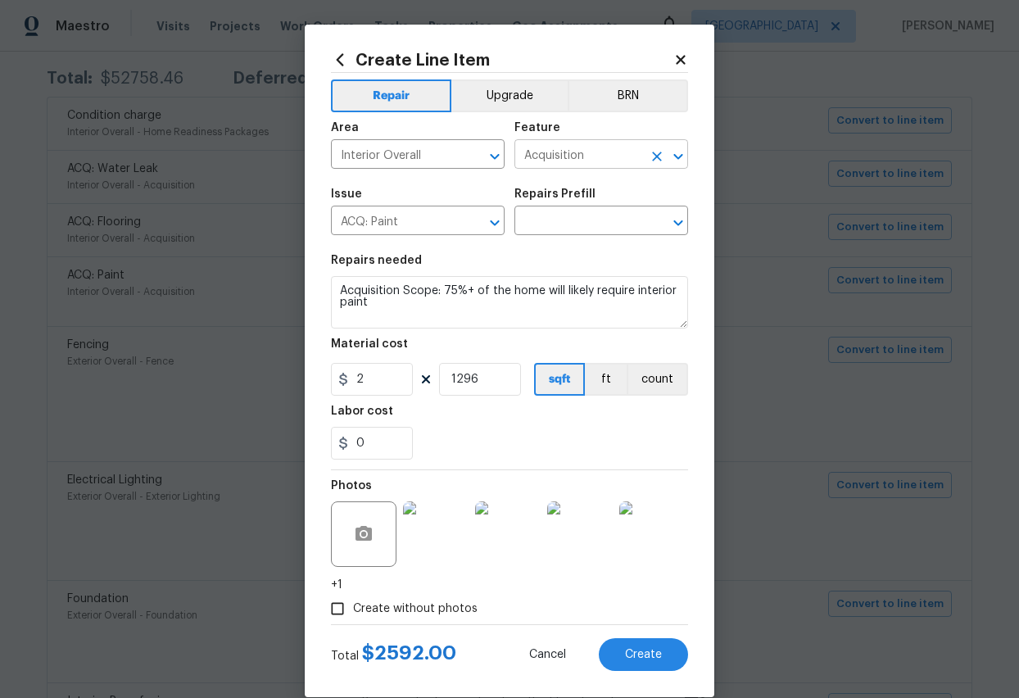
click at [628, 150] on input "Acquisition" at bounding box center [578, 155] width 128 height 25
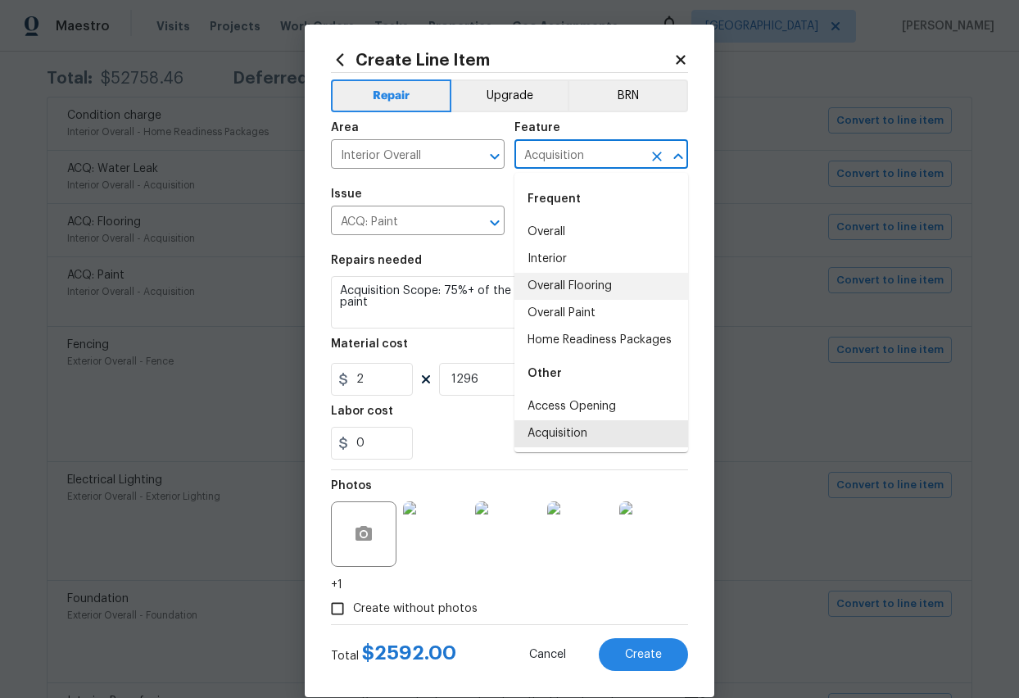
click at [546, 285] on li "Overall Flooring" at bounding box center [601, 286] width 174 height 27
type input "Overall Flooring"
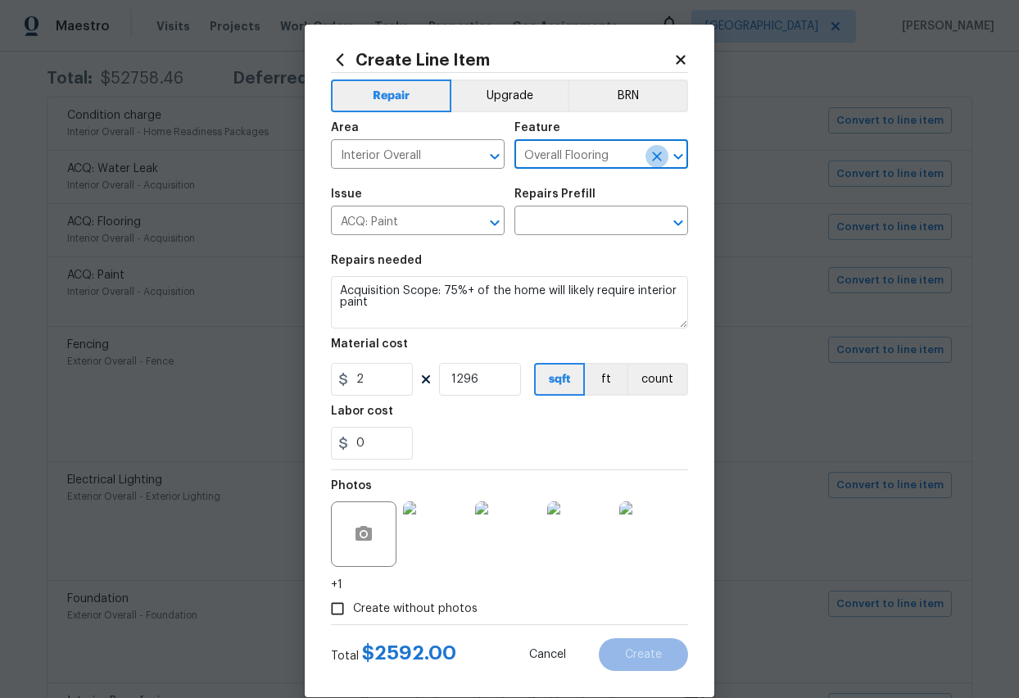
click at [663, 152] on icon "Clear" at bounding box center [657, 156] width 16 height 16
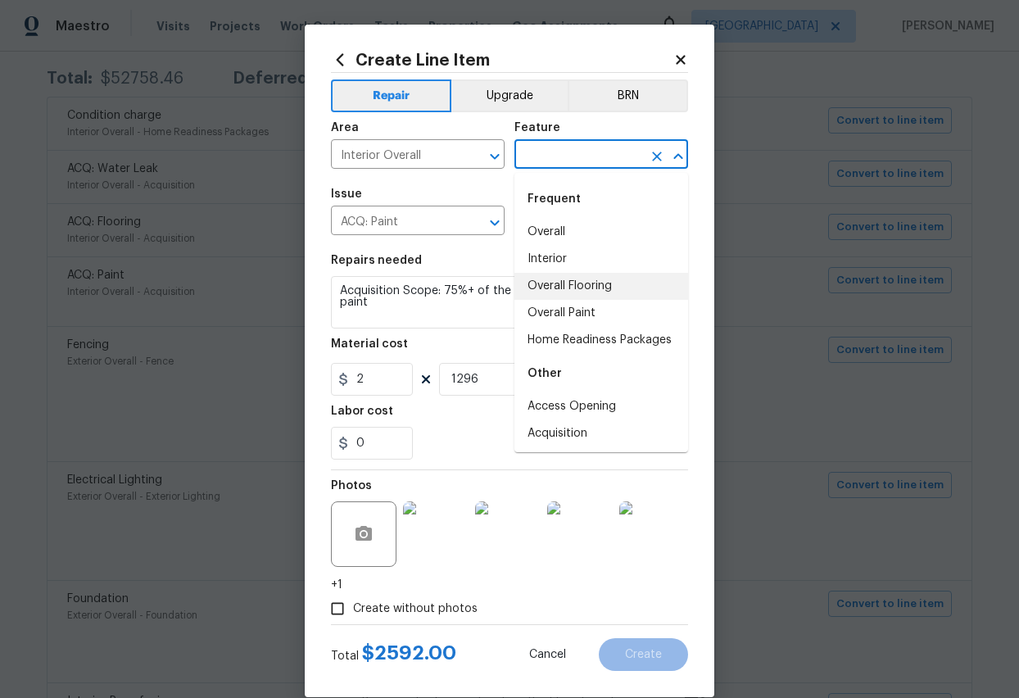
click at [537, 160] on input "text" at bounding box center [578, 155] width 128 height 25
click at [571, 315] on li "Overall Paint" at bounding box center [601, 313] width 174 height 27
type input "Overall Paint"
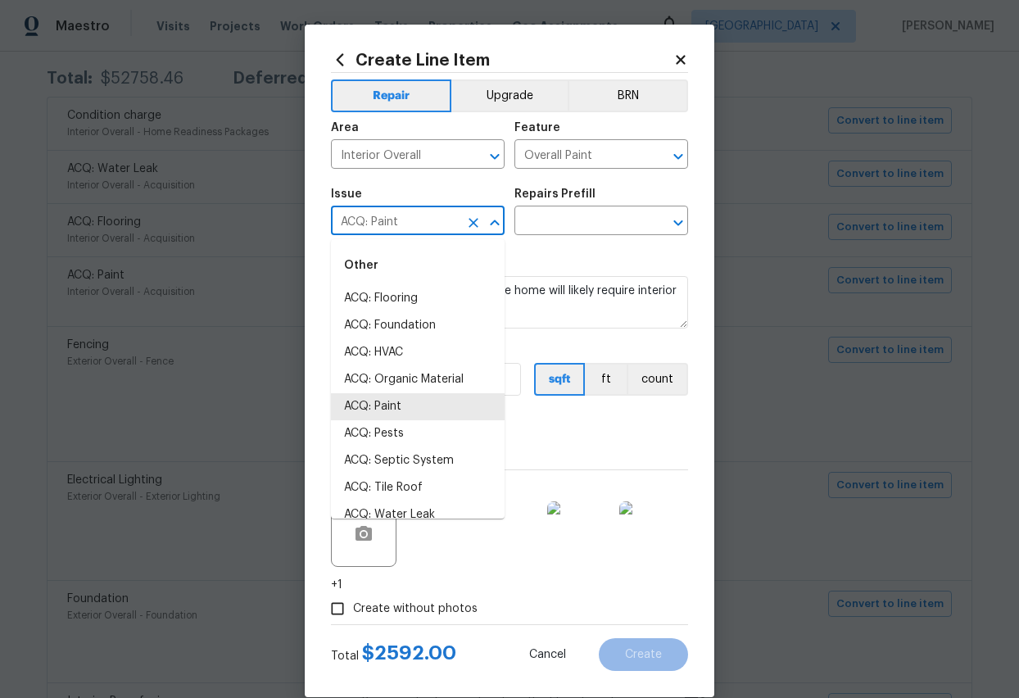
click at [455, 224] on input "ACQ: Paint" at bounding box center [395, 222] width 128 height 25
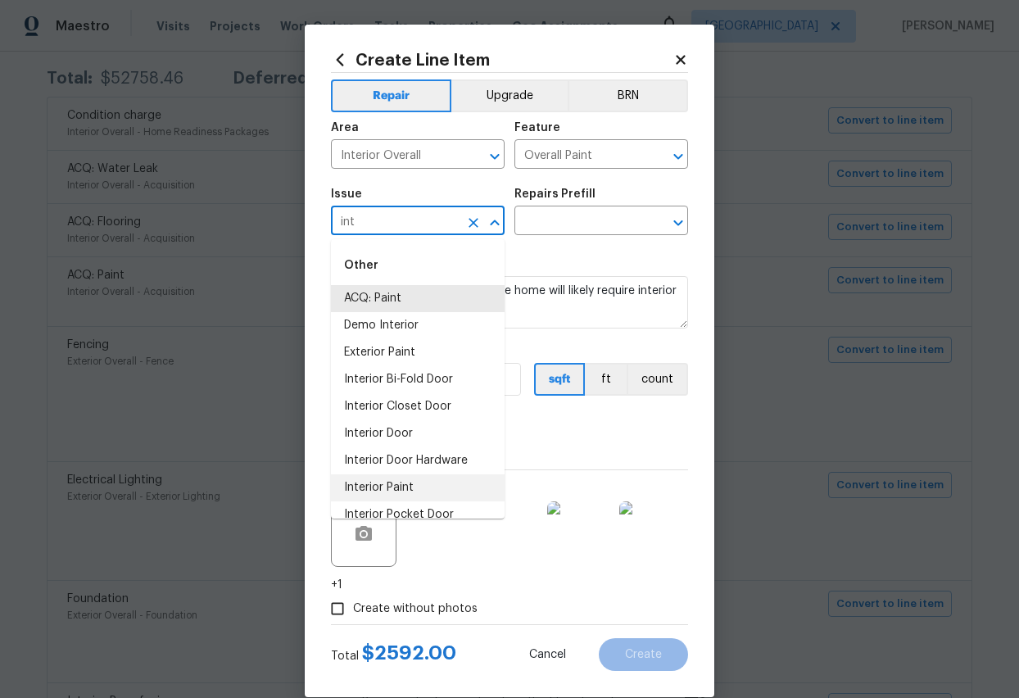
click at [390, 487] on li "Interior Paint" at bounding box center [418, 487] width 174 height 27
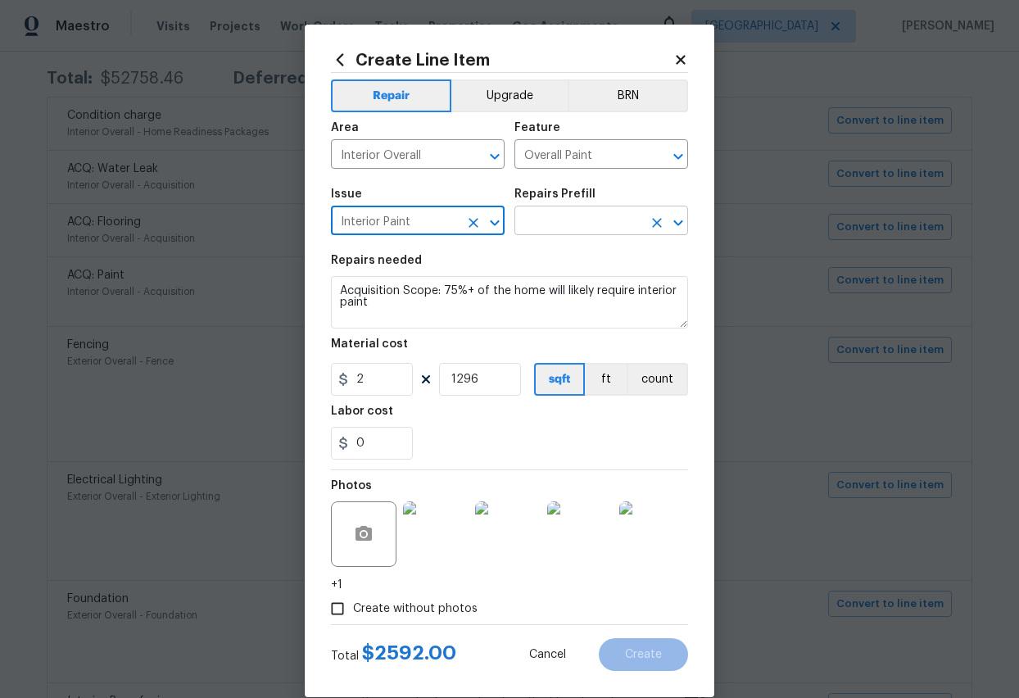
type input "Interior Paint"
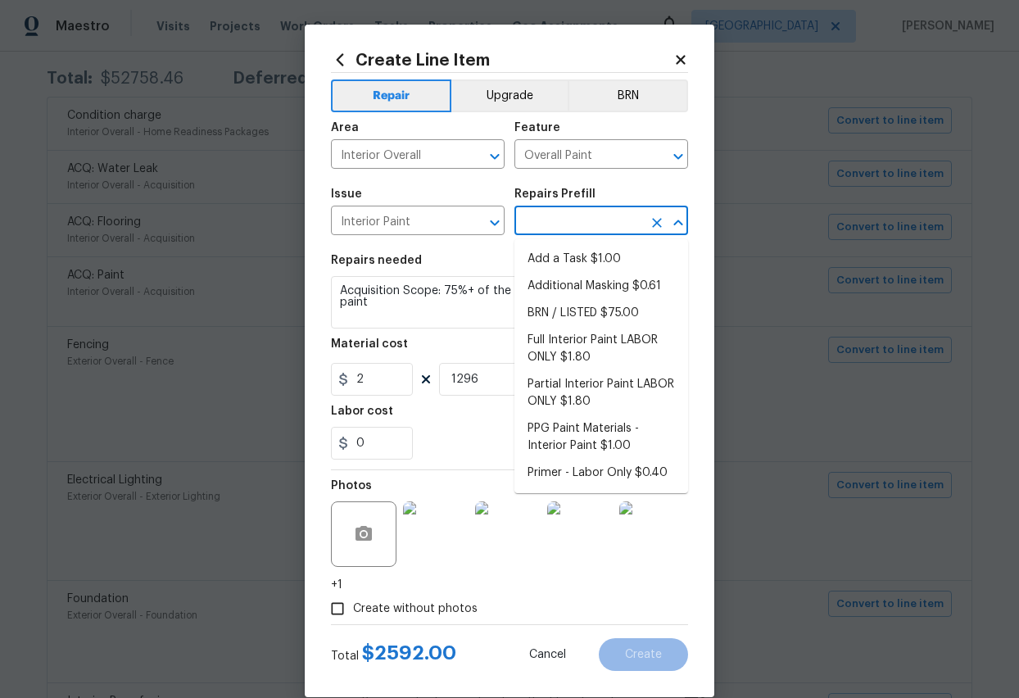
click at [587, 218] on input "text" at bounding box center [578, 222] width 128 height 25
click at [571, 348] on li "Full Interior Paint LABOR ONLY $1.80" at bounding box center [601, 349] width 174 height 44
type textarea "Full Interior paint - (walls, ceilings, trim, and doors) - PAINT PROVIDED BY OP…"
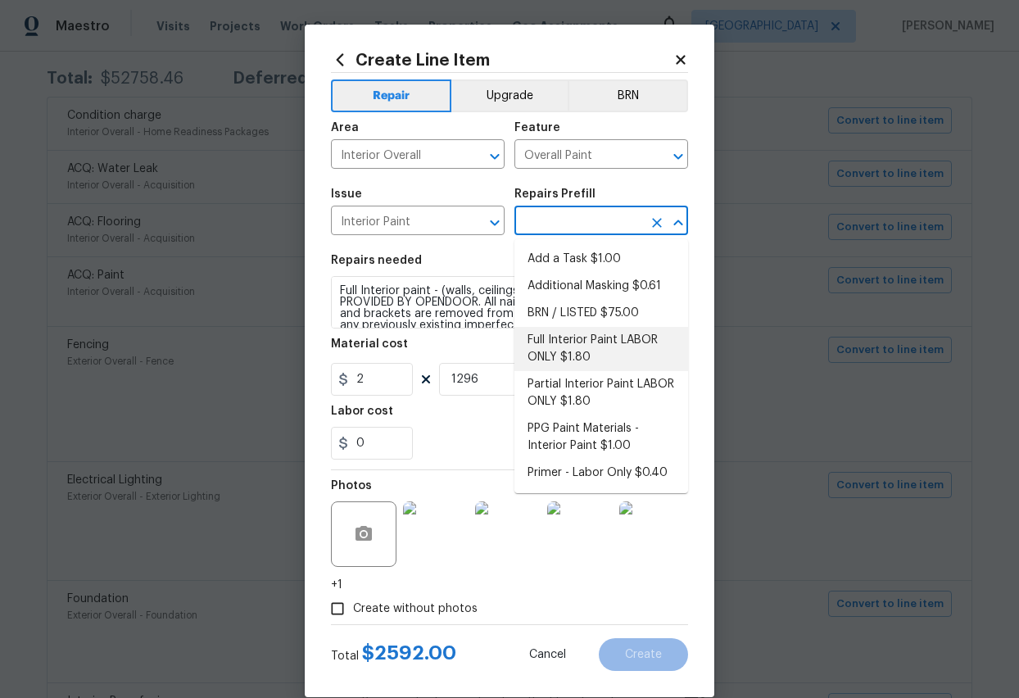
type input "Full Interior Paint LABOR ONLY $1.80"
type input "1.8"
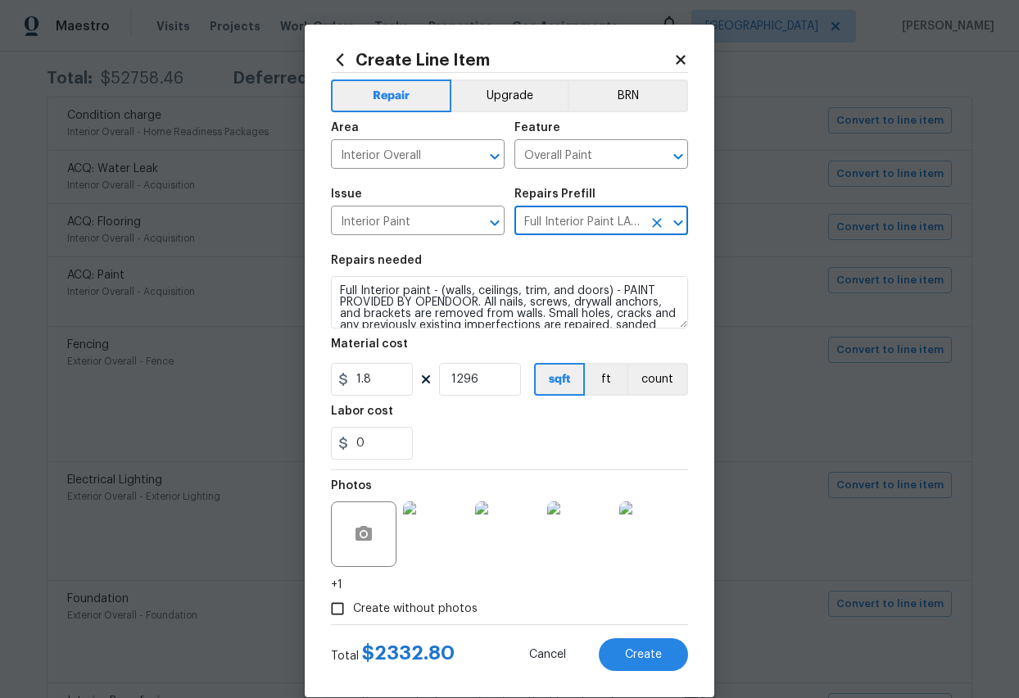
scroll to position [25, 0]
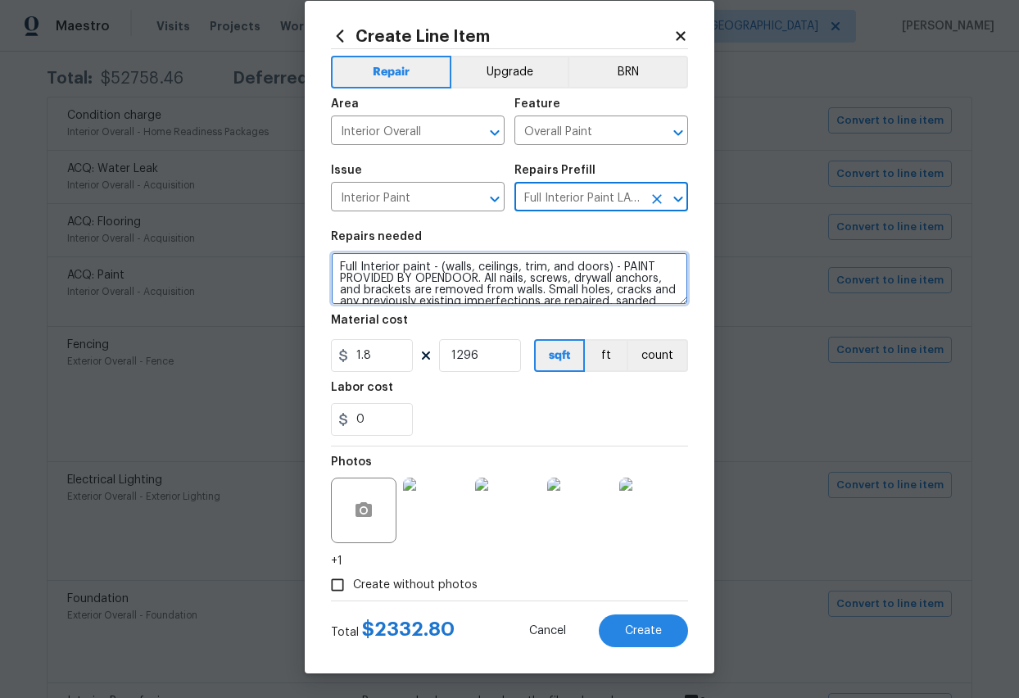
click at [496, 297] on textarea "Full Interior paint - (walls, ceilings, trim, and doors) - PAINT PROVIDED BY OP…" at bounding box center [509, 278] width 357 height 52
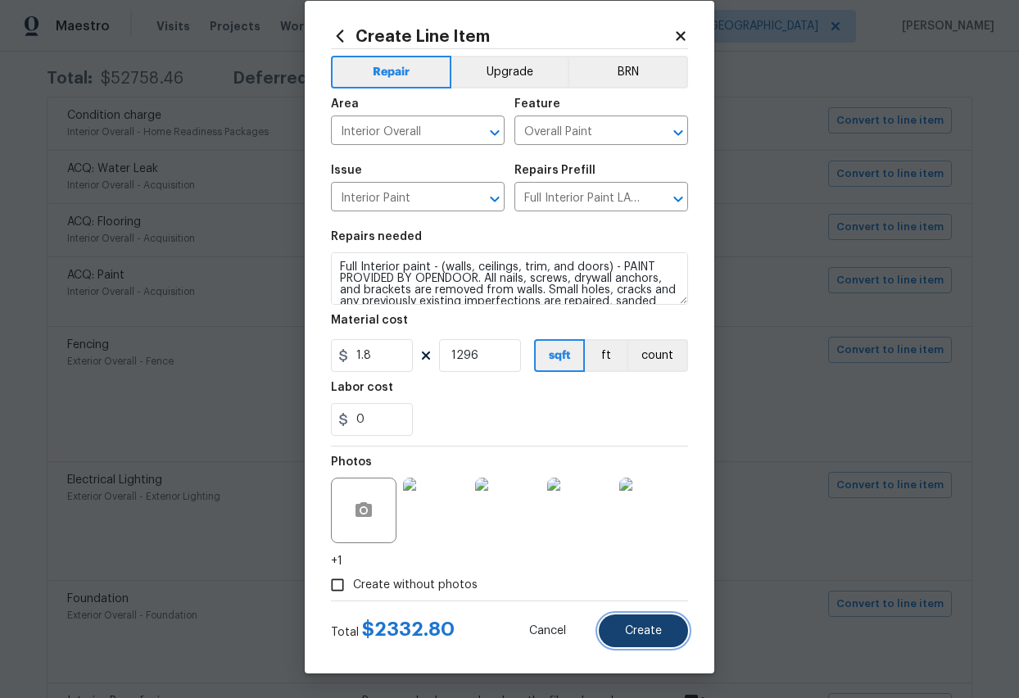
click at [637, 557] on span "Create" at bounding box center [643, 631] width 37 height 12
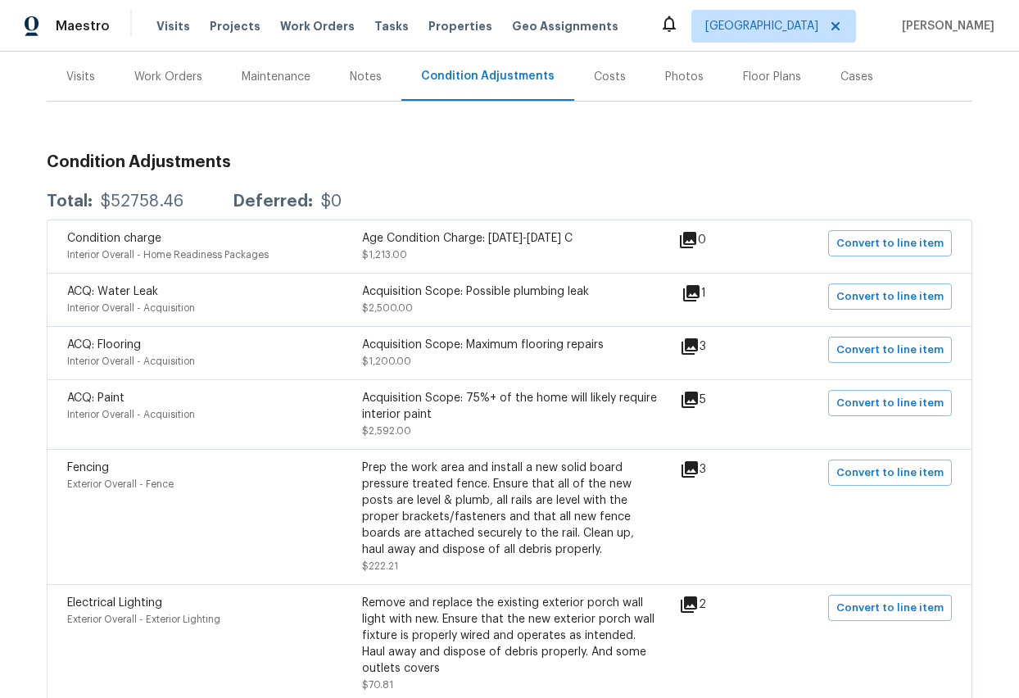
scroll to position [197, 0]
click at [902, 351] on span "Convert to line item" at bounding box center [889, 349] width 107 height 19
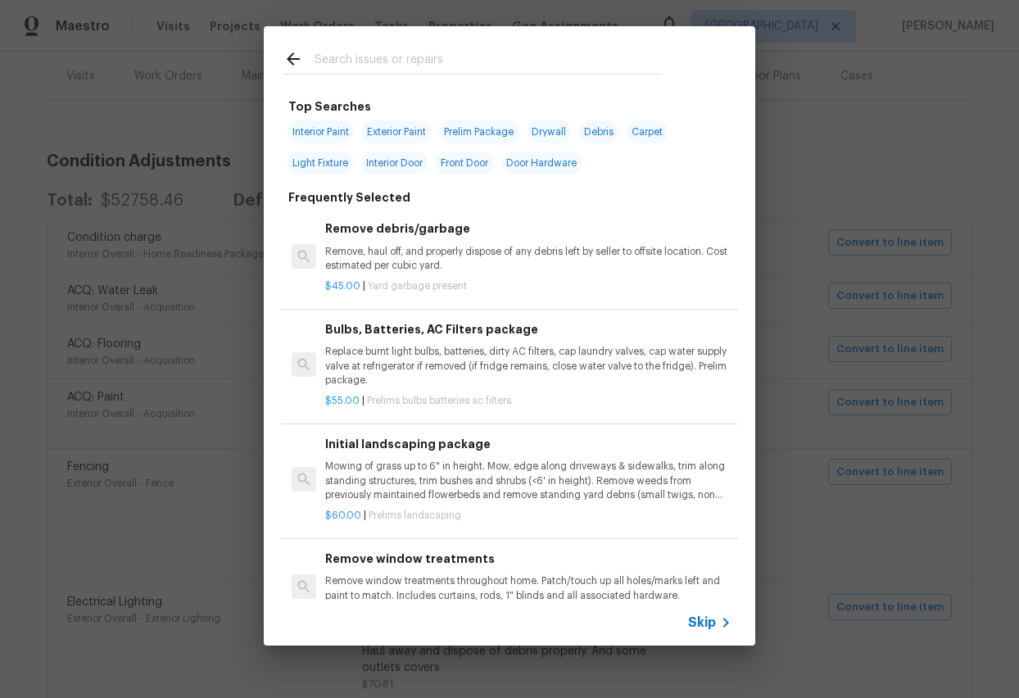
click at [718, 557] on icon at bounding box center [726, 623] width 20 height 20
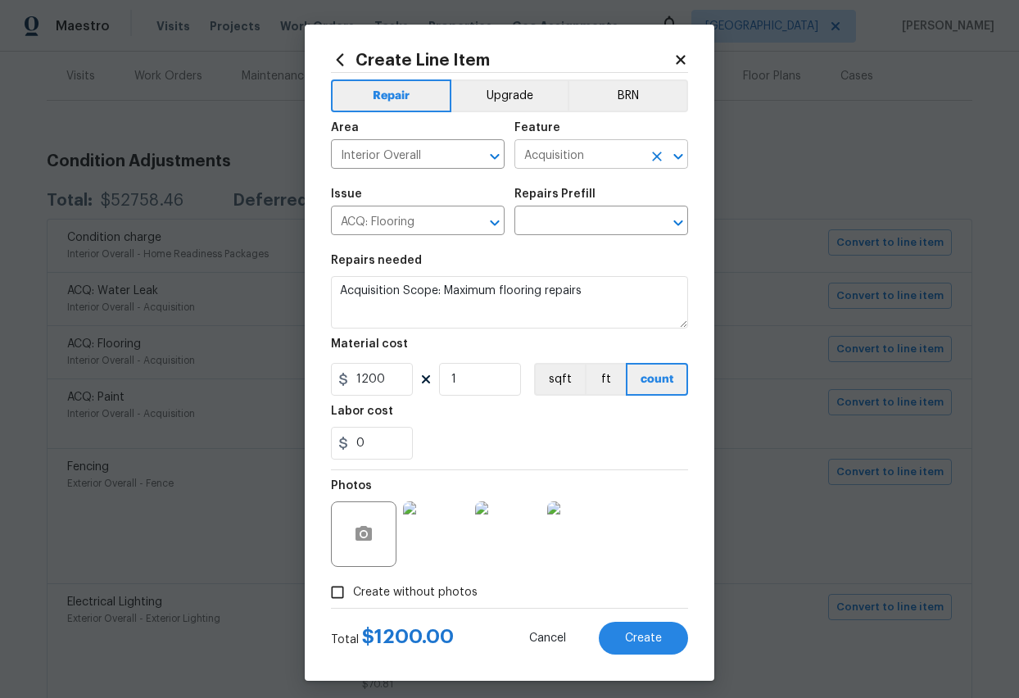
click at [614, 156] on input "Acquisition" at bounding box center [578, 155] width 128 height 25
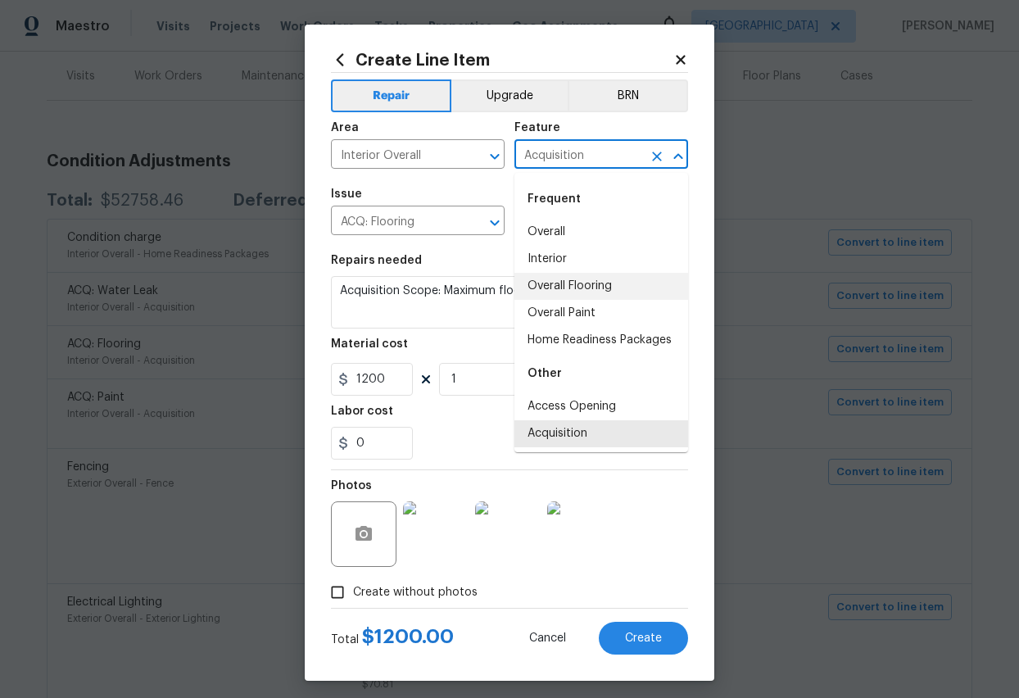
click at [572, 284] on li "Overall Flooring" at bounding box center [601, 286] width 174 height 27
type input "Overall Flooring"
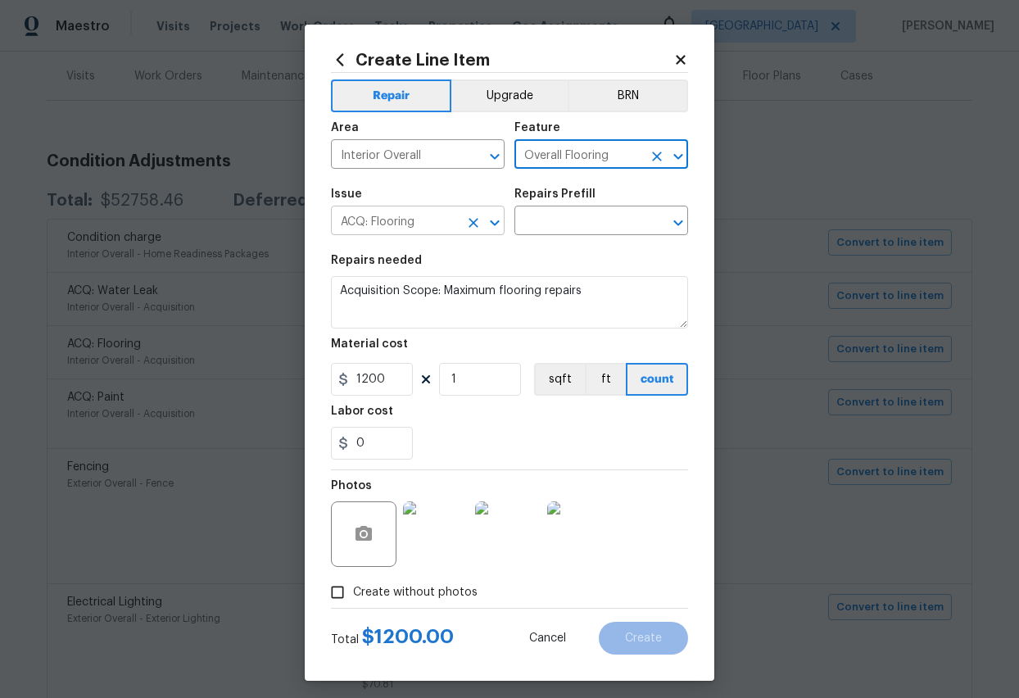
click at [460, 223] on div "ACQ: Flooring ​" at bounding box center [418, 222] width 174 height 25
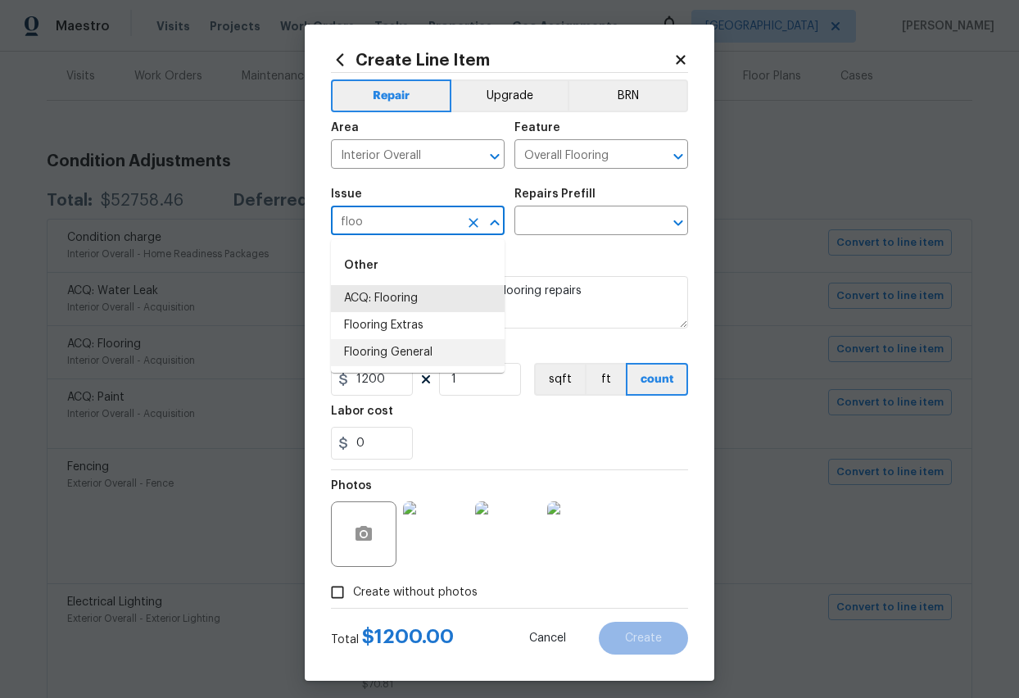
click at [408, 353] on li "Flooring General" at bounding box center [418, 352] width 174 height 27
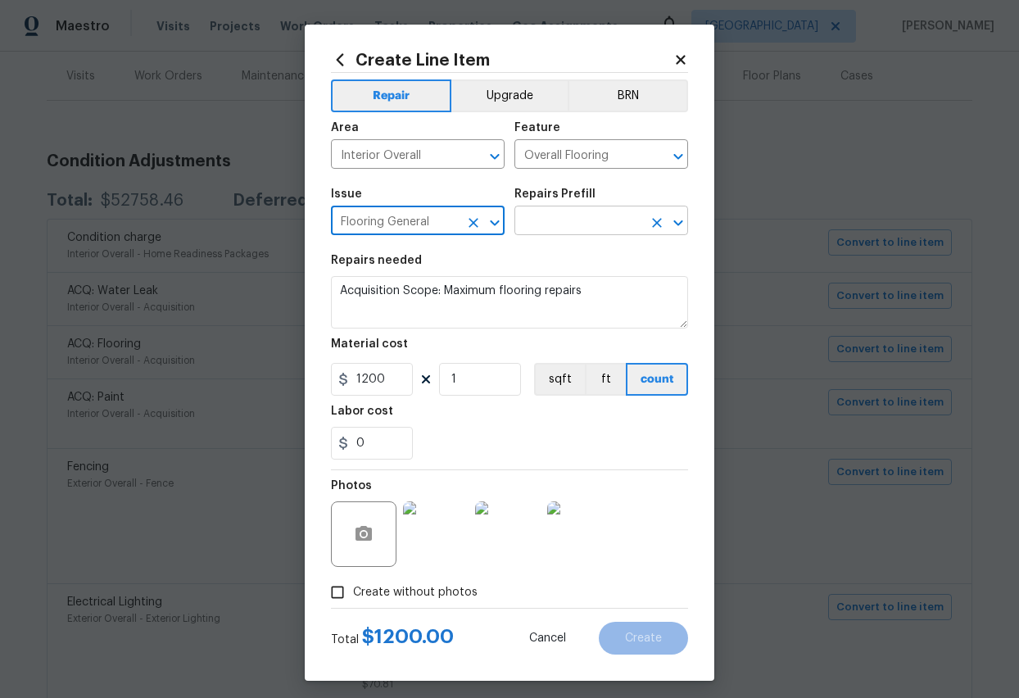
type input "Flooring General"
click at [636, 224] on input "text" at bounding box center [578, 222] width 128 height 25
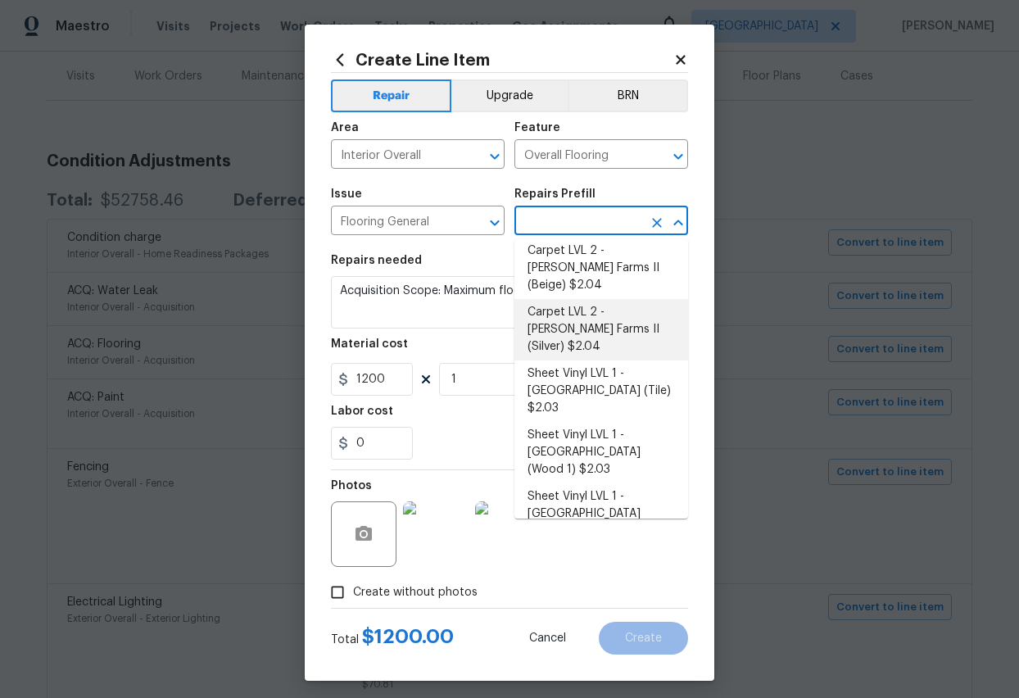
scroll to position [93, 0]
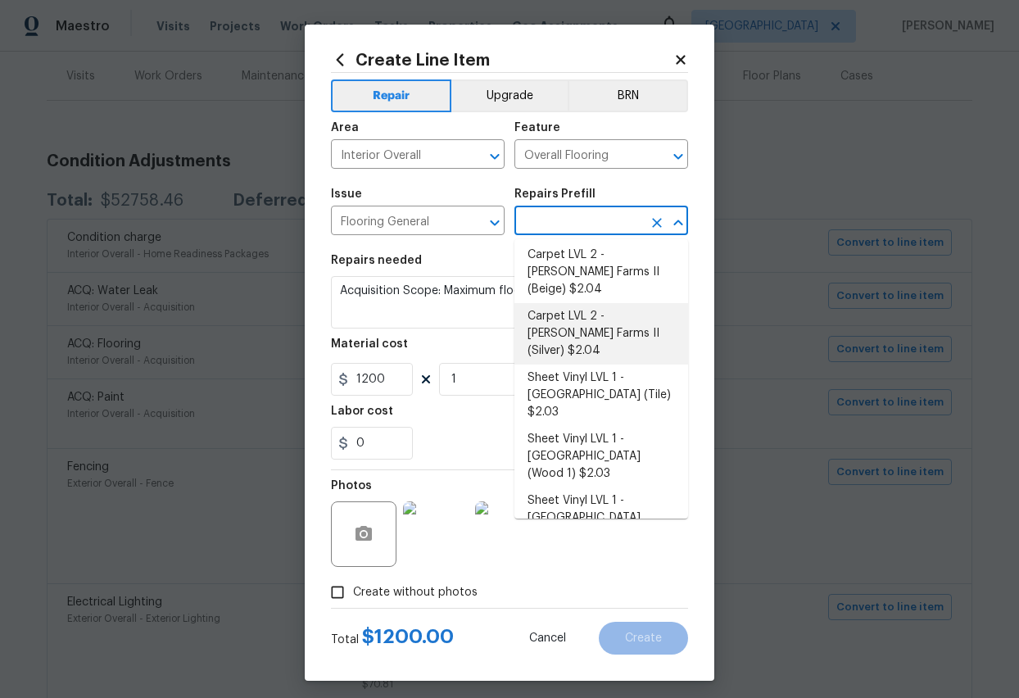
click at [582, 310] on li "Carpet LVL 2 - Abshire Farms II (Silver) $2.04" at bounding box center [601, 333] width 174 height 61
type textarea "Install new carpet (Abshire Farms II - 929 Thin Ice) at all previously carpeted…"
type input "Carpet LVL 2 - Abshire Farms II (Silver) $2.04"
type input "2.04"
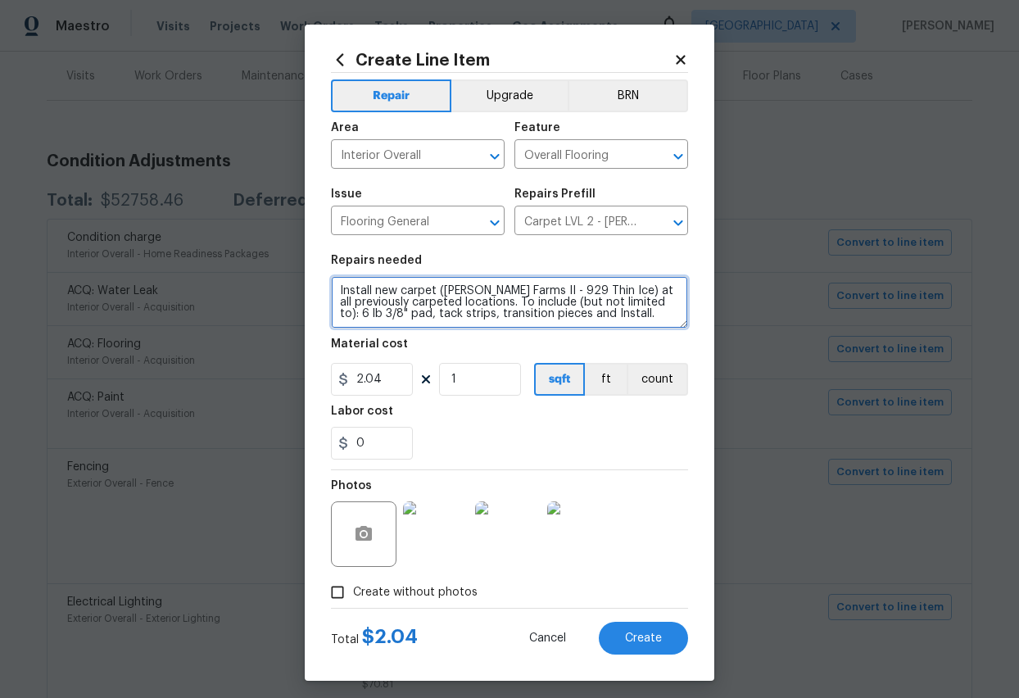
click at [605, 292] on textarea "Install new carpet (Abshire Farms II - 929 Thin Ice) at all previously carpeted…" at bounding box center [509, 302] width 357 height 52
type textarea "Install new carpet ( at all previously carpeted locations. To include (but not …"
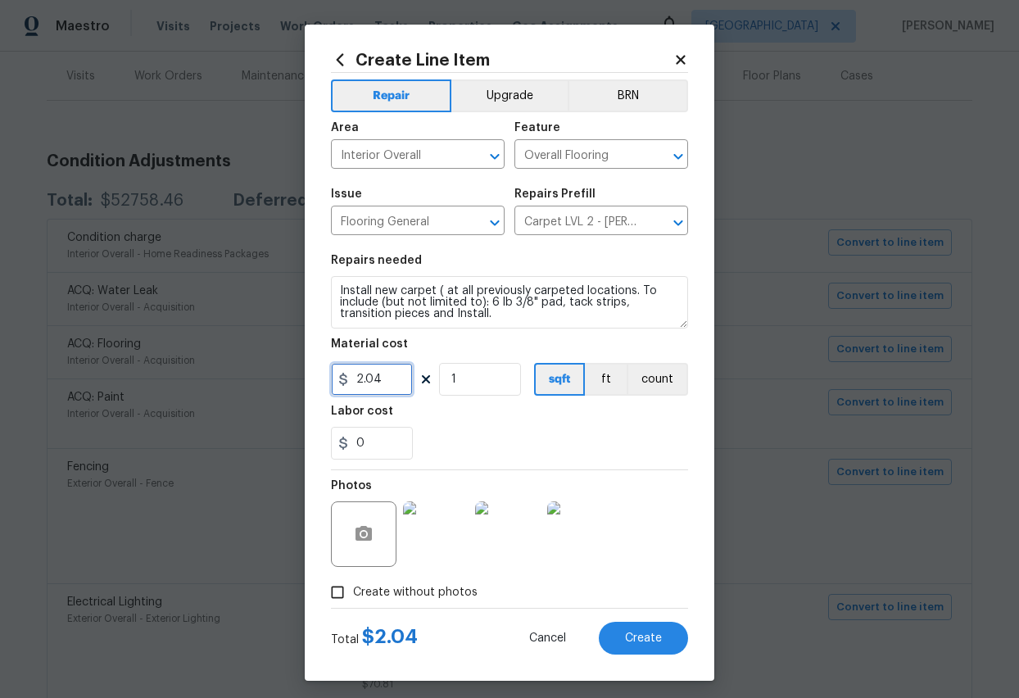
click at [389, 381] on input "2.04" at bounding box center [372, 379] width 82 height 33
type input "2"
click at [467, 379] on input "1" at bounding box center [480, 379] width 82 height 33
type input "600"
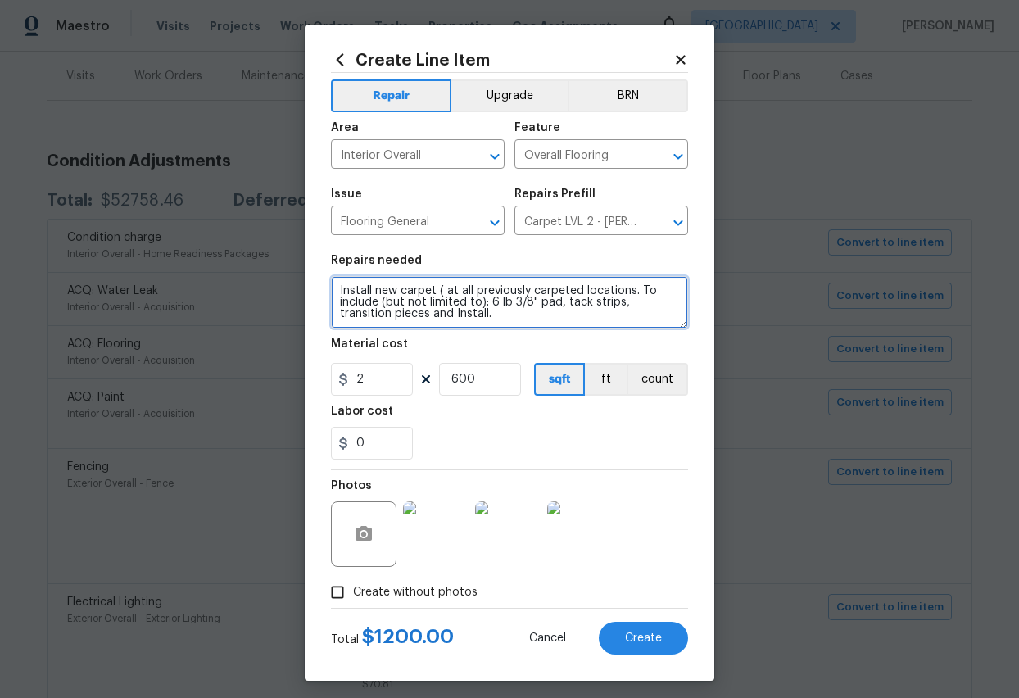
click at [504, 292] on textarea "Install new carpet ( at all previously carpeted locations. To include (but not …" at bounding box center [509, 302] width 357 height 52
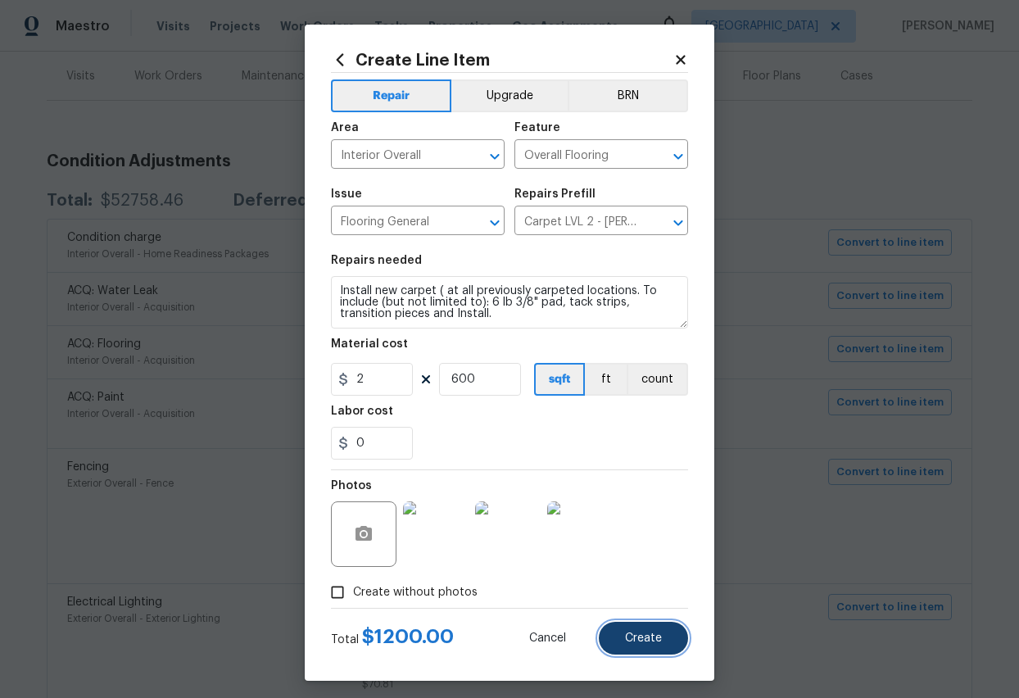
click at [641, 557] on span "Create" at bounding box center [643, 638] width 37 height 12
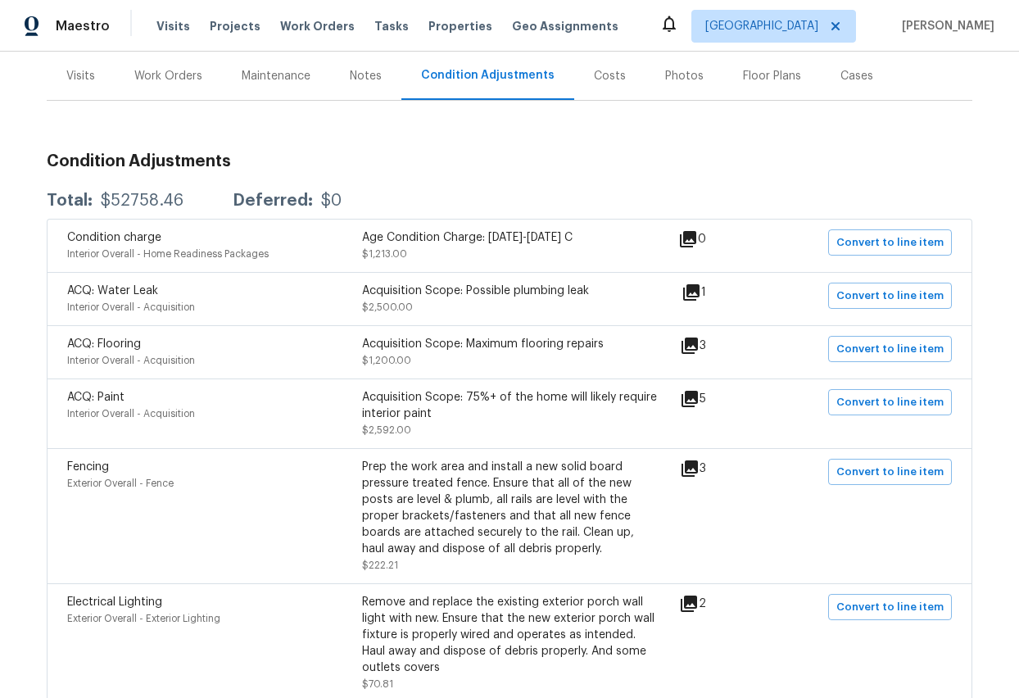
click at [142, 77] on div "Work Orders" at bounding box center [168, 76] width 68 height 16
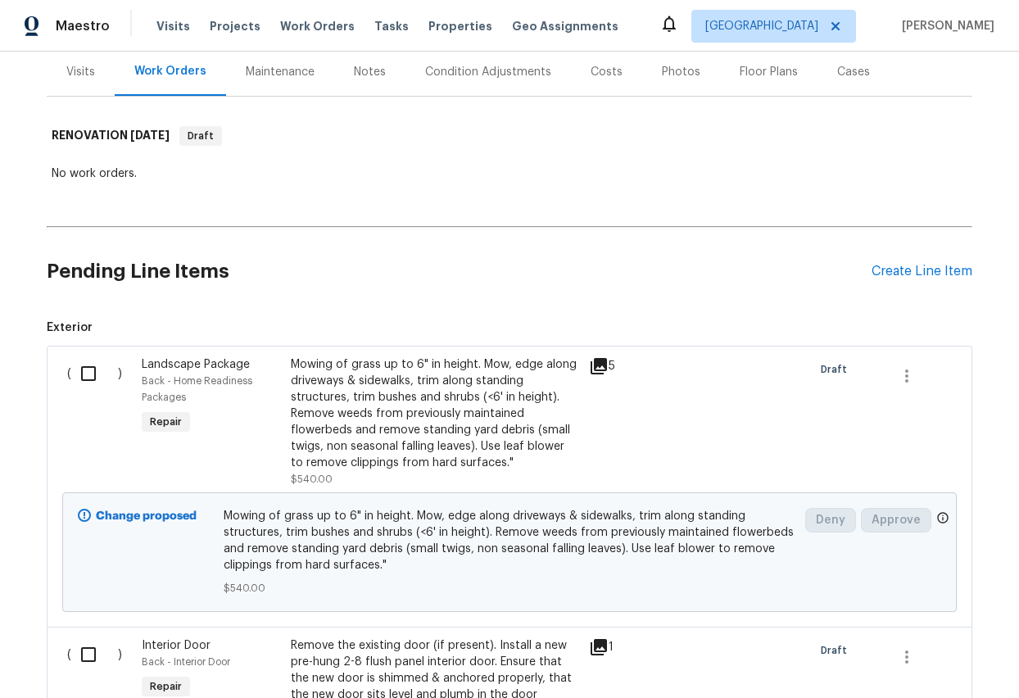
scroll to position [215, 0]
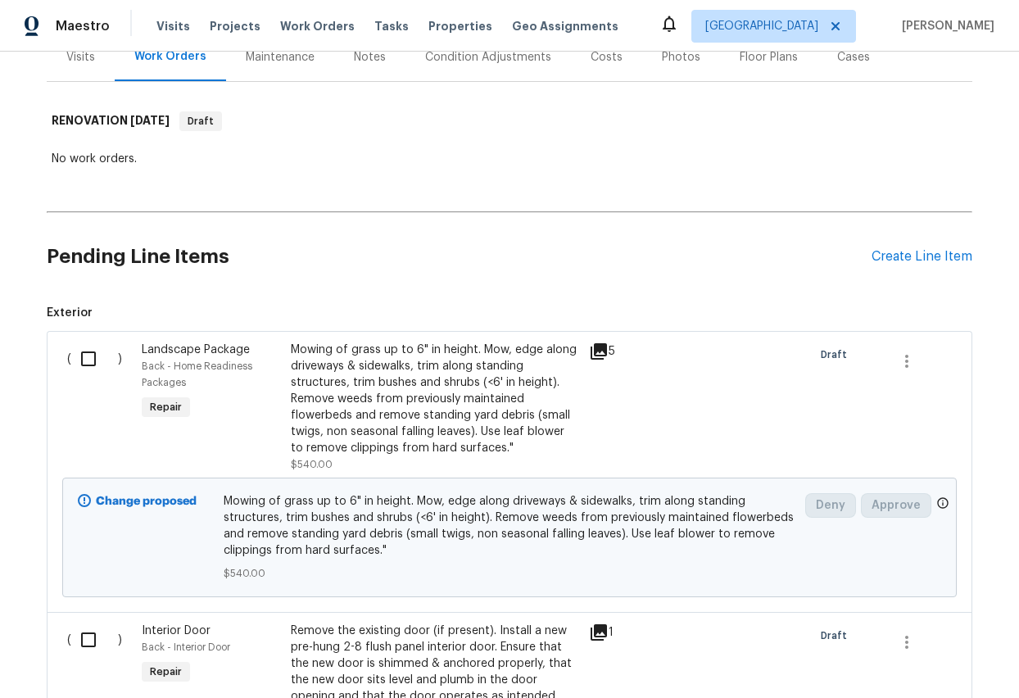
click at [90, 358] on input "checkbox" at bounding box center [94, 359] width 47 height 34
checkbox input "true"
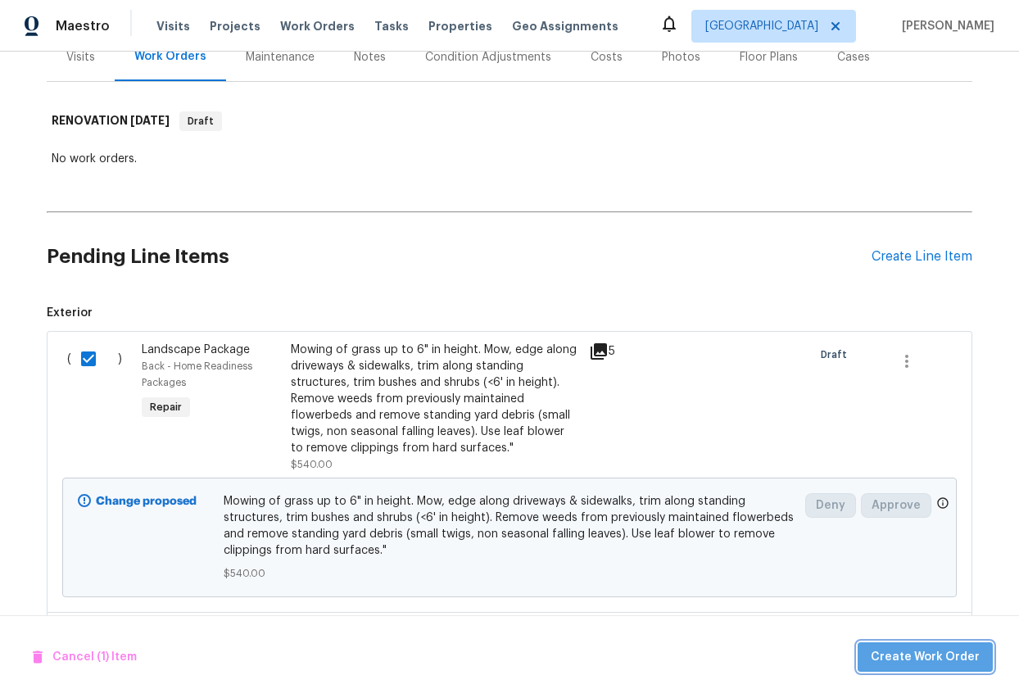
click at [933, 557] on span "Create Work Order" at bounding box center [925, 657] width 109 height 20
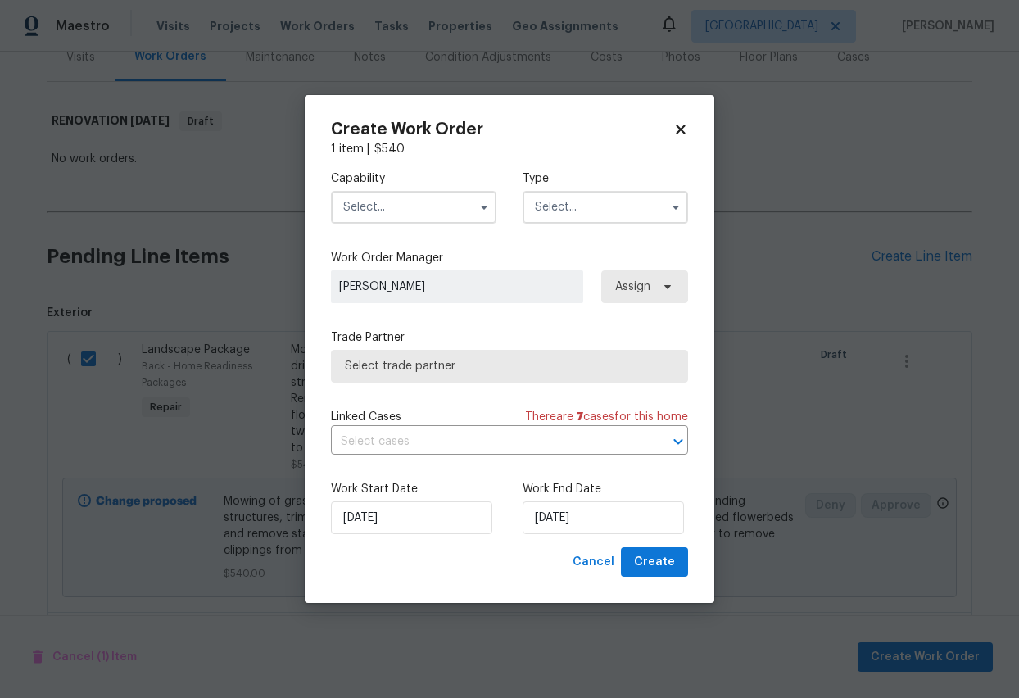
click at [388, 210] on input "text" at bounding box center [413, 207] width 165 height 33
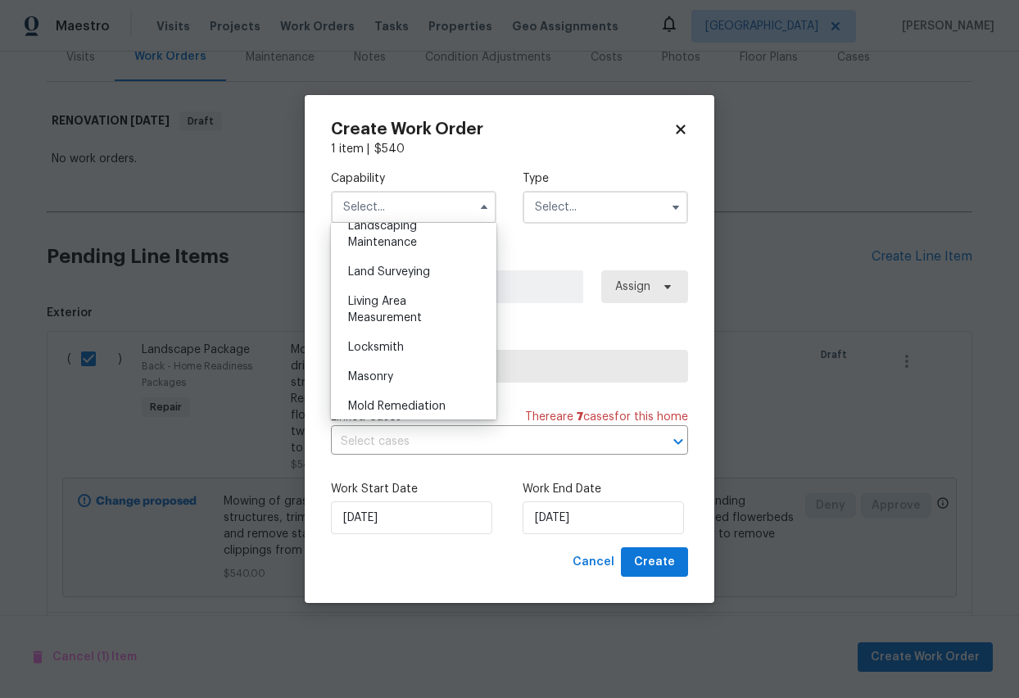
scroll to position [1096, 0]
click at [390, 238] on span "Landscaping Maintenance" at bounding box center [382, 232] width 69 height 28
type input "Landscaping Maintenance"
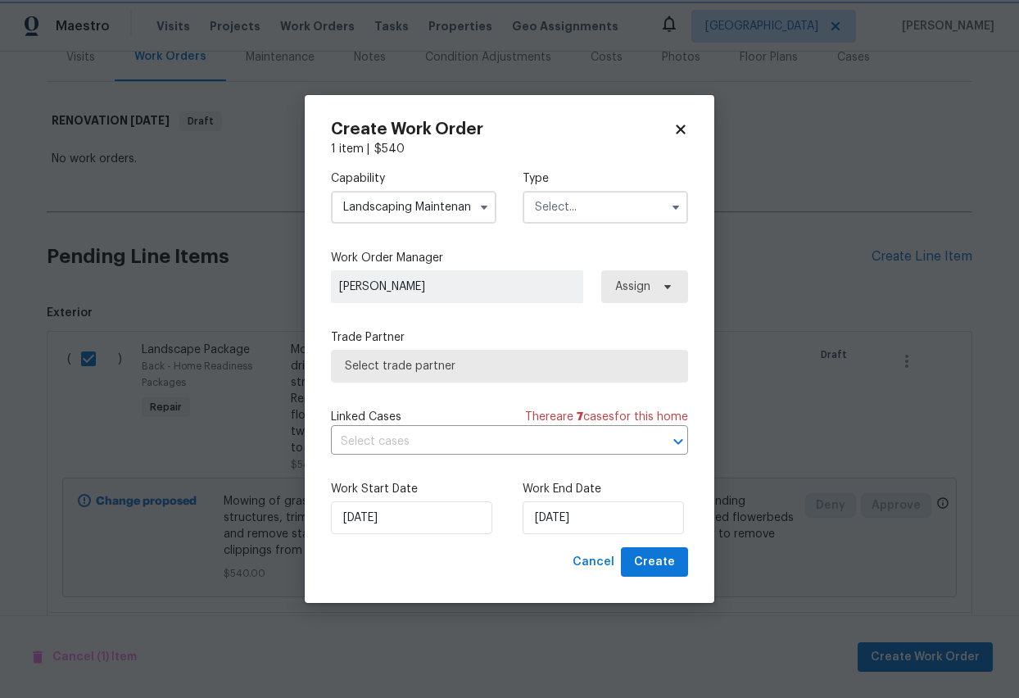
scroll to position [1032, 0]
click at [596, 215] on input "text" at bounding box center [605, 207] width 165 height 33
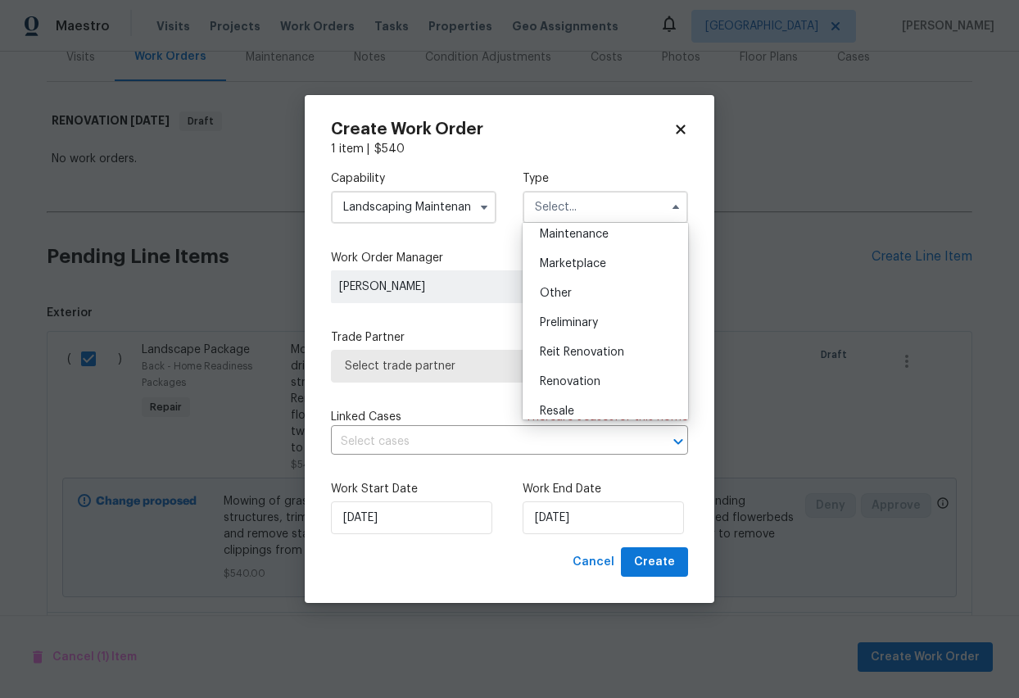
scroll to position [279, 0]
click at [578, 376] on span "Renovation" at bounding box center [570, 374] width 61 height 11
type input "Renovation"
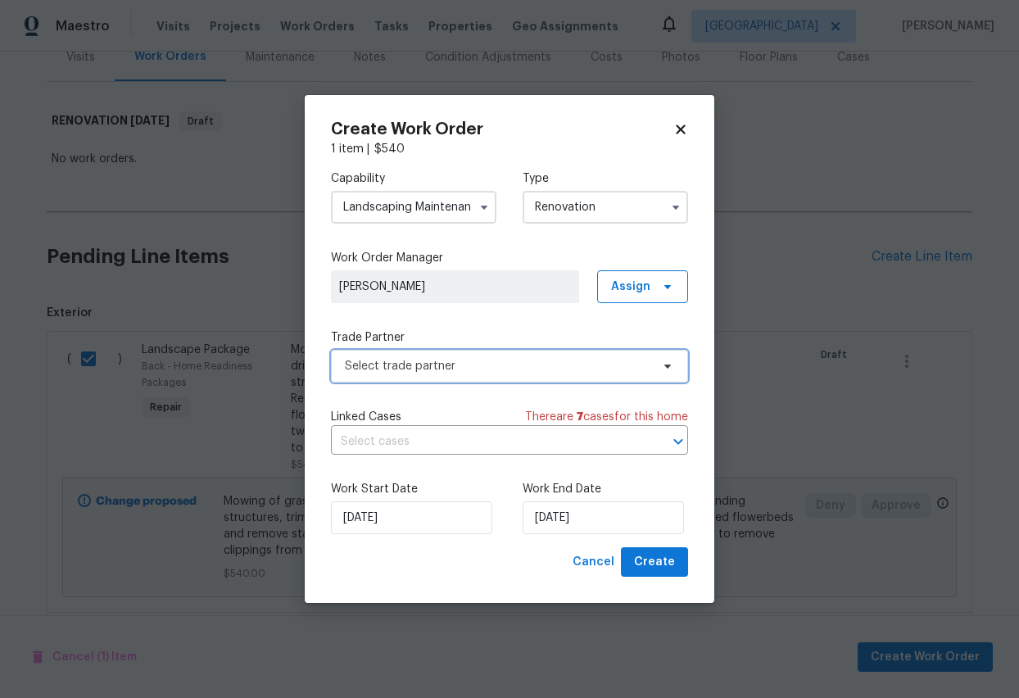
click at [520, 368] on span "Select trade partner" at bounding box center [498, 366] width 306 height 16
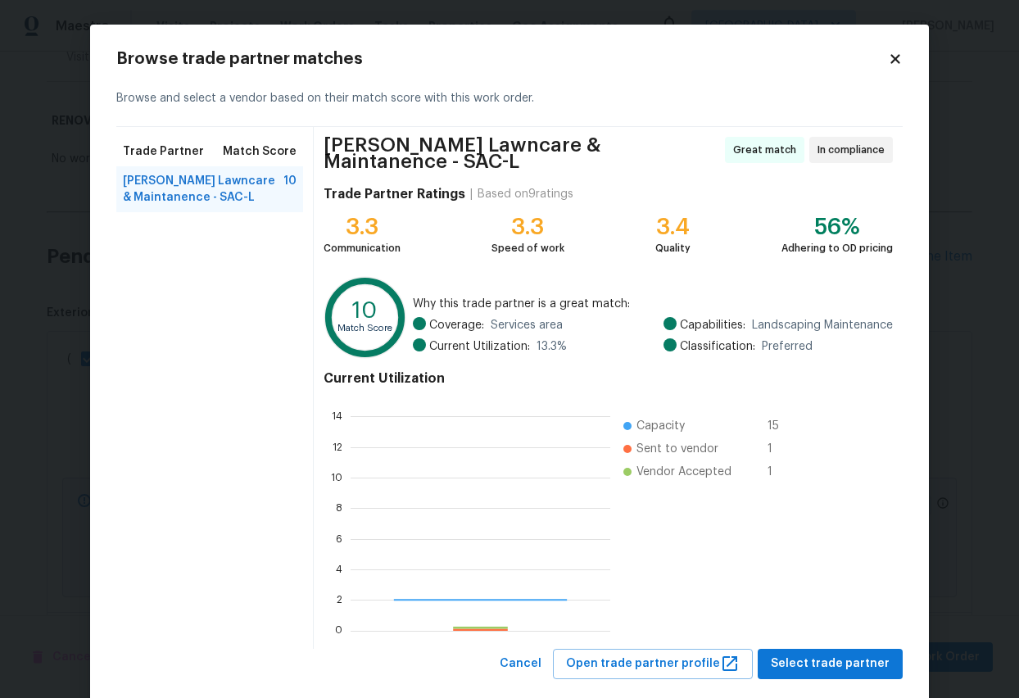
scroll to position [229, 260]
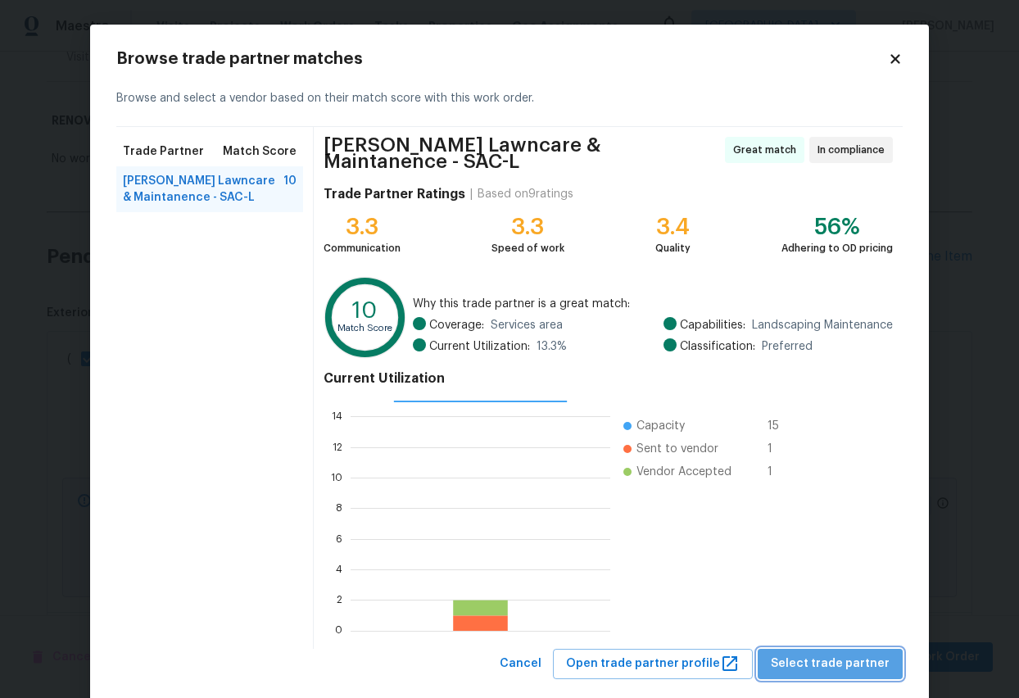
click at [855, 557] on span "Select trade partner" at bounding box center [830, 664] width 119 height 20
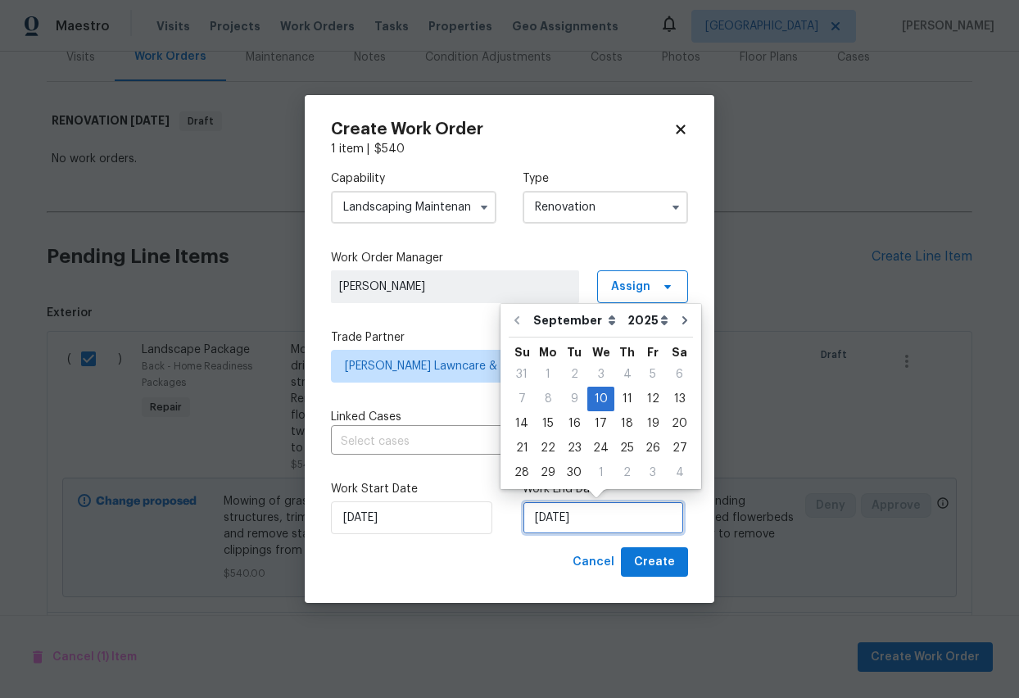
click at [637, 523] on input "9/10/2025" at bounding box center [603, 517] width 161 height 33
click at [573, 422] on div "16" at bounding box center [574, 423] width 26 height 23
type input "9/16/2025"
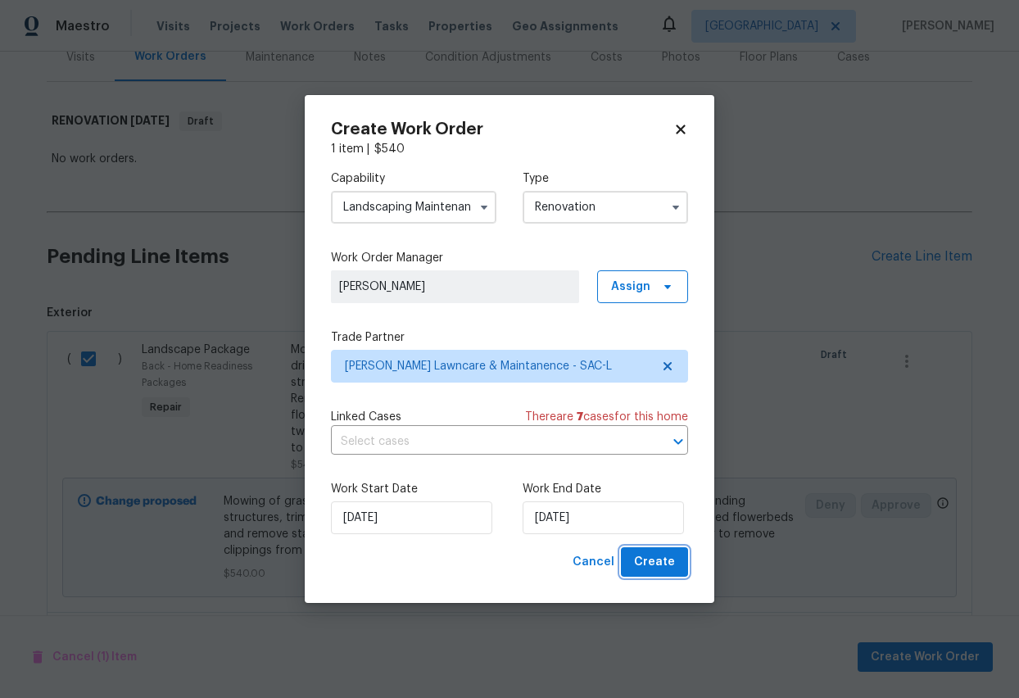
click at [654, 555] on span "Create" at bounding box center [654, 562] width 41 height 20
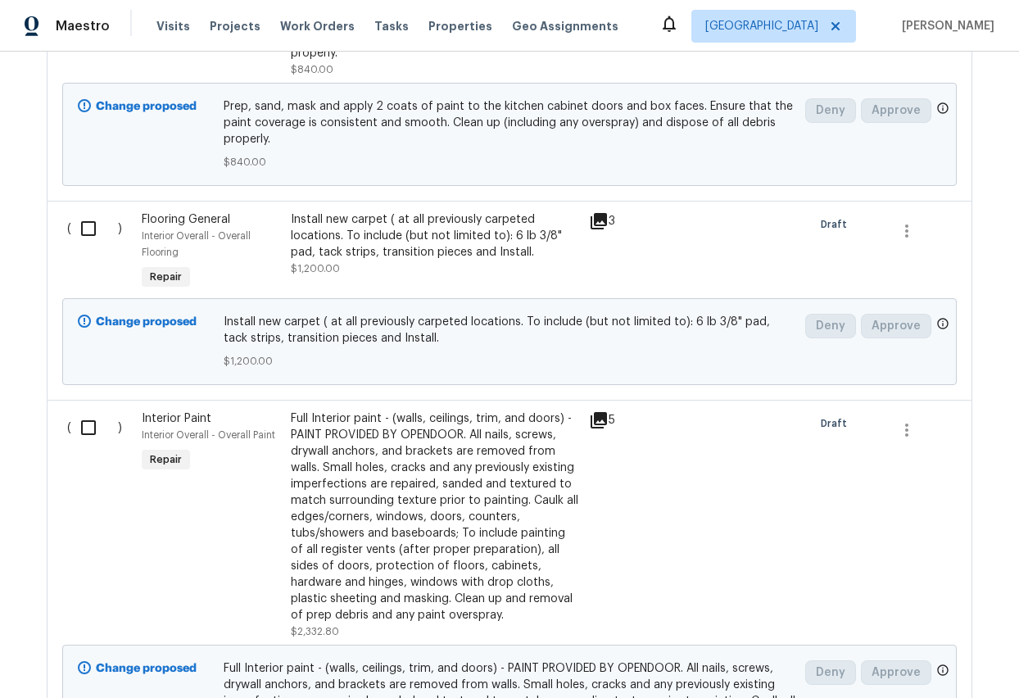
scroll to position [2501, 0]
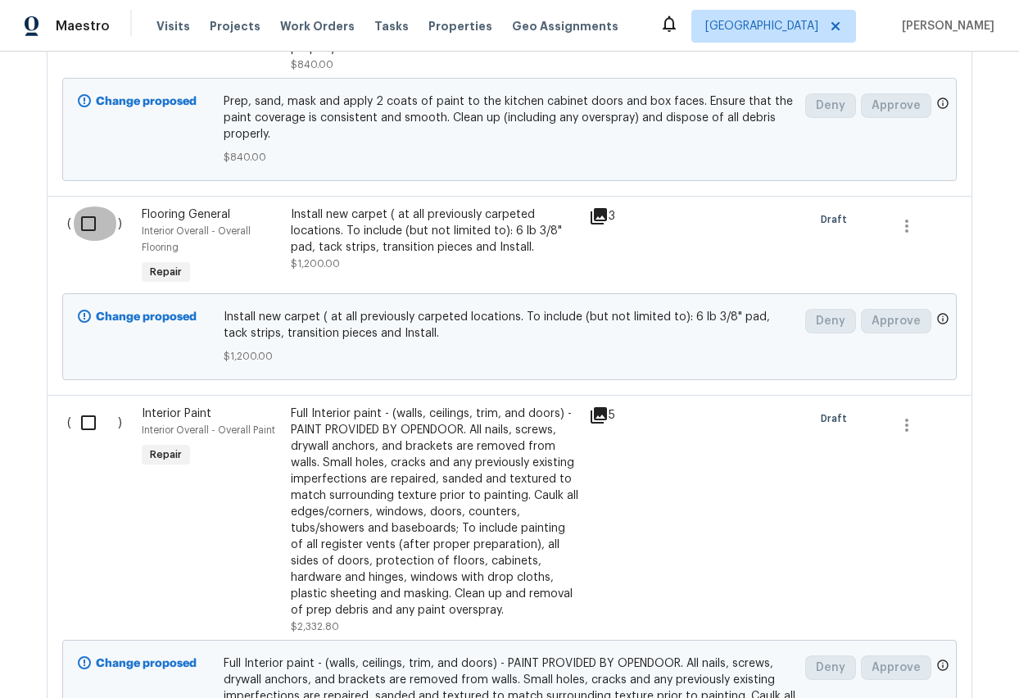
click at [92, 211] on input "checkbox" at bounding box center [94, 223] width 47 height 34
checkbox input "true"
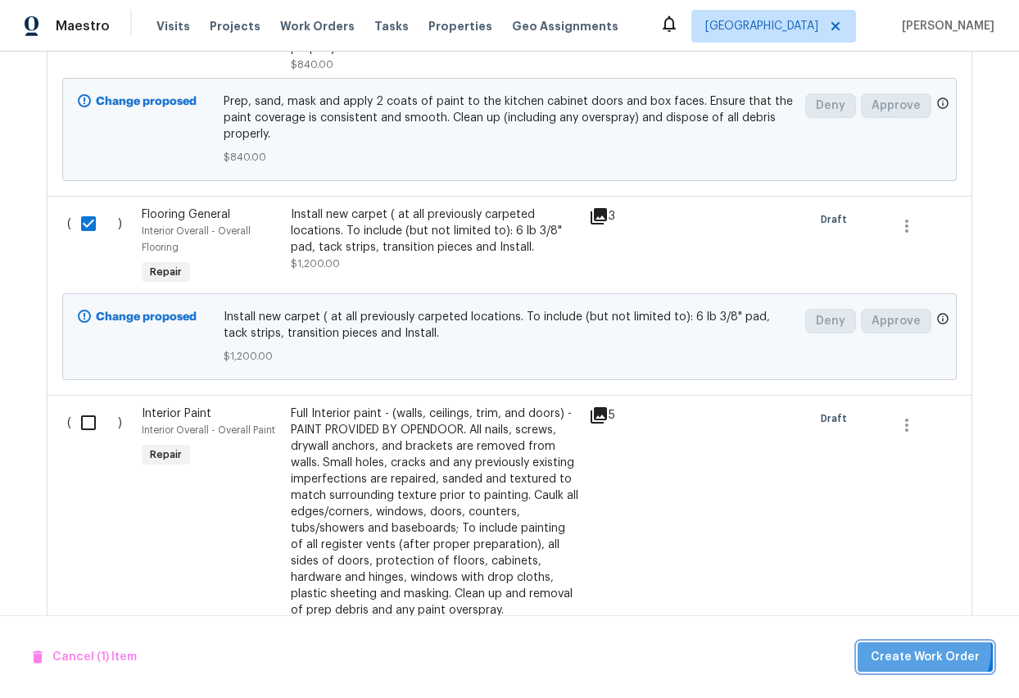
click at [922, 557] on span "Create Work Order" at bounding box center [925, 657] width 109 height 20
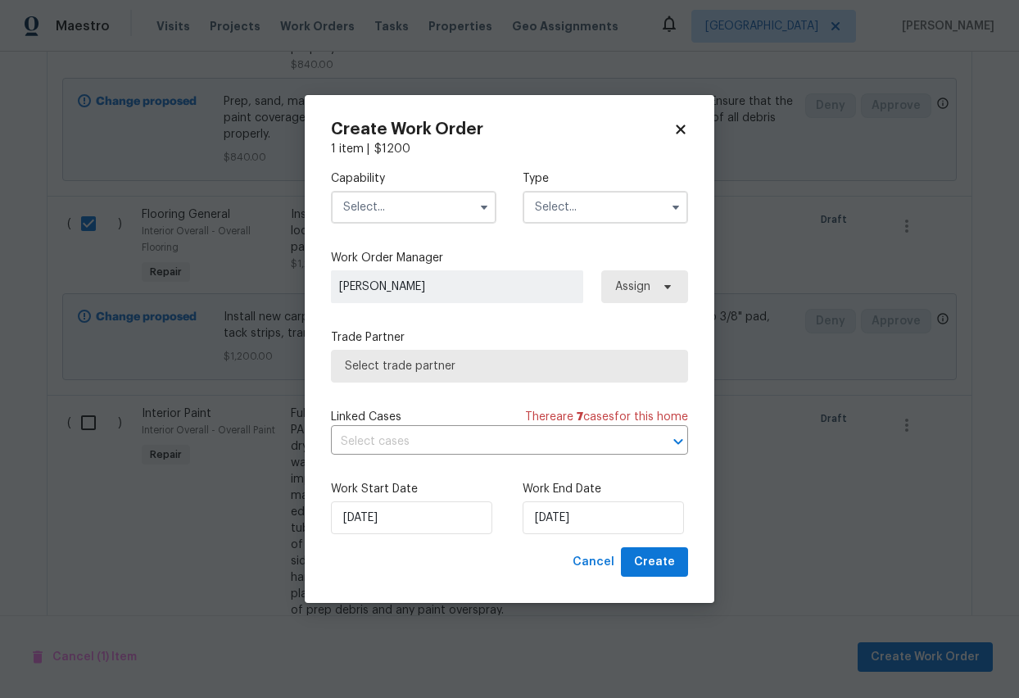
click at [450, 205] on input "text" at bounding box center [413, 207] width 165 height 33
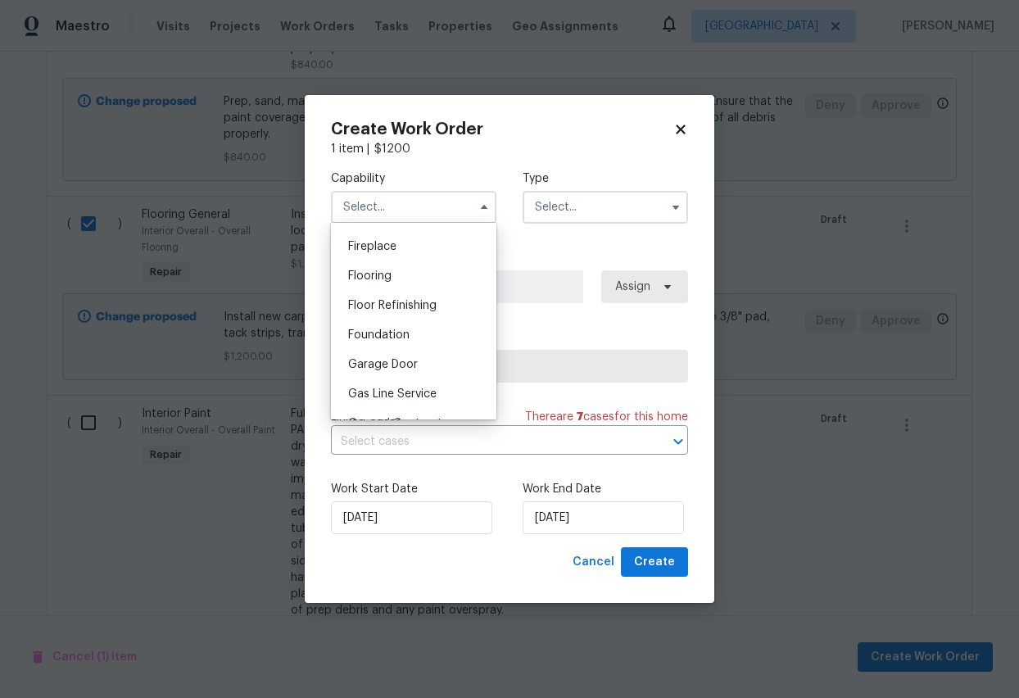
scroll to position [593, 0]
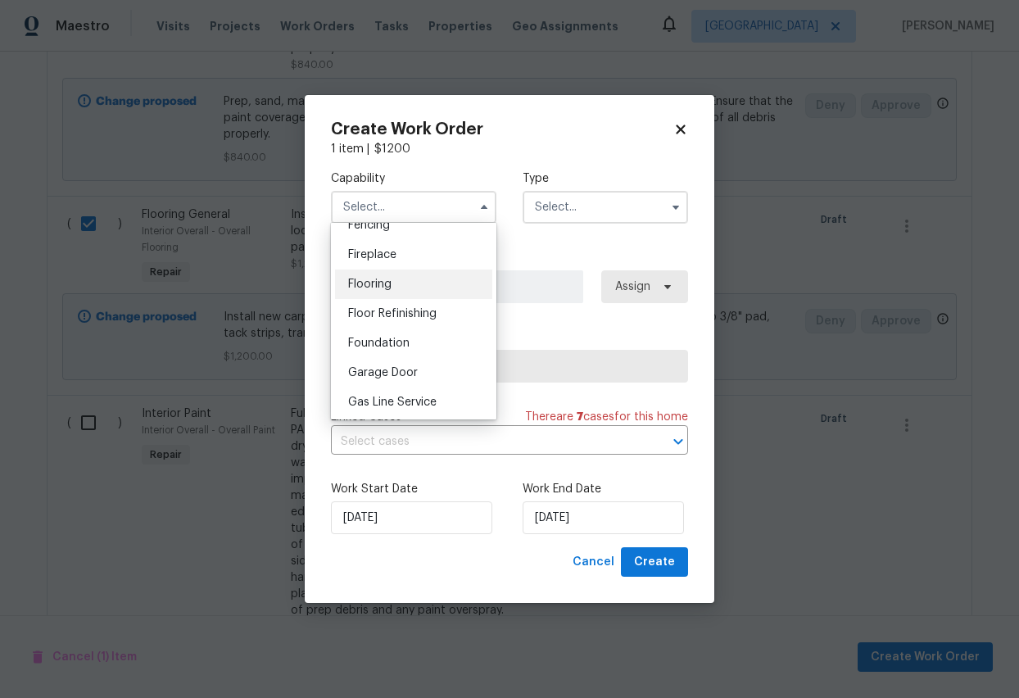
click at [368, 283] on span "Flooring" at bounding box center [369, 284] width 43 height 11
type input "Flooring"
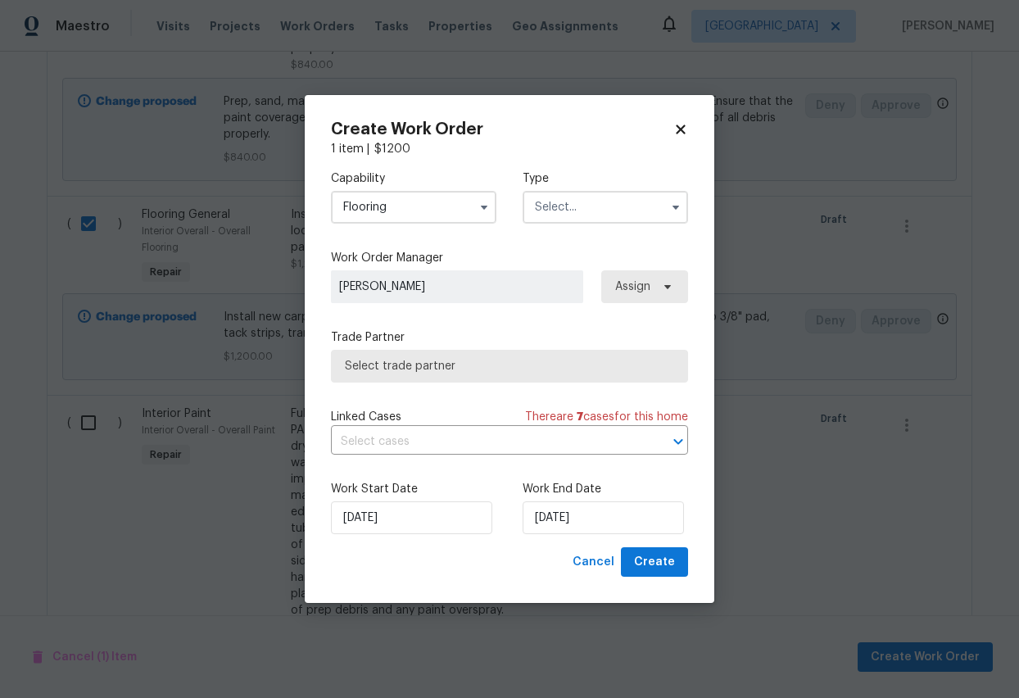
click at [677, 126] on icon at bounding box center [680, 129] width 9 height 9
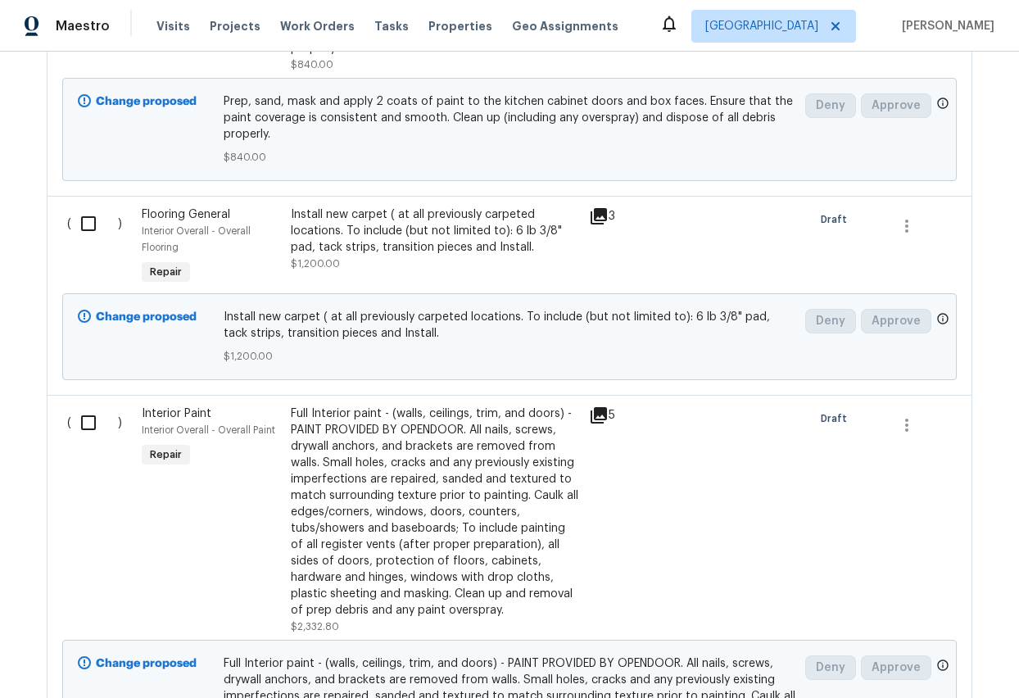
click at [88, 210] on input "checkbox" at bounding box center [94, 223] width 47 height 34
checkbox input "true"
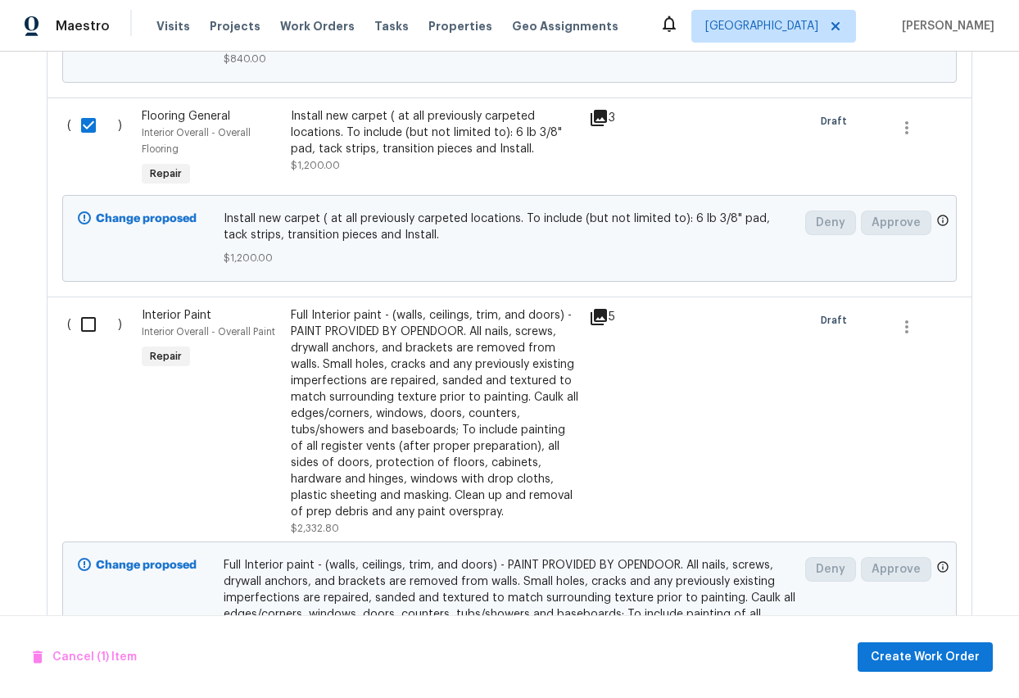
scroll to position [2600, 0]
click at [902, 557] on span "Create Work Order" at bounding box center [925, 657] width 109 height 20
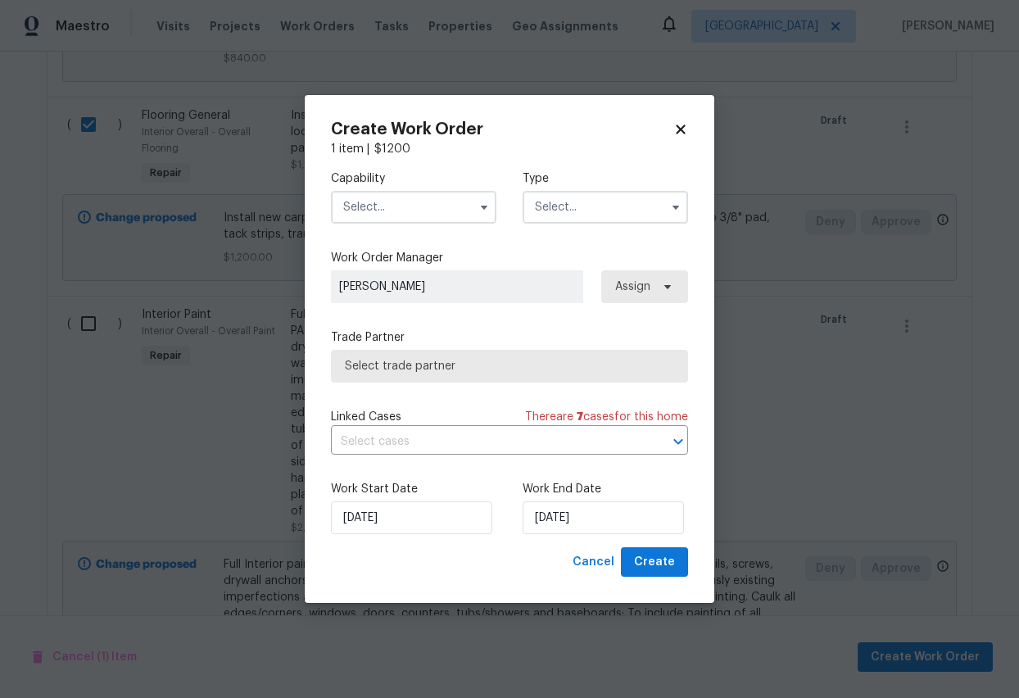
click at [363, 219] on input "text" at bounding box center [413, 207] width 165 height 33
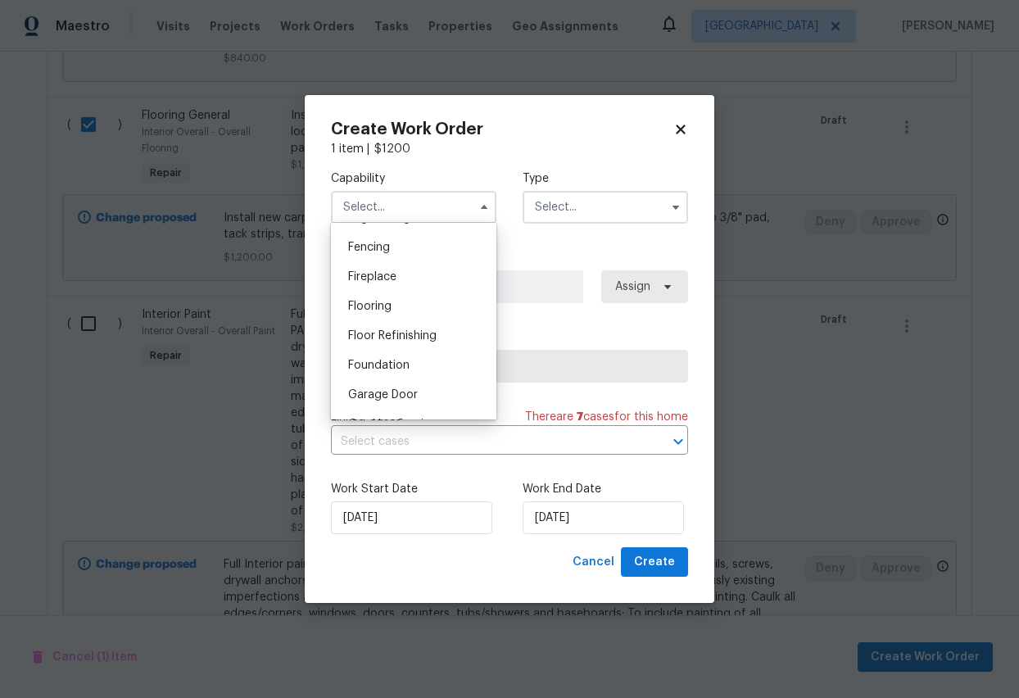
scroll to position [573, 0]
click at [377, 301] on span "Flooring" at bounding box center [369, 304] width 43 height 11
type input "Flooring"
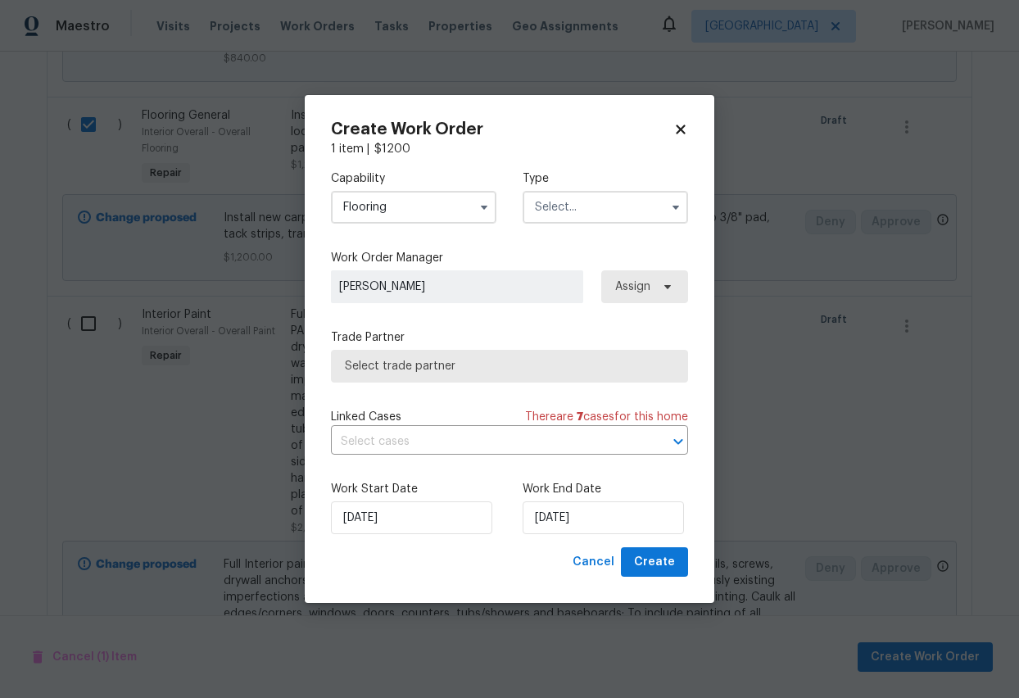
click at [616, 198] on input "text" at bounding box center [605, 207] width 165 height 33
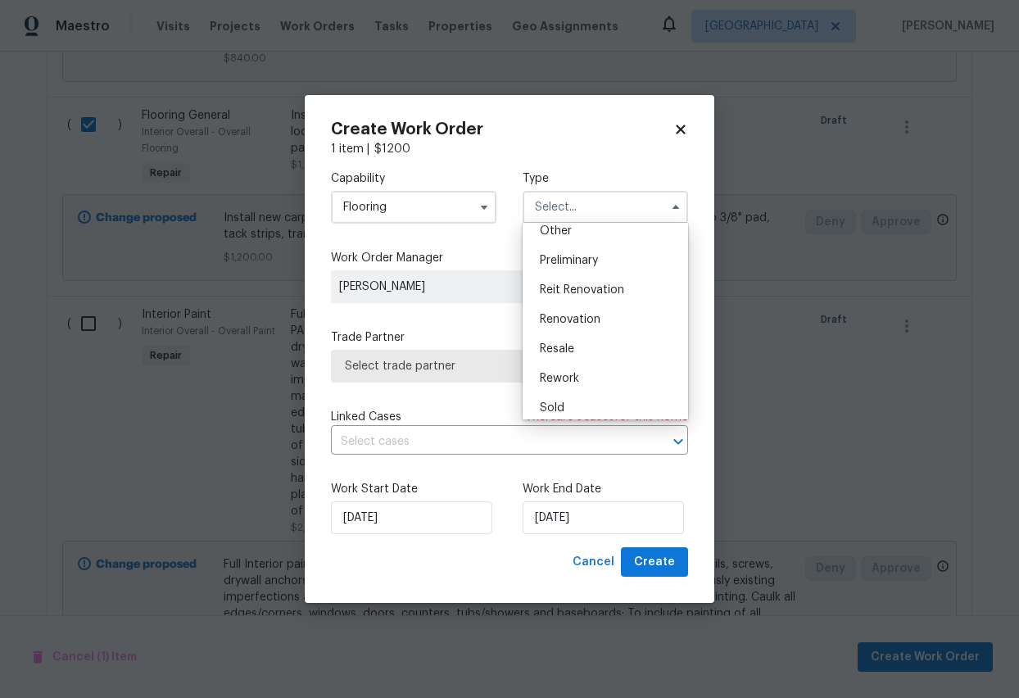
scroll to position [339, 0]
click at [577, 305] on div "Renovation" at bounding box center [605, 315] width 157 height 29
type input "Renovation"
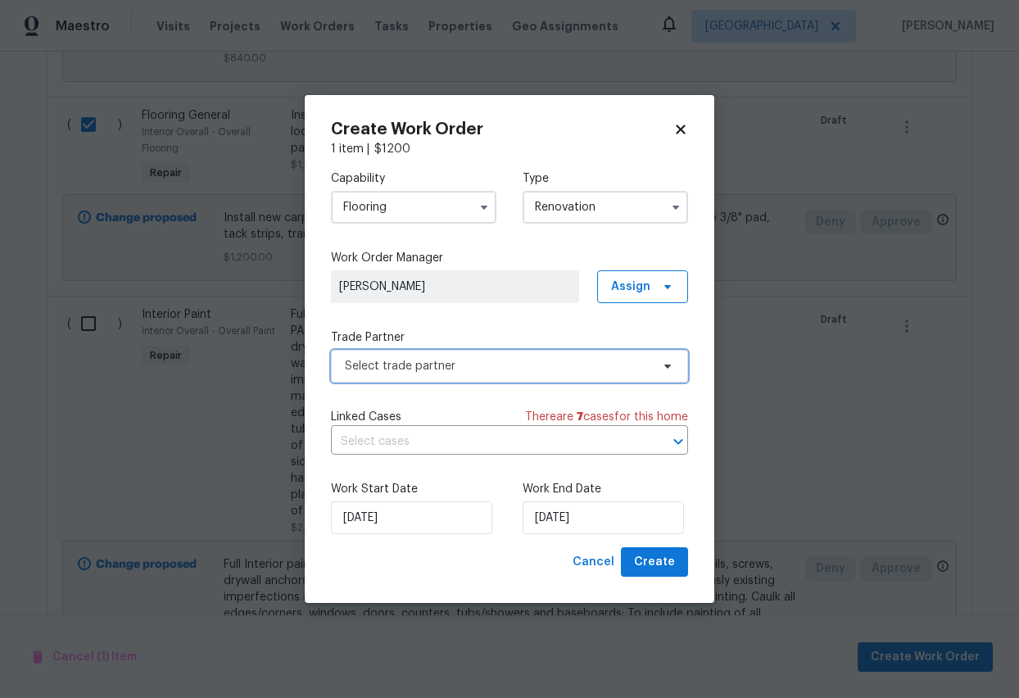
click at [466, 377] on span "Select trade partner" at bounding box center [509, 366] width 357 height 33
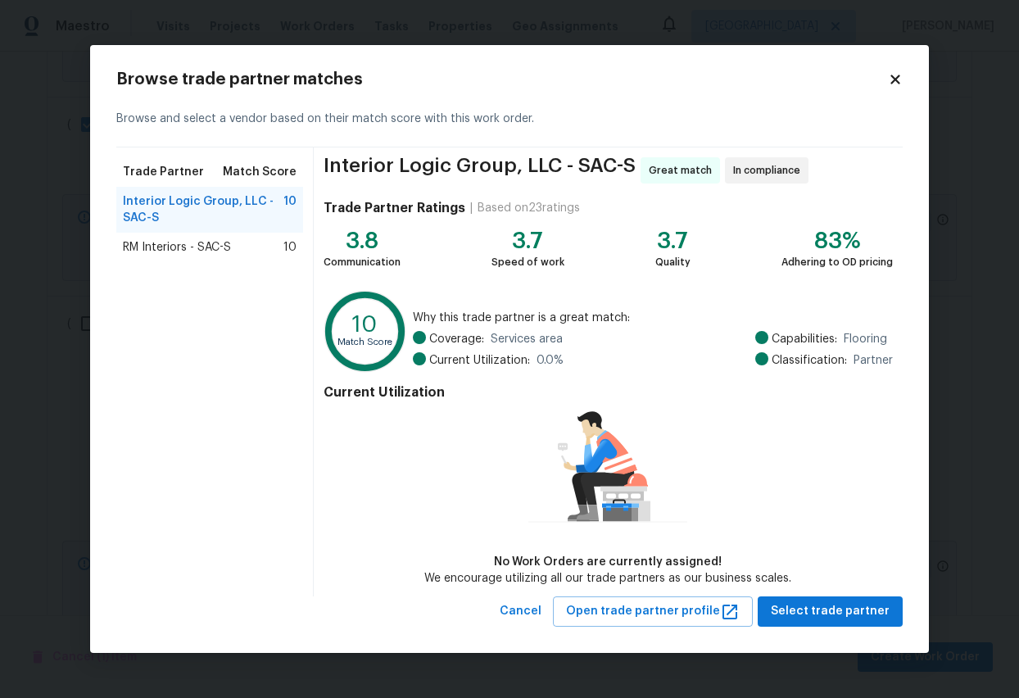
click at [174, 239] on div "RM Interiors - SAC-S 10" at bounding box center [209, 247] width 187 height 29
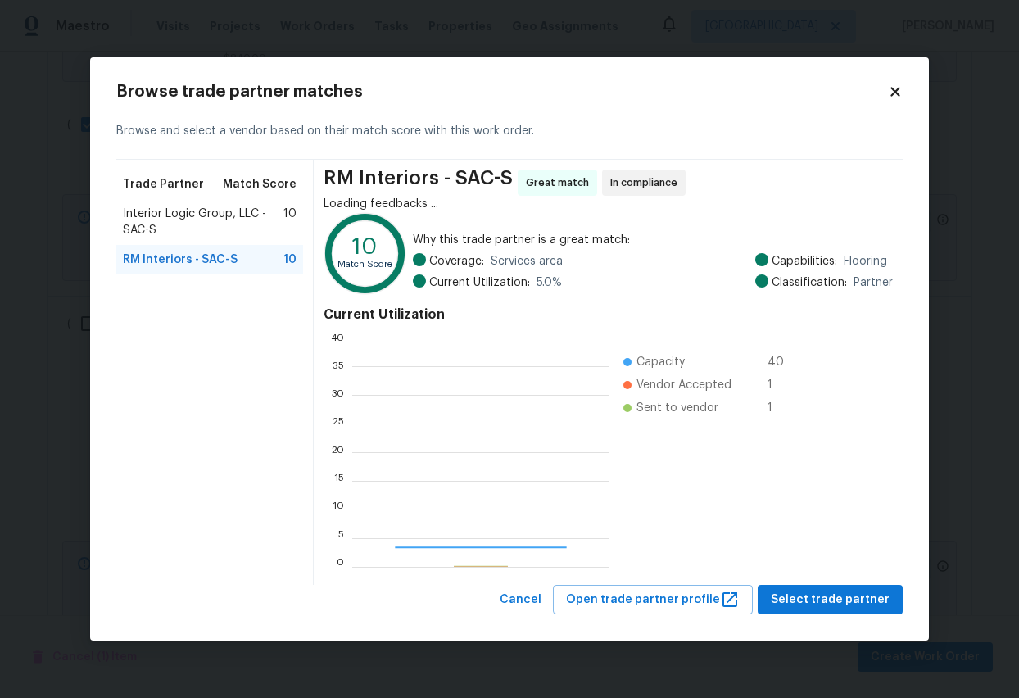
scroll to position [229, 257]
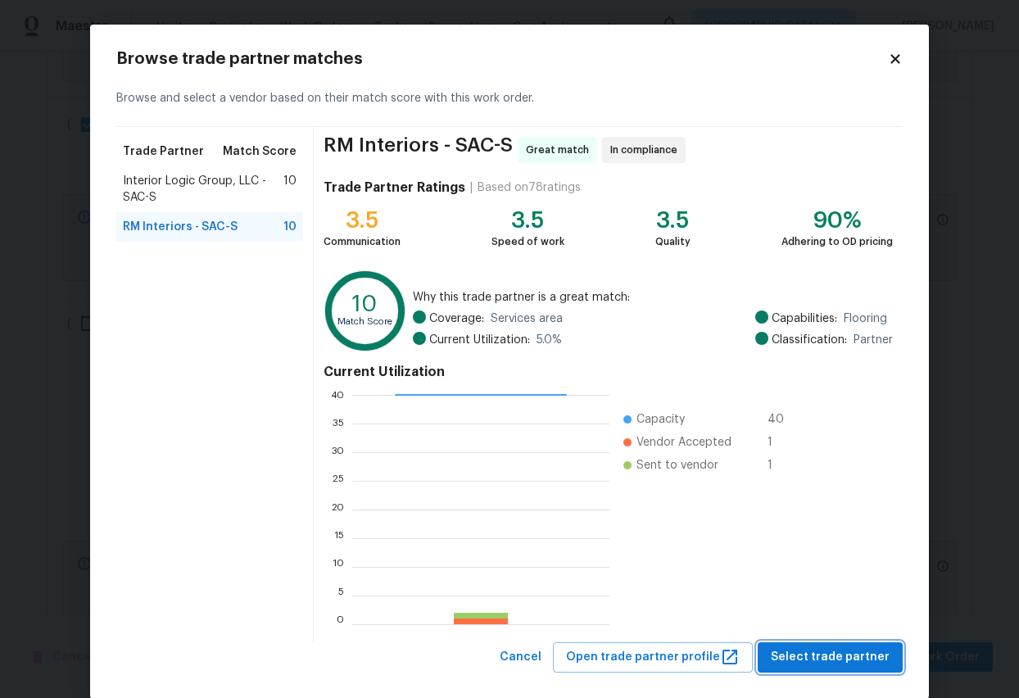
click at [842, 557] on span "Select trade partner" at bounding box center [830, 657] width 119 height 20
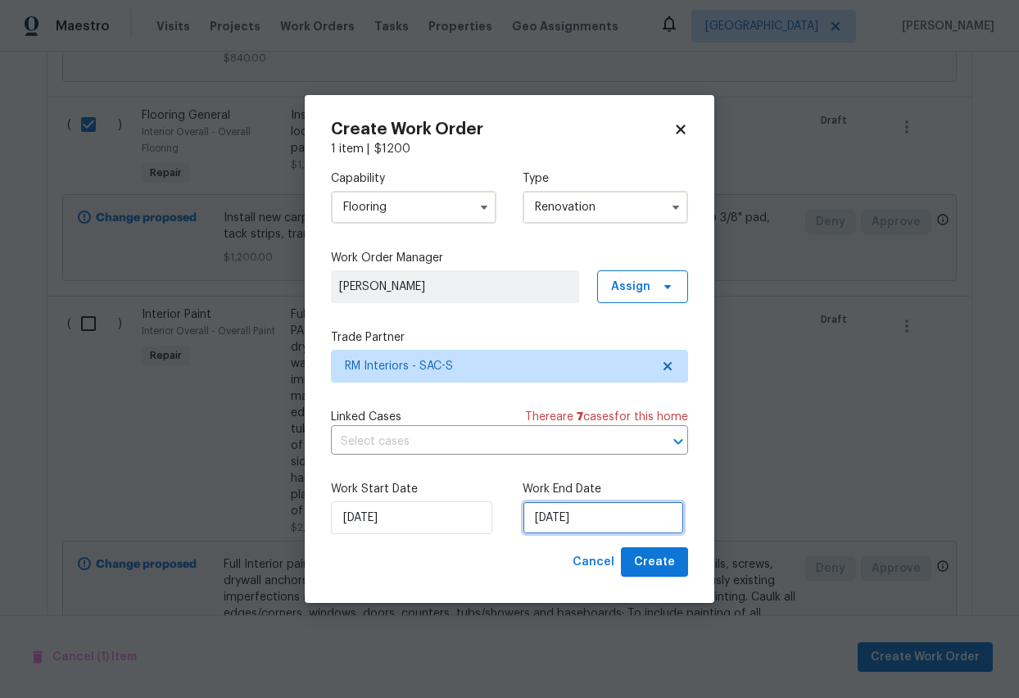
click at [616, 516] on input "9/10/2025" at bounding box center [603, 517] width 161 height 33
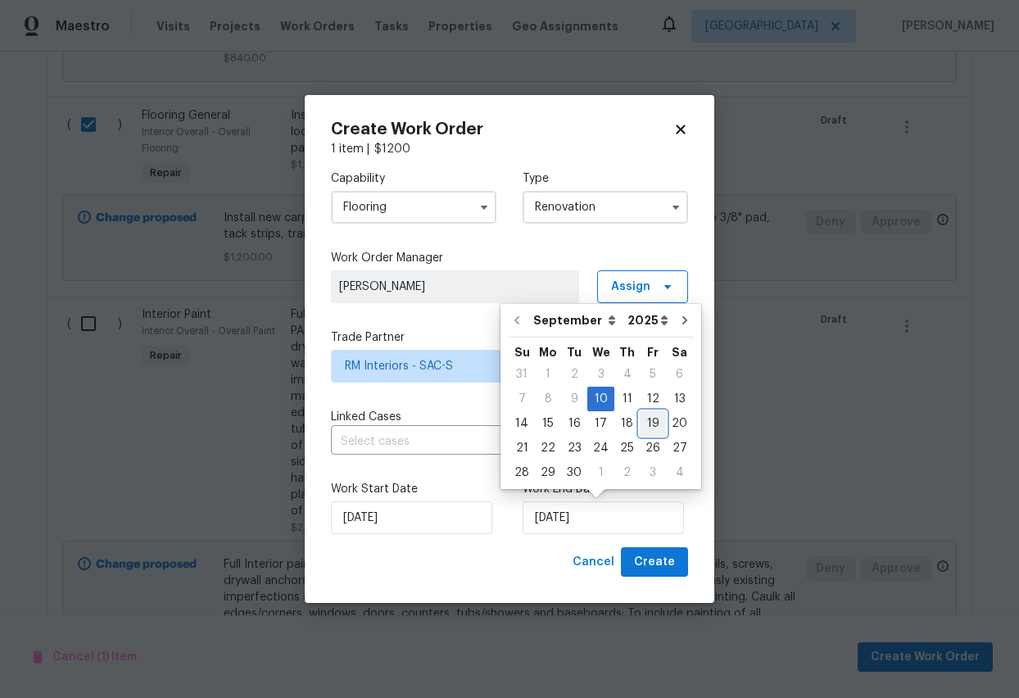
click at [647, 419] on div "19" at bounding box center [653, 423] width 26 height 23
type input "9/19/2025"
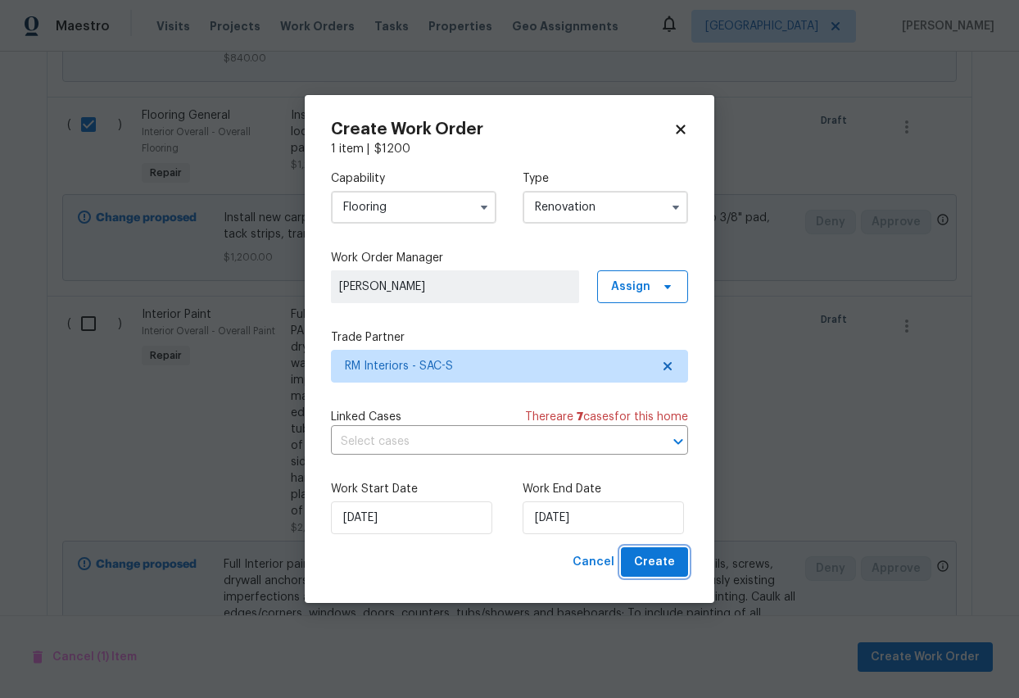
click at [659, 557] on span "Create" at bounding box center [654, 562] width 41 height 20
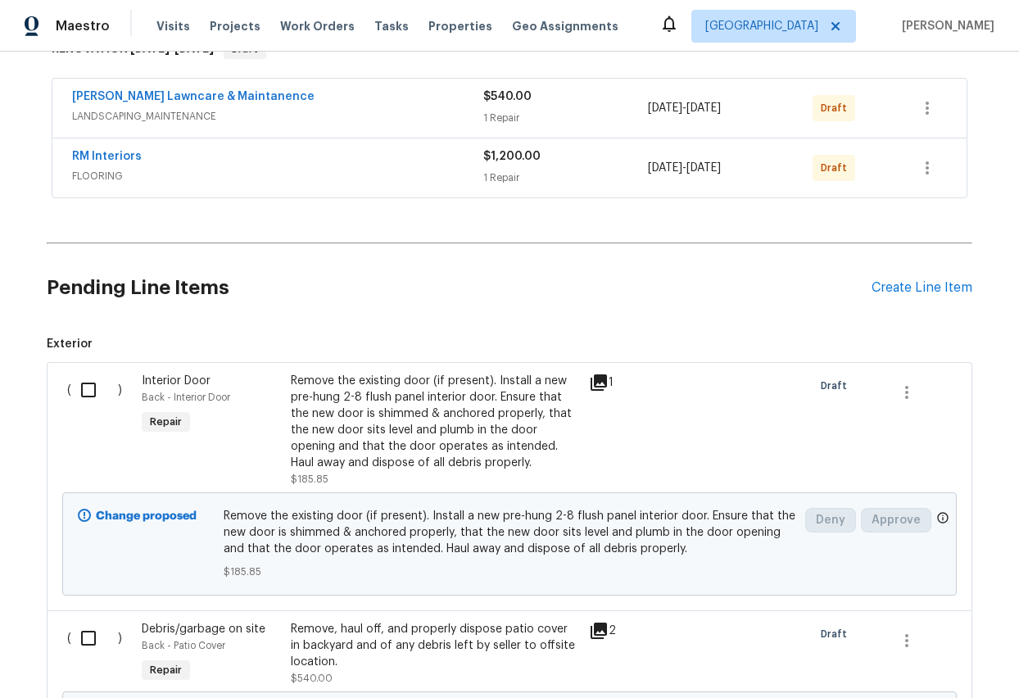
scroll to position [283, 0]
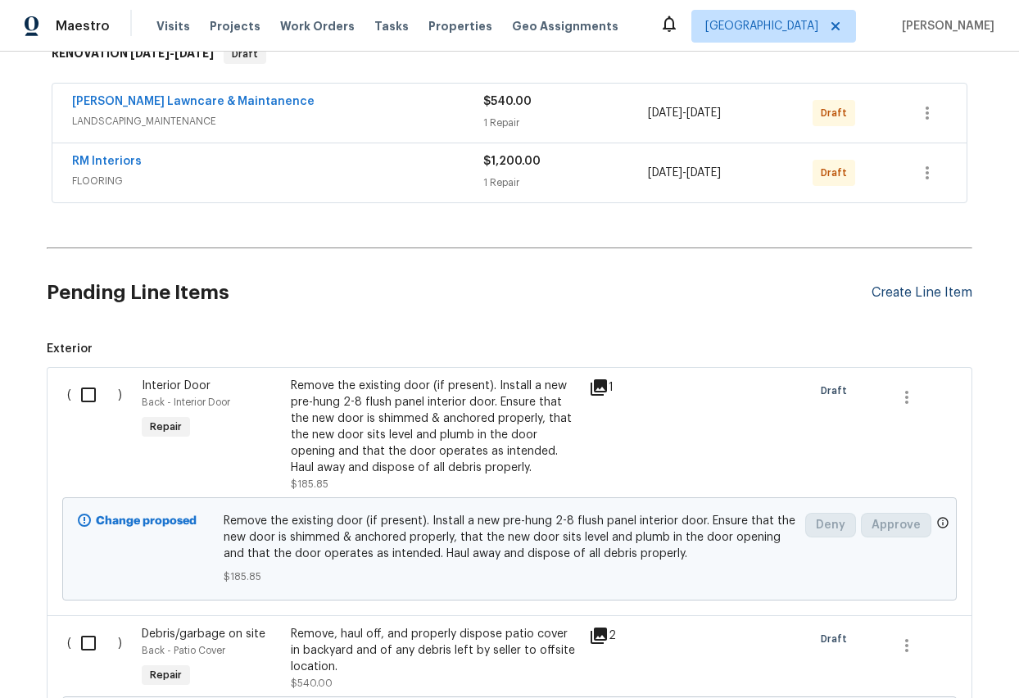
click at [920, 290] on div "Create Line Item" at bounding box center [922, 293] width 101 height 16
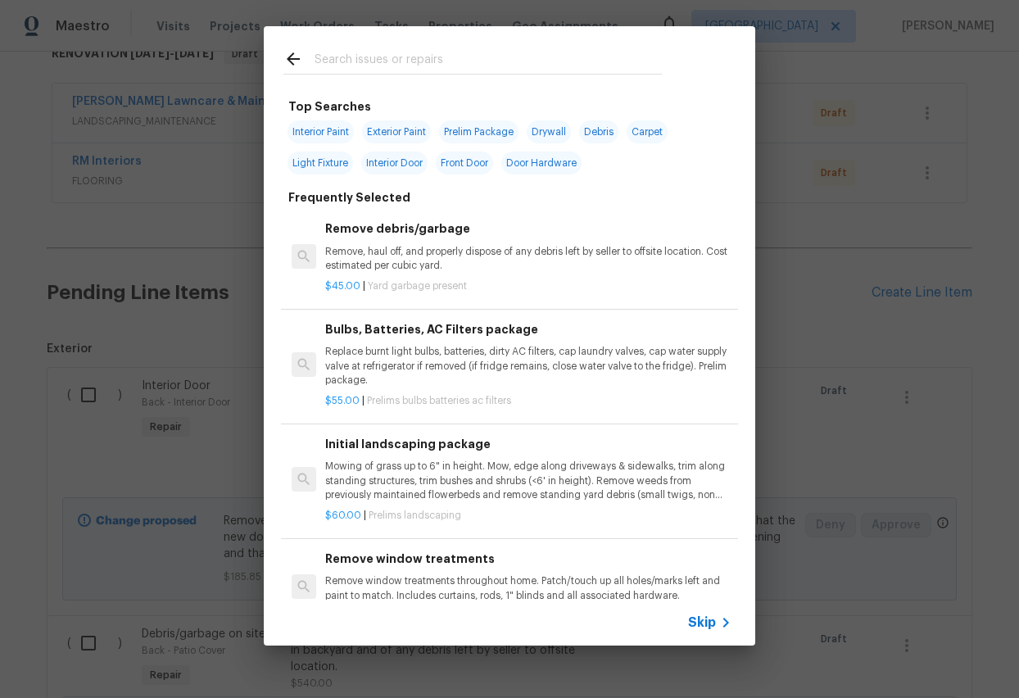
click at [337, 61] on input "text" at bounding box center [488, 61] width 347 height 25
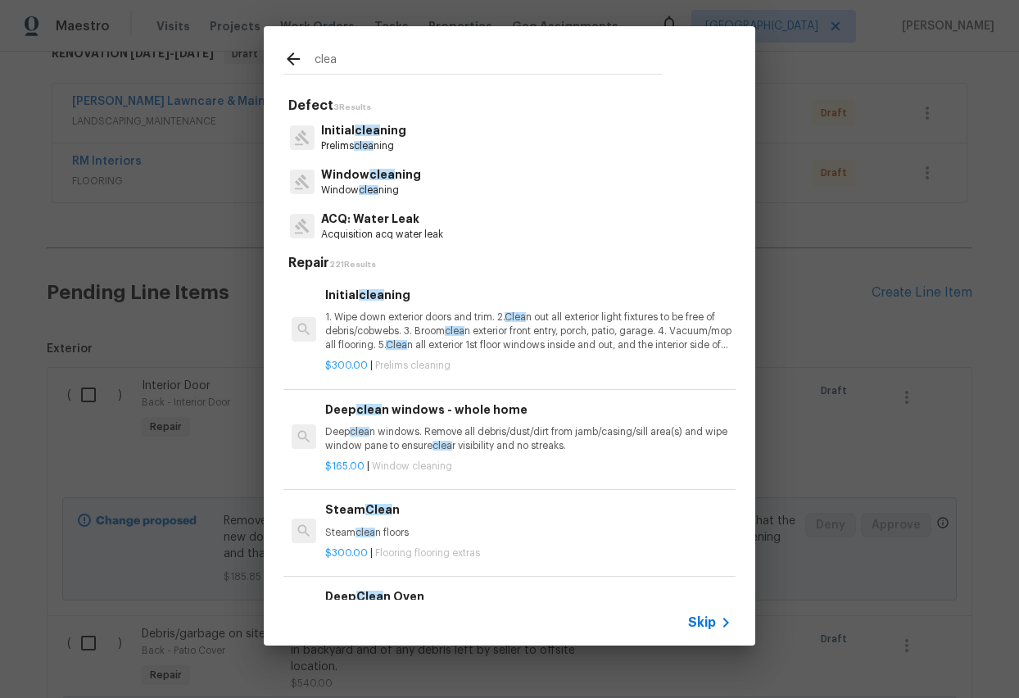
type input "clea"
click at [384, 153] on div "Initial clea ning Prelims clea ning" at bounding box center [509, 138] width 452 height 44
click at [378, 131] on p "Initial clea ning" at bounding box center [363, 130] width 85 height 17
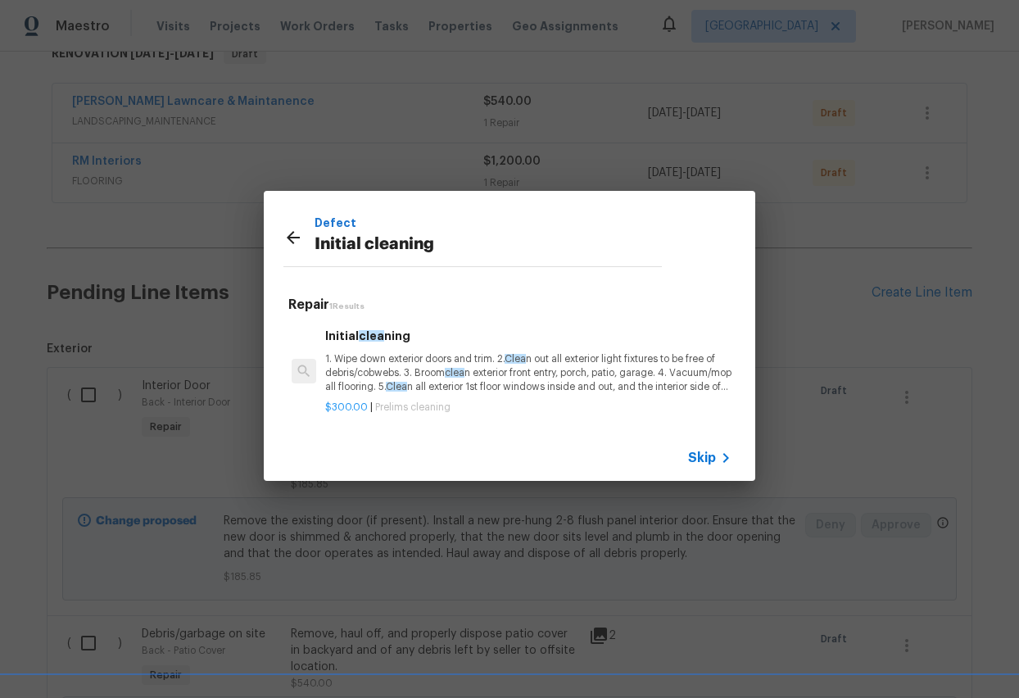
click at [387, 363] on p "1. Wipe down exterior doors and trim. 2. Clea n out all exterior light fixtures…" at bounding box center [528, 373] width 406 height 42
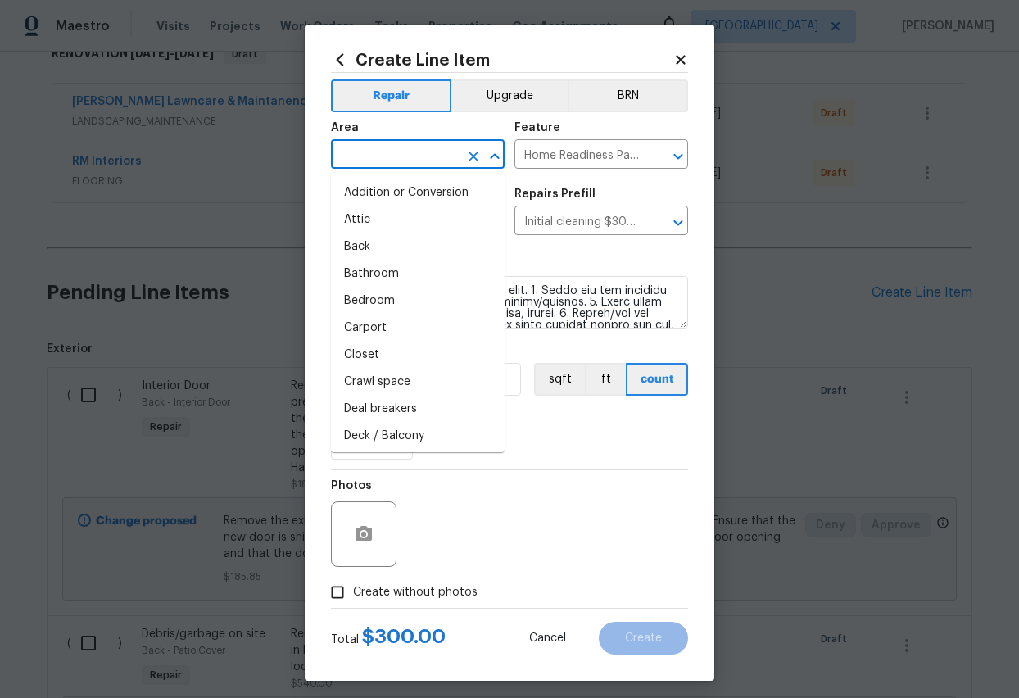
click at [413, 153] on input "text" at bounding box center [395, 155] width 128 height 25
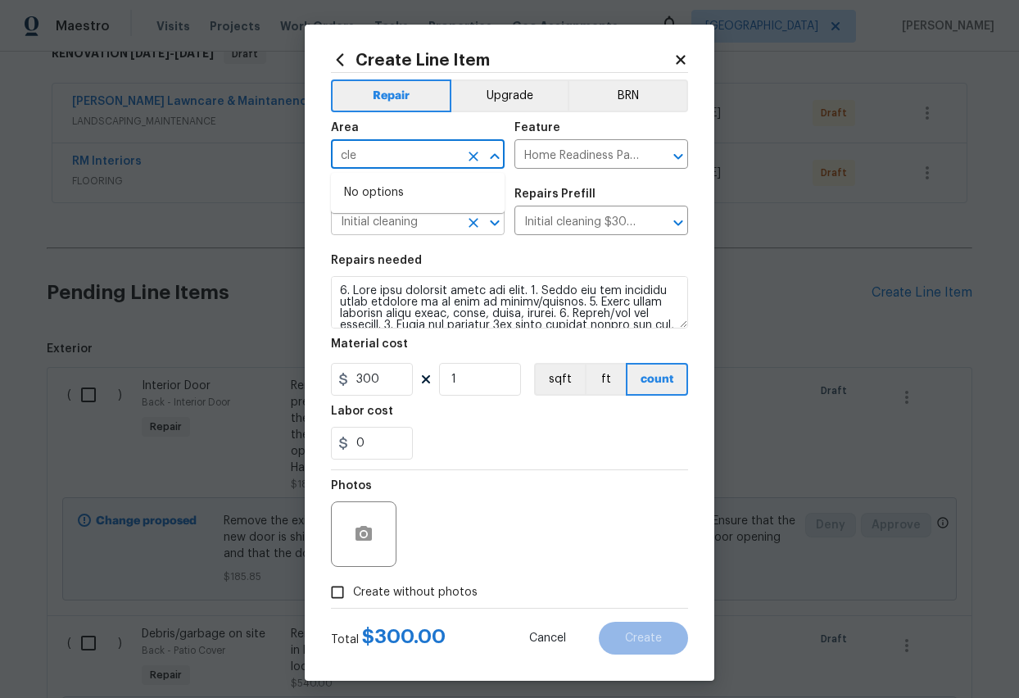
type input "cle"
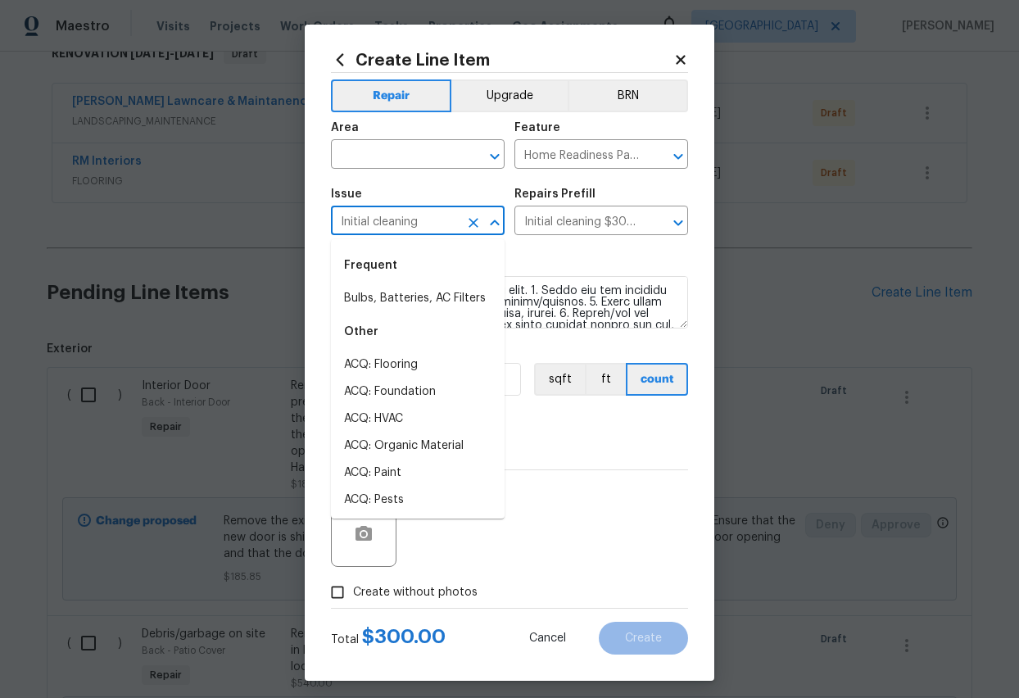
click at [414, 230] on input "Initial cleaning" at bounding box center [395, 222] width 128 height 25
click at [386, 152] on input "text" at bounding box center [395, 155] width 128 height 25
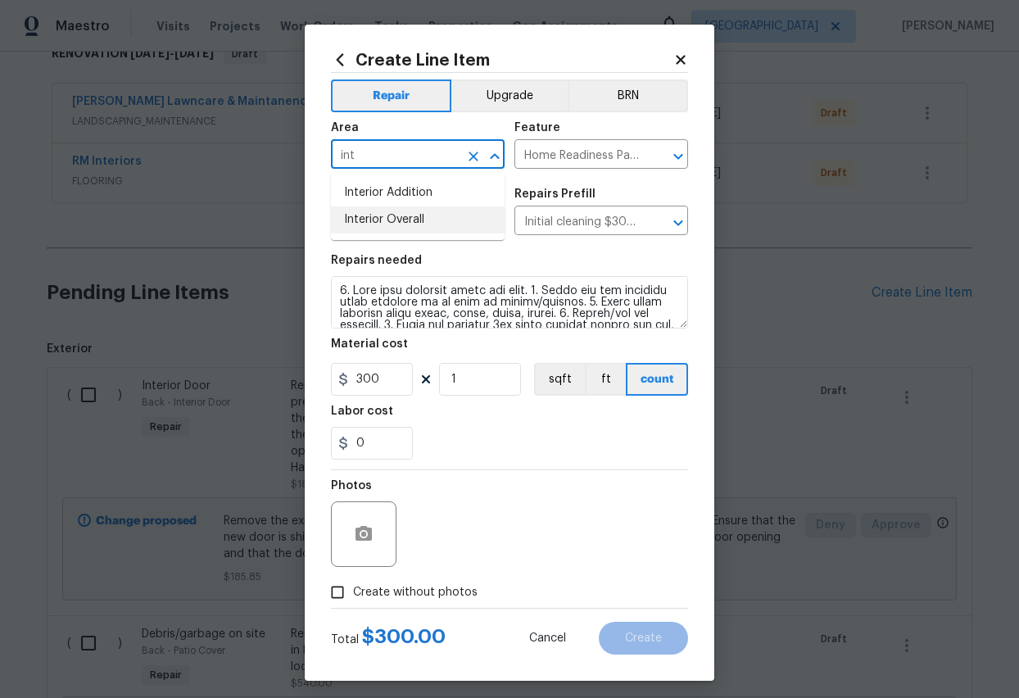
click at [392, 227] on li "Interior Overall" at bounding box center [418, 219] width 174 height 27
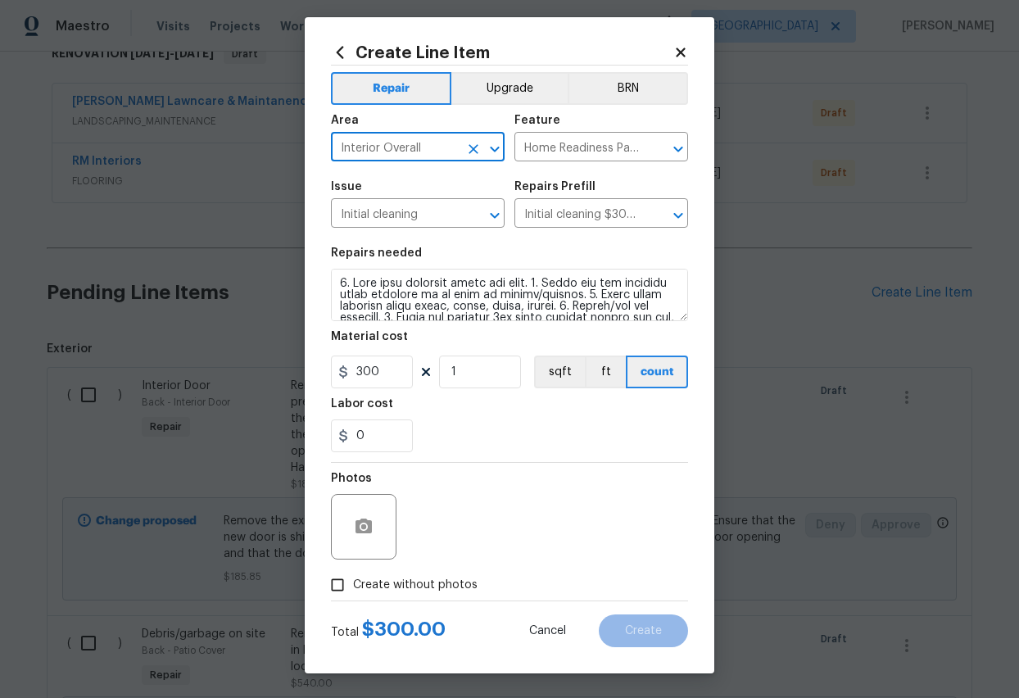
type input "Interior Overall"
click at [340, 557] on input "Create without photos" at bounding box center [337, 584] width 31 height 31
checkbox input "true"
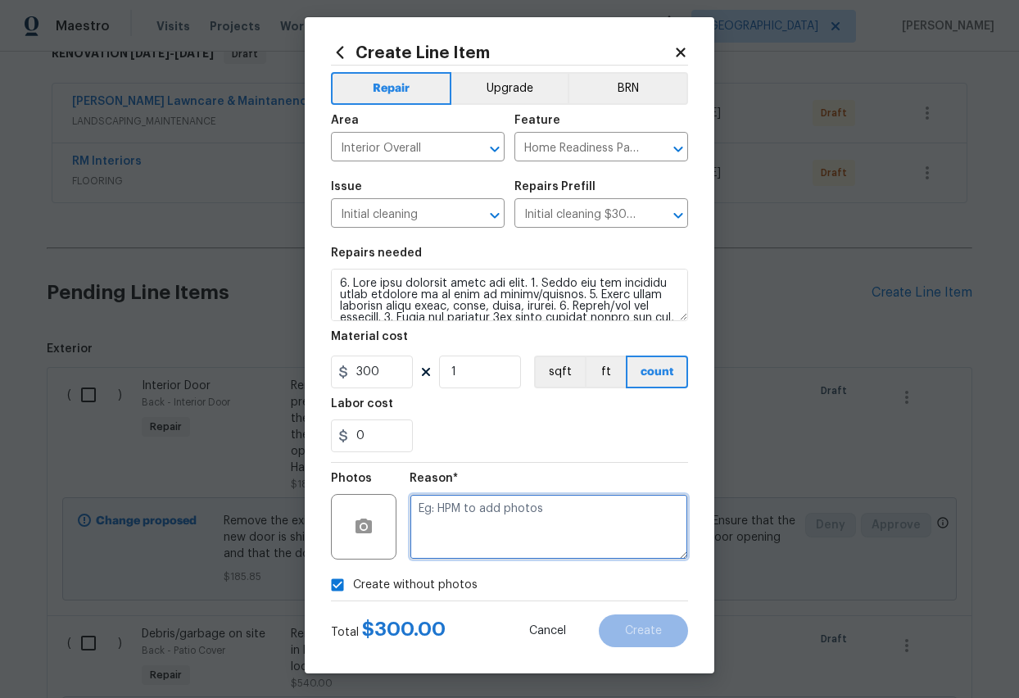
click at [531, 506] on textarea at bounding box center [549, 527] width 279 height 66
type textarea "add"
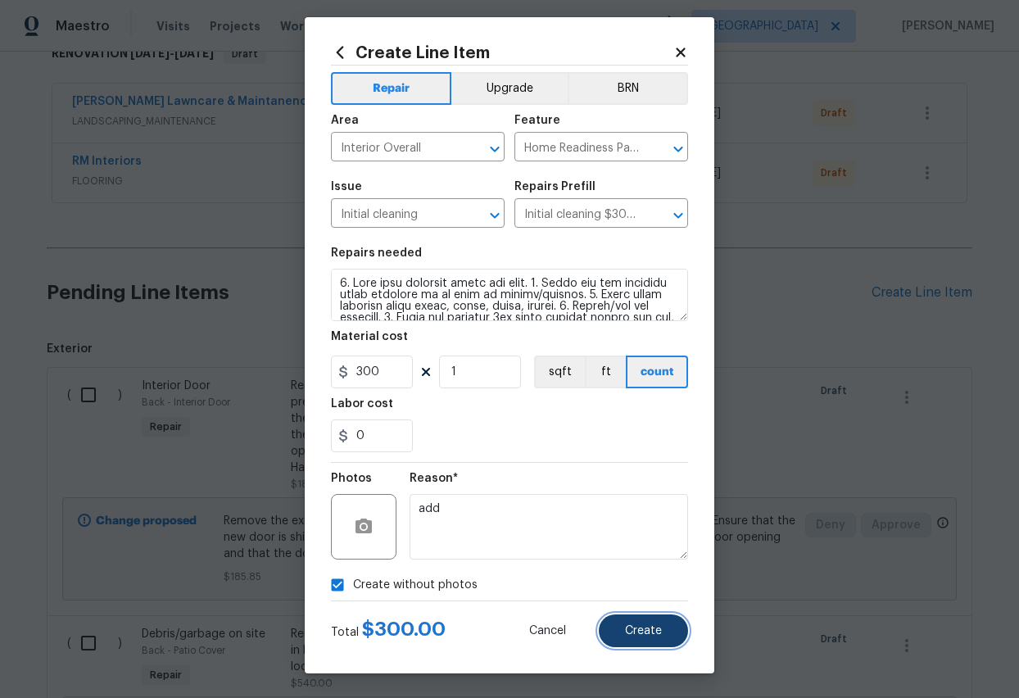
click at [659, 557] on span "Create" at bounding box center [643, 631] width 37 height 12
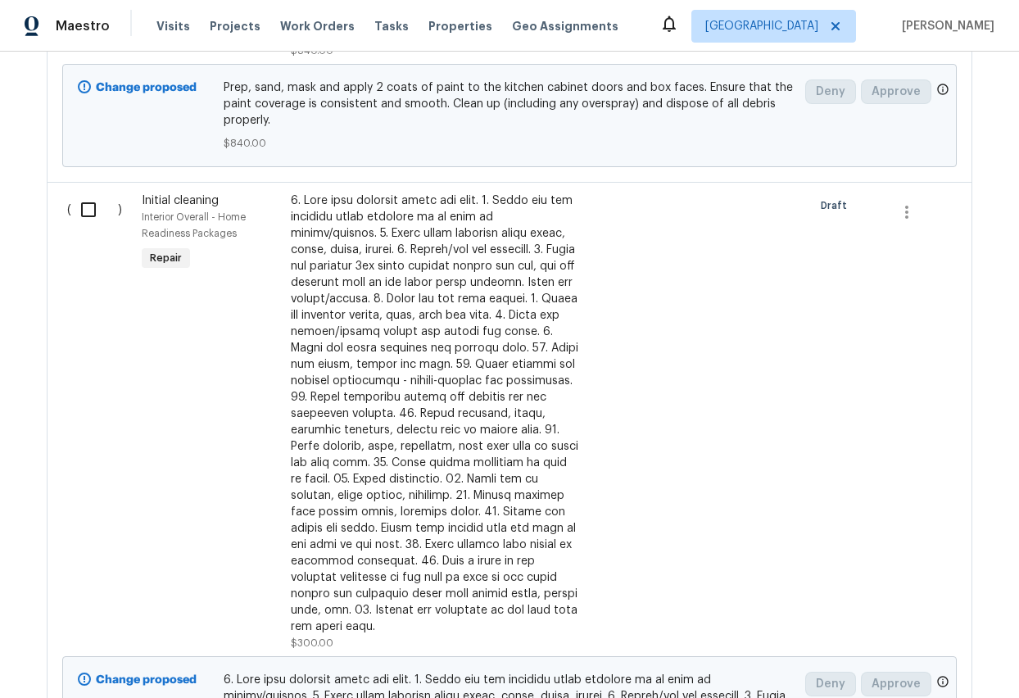
scroll to position [2550, 0]
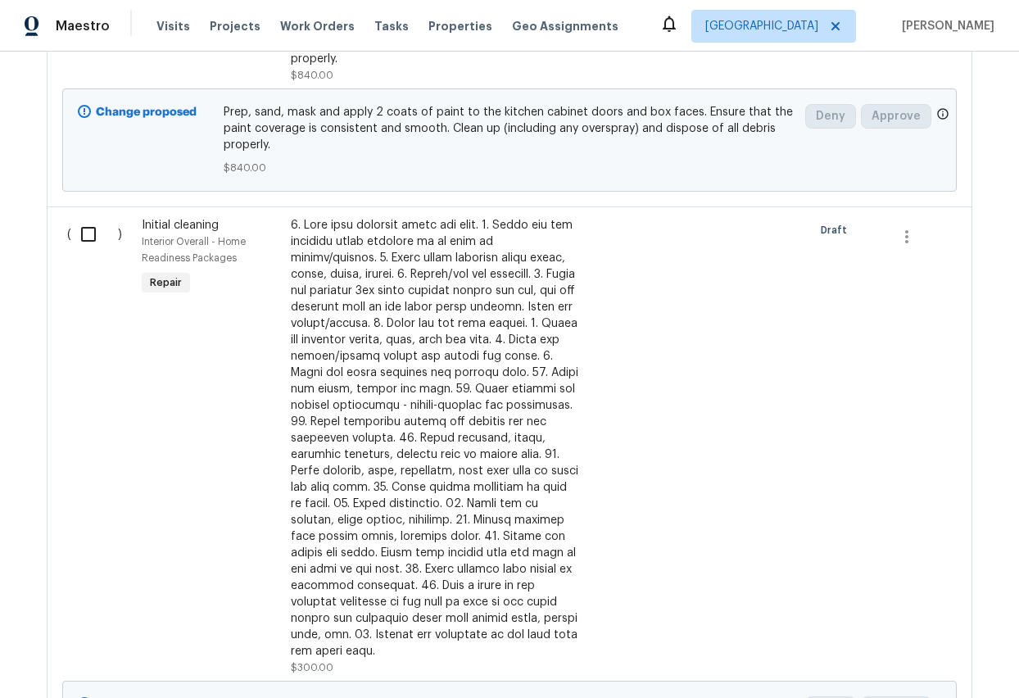
click at [88, 220] on input "checkbox" at bounding box center [94, 234] width 47 height 34
checkbox input "true"
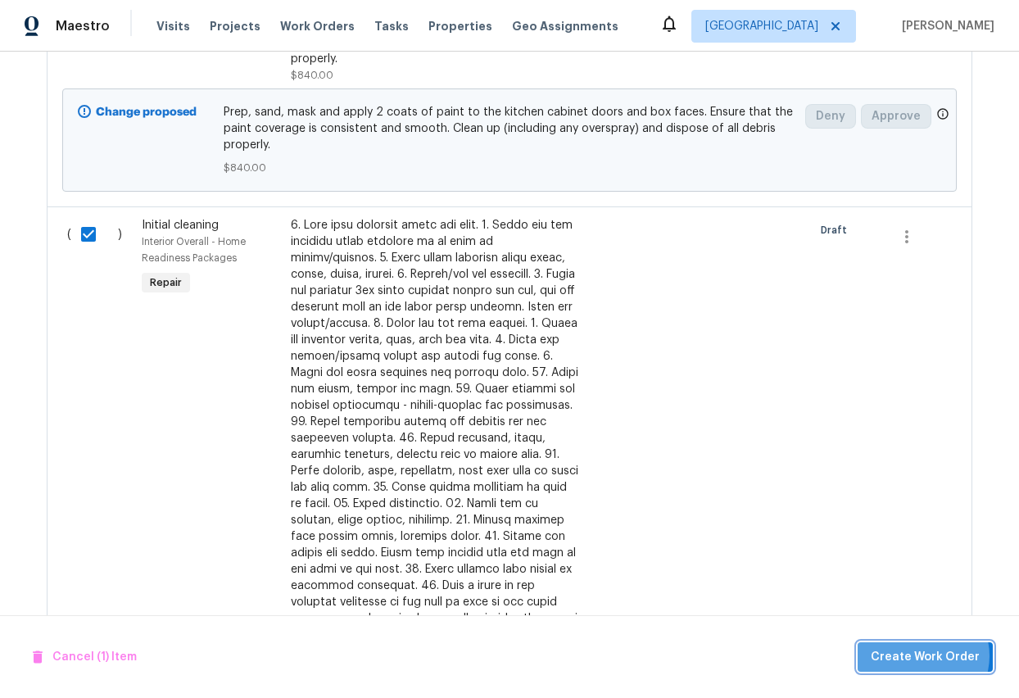
click at [925, 557] on span "Create Work Order" at bounding box center [925, 657] width 109 height 20
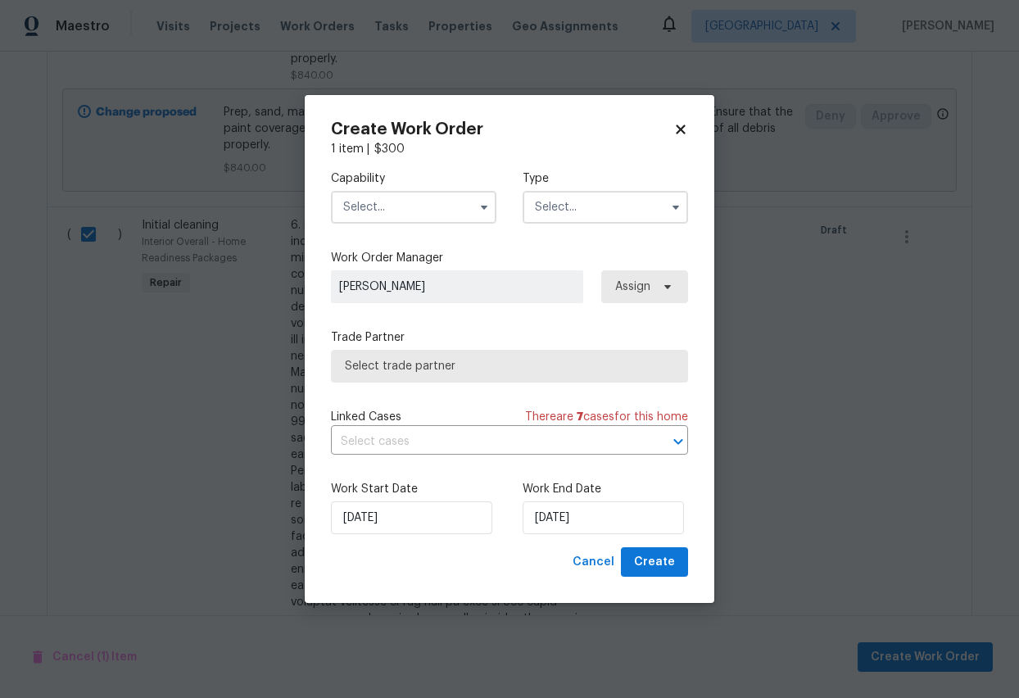
click at [412, 206] on input "text" at bounding box center [413, 207] width 165 height 33
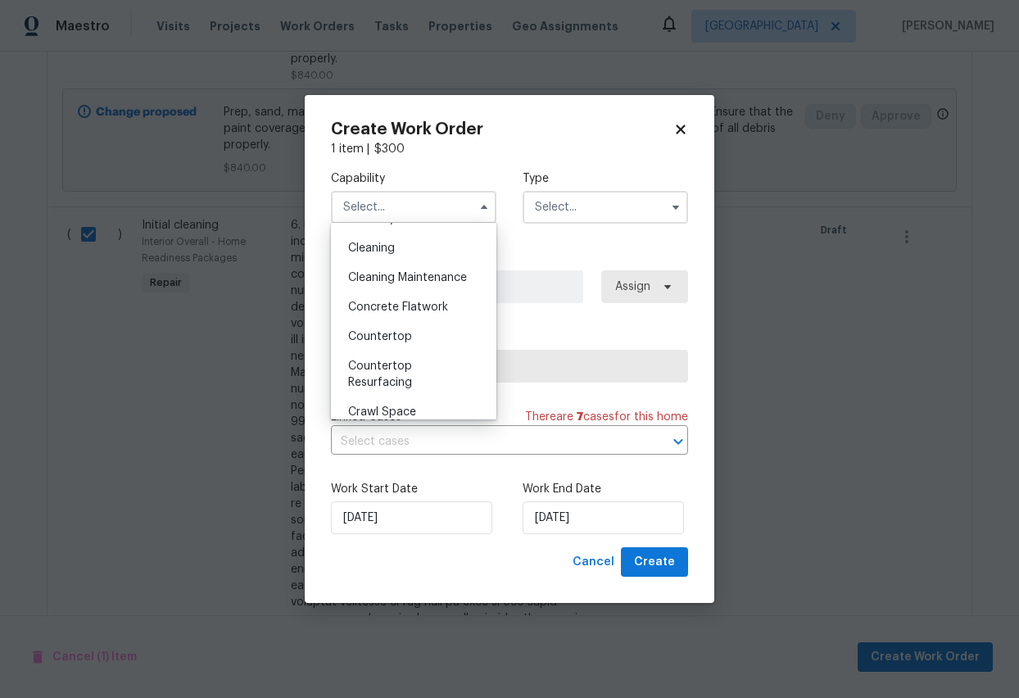
scroll to position [202, 0]
click at [366, 274] on span "Cleaning" at bounding box center [371, 275] width 47 height 11
type input "Cleaning"
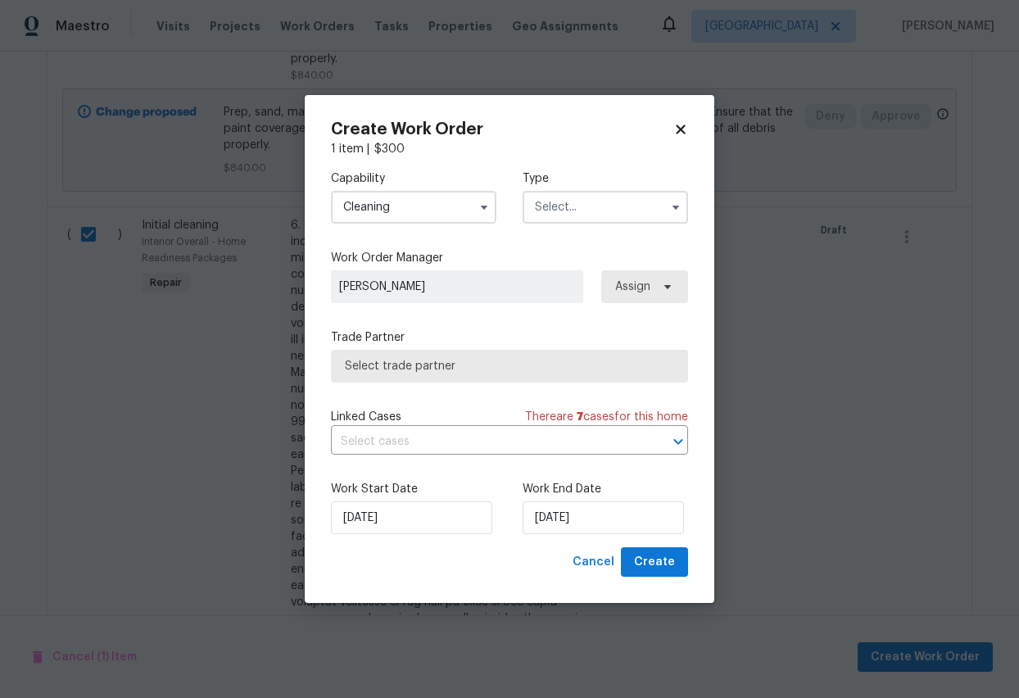
click at [610, 207] on input "text" at bounding box center [605, 207] width 165 height 33
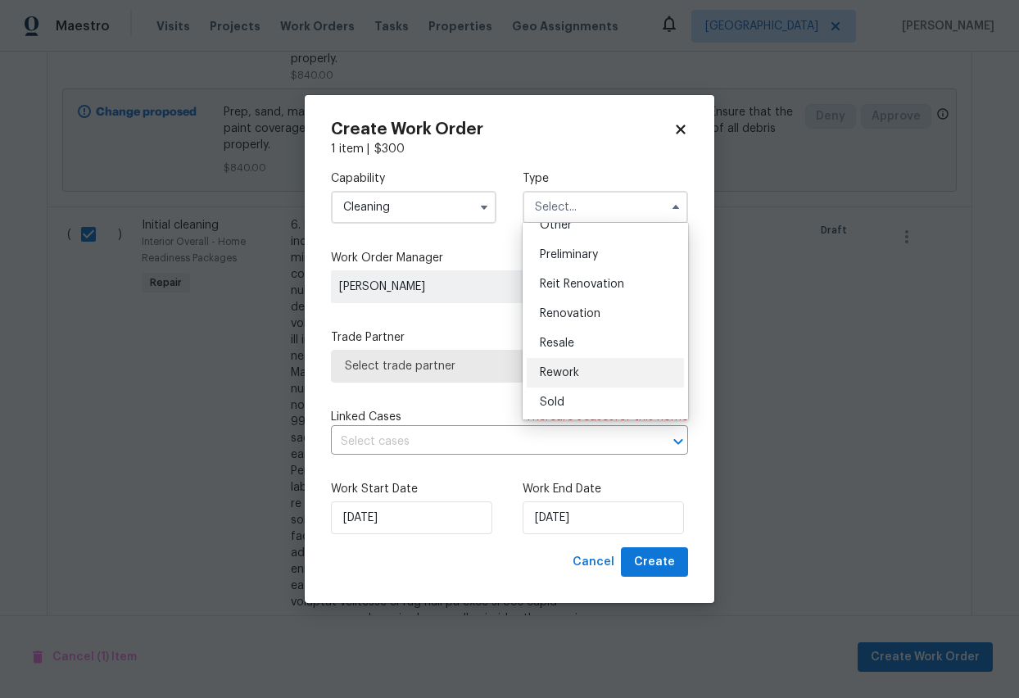
scroll to position [346, 0]
click at [558, 308] on span "Renovation" at bounding box center [570, 308] width 61 height 11
type input "Renovation"
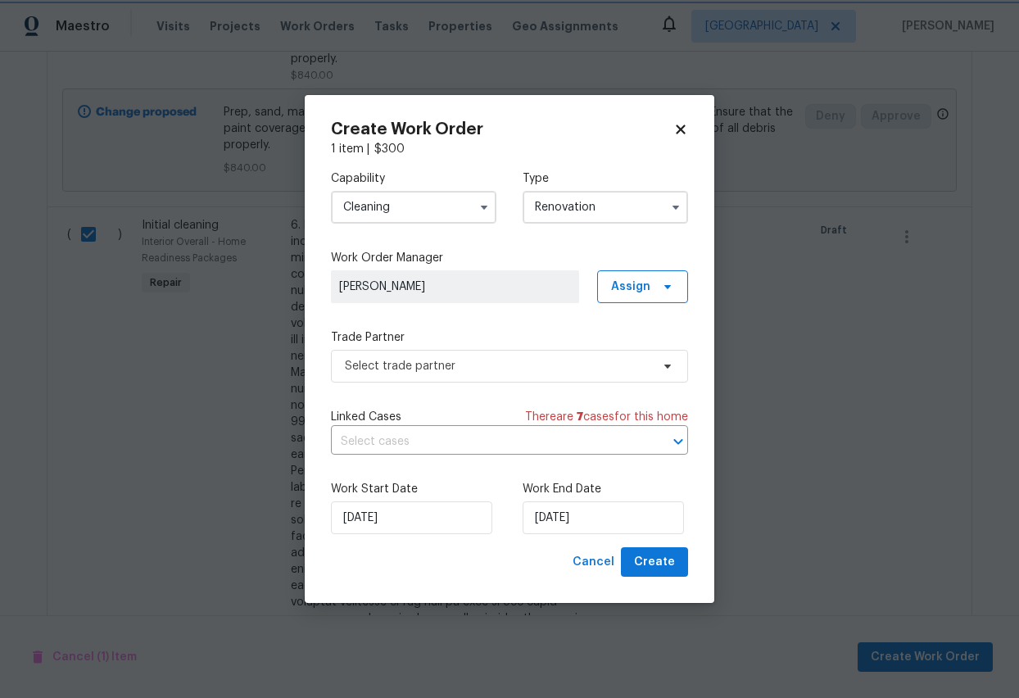
scroll to position [0, 0]
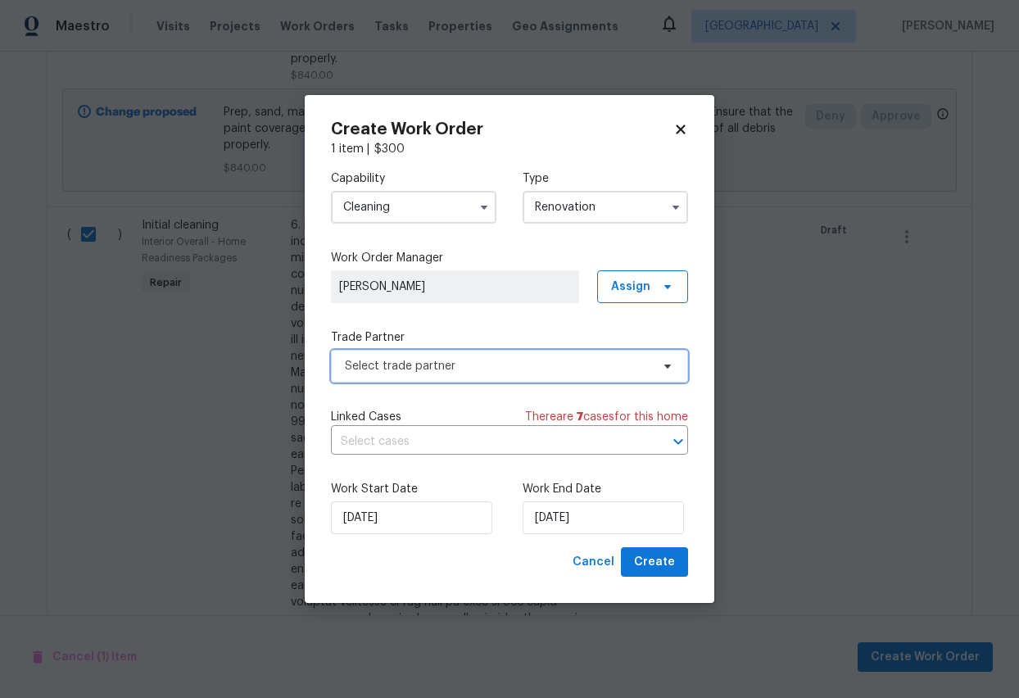
click at [519, 374] on span "Select trade partner" at bounding box center [509, 366] width 357 height 33
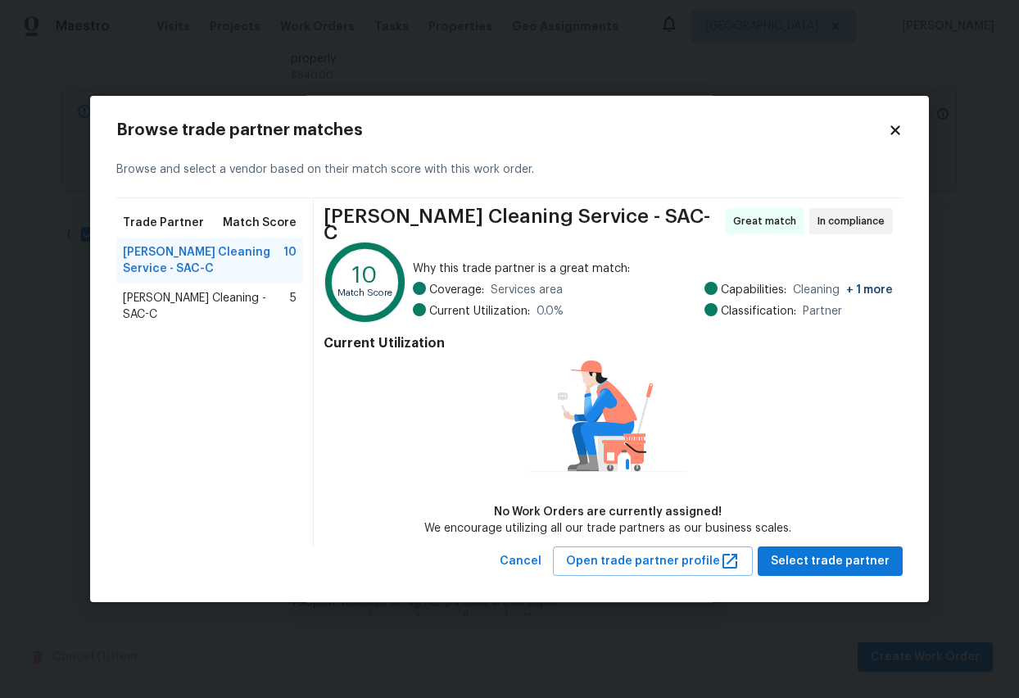
click at [182, 300] on span "Ruiz's Cleaning - SAC-C" at bounding box center [206, 306] width 167 height 33
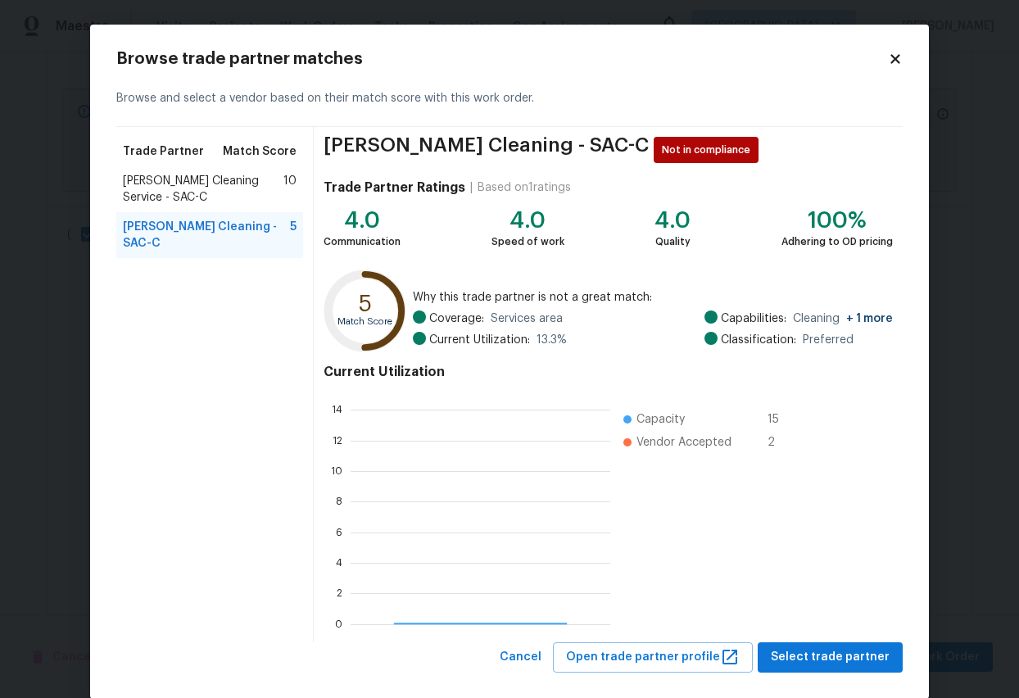
scroll to position [229, 260]
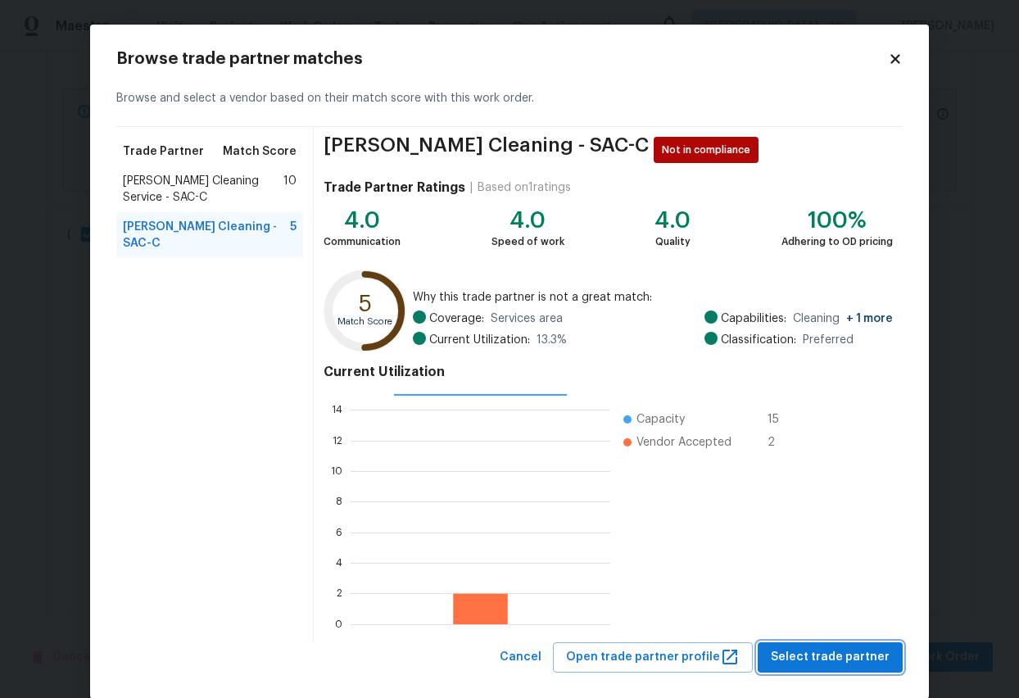
click at [822, 557] on span "Select trade partner" at bounding box center [830, 657] width 119 height 20
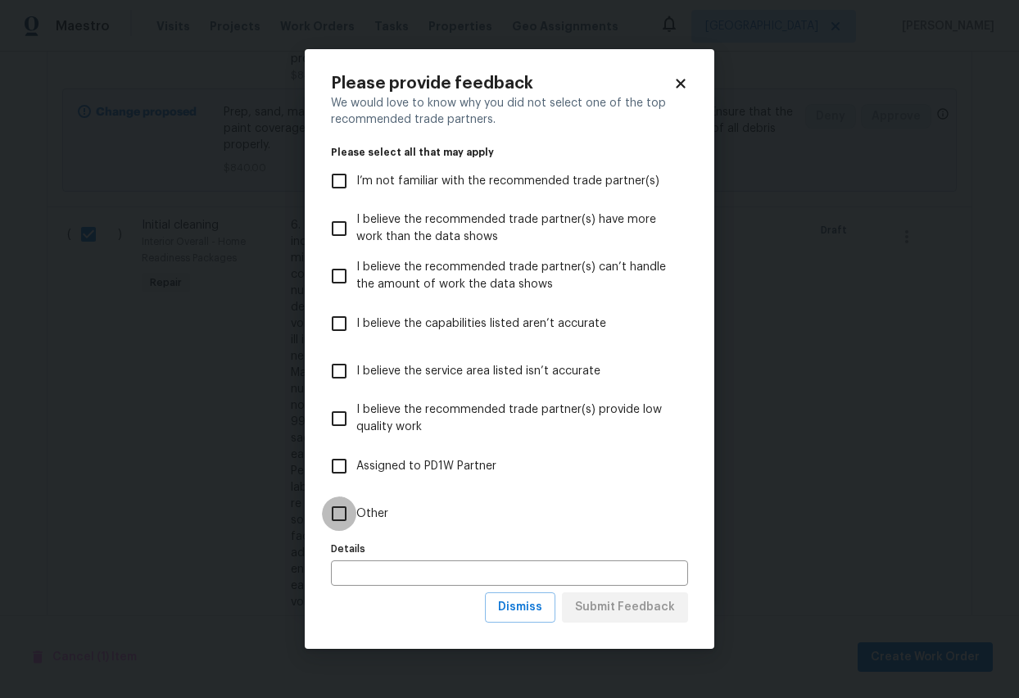
click at [330, 508] on input "Other" at bounding box center [339, 513] width 34 height 34
checkbox input "true"
click at [650, 557] on span "Submit Feedback" at bounding box center [625, 607] width 100 height 20
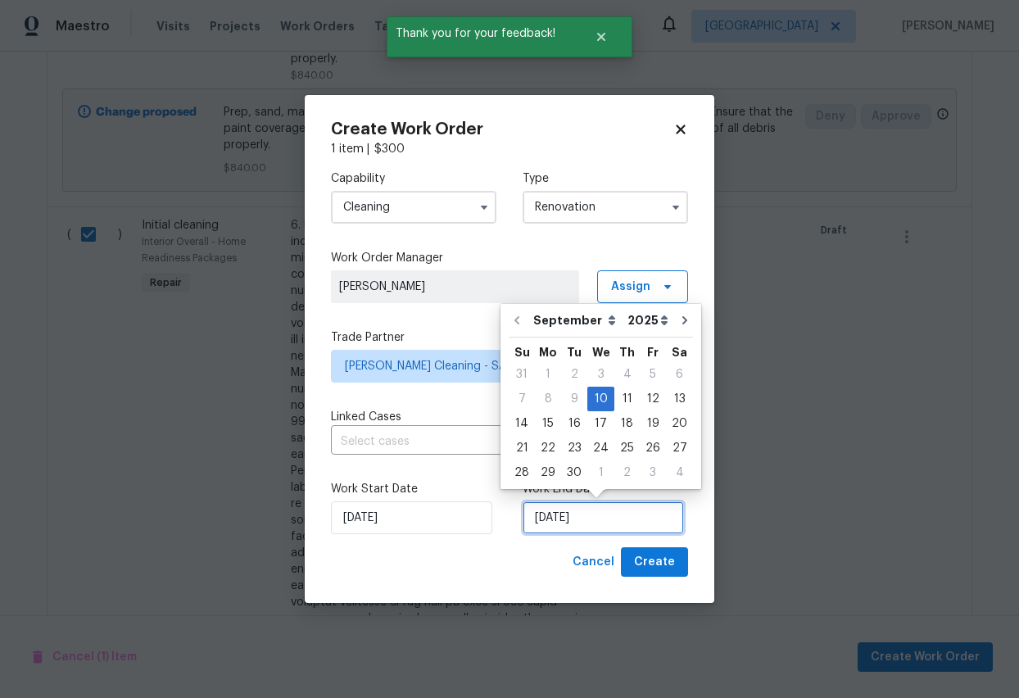
click at [608, 528] on input "9/10/2025" at bounding box center [603, 517] width 161 height 33
click at [596, 445] on div "24" at bounding box center [600, 448] width 27 height 23
type input "9/24/2025"
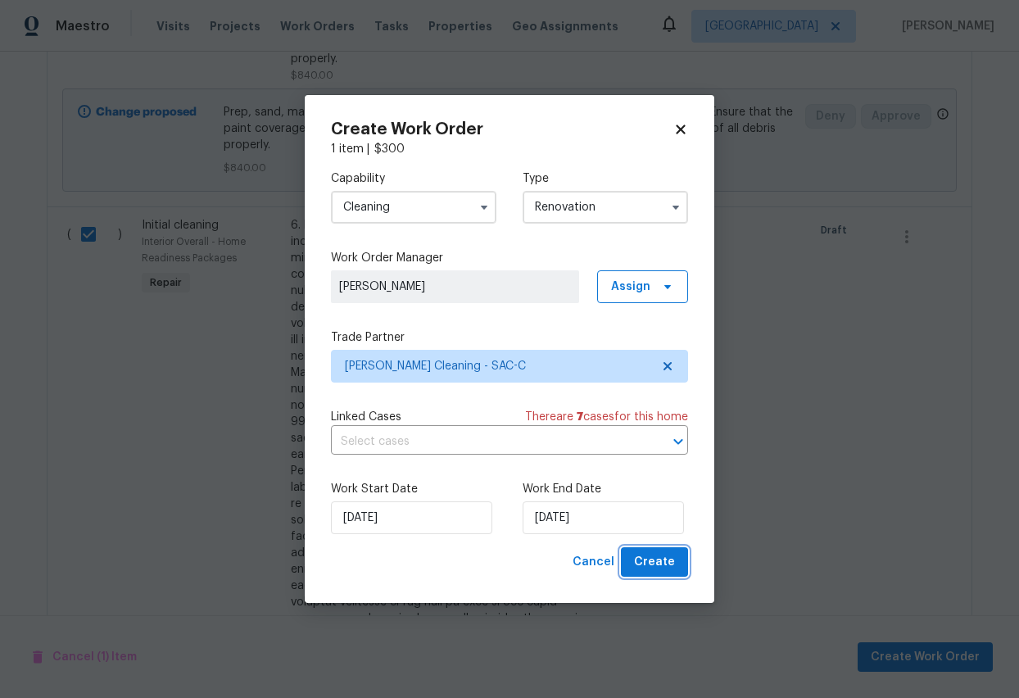
click at [668, 557] on span "Create" at bounding box center [654, 562] width 41 height 20
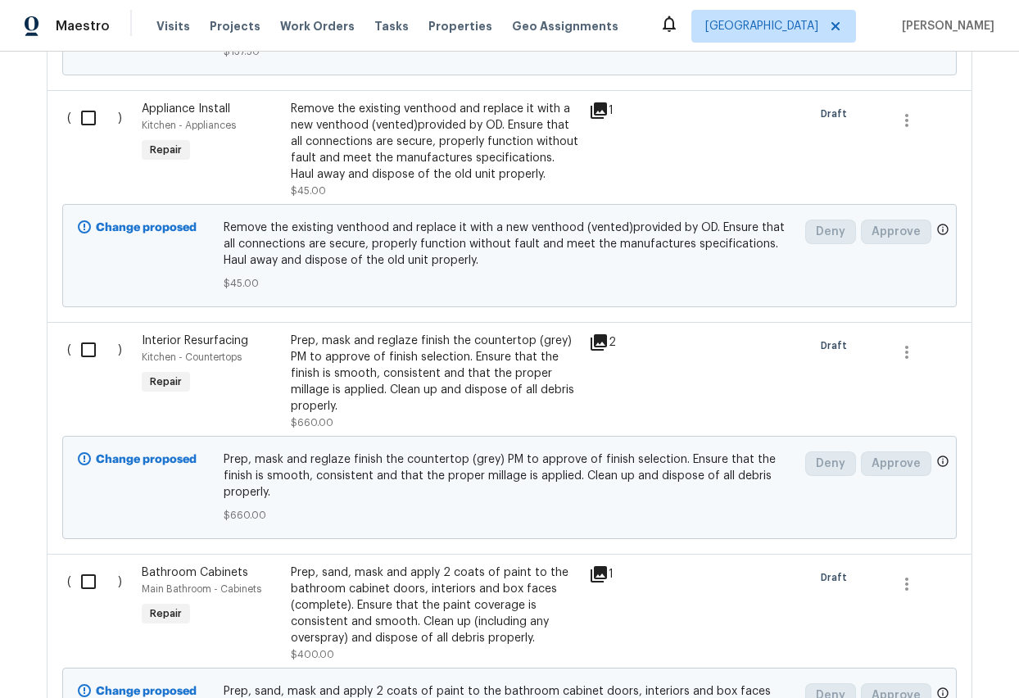
scroll to position [3390, 0]
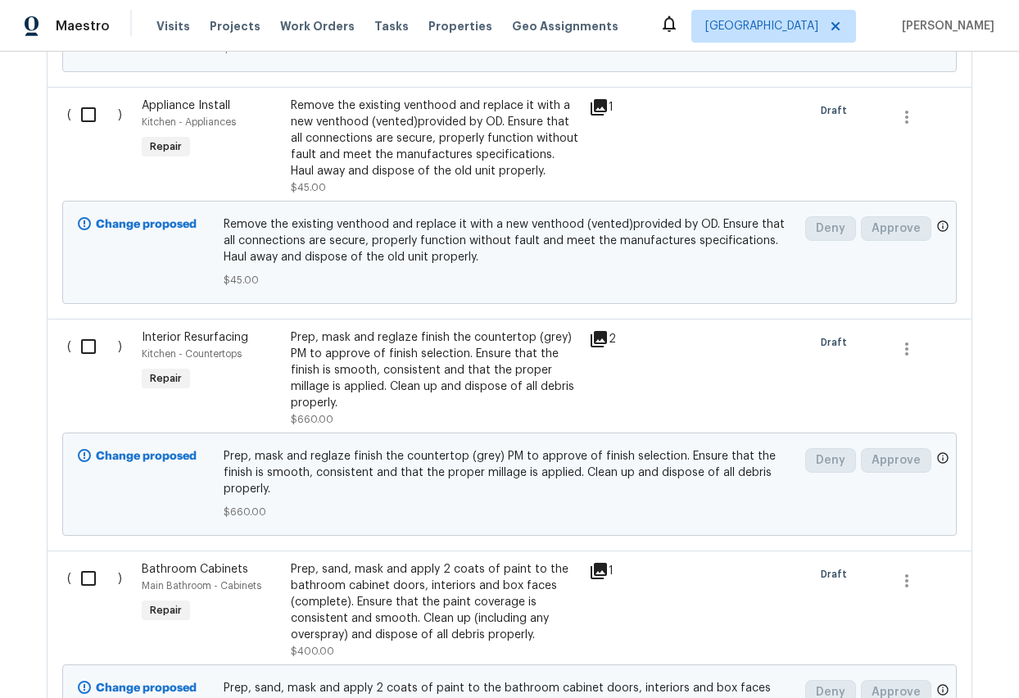
click at [600, 97] on icon at bounding box center [599, 107] width 20 height 20
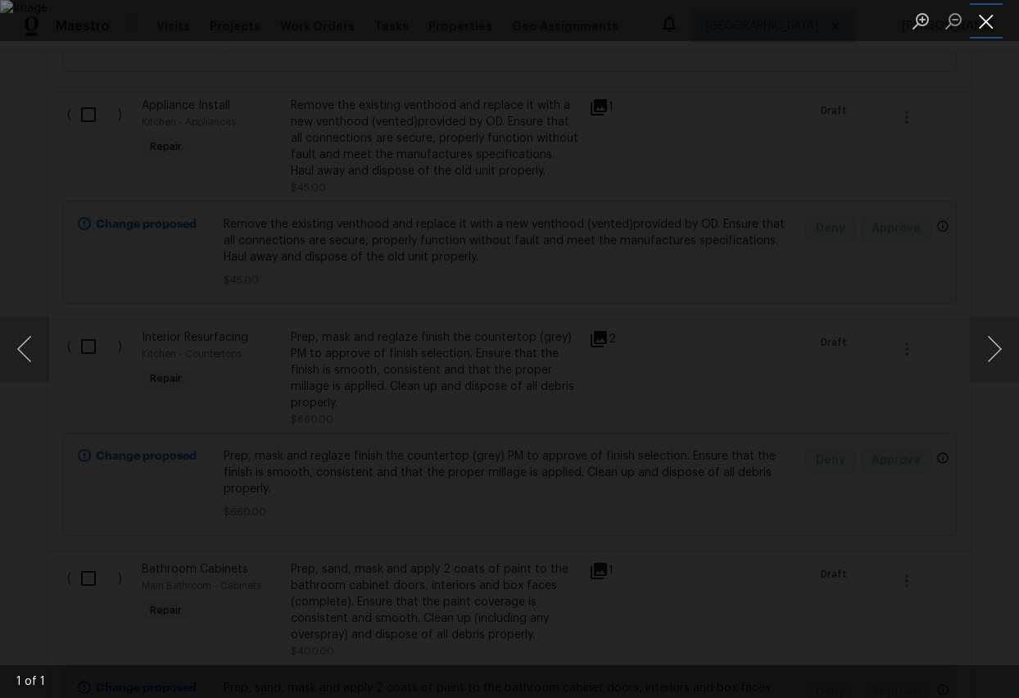
click at [986, 19] on button "Close lightbox" at bounding box center [986, 21] width 33 height 29
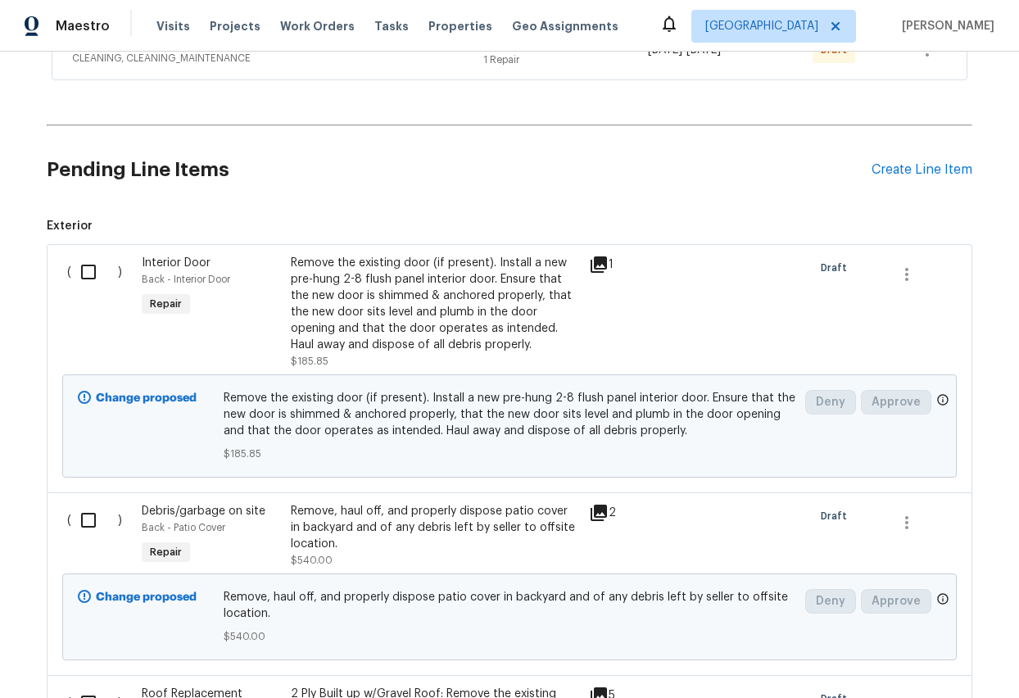
scroll to position [452, 0]
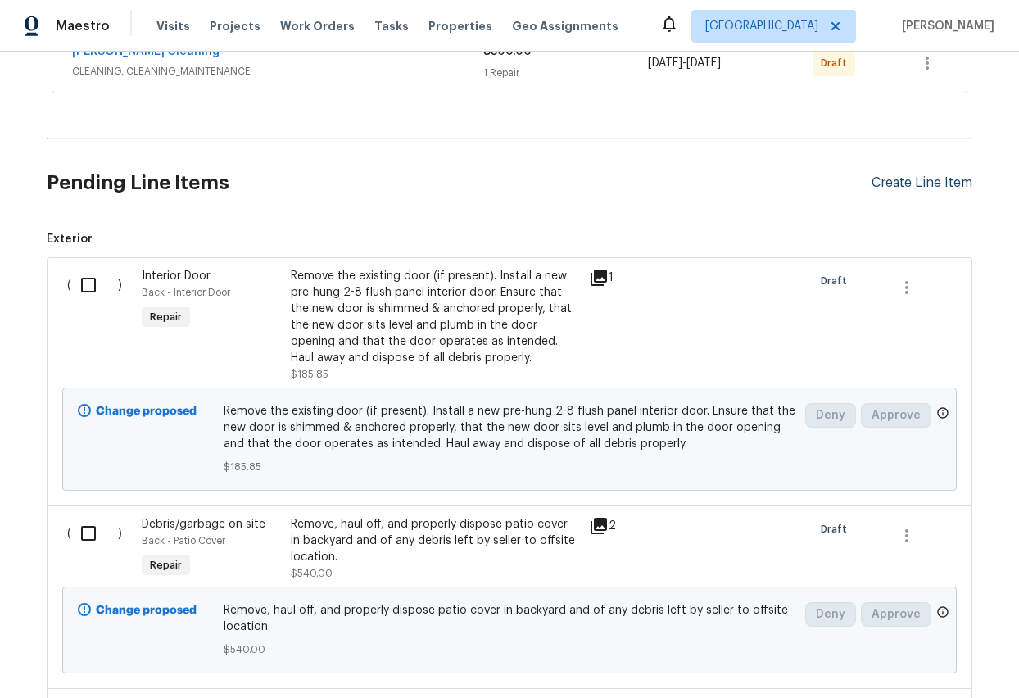
click at [953, 184] on div "Create Line Item" at bounding box center [922, 183] width 101 height 16
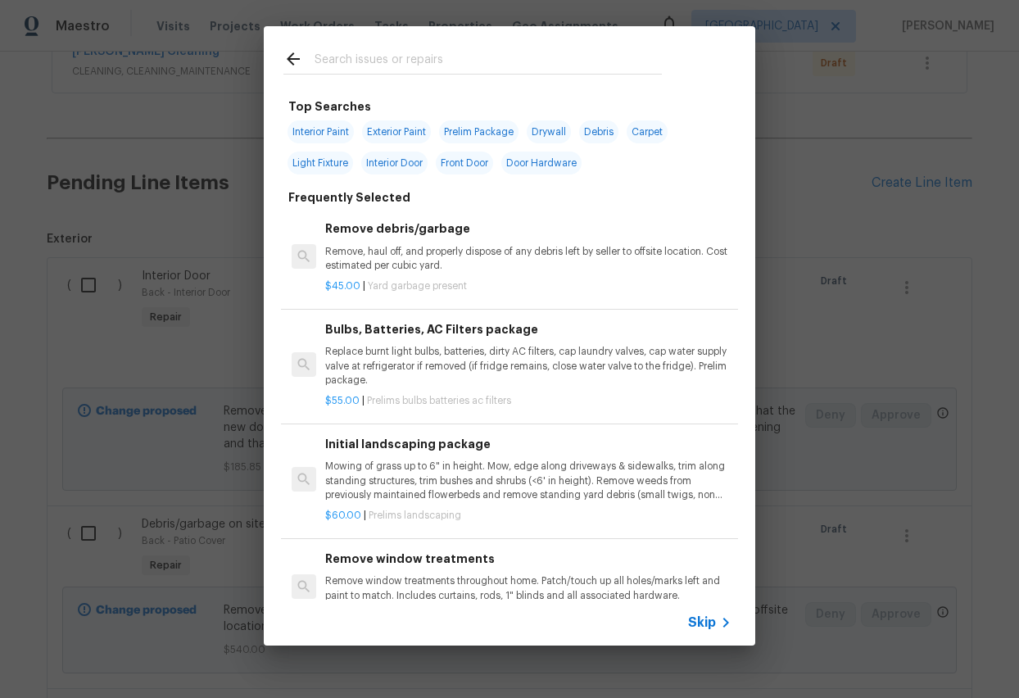
click at [709, 557] on span "Skip" at bounding box center [702, 622] width 28 height 16
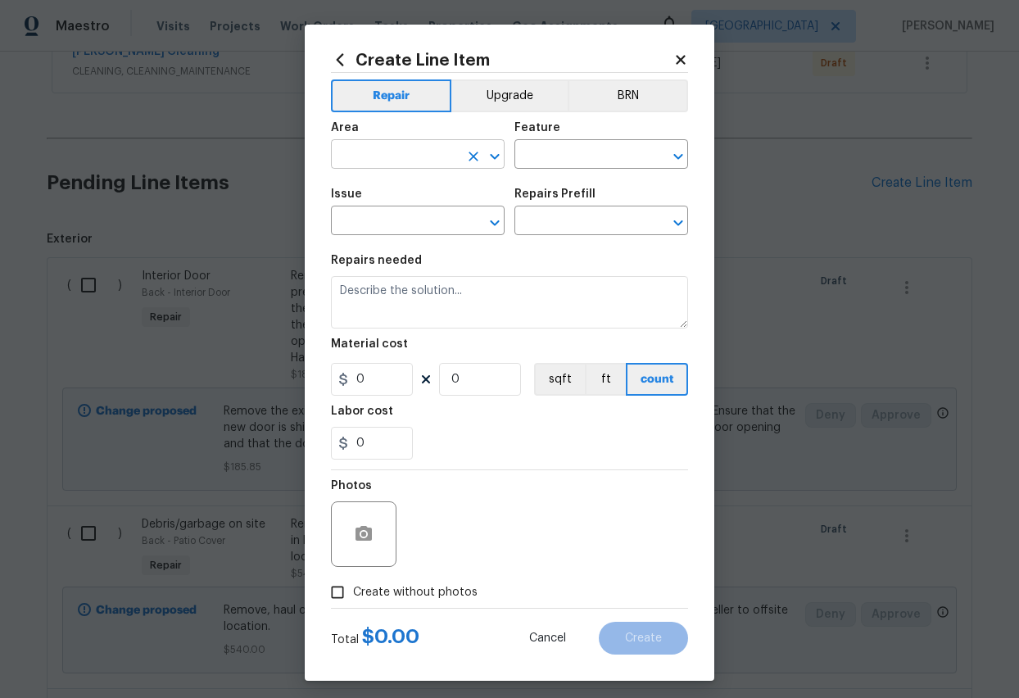
click at [368, 160] on input "text" at bounding box center [395, 155] width 128 height 25
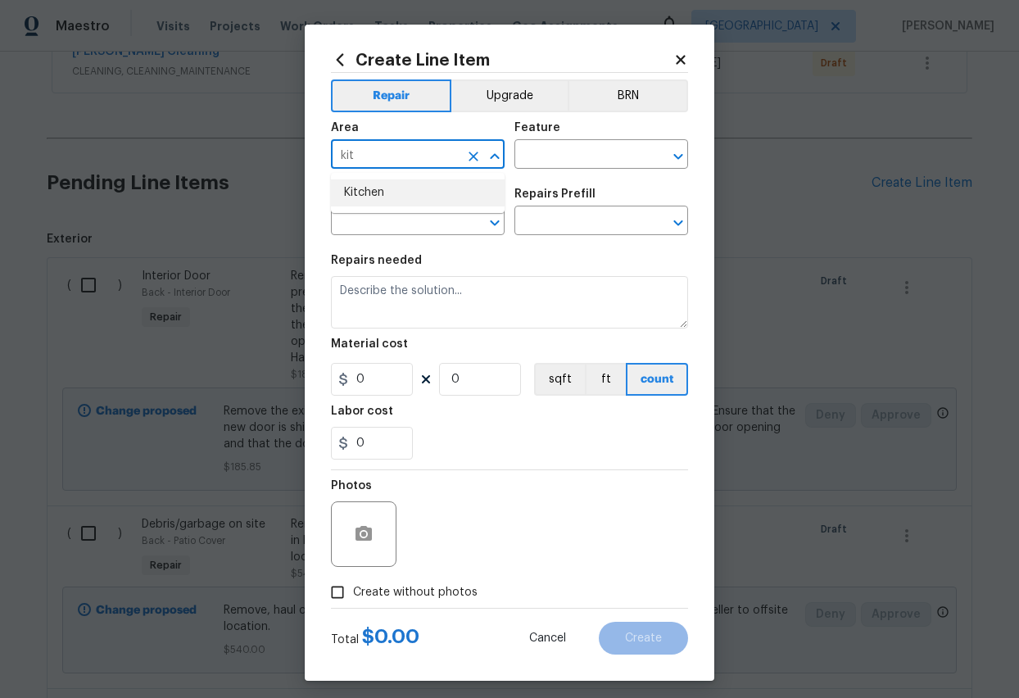
click at [360, 189] on li "Kitchen" at bounding box center [418, 192] width 174 height 27
type input "Kitchen"
click at [555, 146] on input "text" at bounding box center [578, 155] width 128 height 25
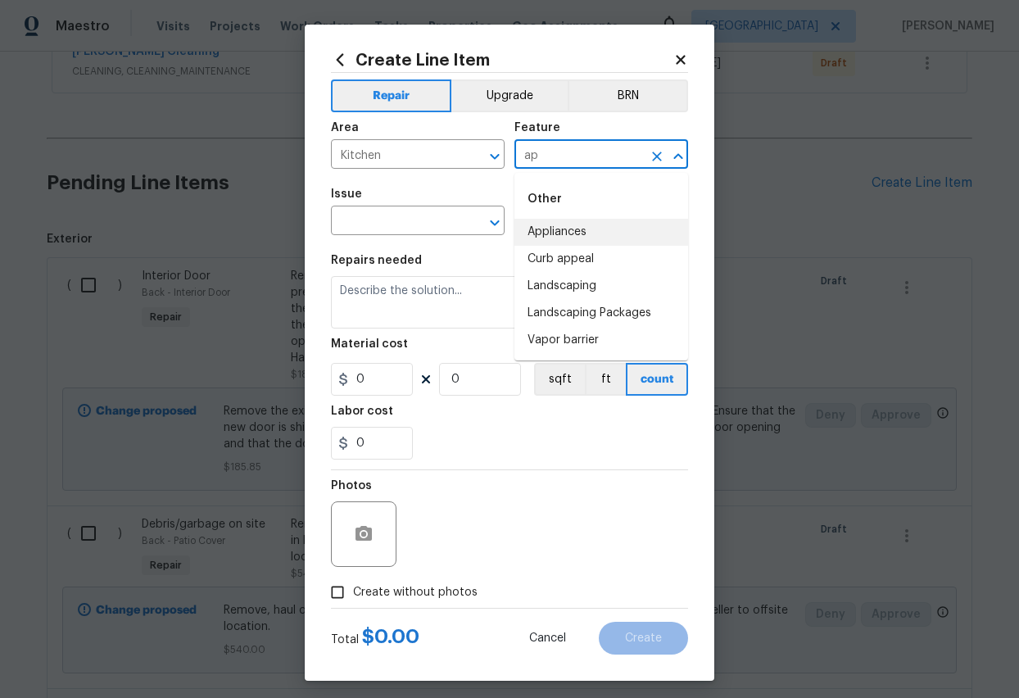
click at [555, 226] on li "Appliances" at bounding box center [601, 232] width 174 height 27
type input "Appliances"
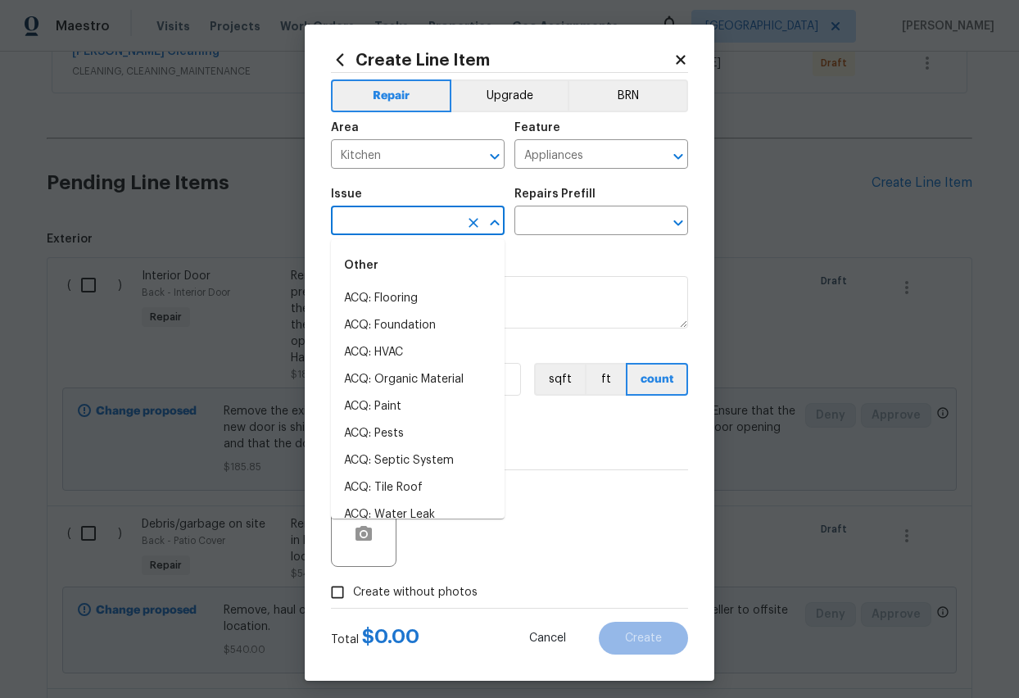
click at [375, 230] on input "text" at bounding box center [395, 222] width 128 height 25
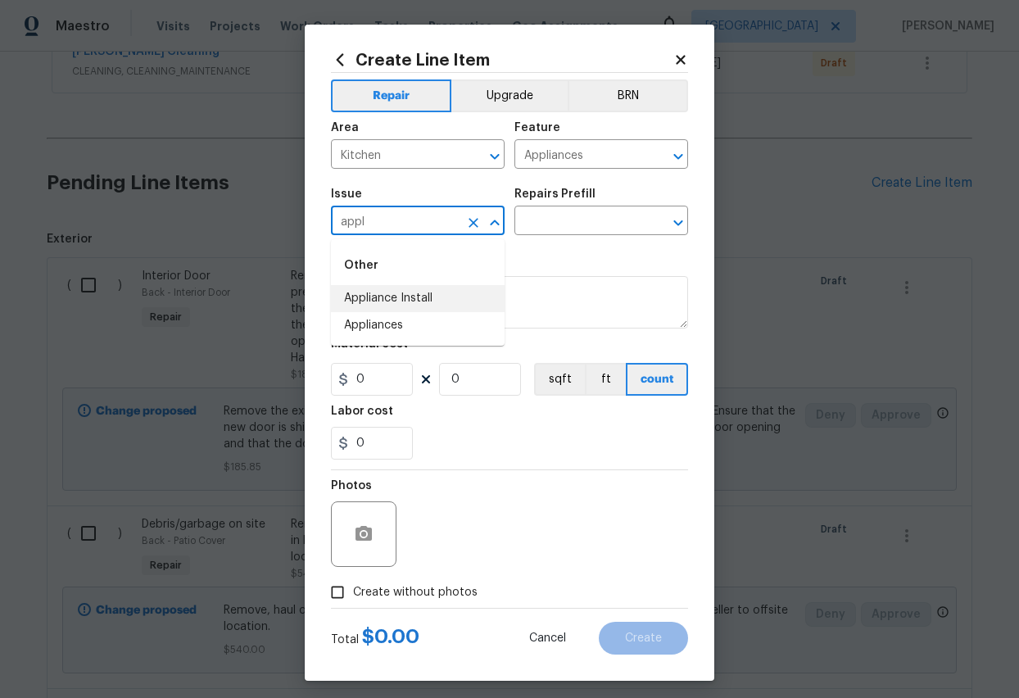
click at [369, 292] on li "Appliance Install" at bounding box center [418, 298] width 174 height 27
type input "Appliance Install"
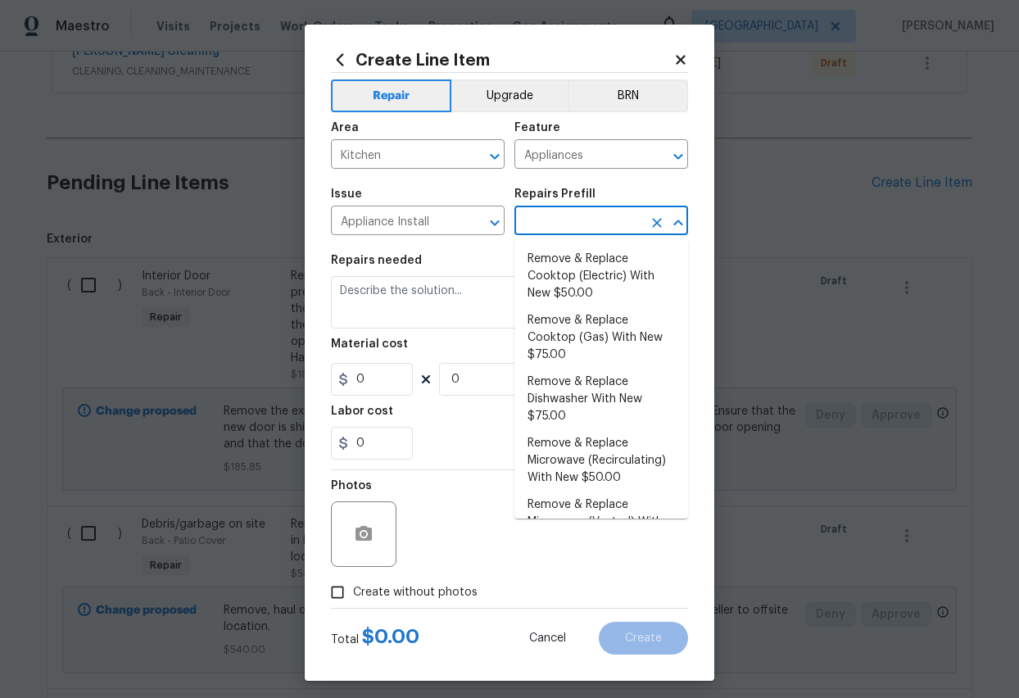
click at [575, 216] on input "text" at bounding box center [578, 222] width 128 height 25
click at [582, 274] on li "Remove & Replace Cooktop (Electric) With New $50.00" at bounding box center [601, 276] width 174 height 61
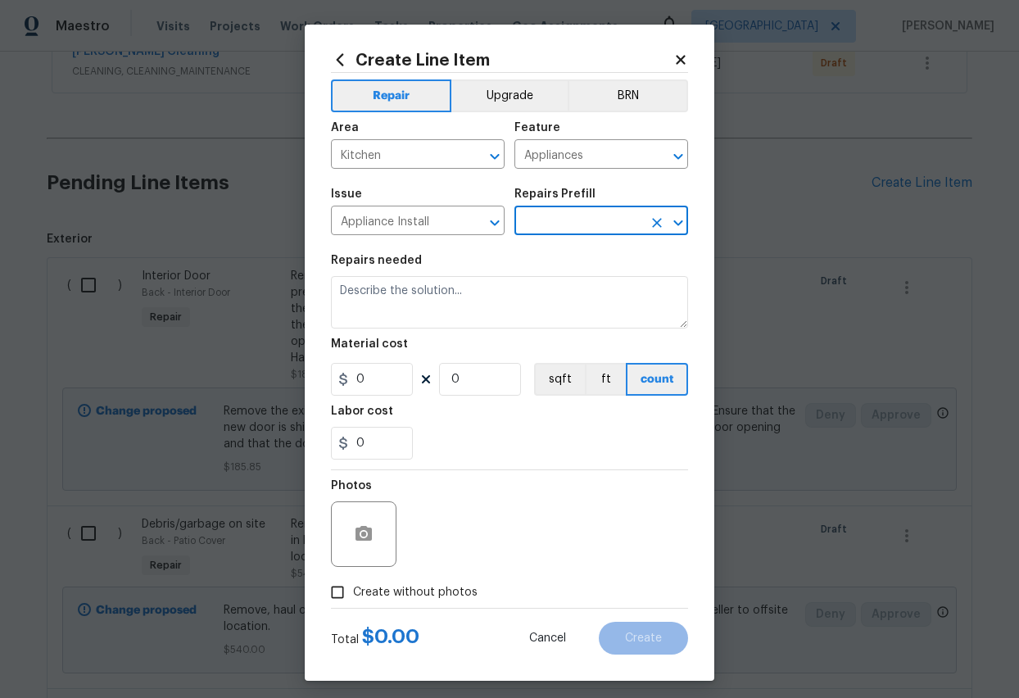
type textarea "Remove the existing cooktop and replace it with a new electric cooktop provided…"
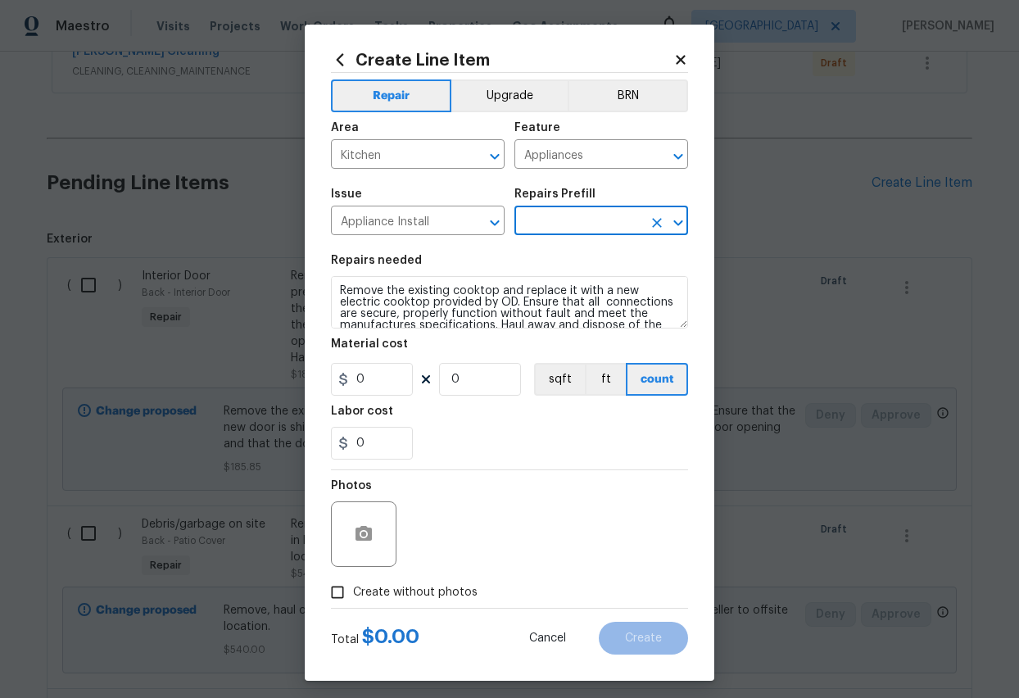
type input "1"
type input "Remove & Replace Cooktop (Electric) With New $50.00"
type input "50"
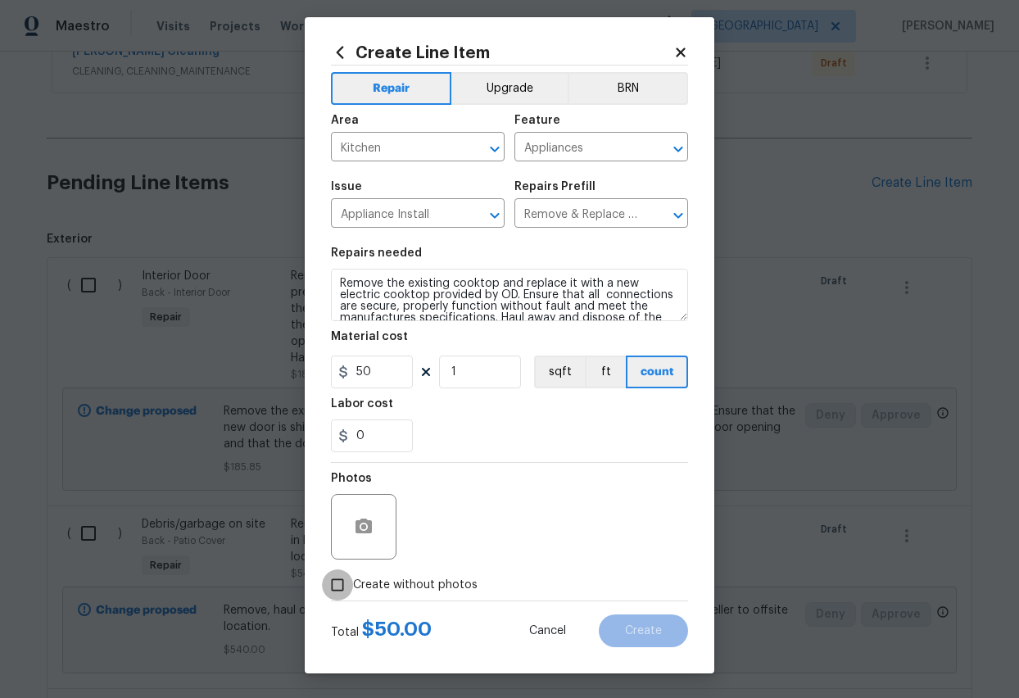
click at [329, 557] on input "Create without photos" at bounding box center [337, 584] width 31 height 31
checkbox input "true"
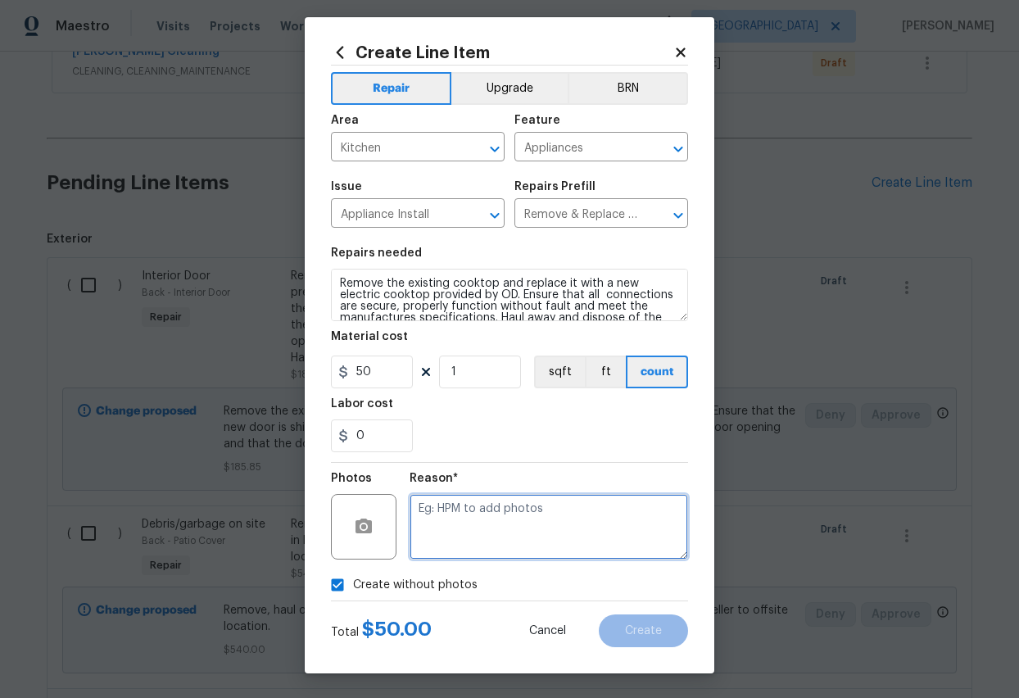
click at [483, 525] on textarea at bounding box center [549, 527] width 279 height 66
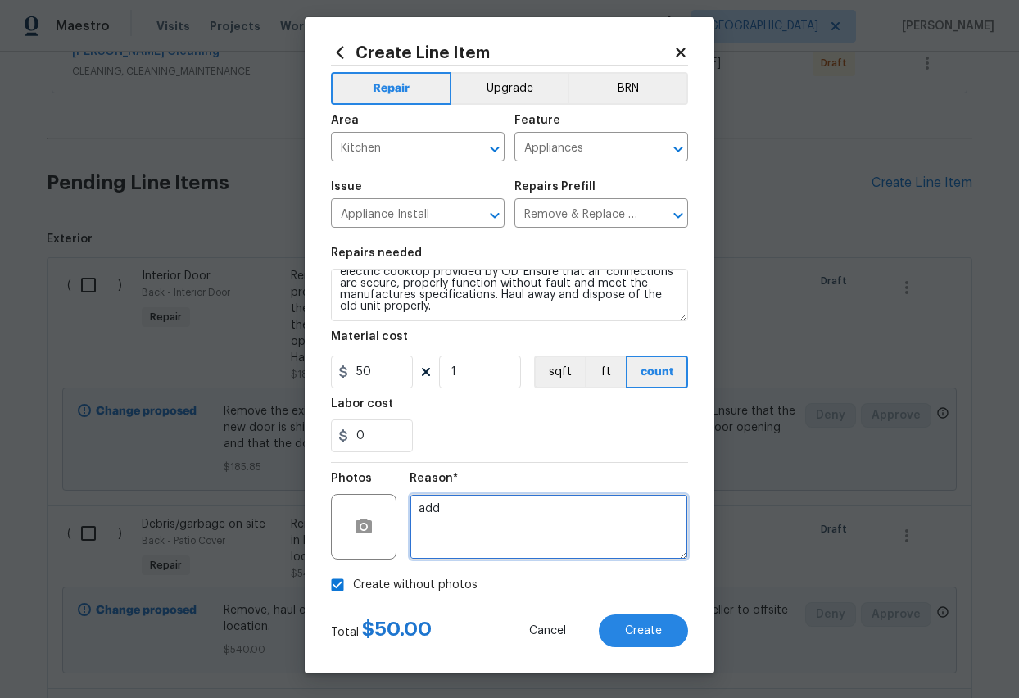
type textarea "add"
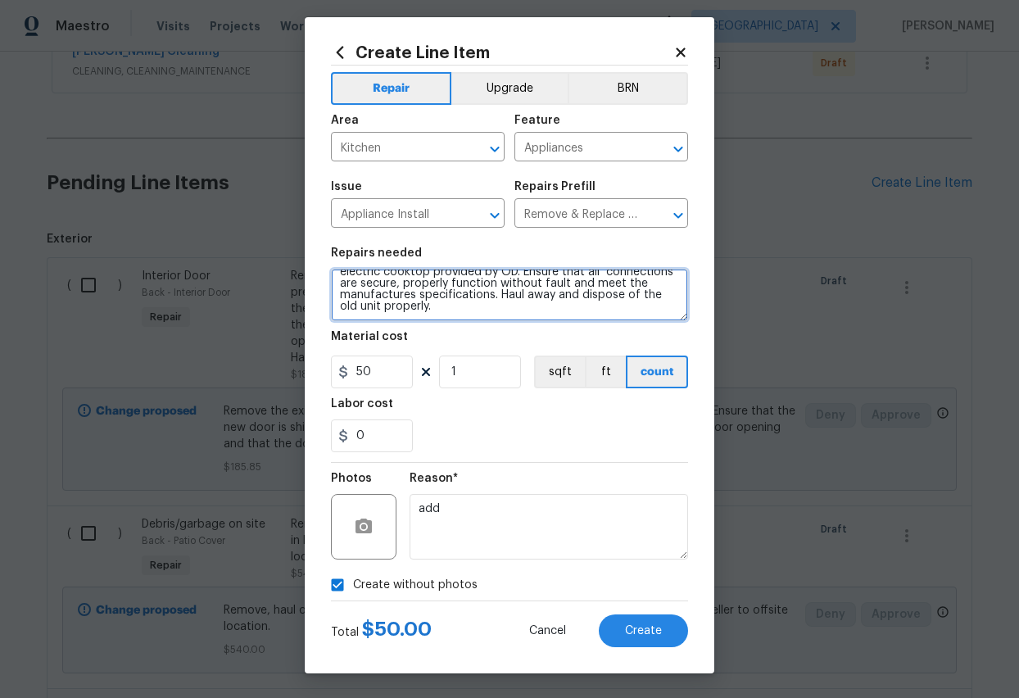
click at [497, 283] on textarea "Remove the existing cooktop and replace it with a new electric cooktop provided…" at bounding box center [509, 295] width 357 height 52
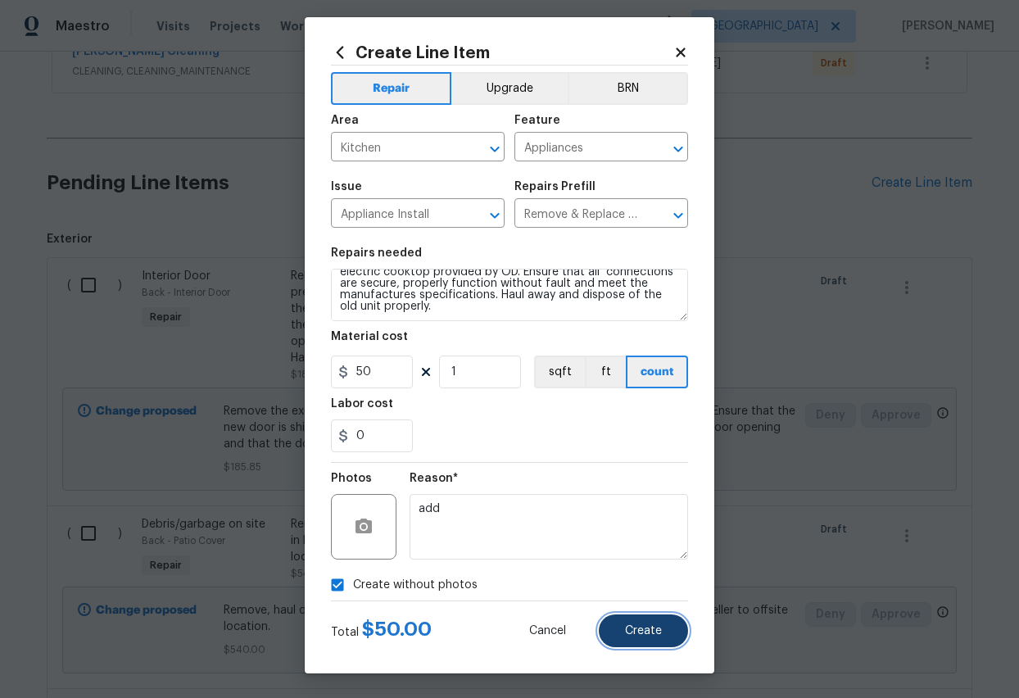
click at [652, 557] on span "Create" at bounding box center [643, 631] width 37 height 12
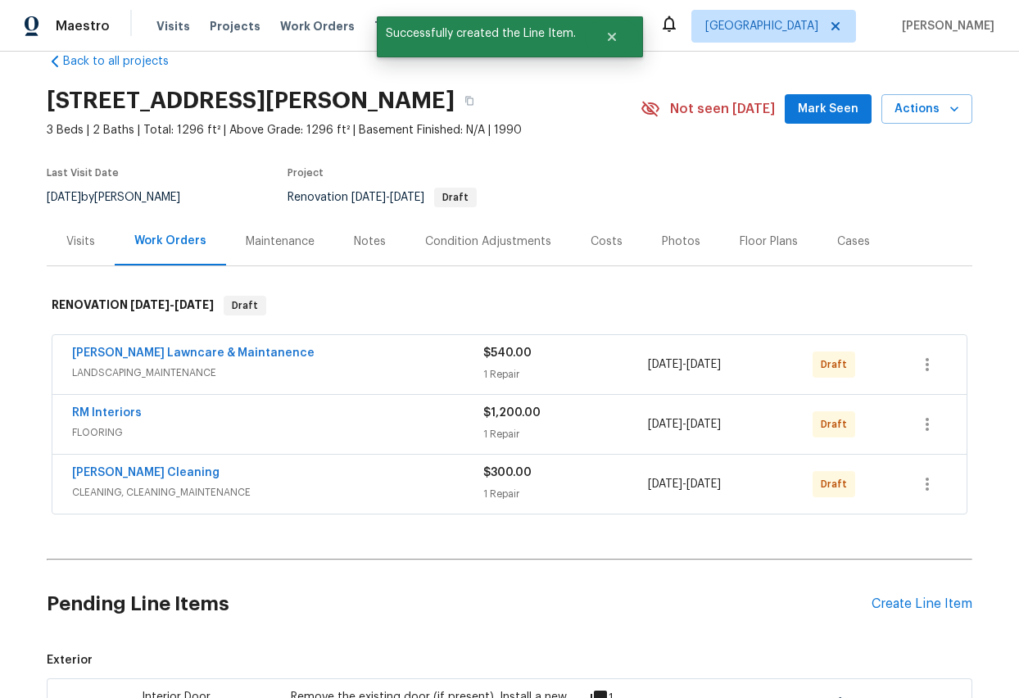
scroll to position [0, 0]
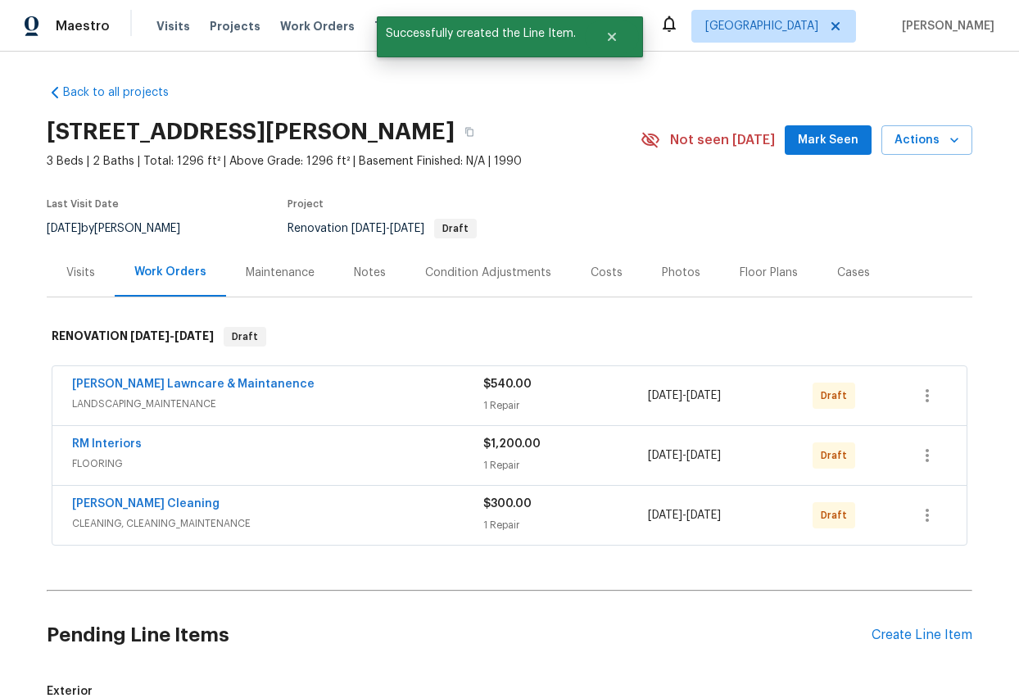
click at [87, 272] on div "Visits" at bounding box center [80, 273] width 29 height 16
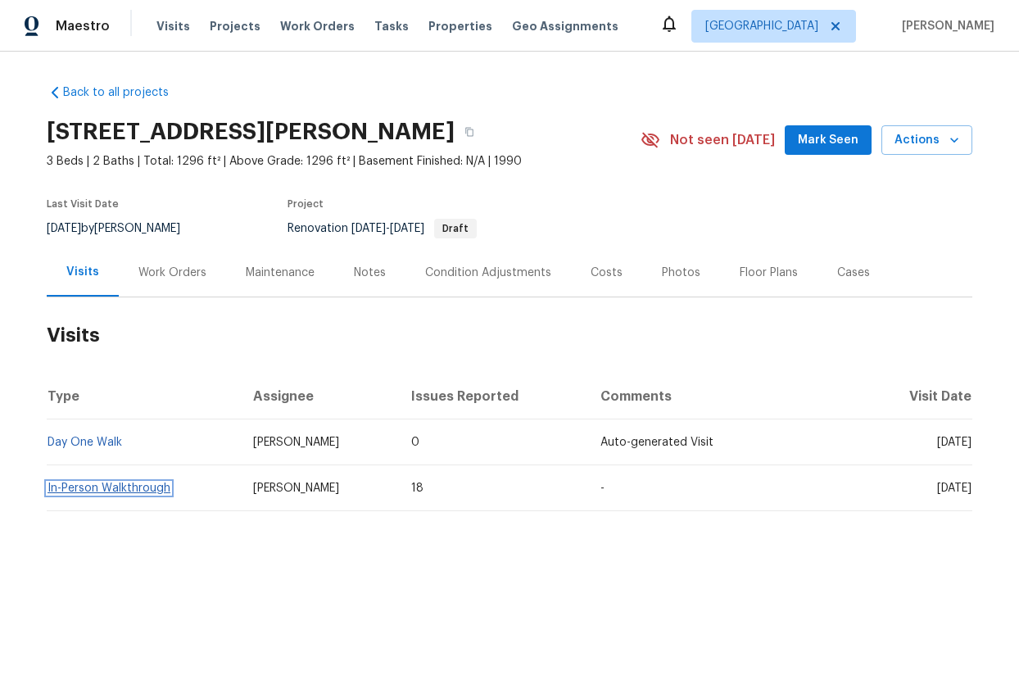
click at [113, 488] on link "In-Person Walkthrough" at bounding box center [109, 488] width 123 height 11
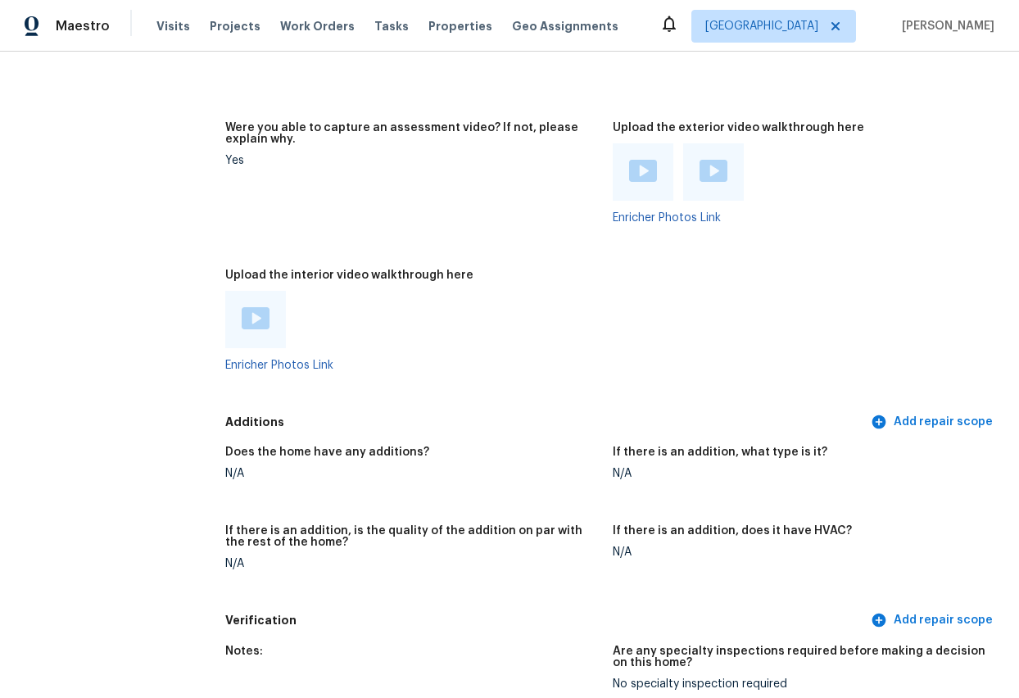
scroll to position [3301, 0]
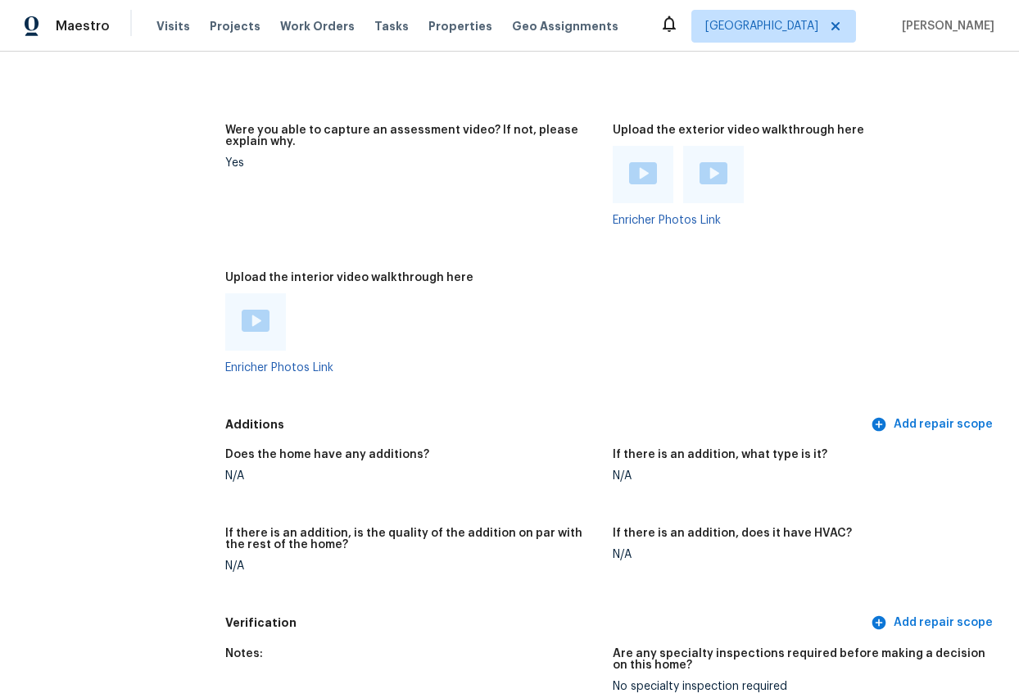
click at [249, 317] on img at bounding box center [256, 321] width 28 height 22
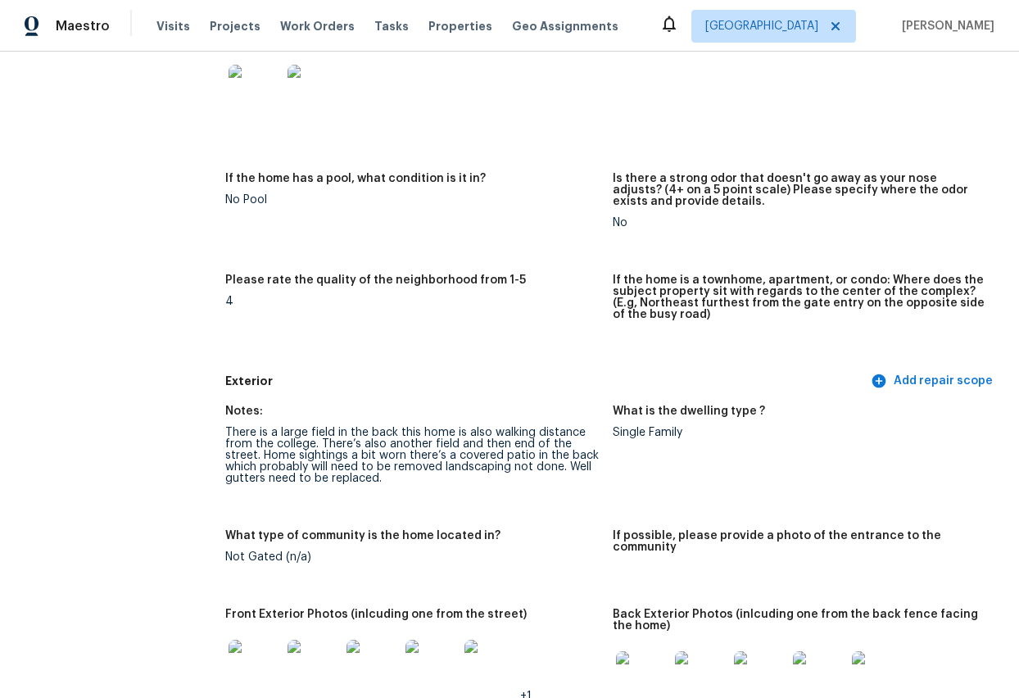
scroll to position [0, 0]
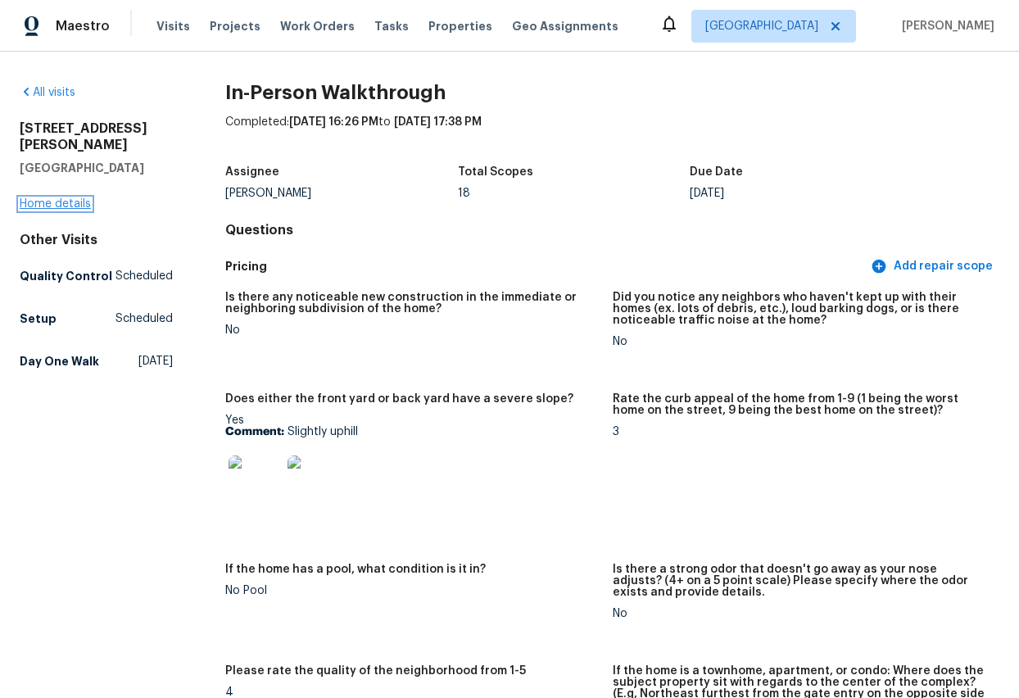
click at [60, 198] on link "Home details" at bounding box center [55, 203] width 71 height 11
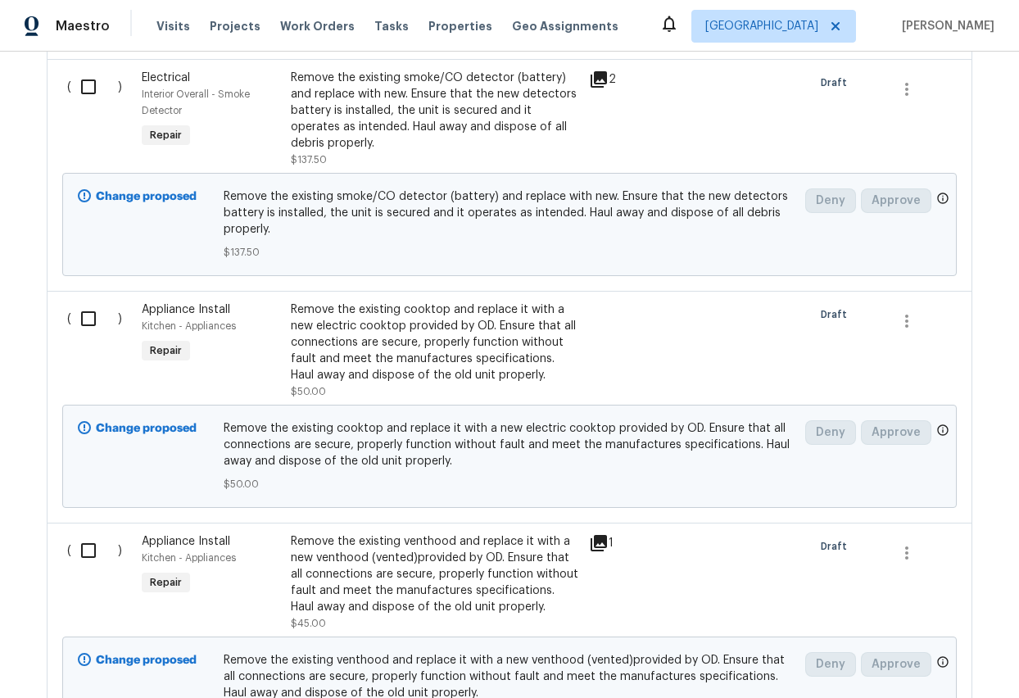
scroll to position [3188, 0]
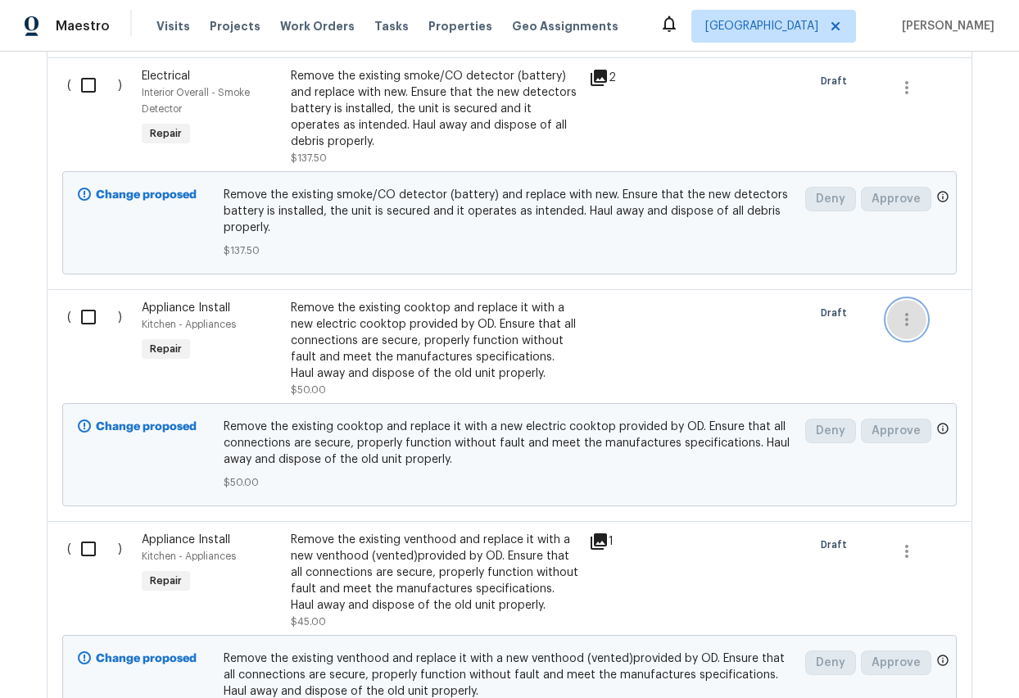
click at [913, 310] on icon "button" at bounding box center [907, 320] width 20 height 20
click at [474, 339] on div at bounding box center [509, 349] width 1019 height 698
click at [474, 339] on div "Remove the existing cooktop and replace it with a new electric cooktop provided…" at bounding box center [435, 341] width 288 height 82
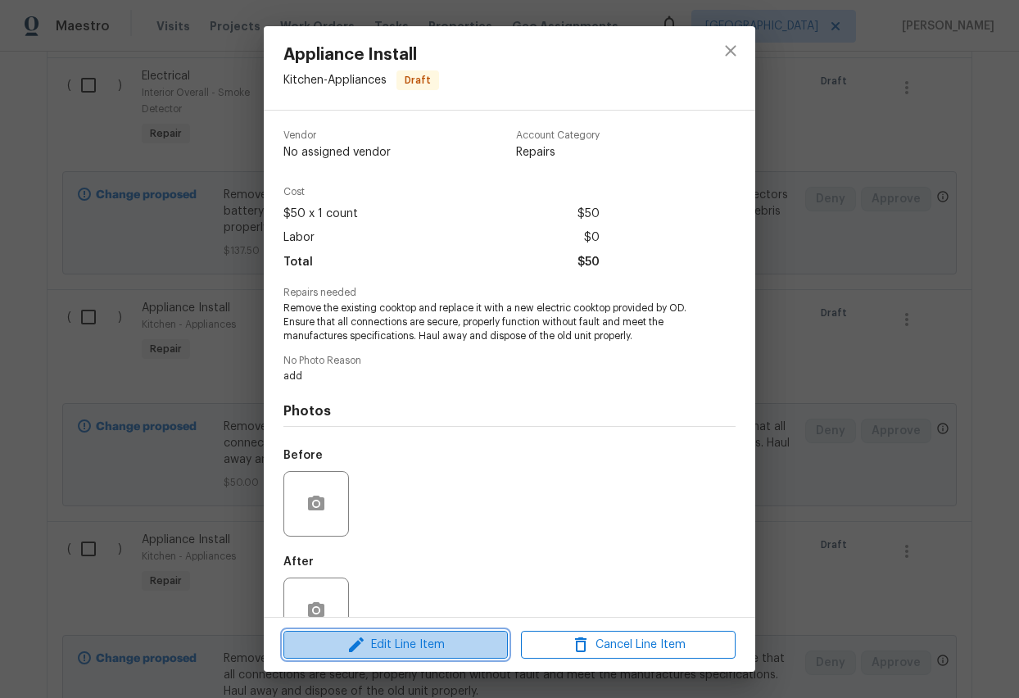
click at [404, 557] on span "Edit Line Item" at bounding box center [395, 645] width 215 height 20
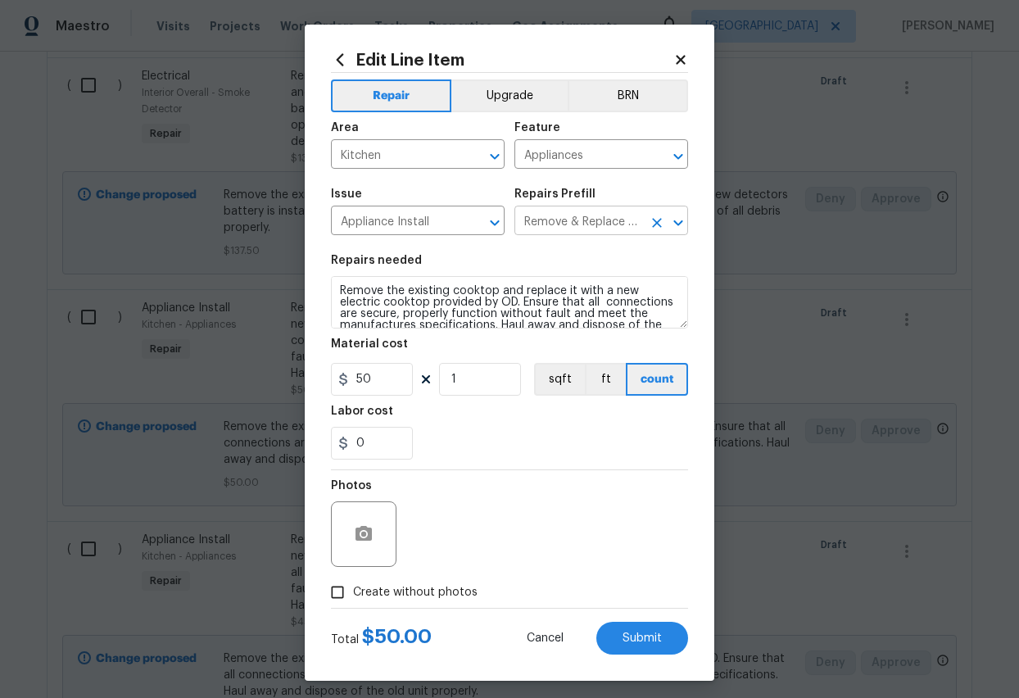
click at [657, 220] on icon "Clear" at bounding box center [657, 223] width 16 height 16
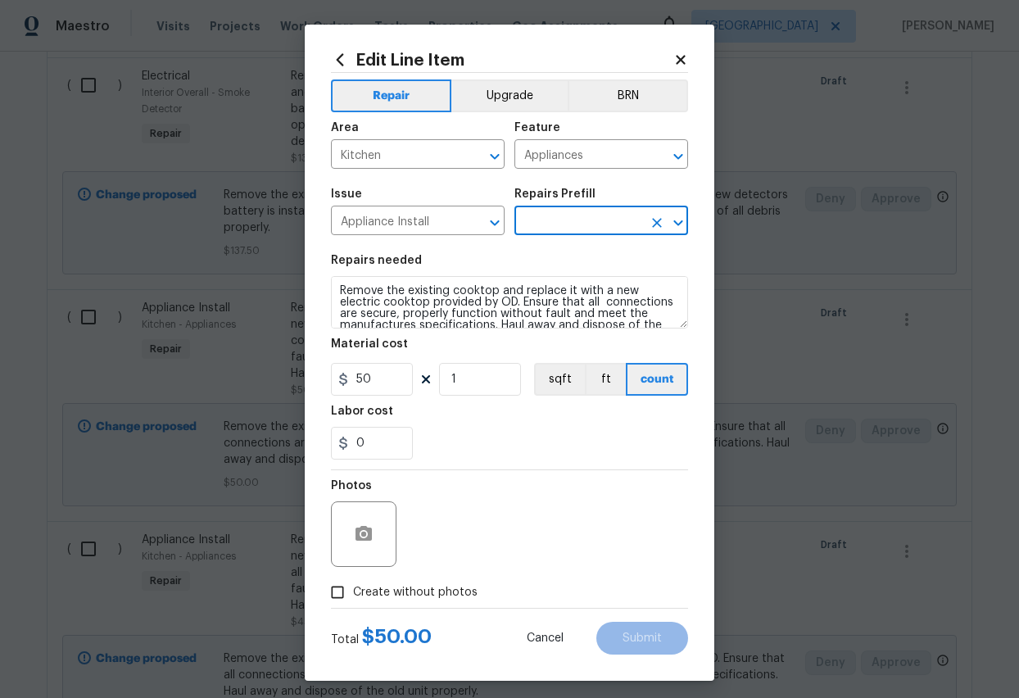
scroll to position [0, 0]
click at [602, 224] on input "text" at bounding box center [578, 222] width 128 height 25
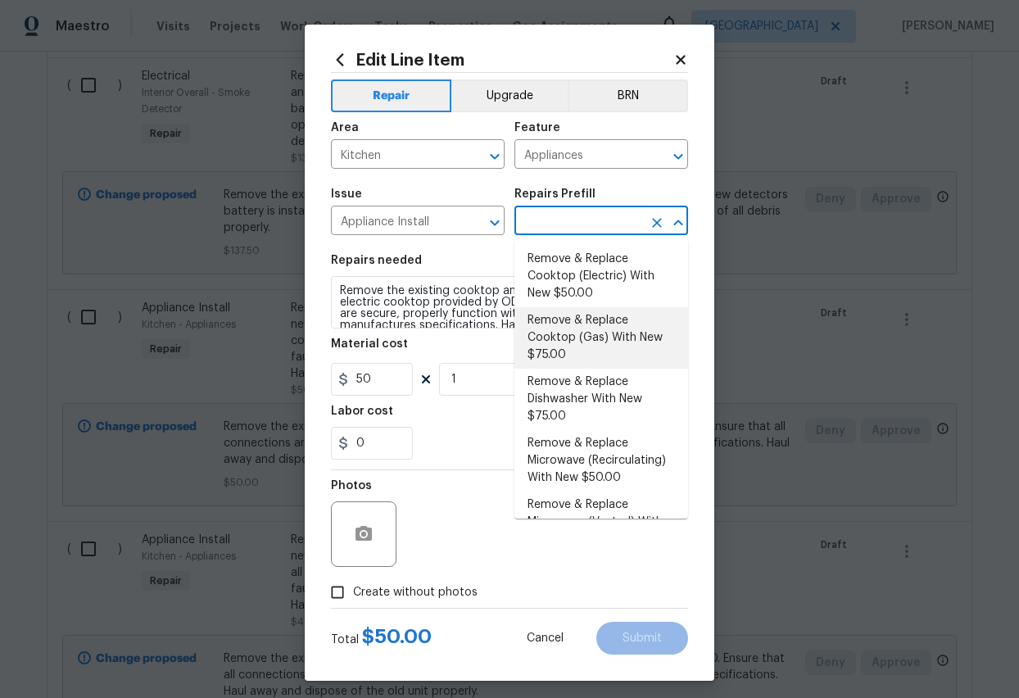
click at [565, 331] on li "Remove & Replace Cooktop (Gas) With New $75.00" at bounding box center [601, 337] width 174 height 61
type input "Remove & Replace Cooktop (Gas) With New $75.00"
type textarea "Remove the existing cooktop and replace it with a new gas cooktop provided by O…"
type input "75"
click at [338, 557] on input "Create without photos" at bounding box center [337, 592] width 31 height 31
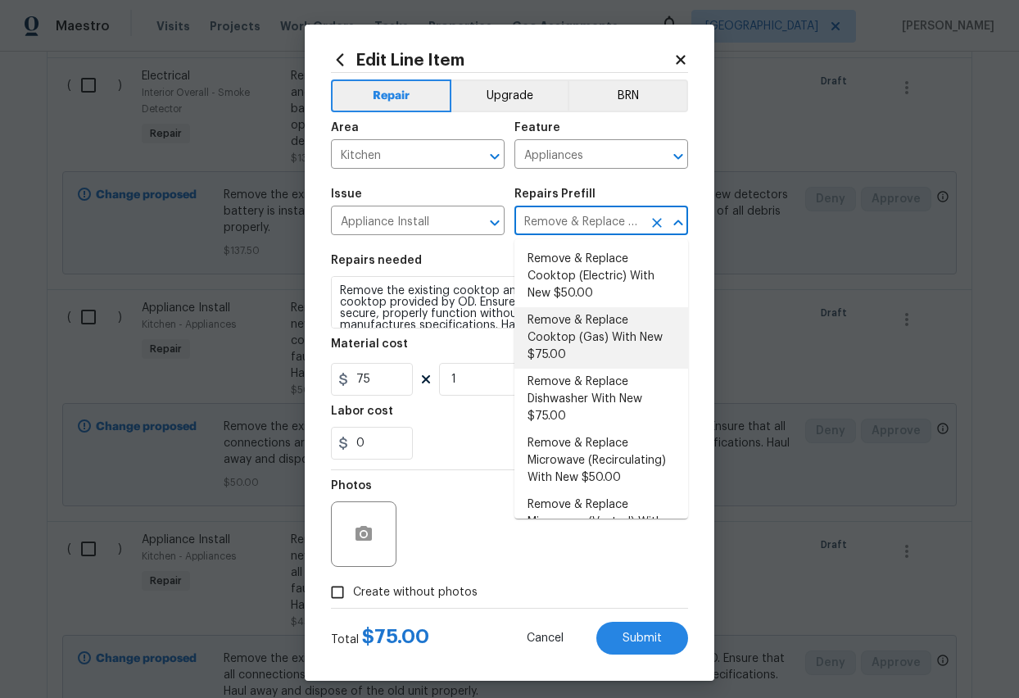
checkbox input "true"
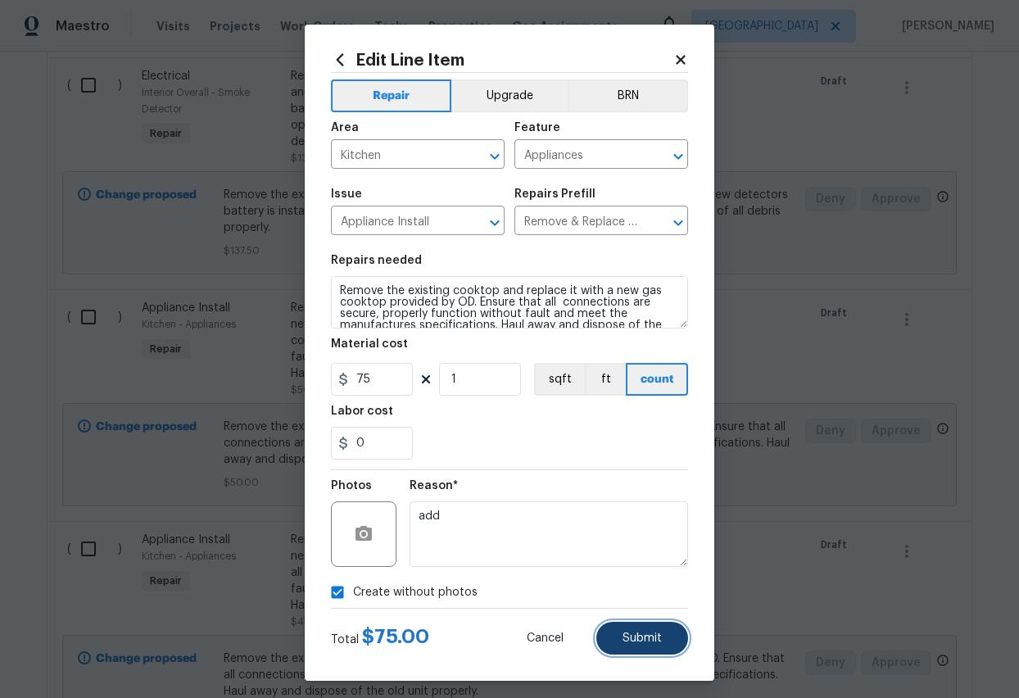
click at [646, 557] on span "Submit" at bounding box center [642, 638] width 39 height 12
type textarea "Remove the existing cooktop and replace it with a new electric cooktop provided…"
type input "50"
type textarea "Remove the existing cooktop and replace it with a new gas cooktop provided by O…"
type input "75"
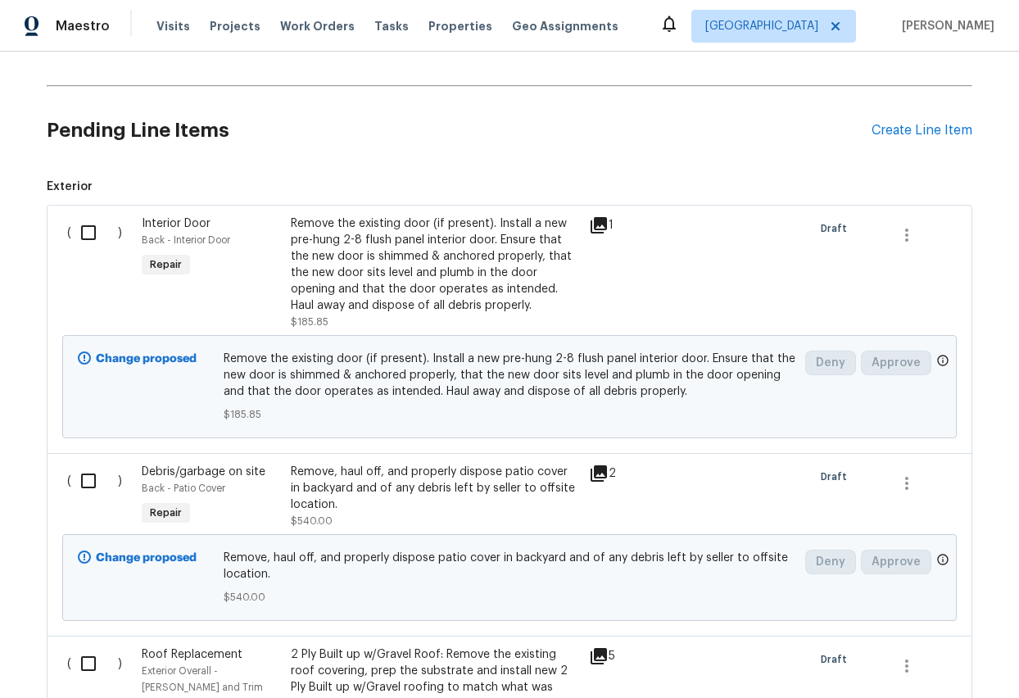
scroll to position [499, 0]
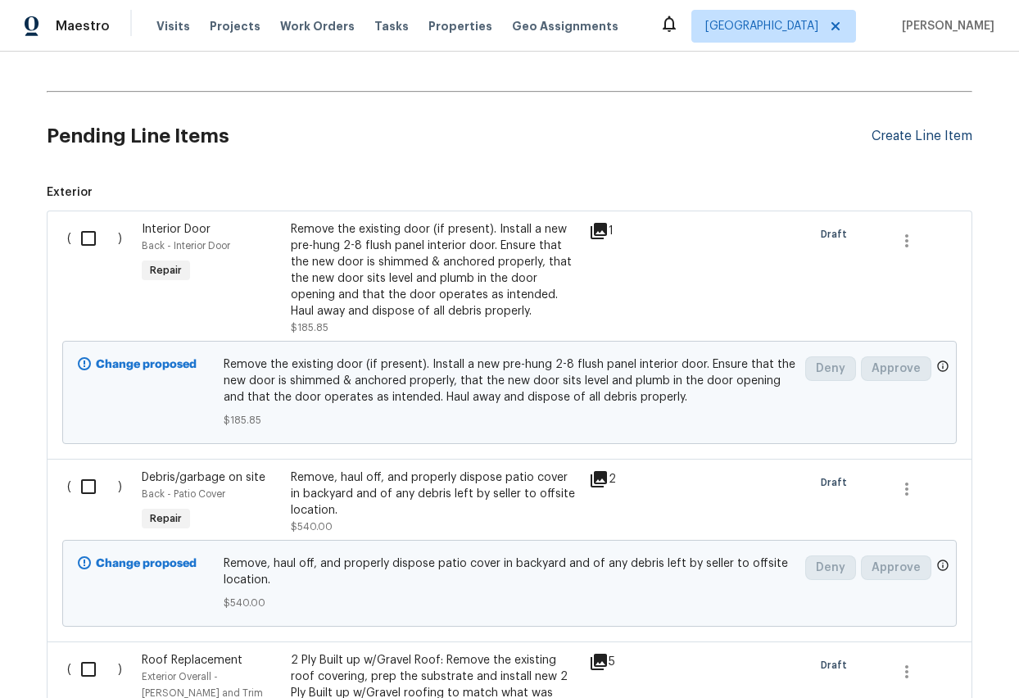
click at [908, 133] on div "Create Line Item" at bounding box center [922, 137] width 101 height 16
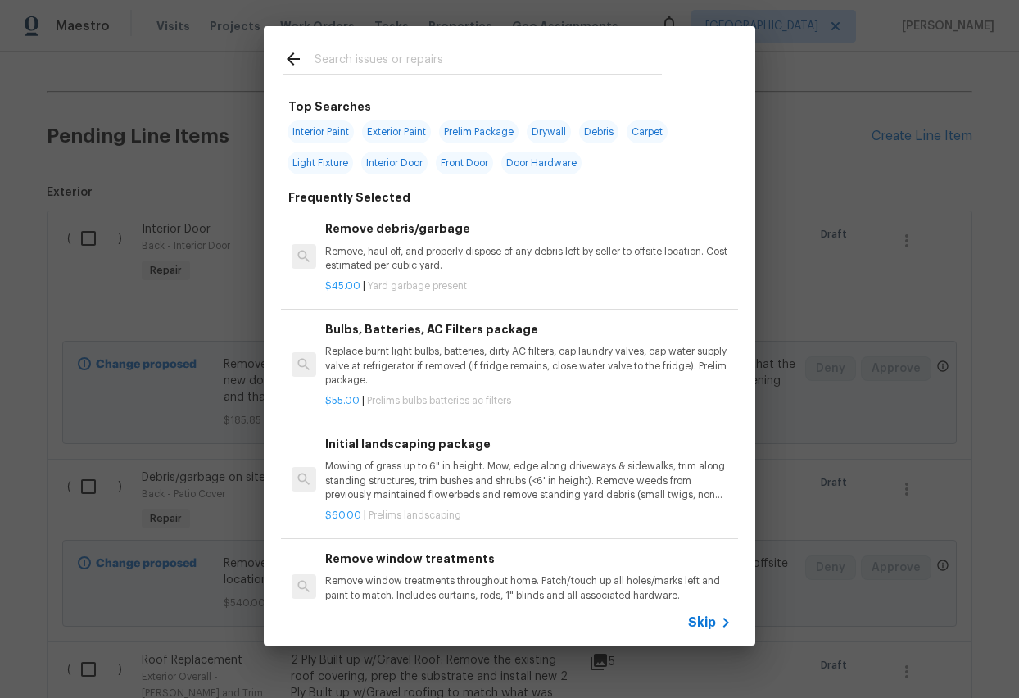
click at [416, 50] on input "text" at bounding box center [488, 61] width 347 height 25
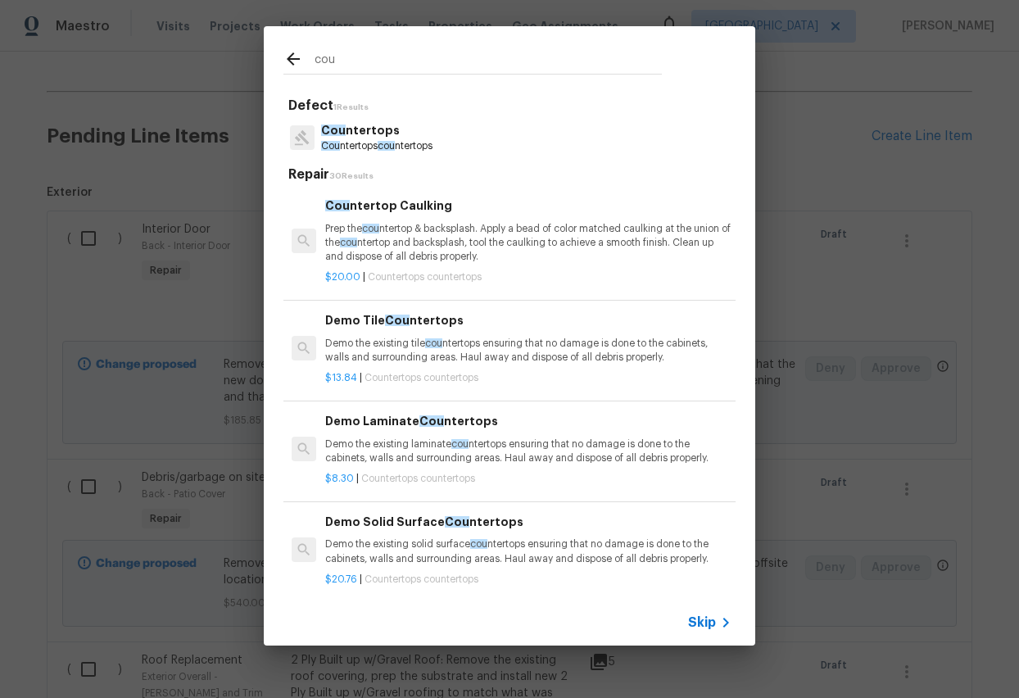
type input "cou"
click at [347, 138] on p "Cou ntertops" at bounding box center [376, 130] width 111 height 17
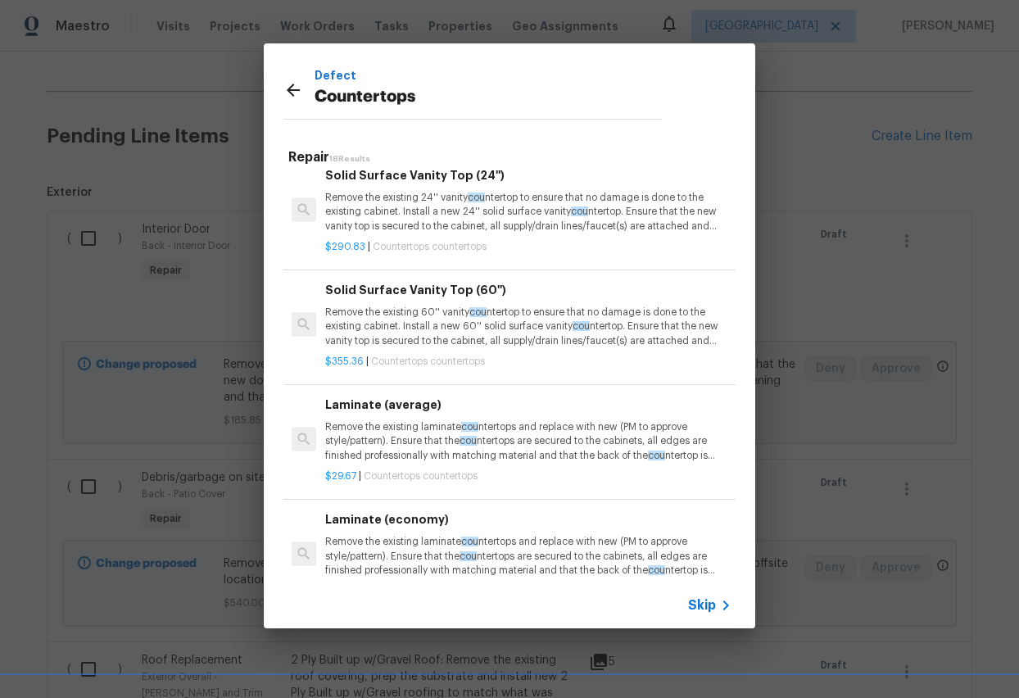
scroll to position [1221, 0]
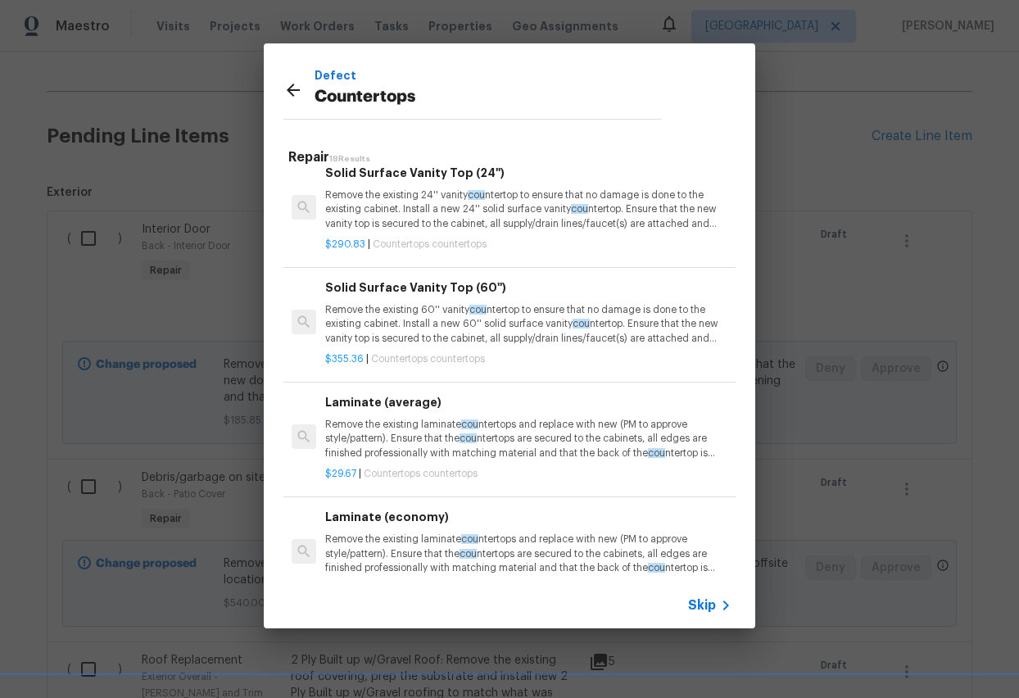
click at [288, 88] on icon at bounding box center [293, 90] width 13 height 13
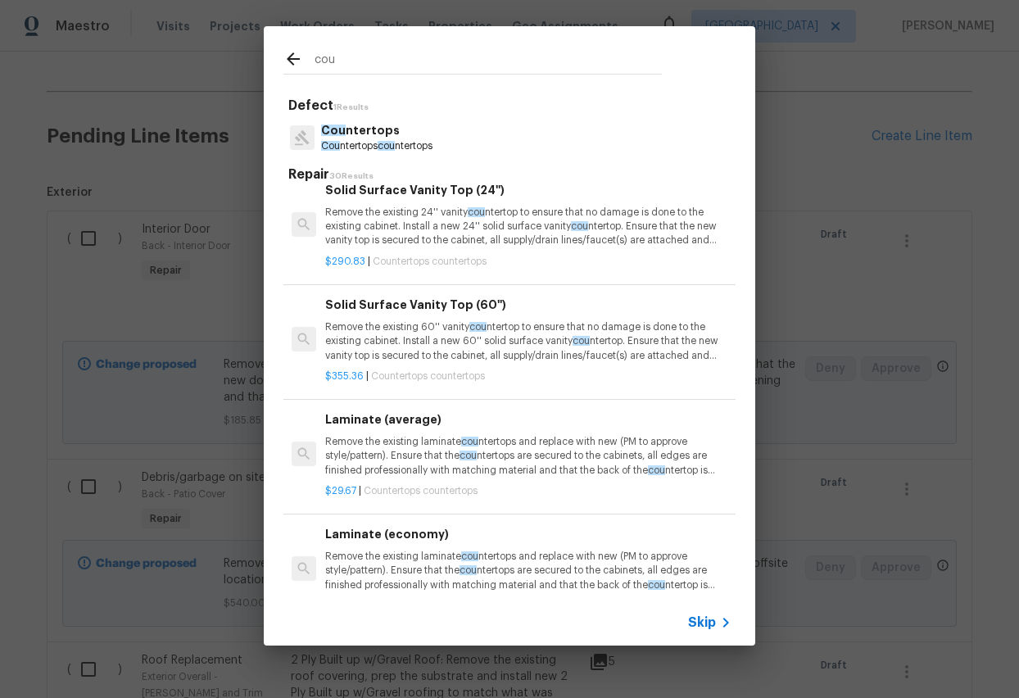
click at [369, 60] on input "cou" at bounding box center [488, 61] width 347 height 25
type input "c"
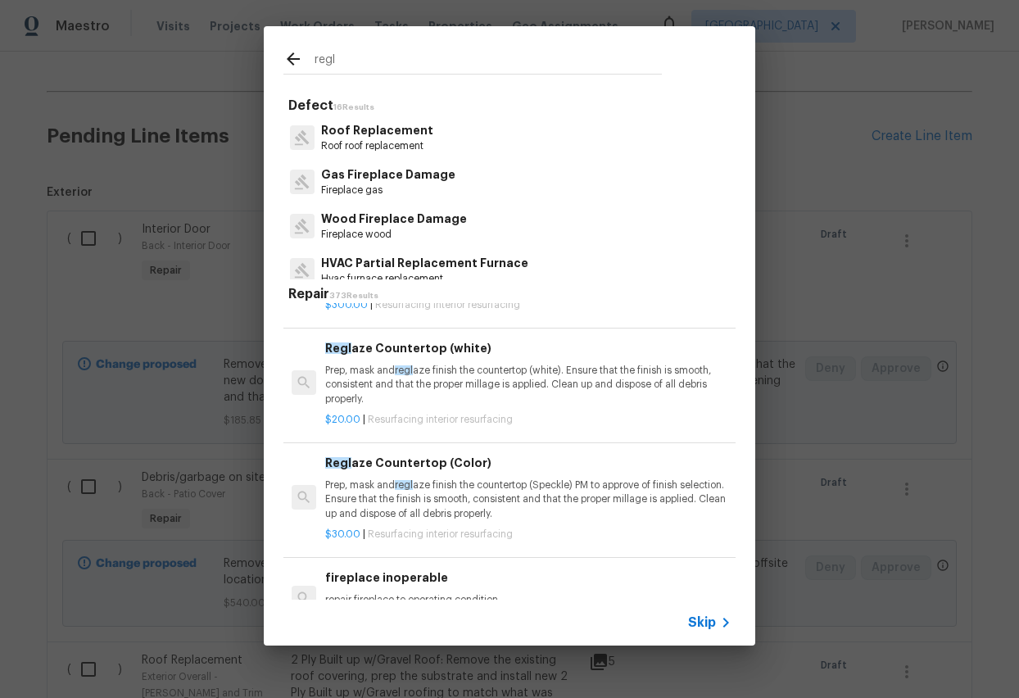
scroll to position [298, 0]
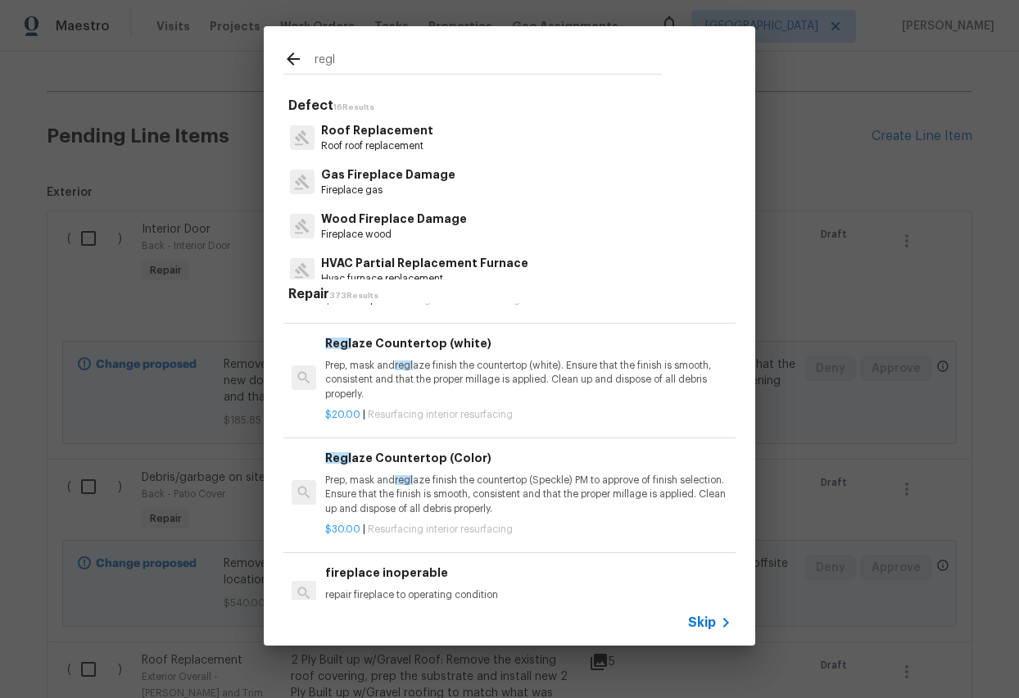
type input "regl"
click at [411, 491] on p "Prep, mask and regl aze finish the countertop (Speckle) PM to approve of finish…" at bounding box center [528, 495] width 406 height 42
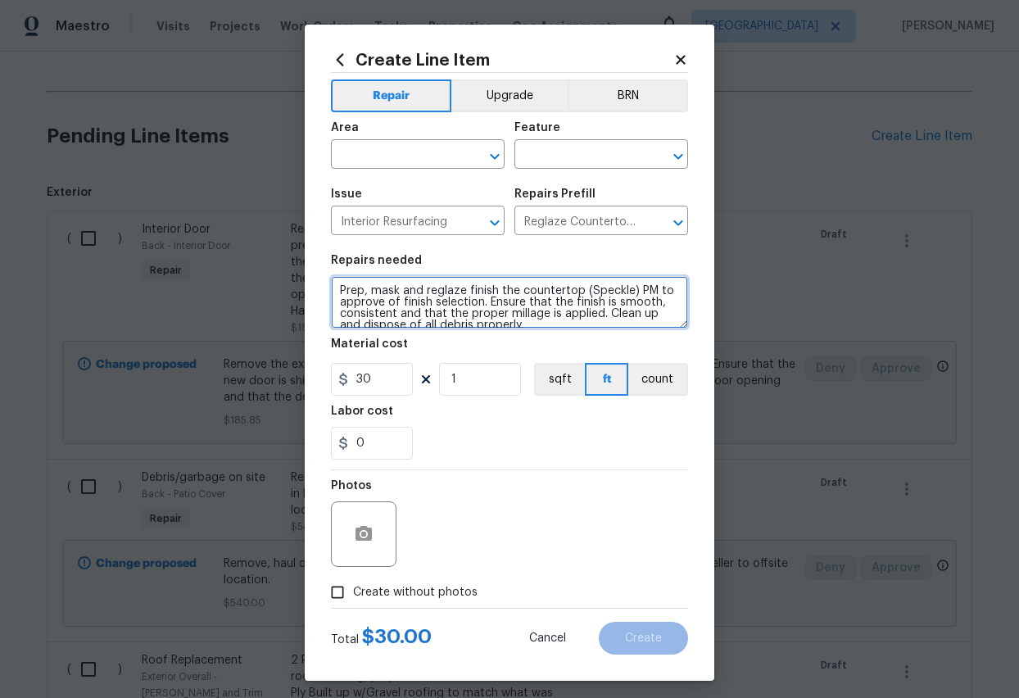
click at [630, 290] on textarea "Prep, mask and reglaze finish the countertop (Speckle) PM to approve of finish …" at bounding box center [509, 302] width 357 height 52
type textarea "Prep, mask and reglaze finish the countertop (white) PM to approve of finish se…"
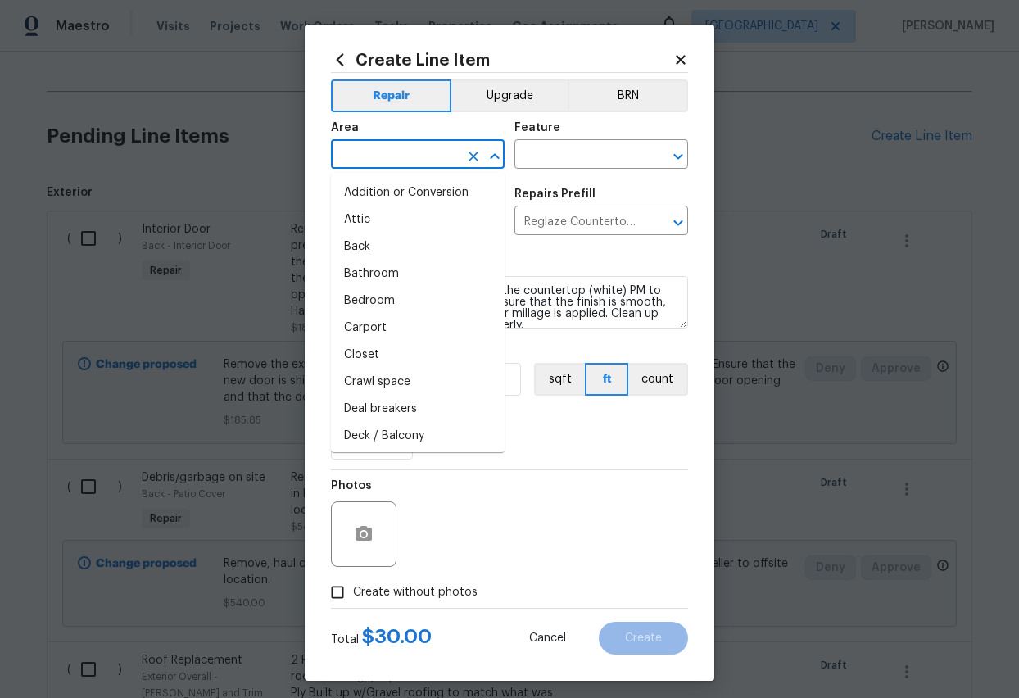
click at [429, 149] on input "text" at bounding box center [395, 155] width 128 height 25
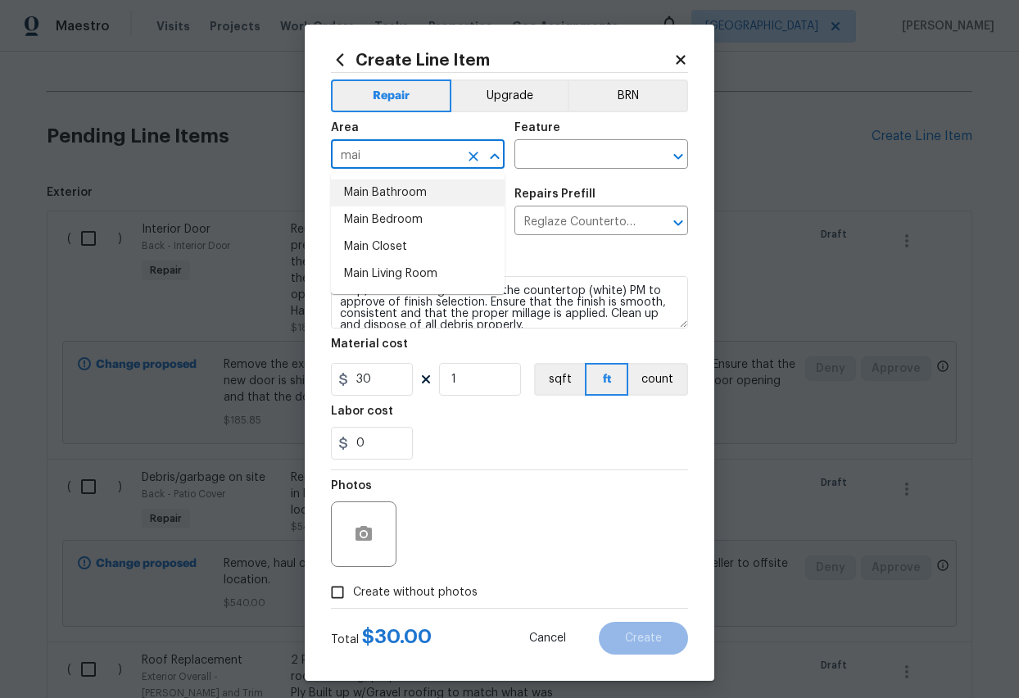
click at [391, 191] on li "Main Bathroom" at bounding box center [418, 192] width 174 height 27
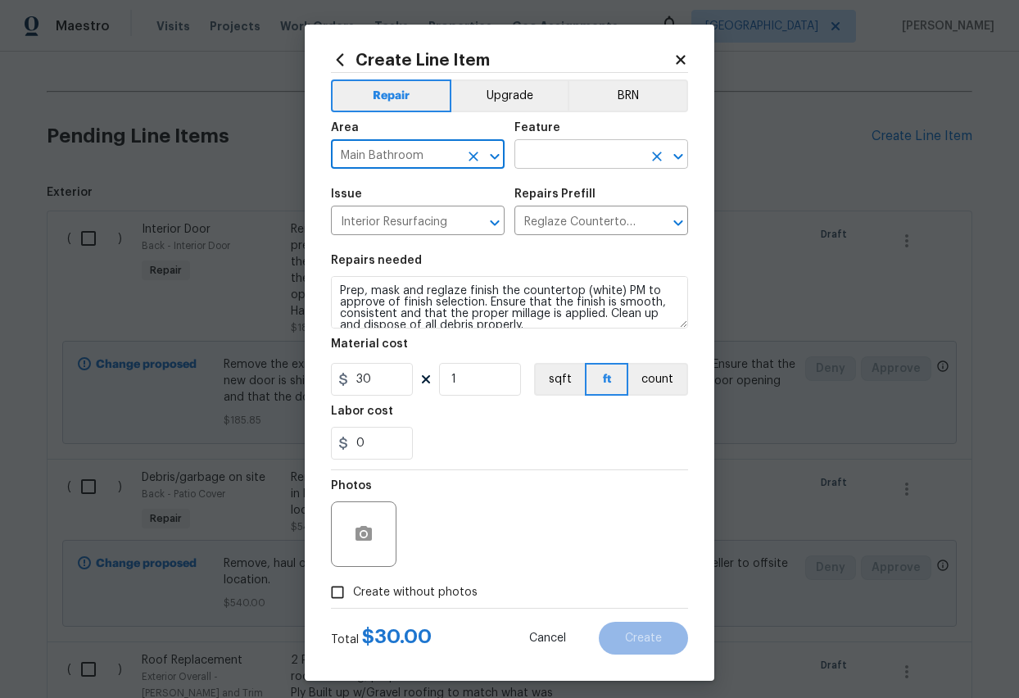
type input "Main Bathroom"
click at [570, 159] on input "text" at bounding box center [578, 155] width 128 height 25
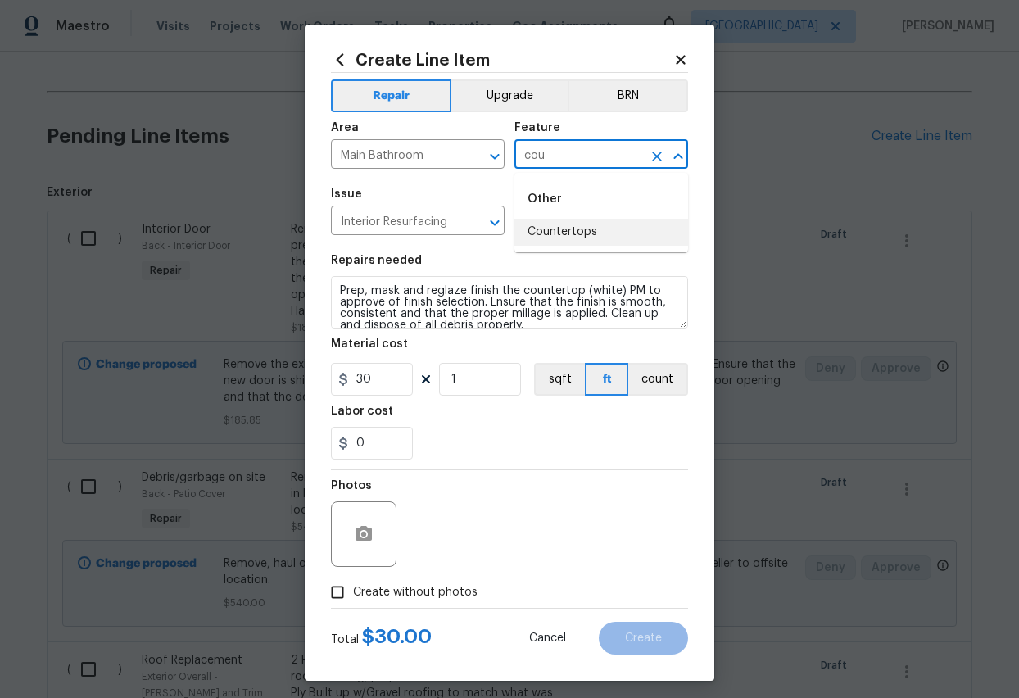
click at [578, 226] on li "Countertops" at bounding box center [601, 232] width 174 height 27
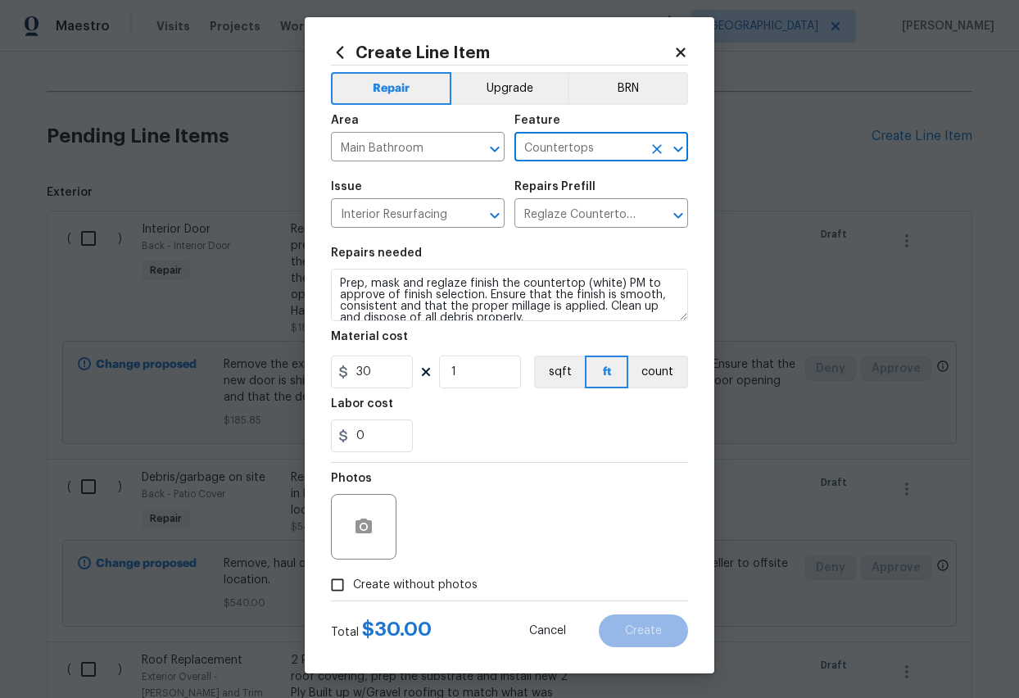
type input "Countertops"
click at [480, 374] on input "1" at bounding box center [480, 372] width 82 height 33
type input "10"
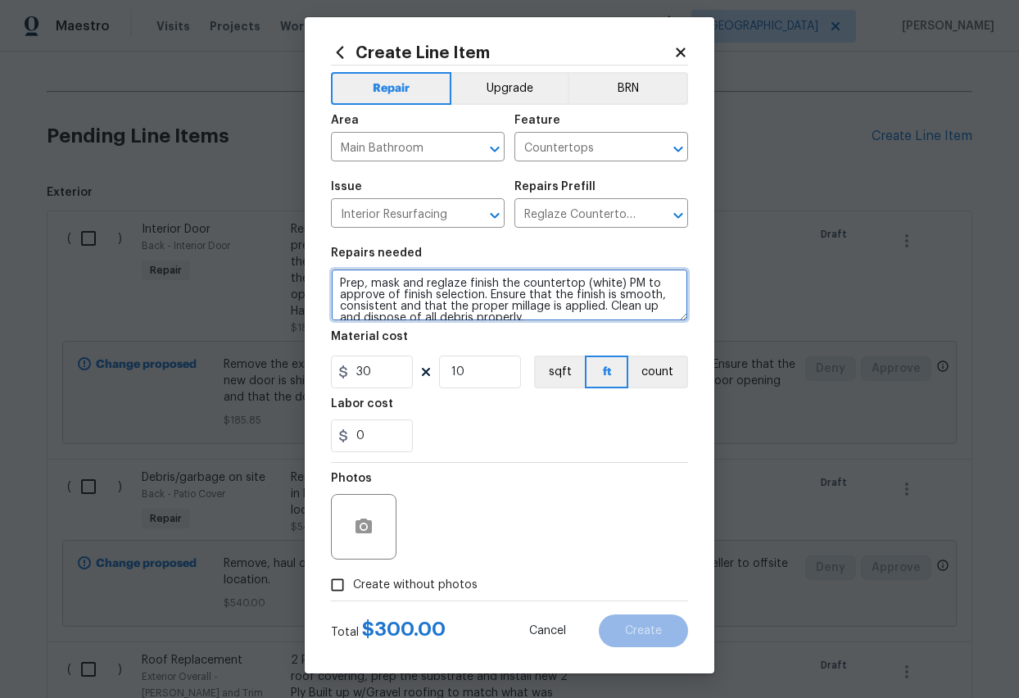
click at [455, 300] on textarea "Prep, mask and reglaze finish the countertop (white) PM to approve of finish se…" at bounding box center [509, 295] width 357 height 52
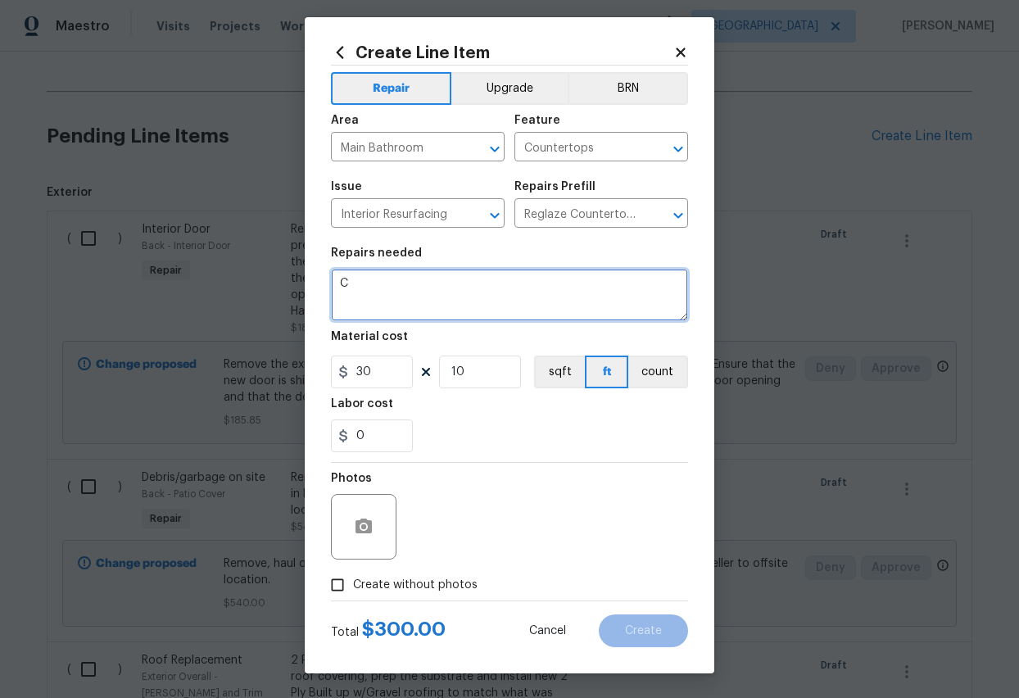
type textarea "C"
click at [498, 444] on div "0" at bounding box center [509, 435] width 357 height 33
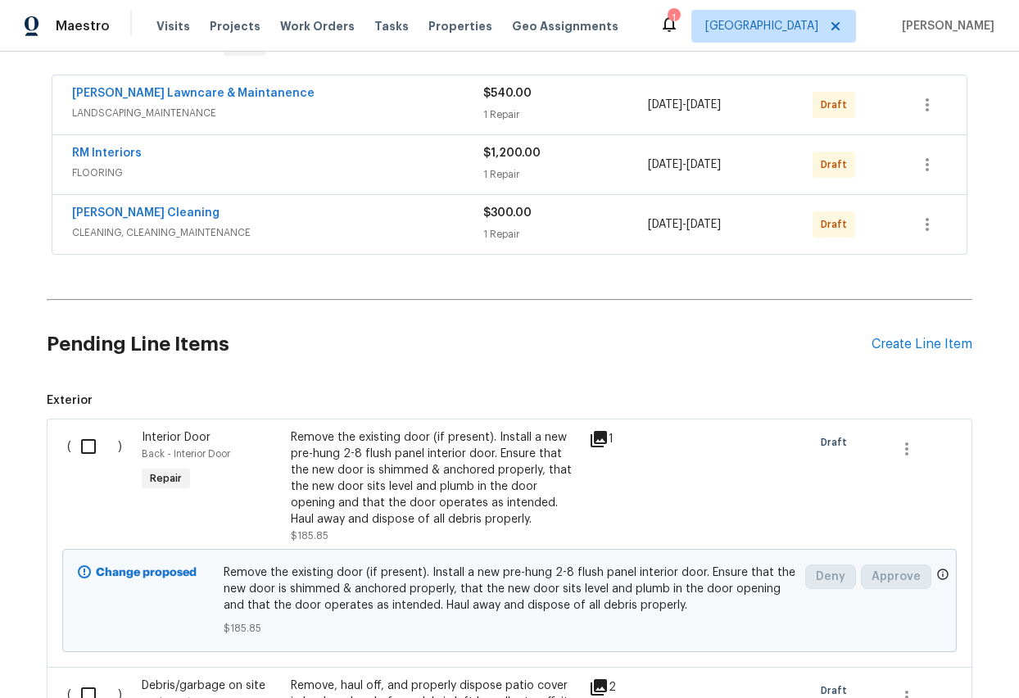
scroll to position [334, 0]
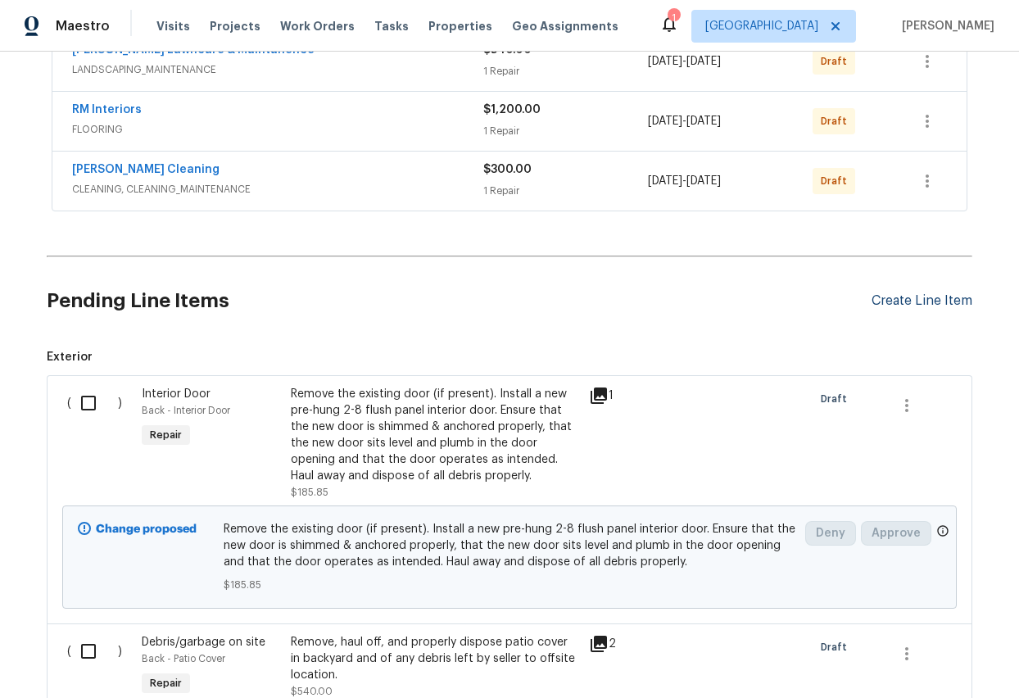
click at [907, 297] on div "Create Line Item" at bounding box center [922, 301] width 101 height 16
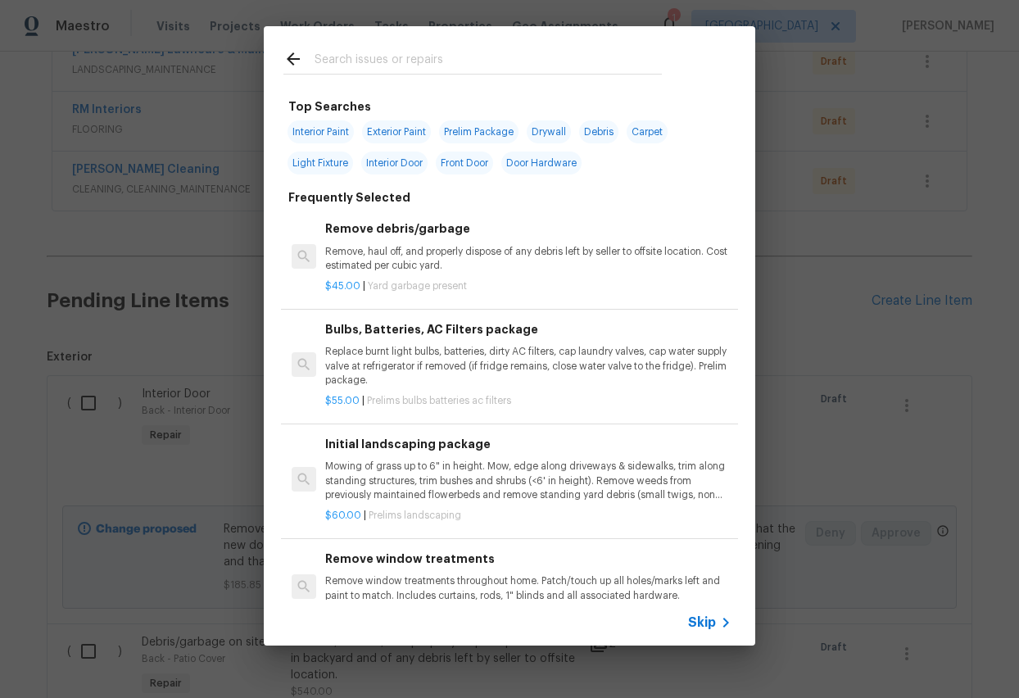
click at [366, 57] on input "text" at bounding box center [488, 61] width 347 height 25
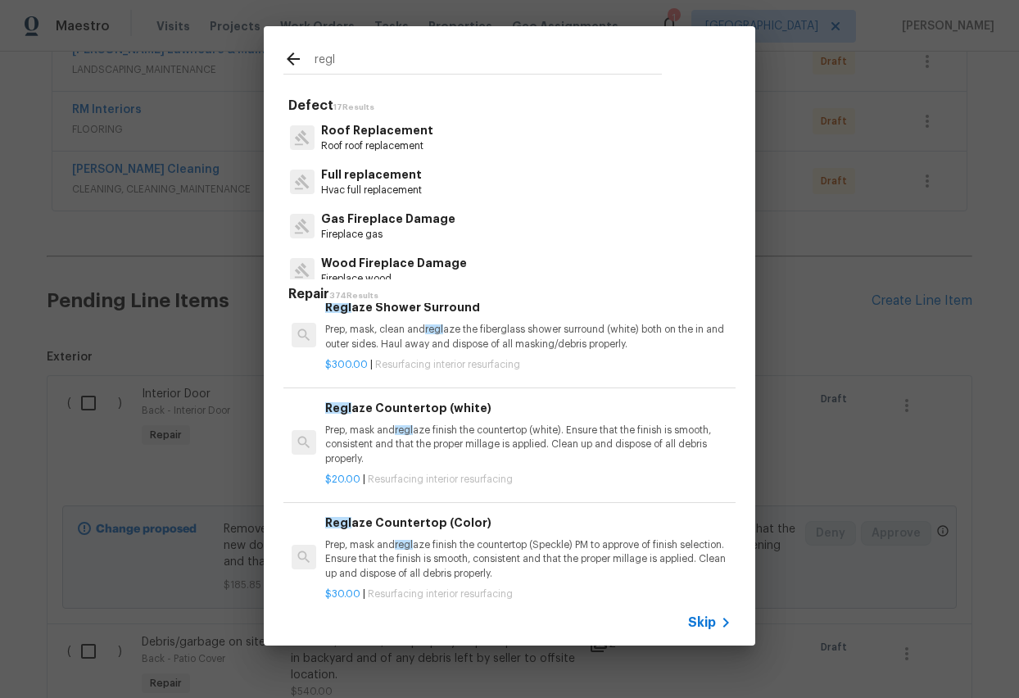
scroll to position [237, 0]
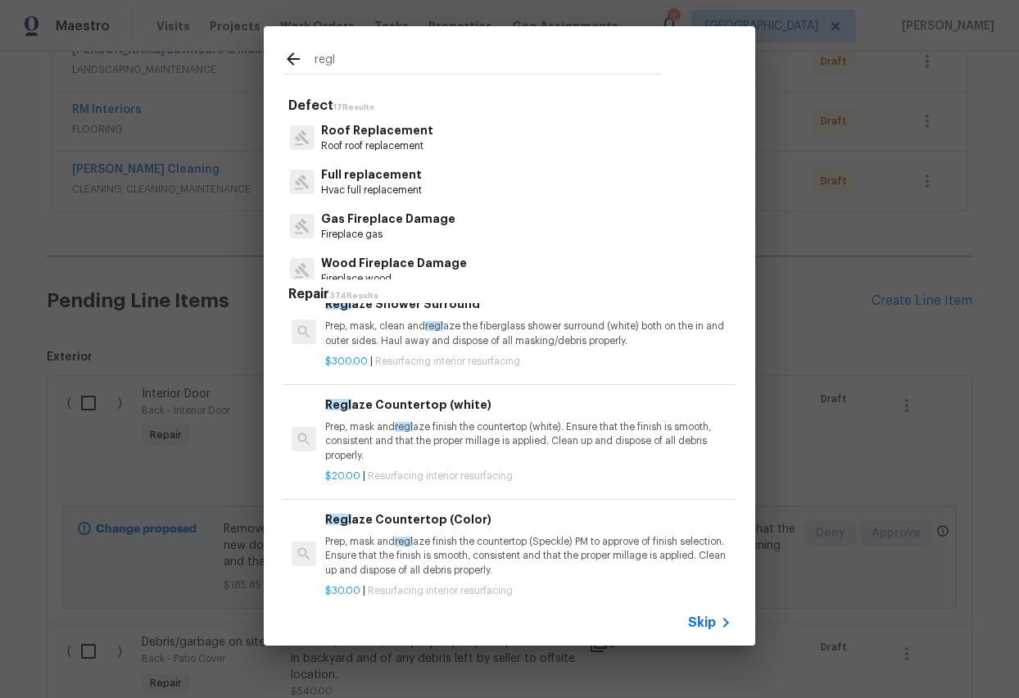
type input "regl"
click at [420, 552] on p "Prep, mask and regl aze finish the countertop (Speckle) PM to approve of finish…" at bounding box center [528, 556] width 406 height 42
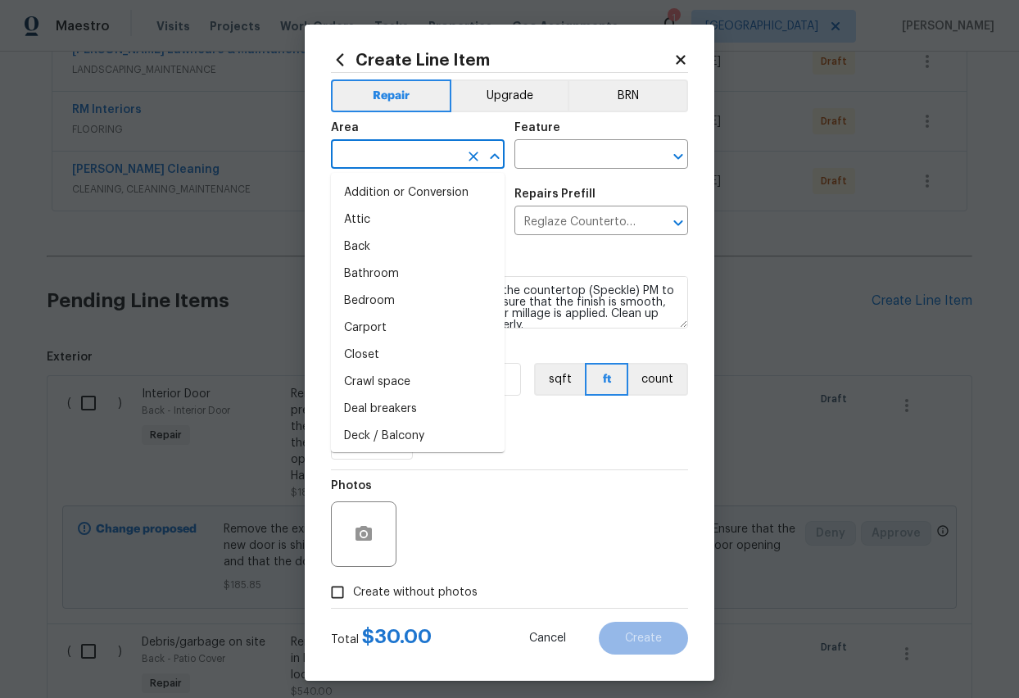
click at [423, 157] on input "text" at bounding box center [395, 155] width 128 height 25
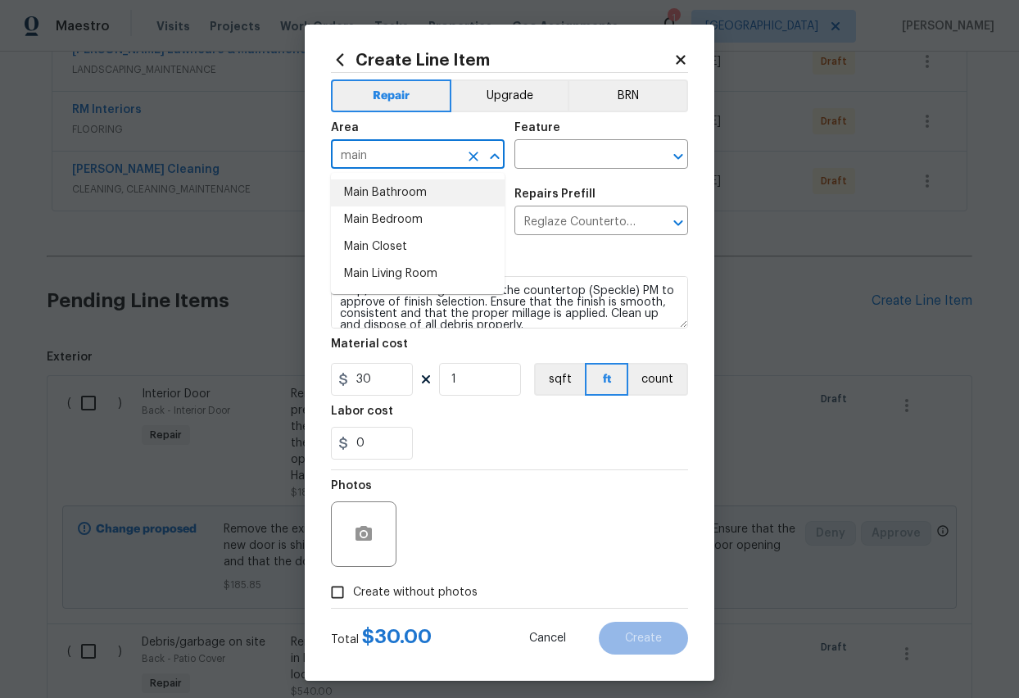
click at [399, 187] on li "Main Bathroom" at bounding box center [418, 192] width 174 height 27
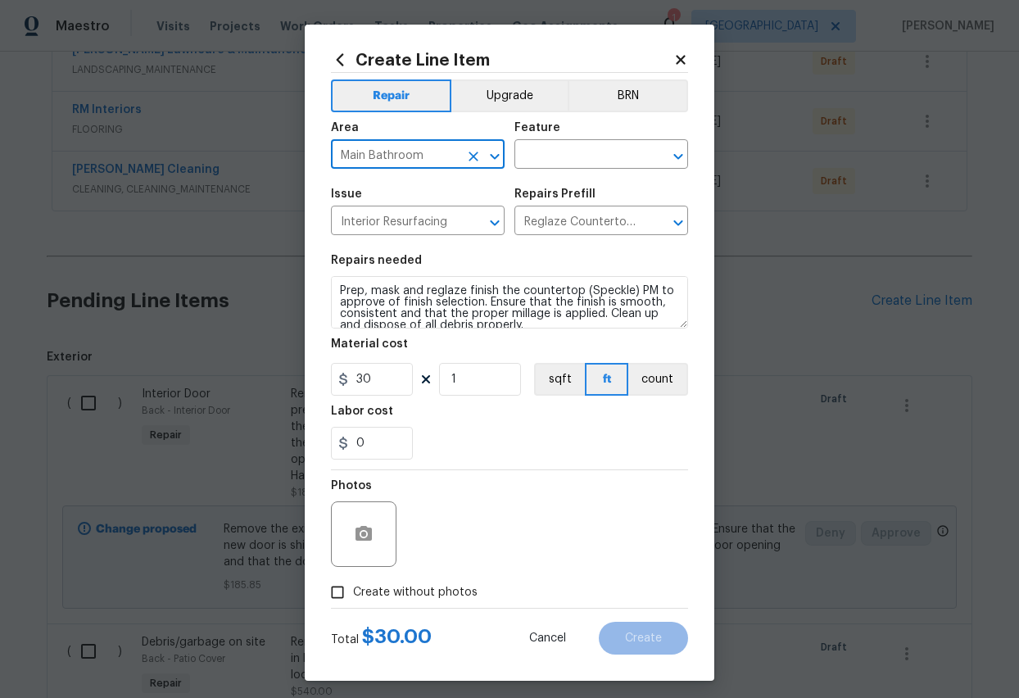
type input "Main Bathroom"
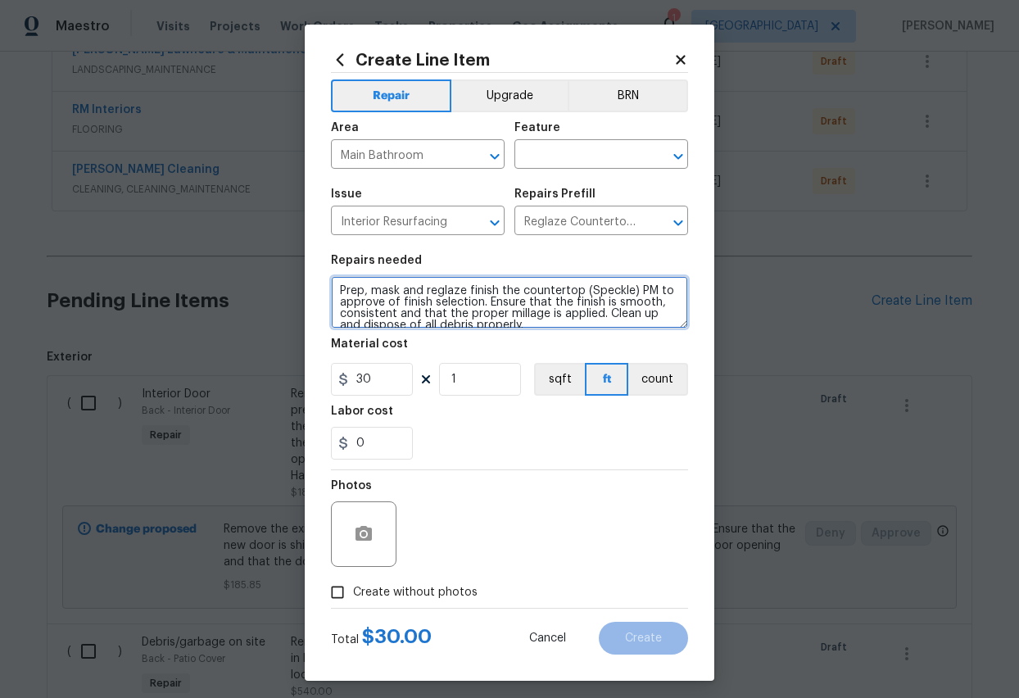
click at [628, 292] on textarea "Prep, mask and reglaze finish the countertop (Speckle) PM to approve of finish …" at bounding box center [509, 302] width 357 height 52
type textarea "Prep, mask and reglaze finish the countertop (white) PM to approve of finish se…"
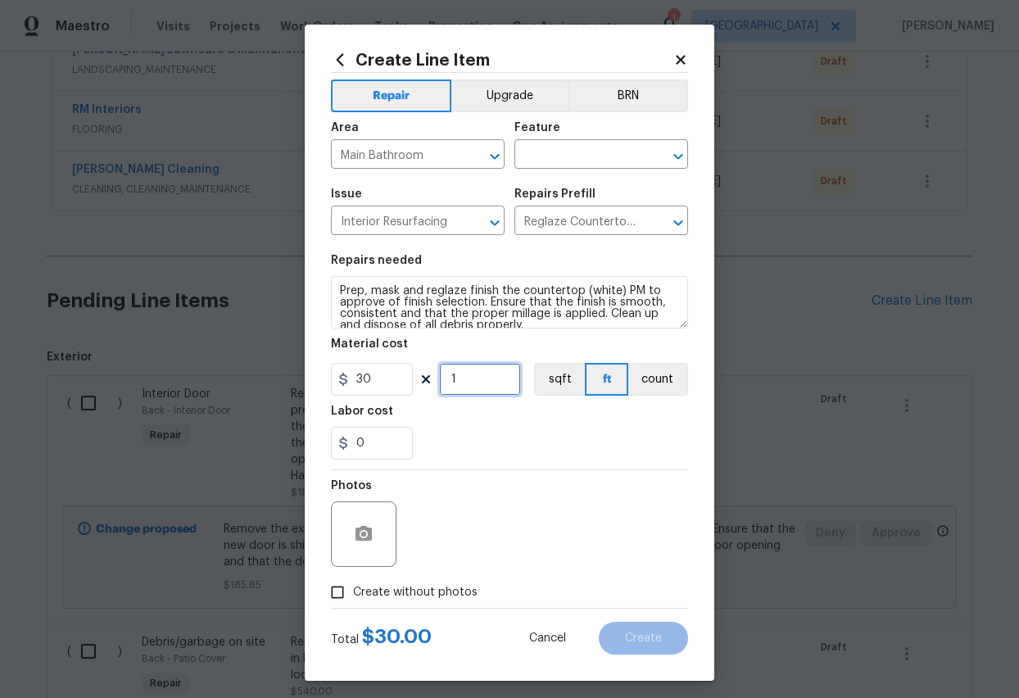
click at [469, 383] on input "1" at bounding box center [480, 379] width 82 height 33
type input "13"
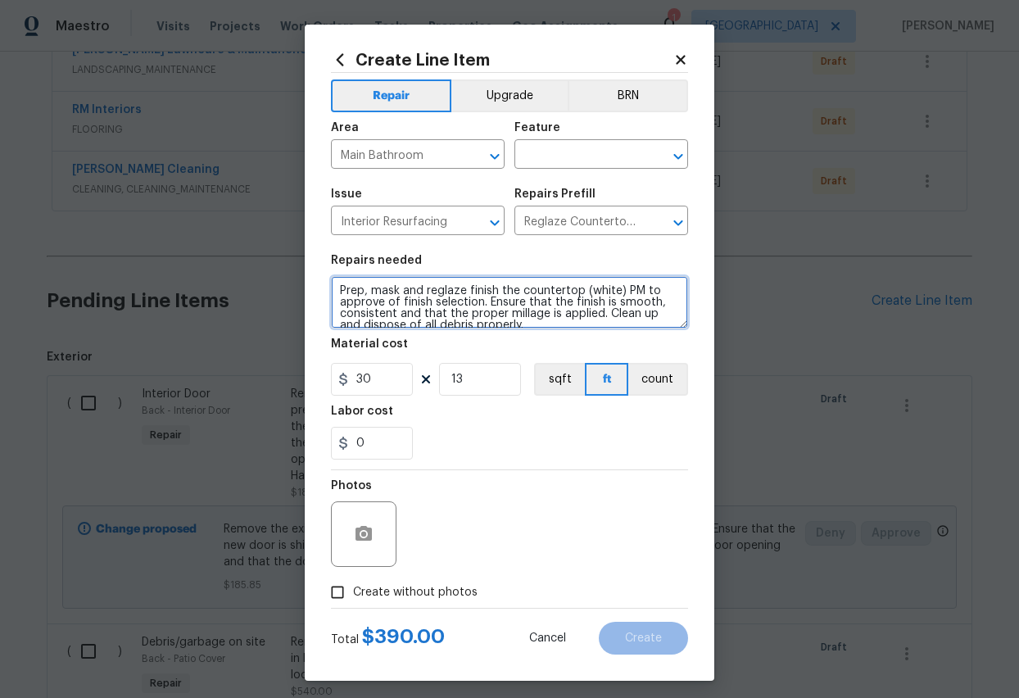
click at [483, 310] on textarea "Prep, mask and reglaze finish the countertop (white) PM to approve of finish se…" at bounding box center [509, 302] width 357 height 52
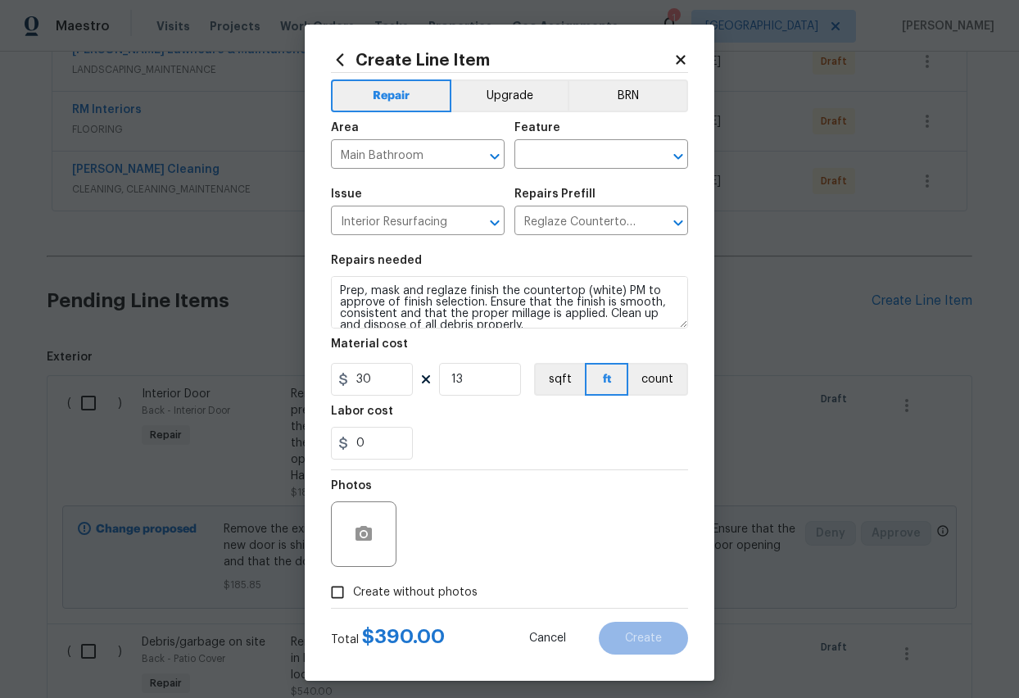
click at [343, 587] on input "Create without photos" at bounding box center [337, 592] width 31 height 31
click at [339, 598] on input "Create without photos" at bounding box center [337, 592] width 31 height 31
checkbox input "true"
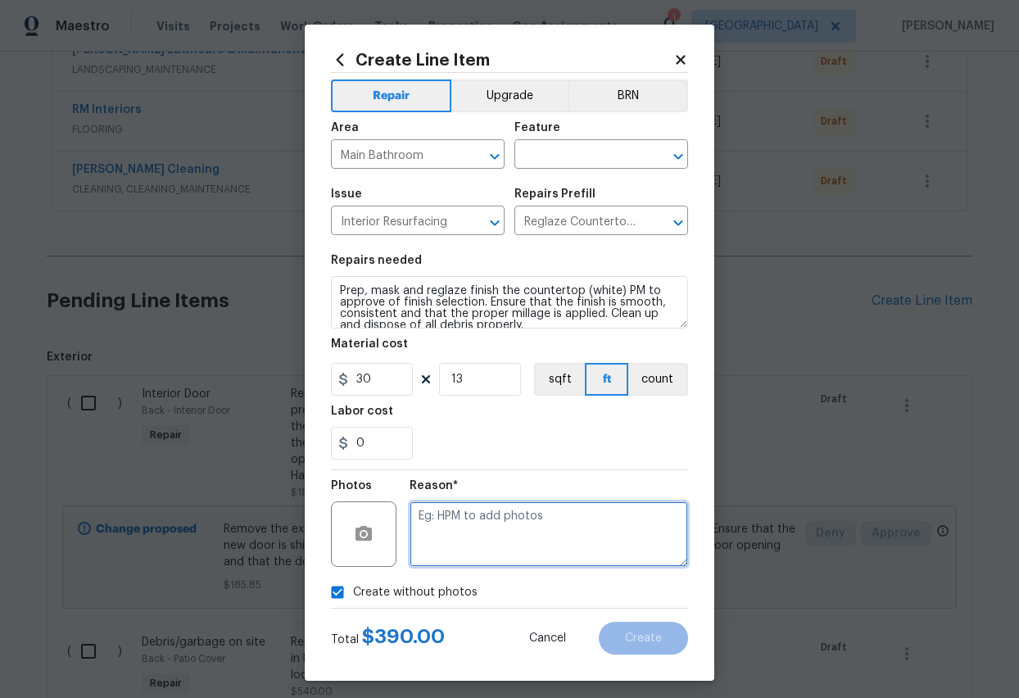
click at [480, 528] on textarea at bounding box center [549, 534] width 279 height 66
type textarea "add"
click at [569, 589] on div "Create without photos" at bounding box center [509, 592] width 357 height 31
click at [569, 156] on input "text" at bounding box center [578, 155] width 128 height 25
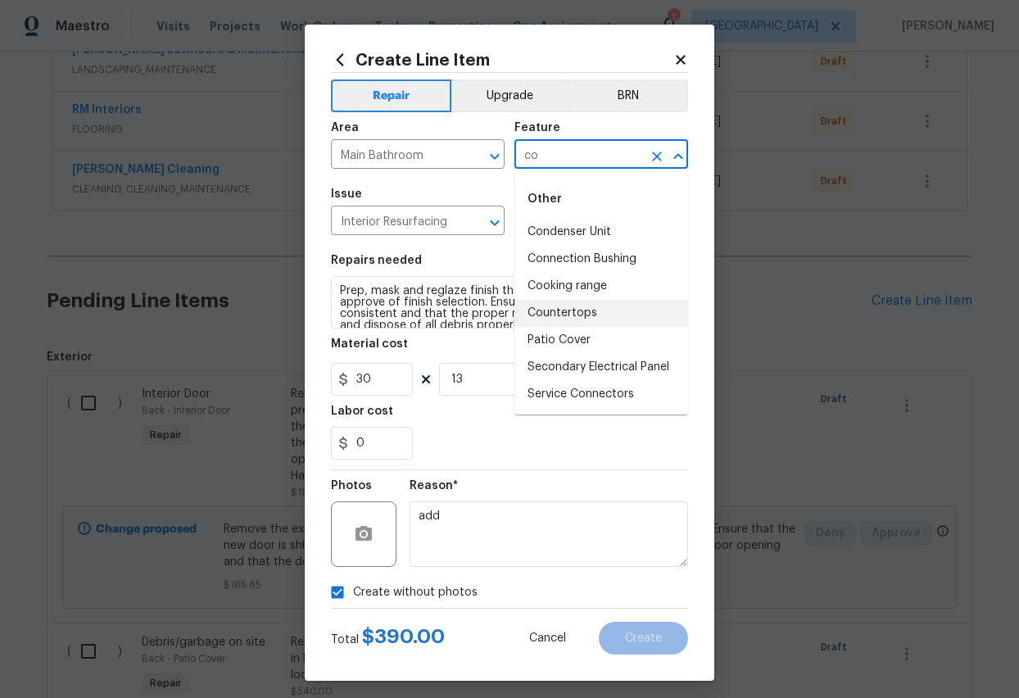
click at [552, 312] on li "Countertops" at bounding box center [601, 313] width 174 height 27
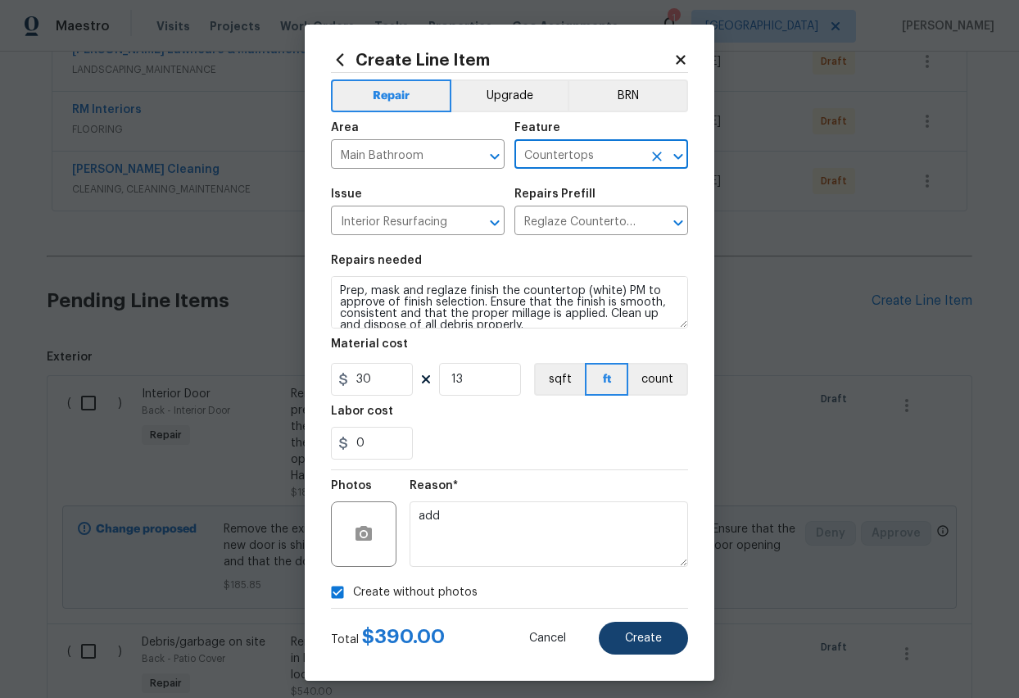
type input "Countertops"
click at [646, 637] on span "Create" at bounding box center [643, 638] width 37 height 12
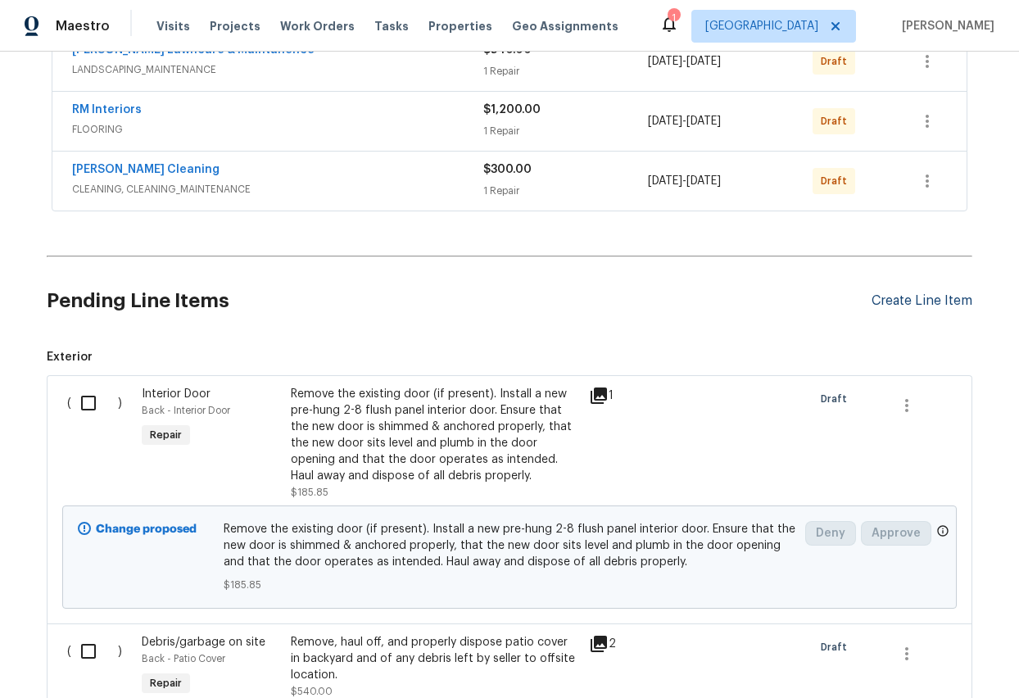
click at [904, 302] on div "Create Line Item" at bounding box center [922, 301] width 101 height 16
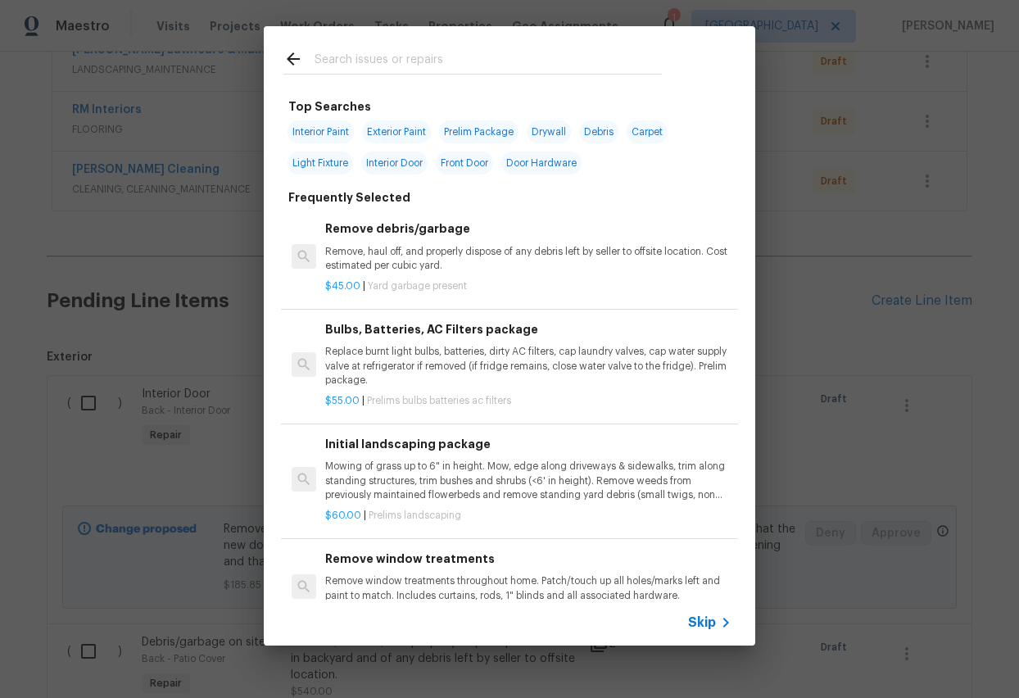
click at [396, 356] on p "Replace burnt light bulbs, batteries, dirty AC filters, cap laundry valves, cap…" at bounding box center [528, 366] width 406 height 42
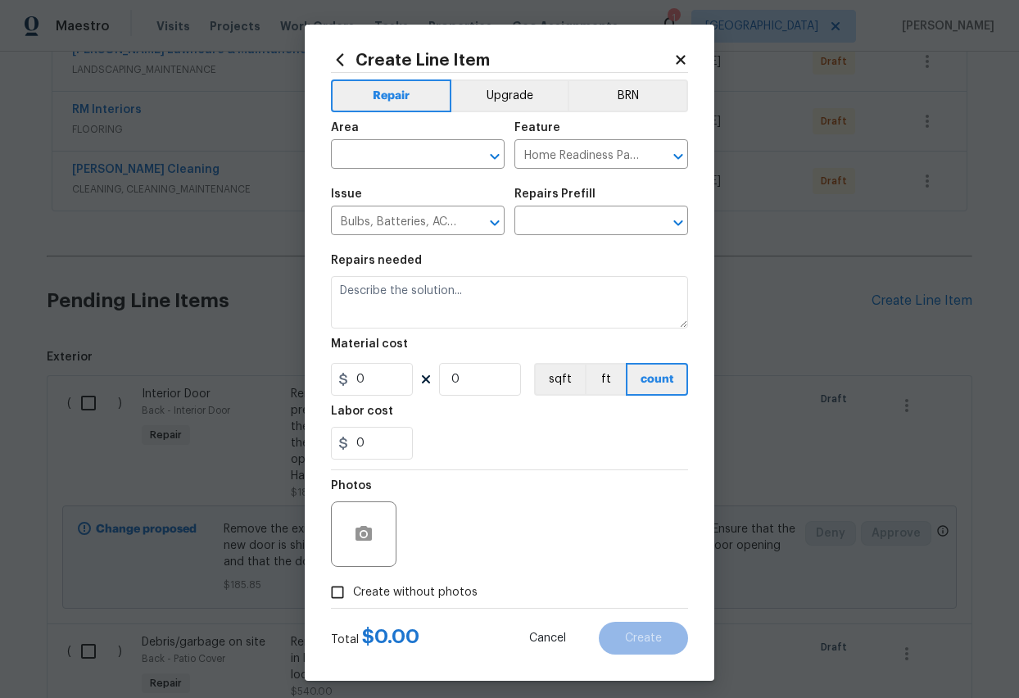
type textarea "Replace burnt light bulbs, batteries, dirty AC filters, cap laundry valves, cap…"
type input "1"
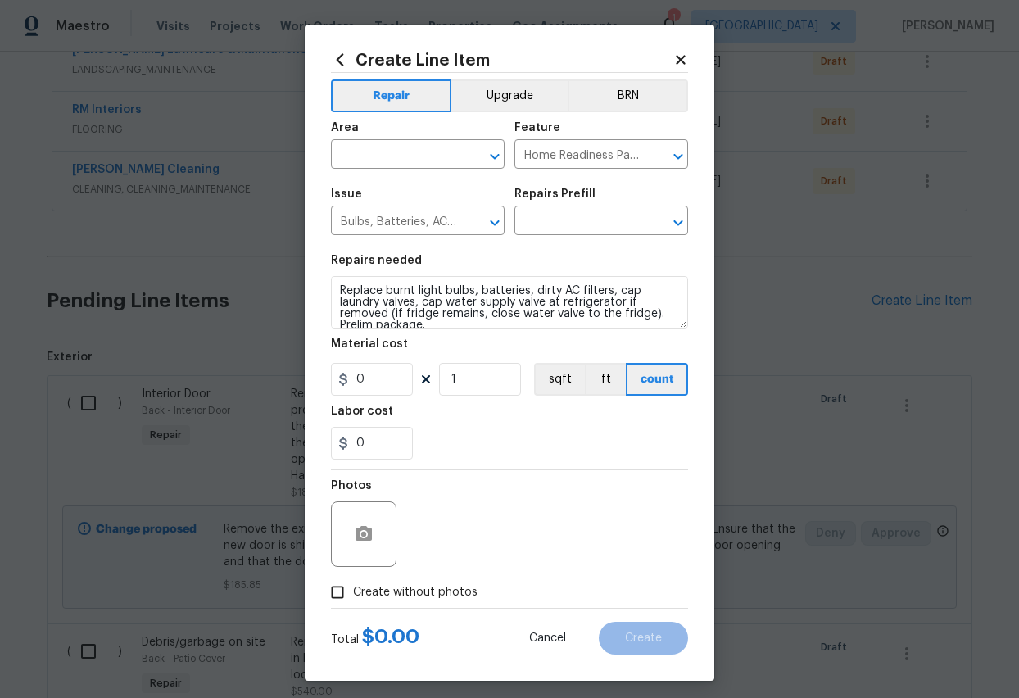
type input "Bulbs, Batteries, AC Filters package $55.00"
type input "55"
click at [397, 158] on input "text" at bounding box center [395, 155] width 128 height 25
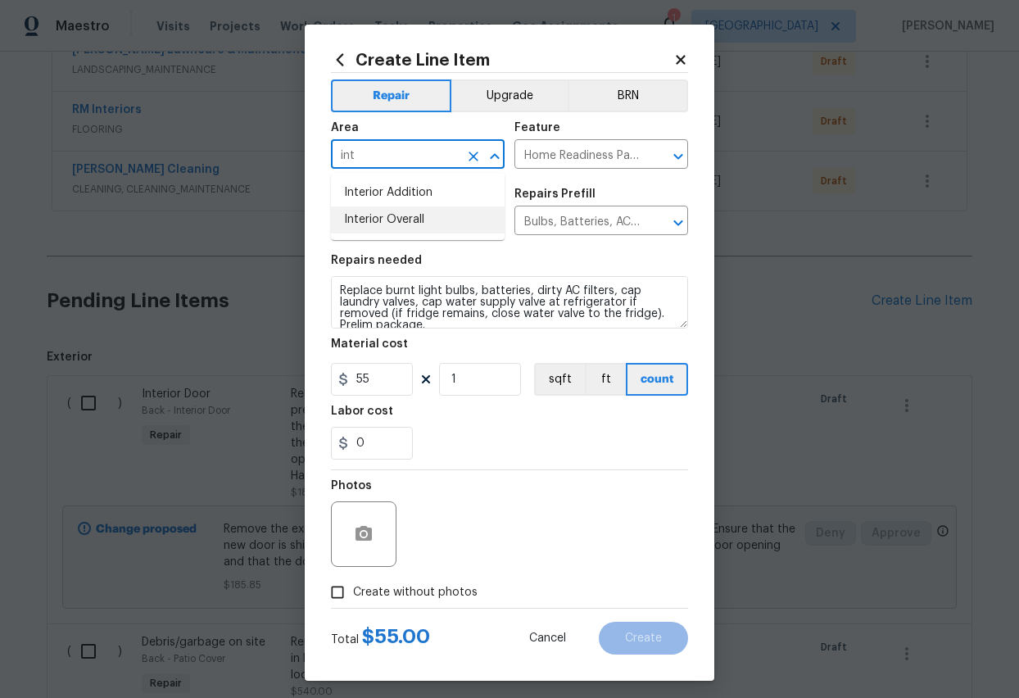
click at [408, 214] on li "Interior Overall" at bounding box center [418, 219] width 174 height 27
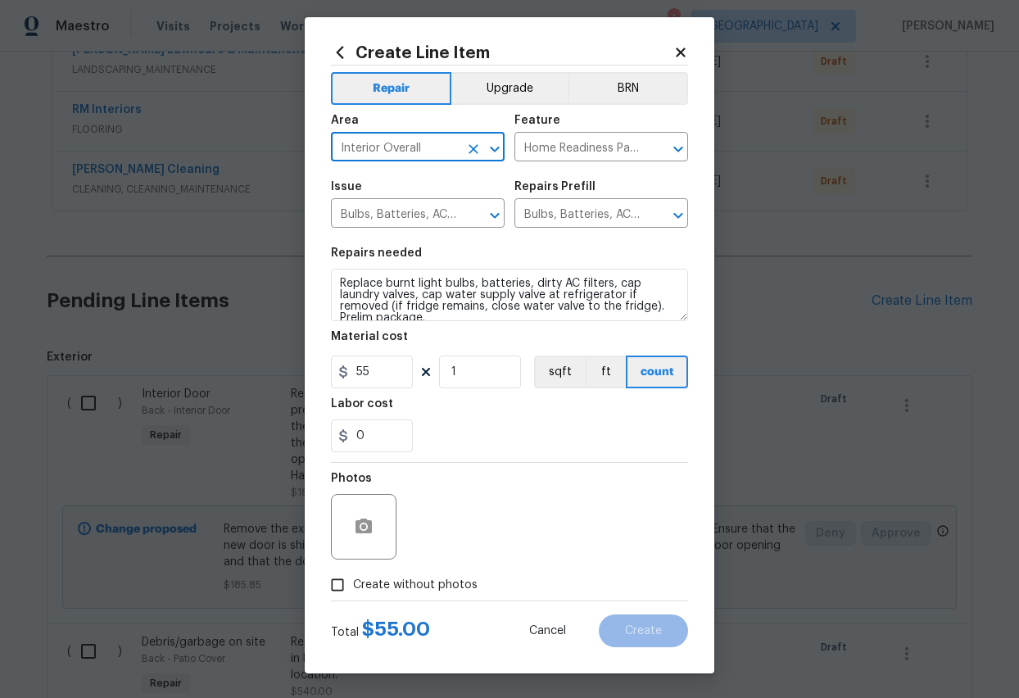
type input "Interior Overall"
click at [336, 584] on input "Create without photos" at bounding box center [337, 584] width 31 height 31
checkbox input "true"
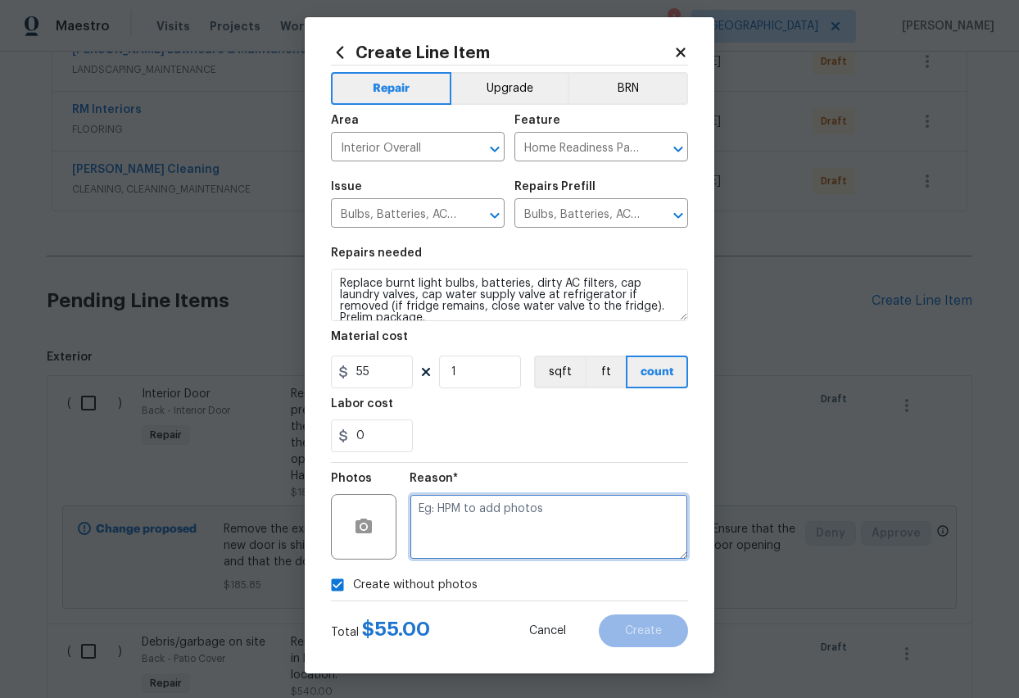
click at [529, 531] on textarea at bounding box center [549, 527] width 279 height 66
type textarea "add"
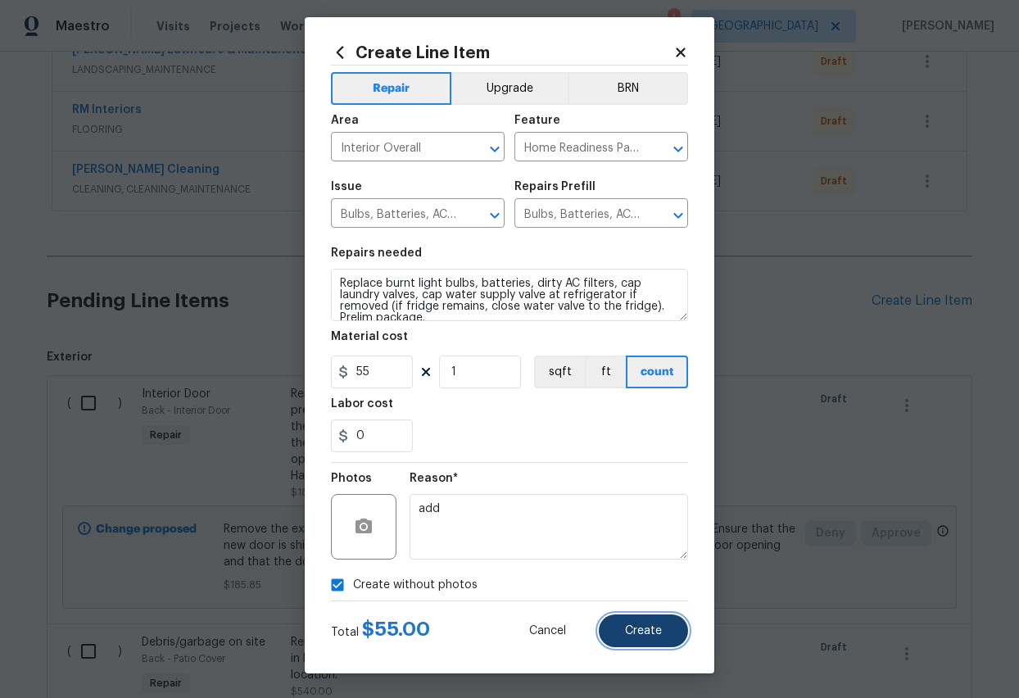
click at [652, 628] on span "Create" at bounding box center [643, 631] width 37 height 12
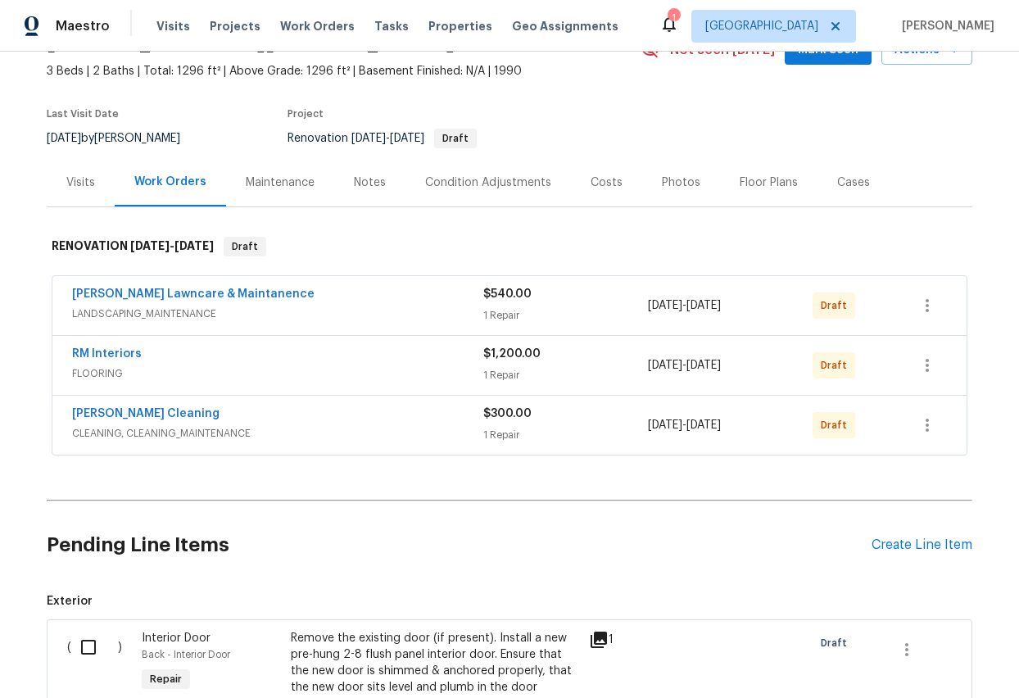
scroll to position [0, 0]
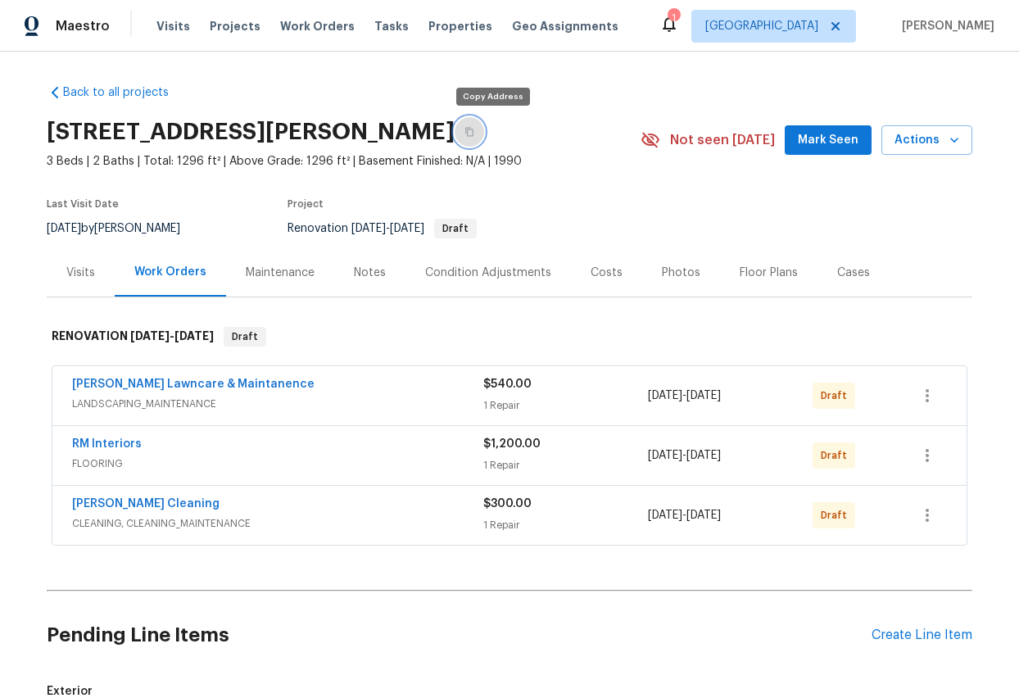
click at [474, 129] on icon "button" at bounding box center [469, 132] width 8 height 9
click at [474, 128] on icon "button" at bounding box center [469, 132] width 8 height 9
click at [76, 270] on div "Visits" at bounding box center [80, 273] width 29 height 16
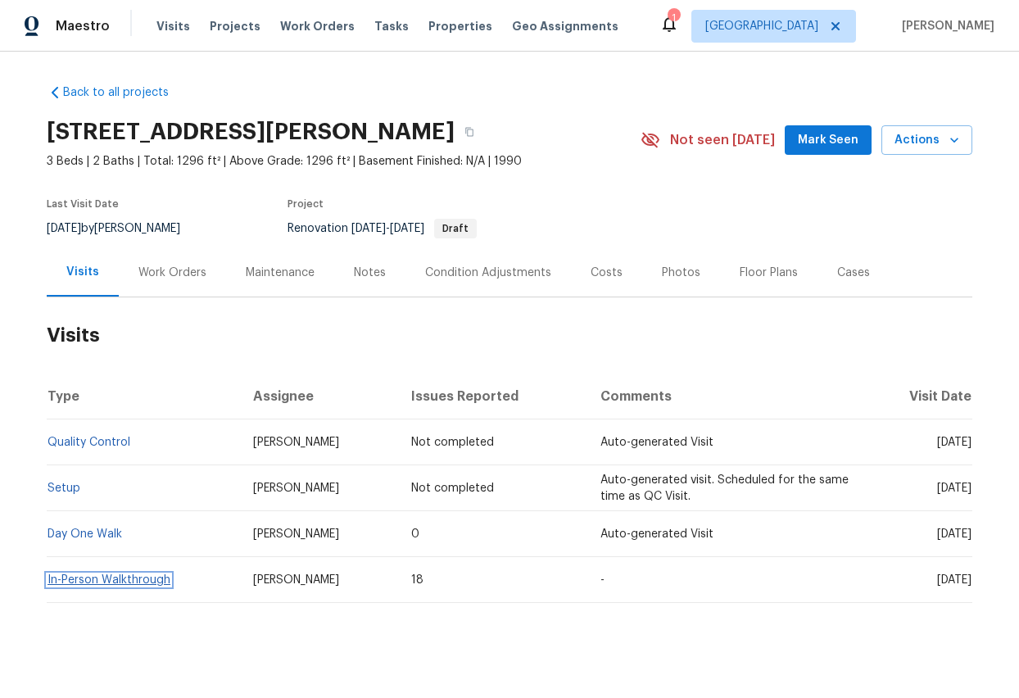
click at [148, 580] on link "In-Person Walkthrough" at bounding box center [109, 579] width 123 height 11
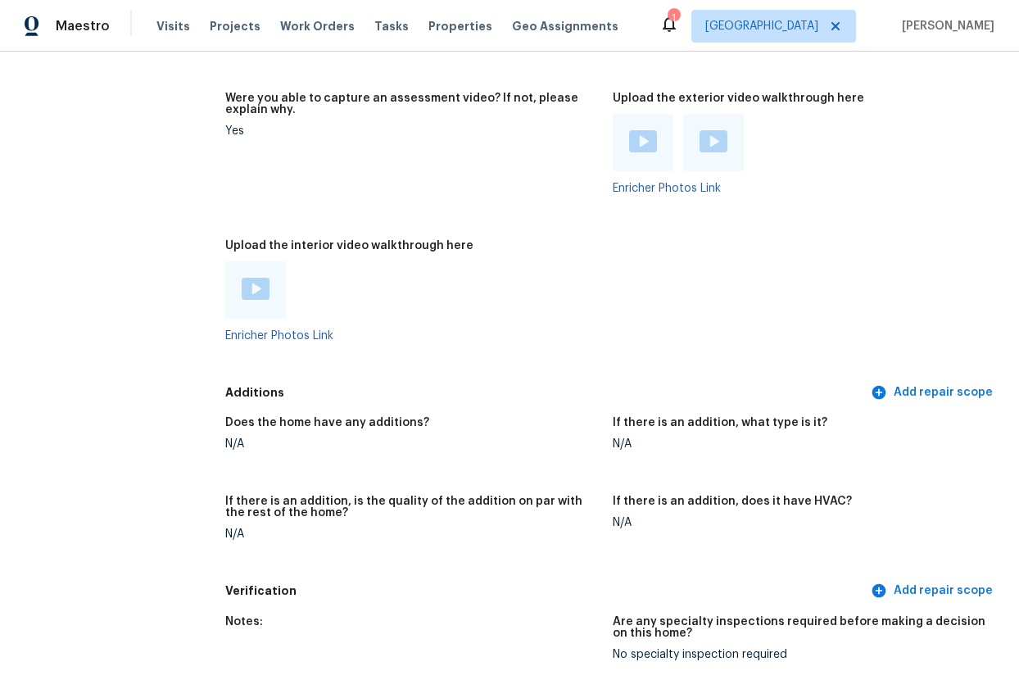
scroll to position [3331, 0]
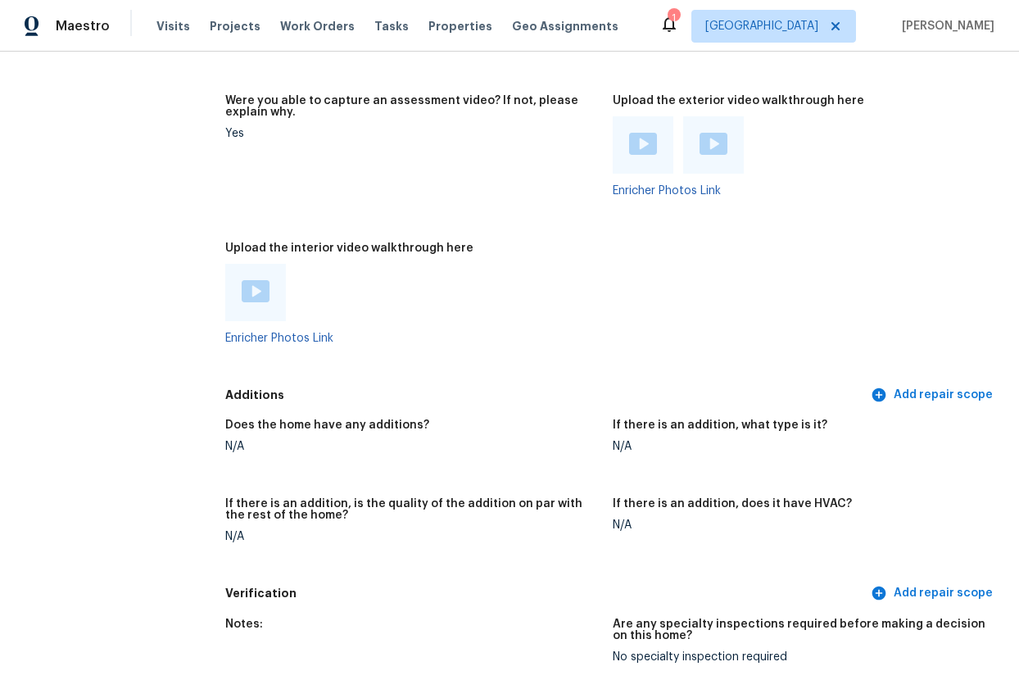
click at [262, 291] on img at bounding box center [256, 291] width 28 height 22
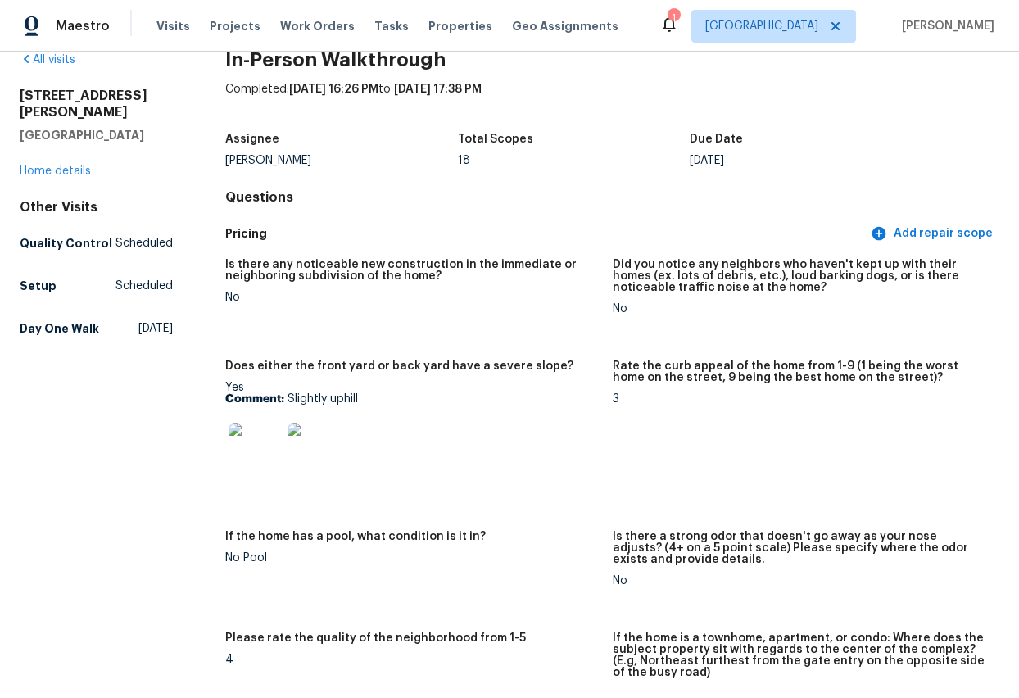
scroll to position [0, 0]
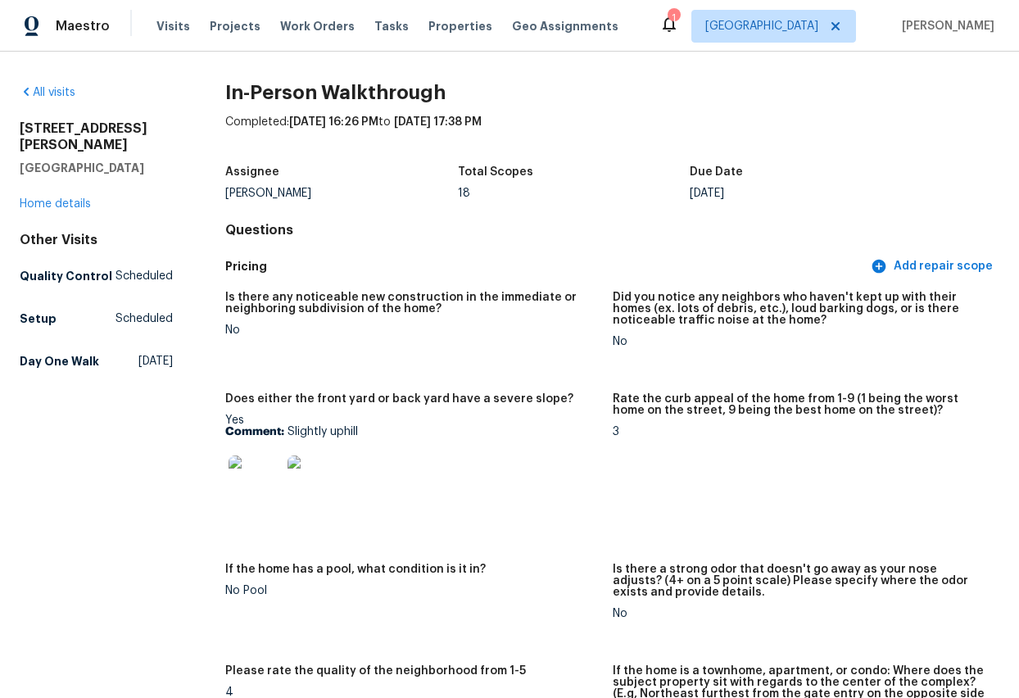
click at [61, 177] on div "2156 Cecilia Way Marysville, CA 95901 Home details" at bounding box center [96, 166] width 153 height 92
click at [68, 198] on link "Home details" at bounding box center [55, 203] width 71 height 11
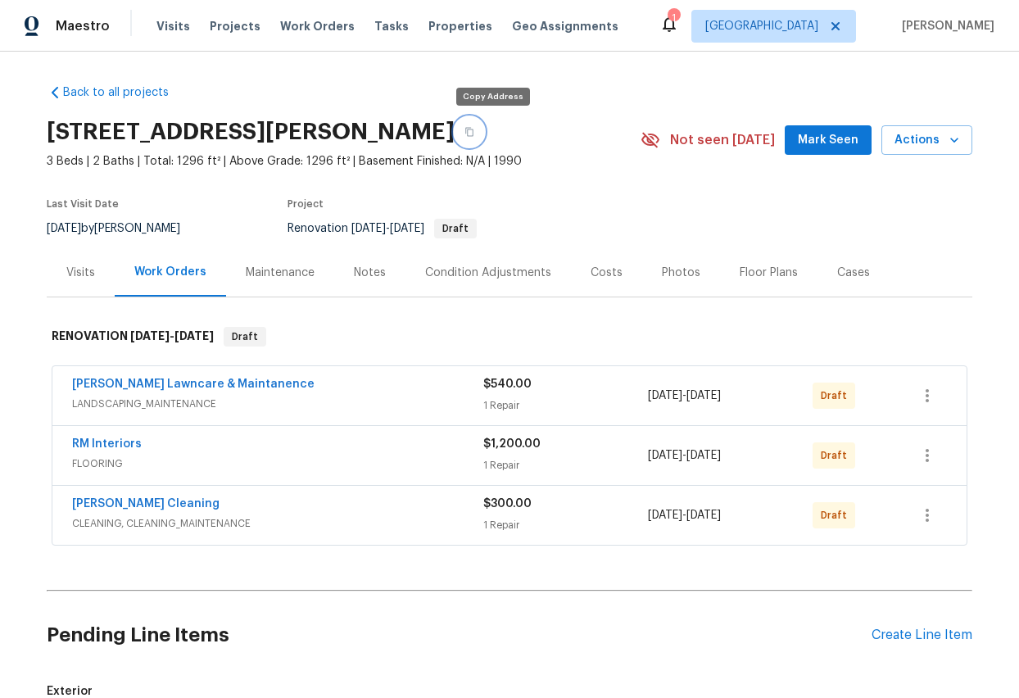
click at [474, 129] on icon "button" at bounding box center [469, 132] width 10 height 10
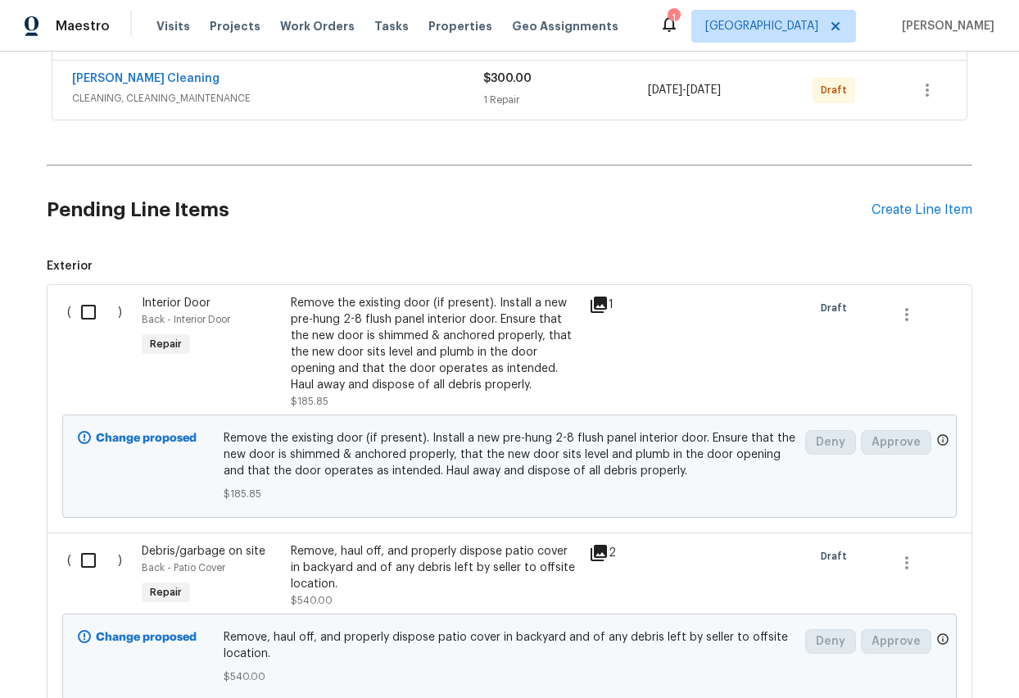
scroll to position [422, 0]
